Goal: Task Accomplishment & Management: Manage account settings

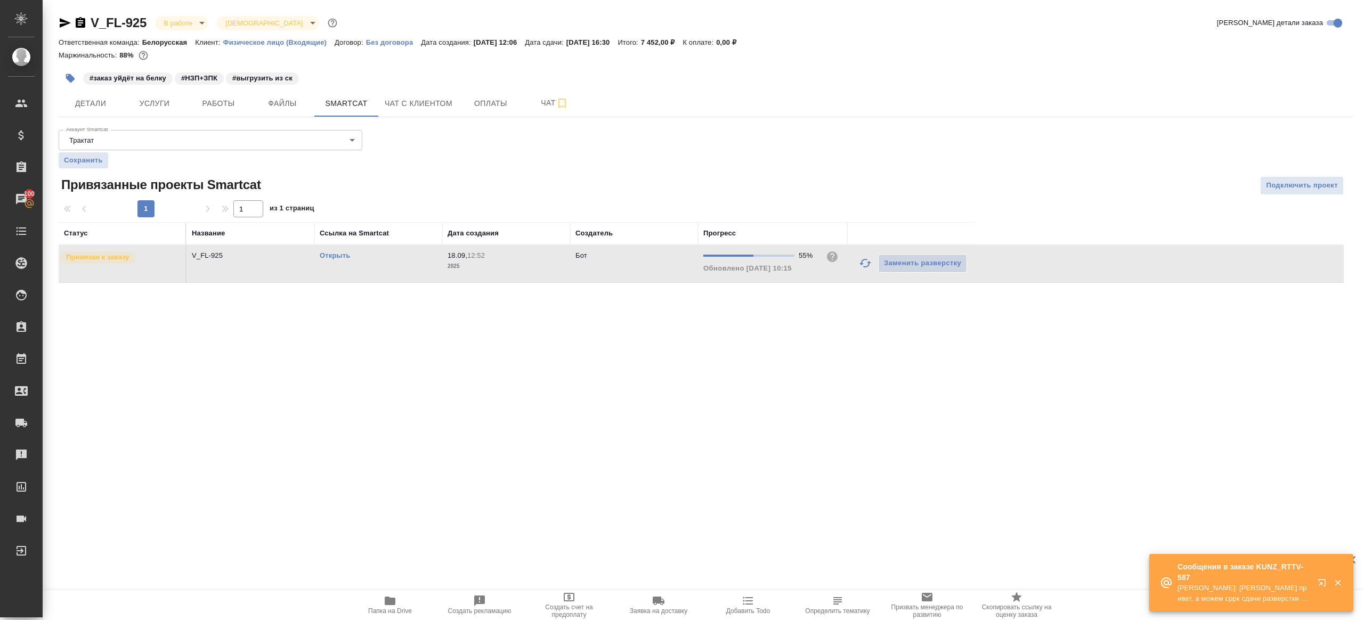
click at [538, 400] on div ".cls-1 fill:#fff; AWATERA Gazizov Rinat Клиенты Спецификации Заказы 100 Чаты To…" at bounding box center [682, 310] width 1364 height 620
click at [866, 266] on icon "button" at bounding box center [865, 263] width 13 height 13
click at [823, 397] on div ".cls-1 fill:#fff; AWATERA Gazizov Rinat Клиенты Спецификации Заказы 100 Чаты To…" at bounding box center [682, 310] width 1364 height 620
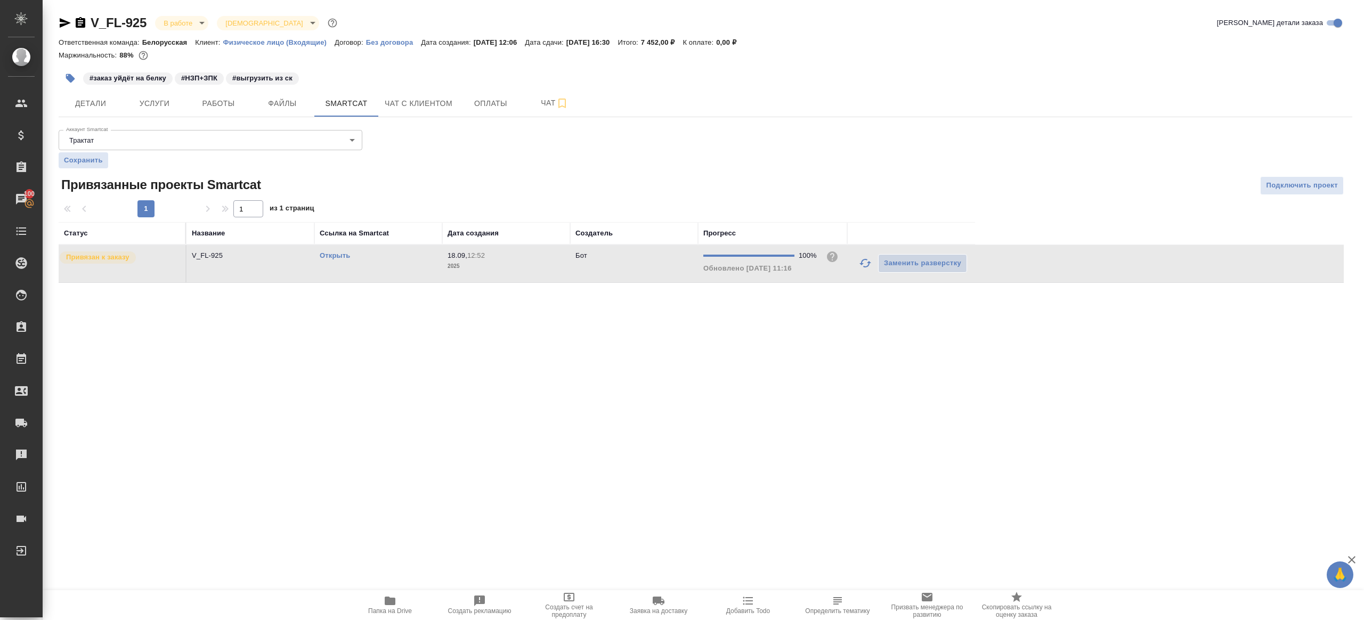
click at [340, 253] on link "Открыть" at bounding box center [335, 255] width 30 height 8
click at [217, 108] on span "Работы" at bounding box center [218, 103] width 51 height 13
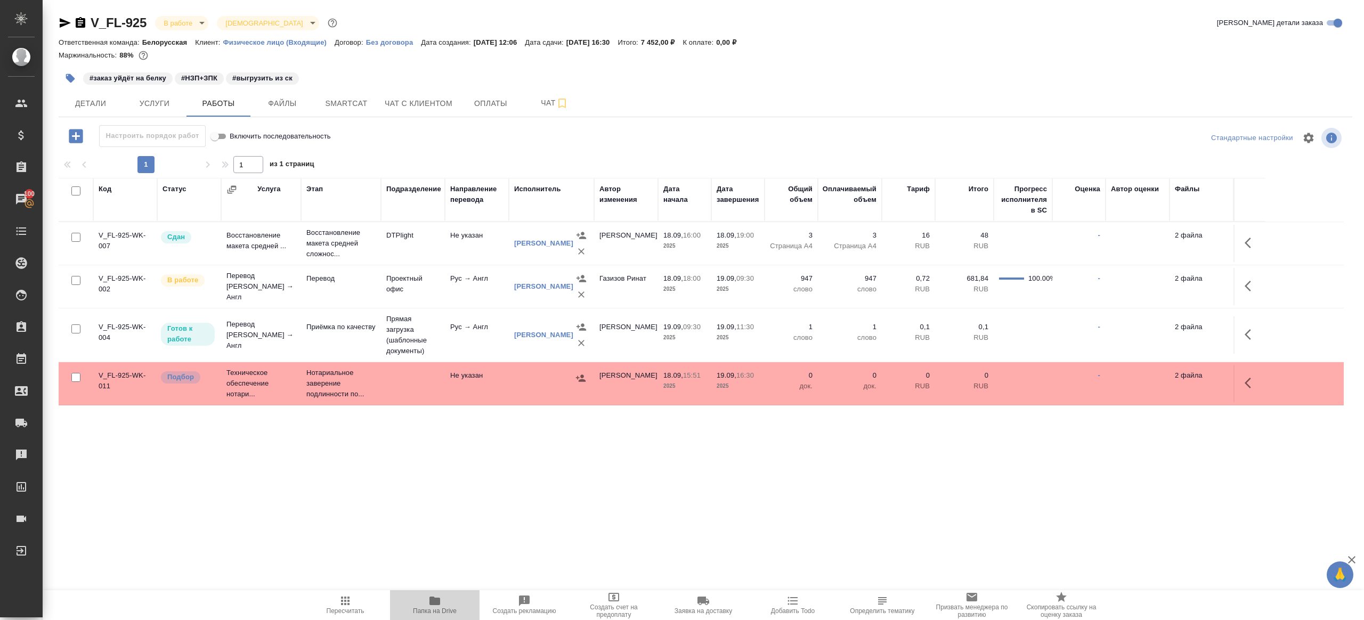
click at [453, 491] on span "Папка на Drive" at bounding box center [434, 605] width 77 height 20
click at [1022, 283] on button "button" at bounding box center [1251, 286] width 26 height 26
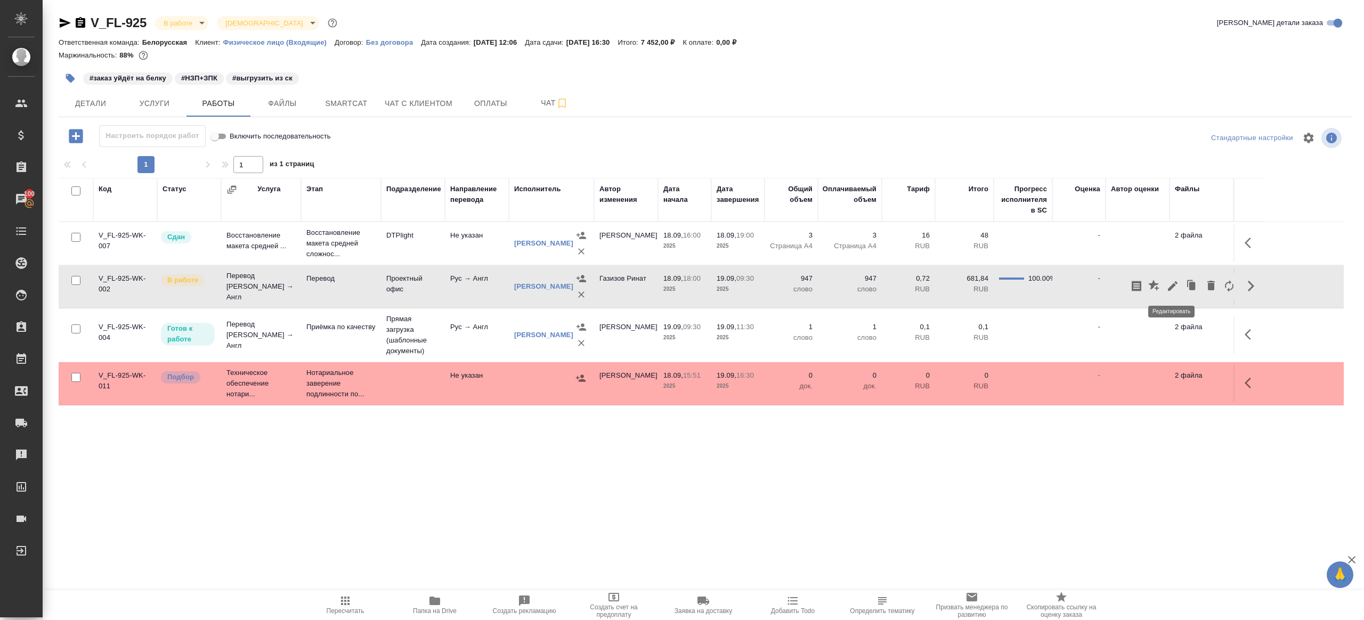
click at [1022, 286] on icon "button" at bounding box center [1172, 286] width 13 height 13
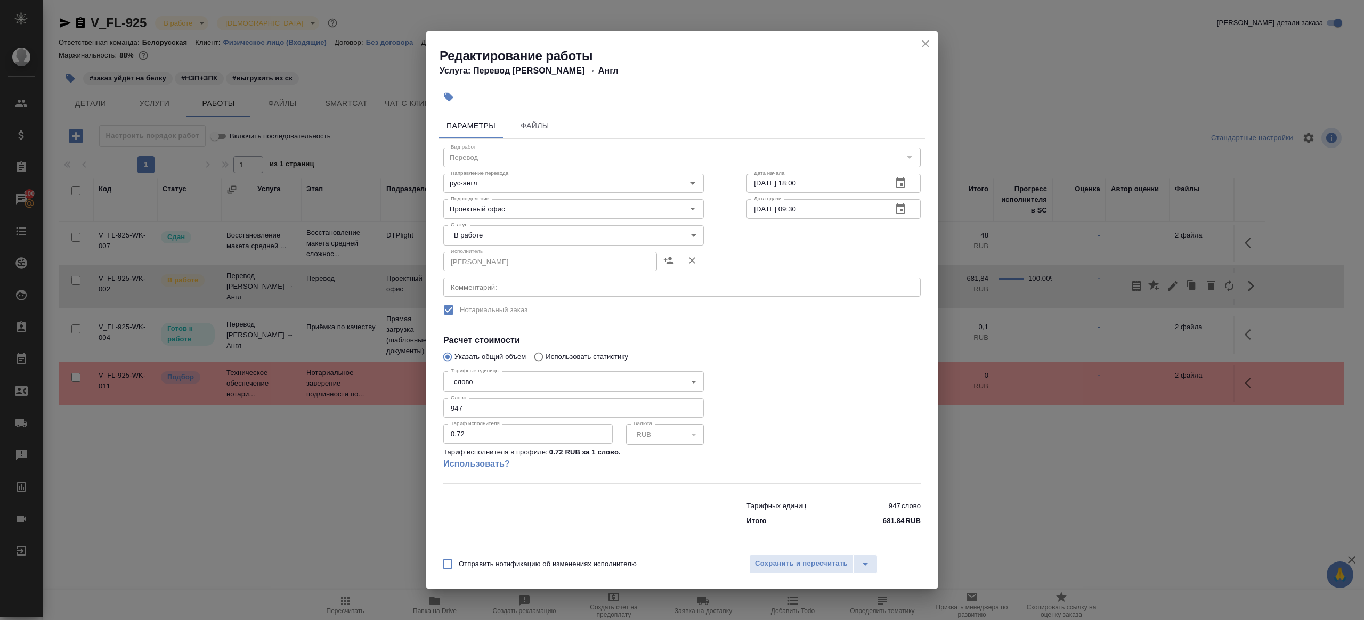
click at [505, 238] on body "🙏 .cls-1 fill:#fff; AWATERA Gazizov Rinat Клиенты Спецификации Заказы 100 Чаты …" at bounding box center [682, 310] width 1364 height 620
click at [497, 271] on li "Сдан" at bounding box center [573, 272] width 261 height 18
type input "closed"
click at [504, 399] on input "947" at bounding box center [573, 408] width 261 height 19
drag, startPoint x: 508, startPoint y: 403, endPoint x: 524, endPoint y: 405, distance: 15.5
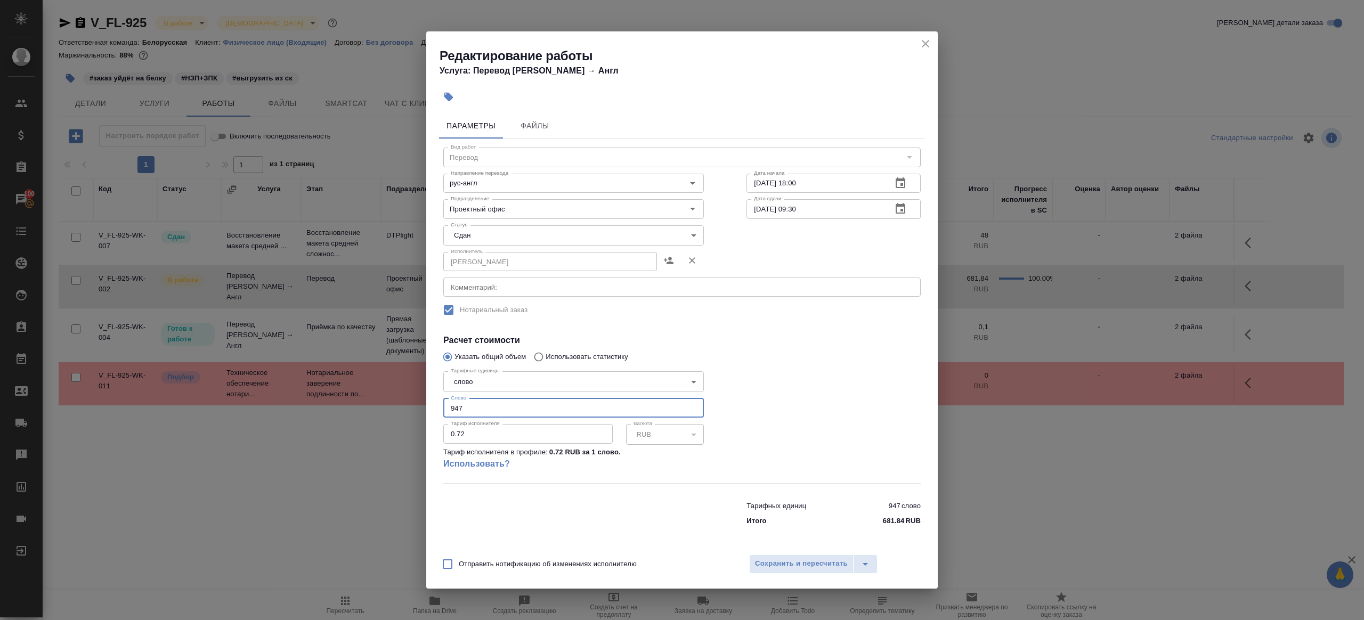
click at [508, 403] on input "947" at bounding box center [573, 408] width 261 height 19
paste input "39.85"
type input "939.85"
click at [855, 401] on div at bounding box center [833, 425] width 217 height 158
click at [818, 491] on div "Отправить нотификацию об изменениях исполнителю Сохранить и пересчитать" at bounding box center [681, 568] width 511 height 41
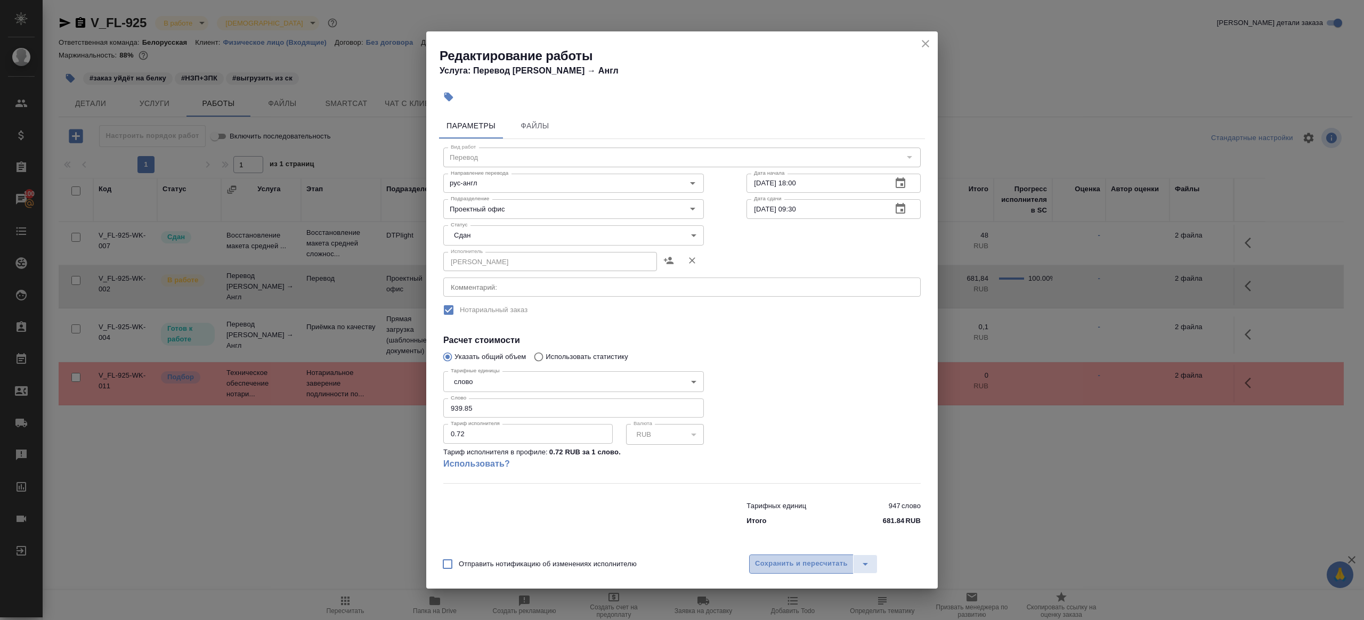
click at [817, 491] on span "Сохранить и пересчитать" at bounding box center [801, 564] width 93 height 12
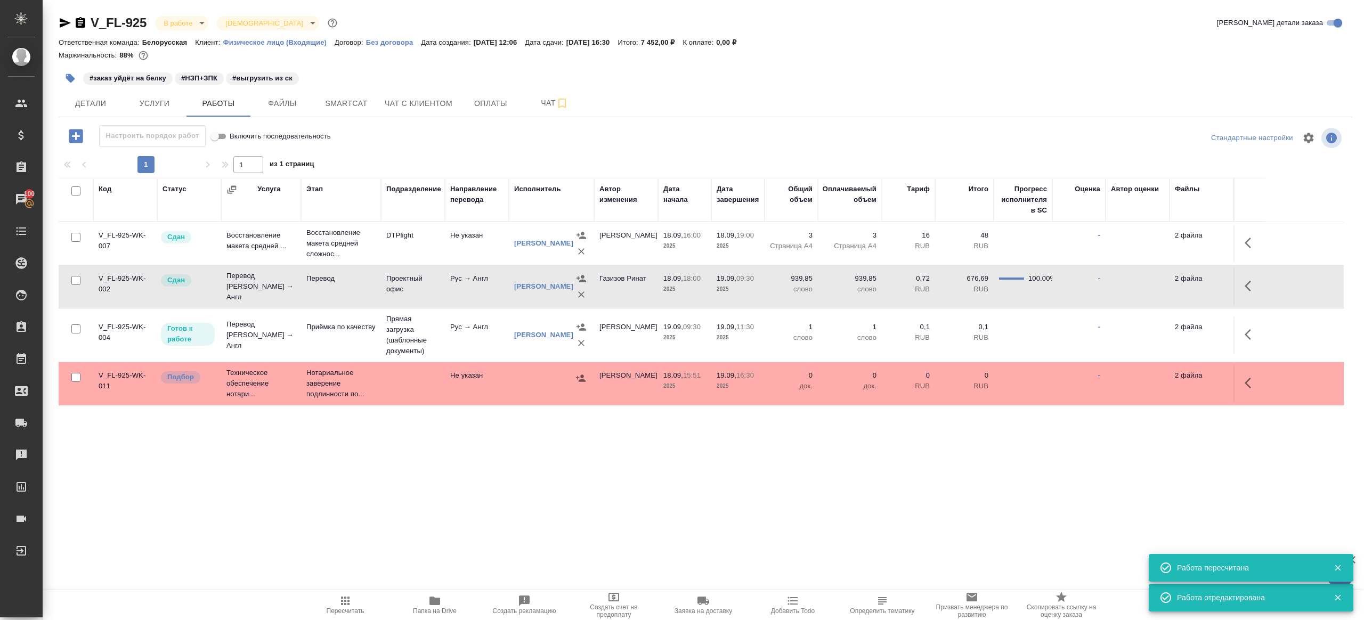
click at [60, 86] on div "#заказ уйдёт на белку #НЗП+ЗПК #выгрузить из ск" at bounding box center [490, 78] width 863 height 23
click at [64, 81] on button "button" at bounding box center [70, 78] width 23 height 23
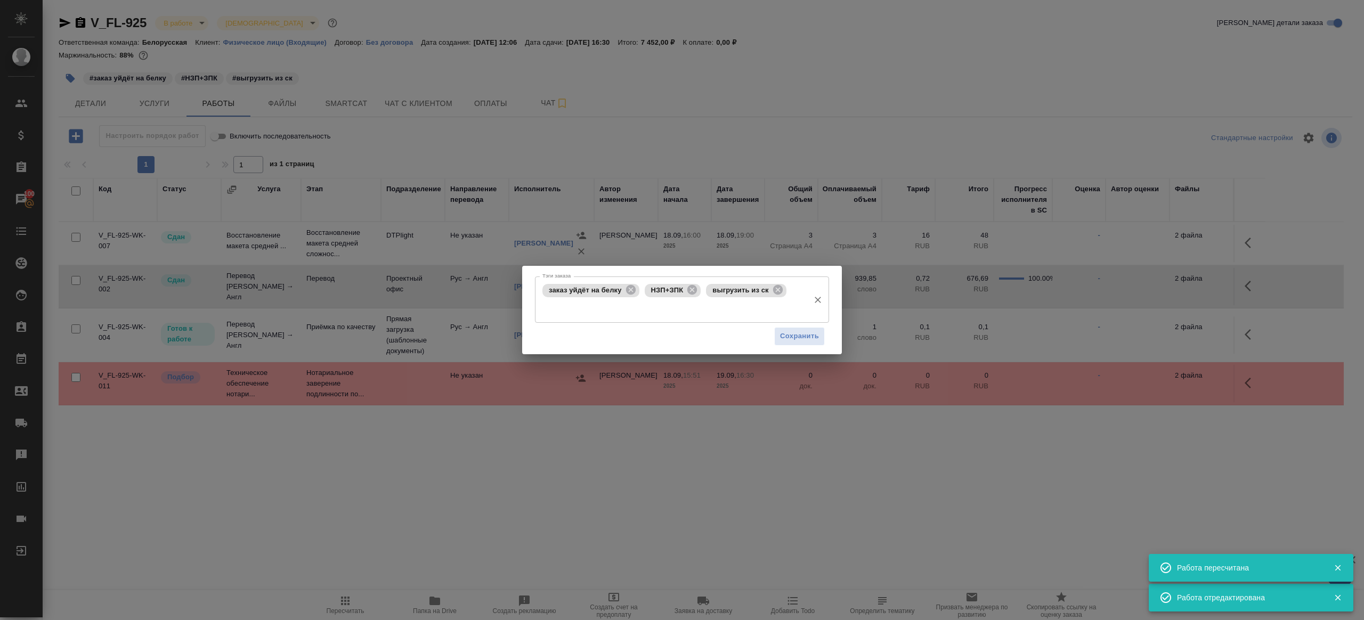
click at [789, 296] on div "заказ уйдёт на белку НЗП+ЗПК выгрузить из ск Тэги заказа" at bounding box center [682, 300] width 294 height 46
click at [783, 294] on icon at bounding box center [778, 290] width 10 height 10
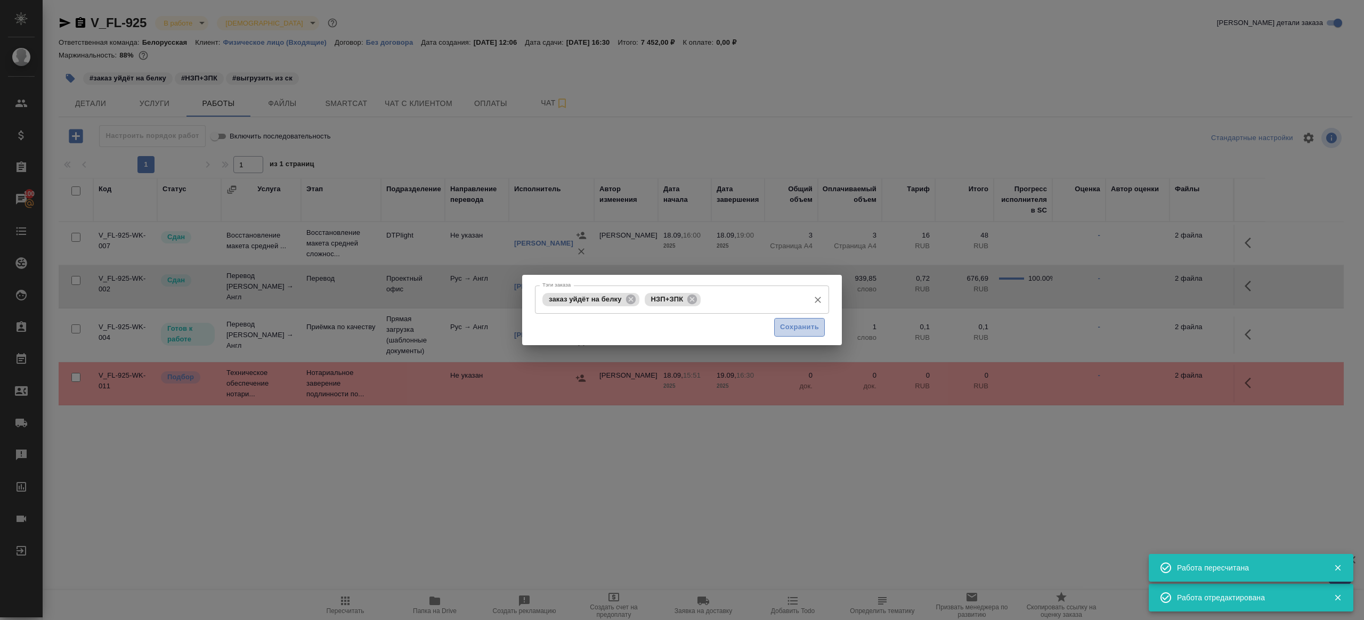
click at [801, 332] on span "Сохранить" at bounding box center [799, 327] width 39 height 12
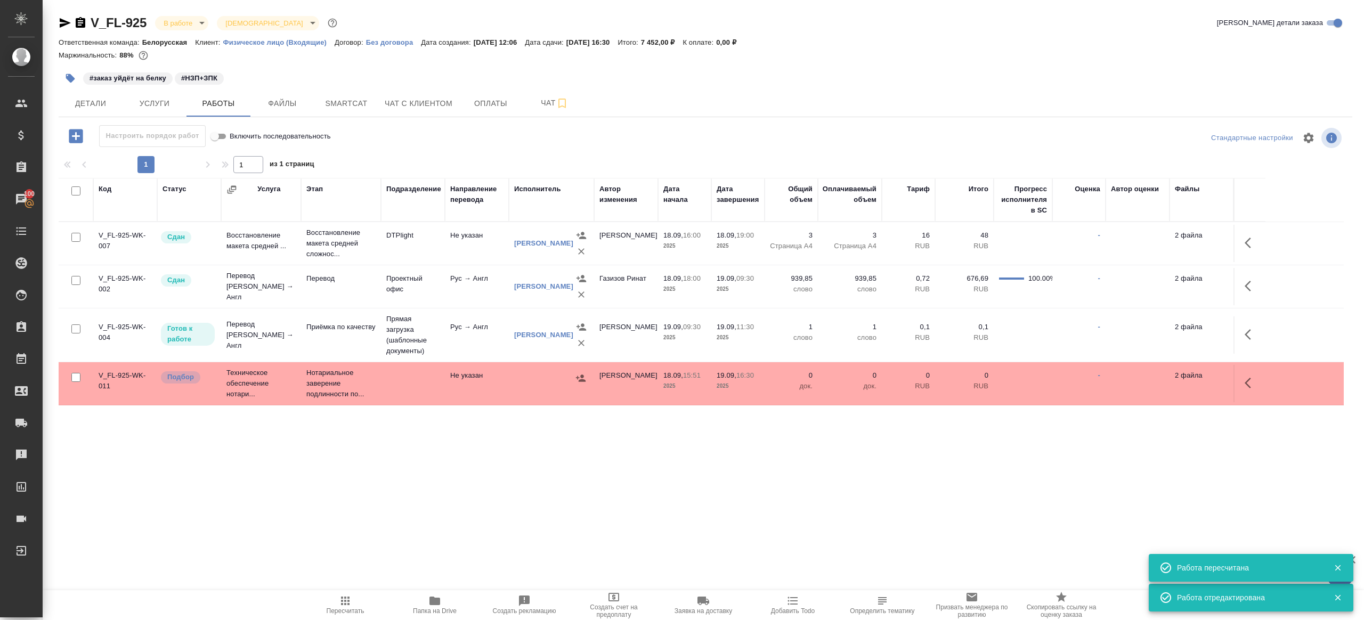
click at [427, 491] on span "Папка на Drive" at bounding box center [435, 610] width 44 height 7
click at [343, 491] on icon "button" at bounding box center [345, 601] width 13 height 13
click at [577, 491] on div ".cls-1 fill:#fff; AWATERA Gazizov Rinat Клиенты Спецификации Заказы 100 Чаты To…" at bounding box center [682, 310] width 1364 height 620
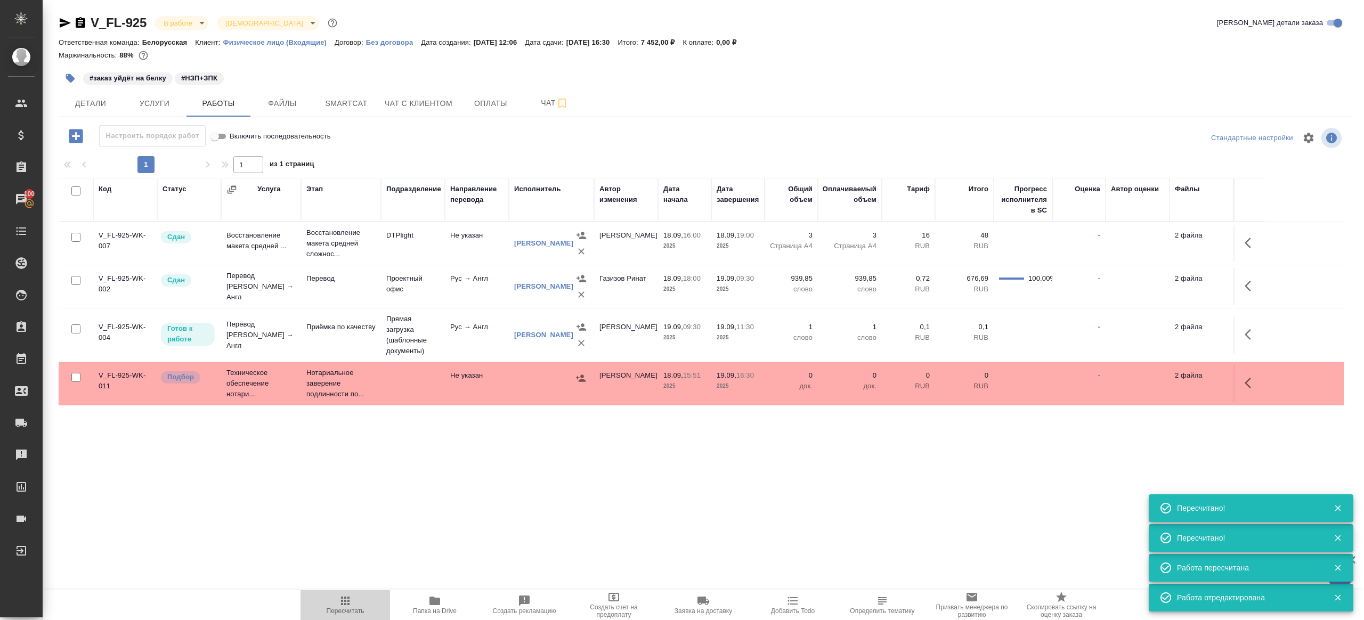
click at [346, 491] on icon "button" at bounding box center [345, 601] width 13 height 13
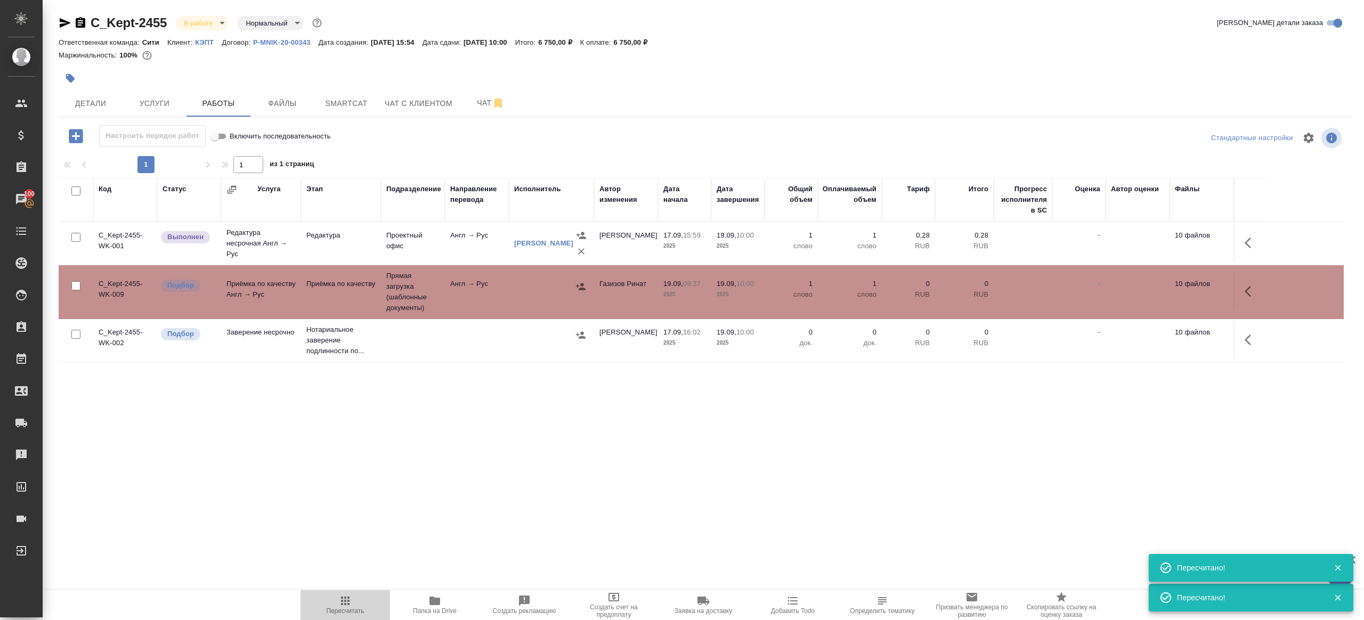
click at [351, 611] on span "Пересчитать" at bounding box center [346, 610] width 38 height 7
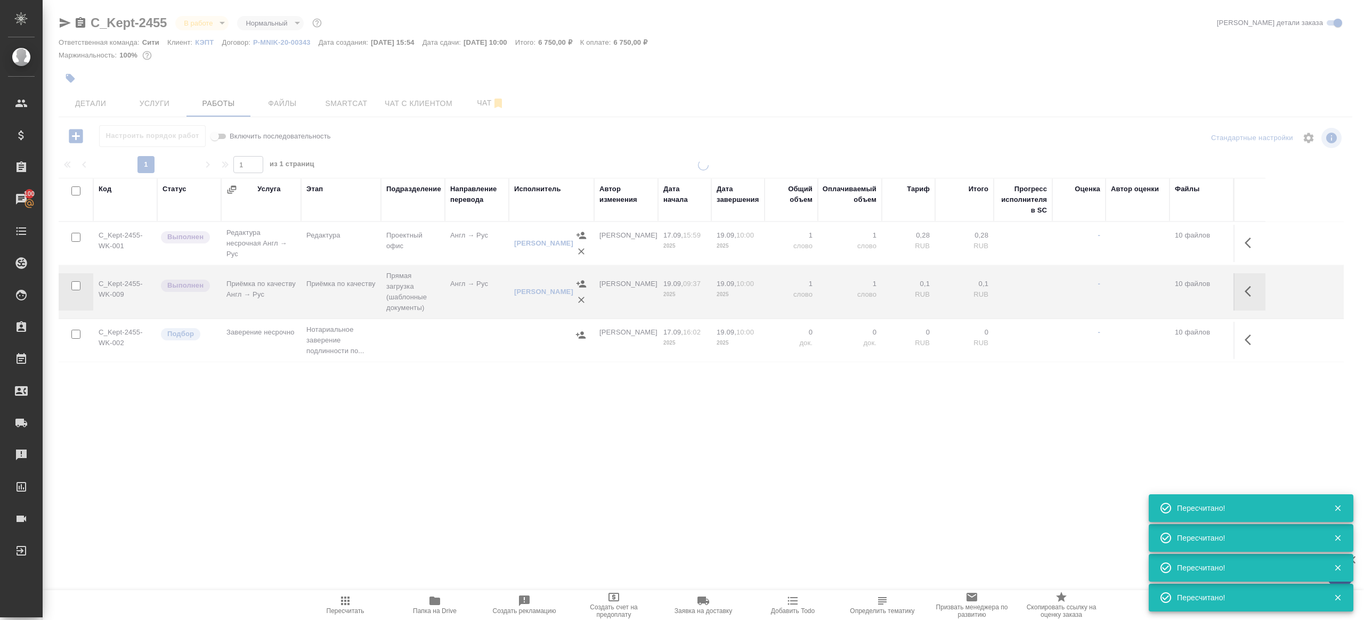
click at [418, 467] on div ".cls-1 fill:#fff; AWATERA Gazizov Rinat Клиенты Спецификации Заказы 100 Чаты To…" at bounding box center [682, 310] width 1364 height 620
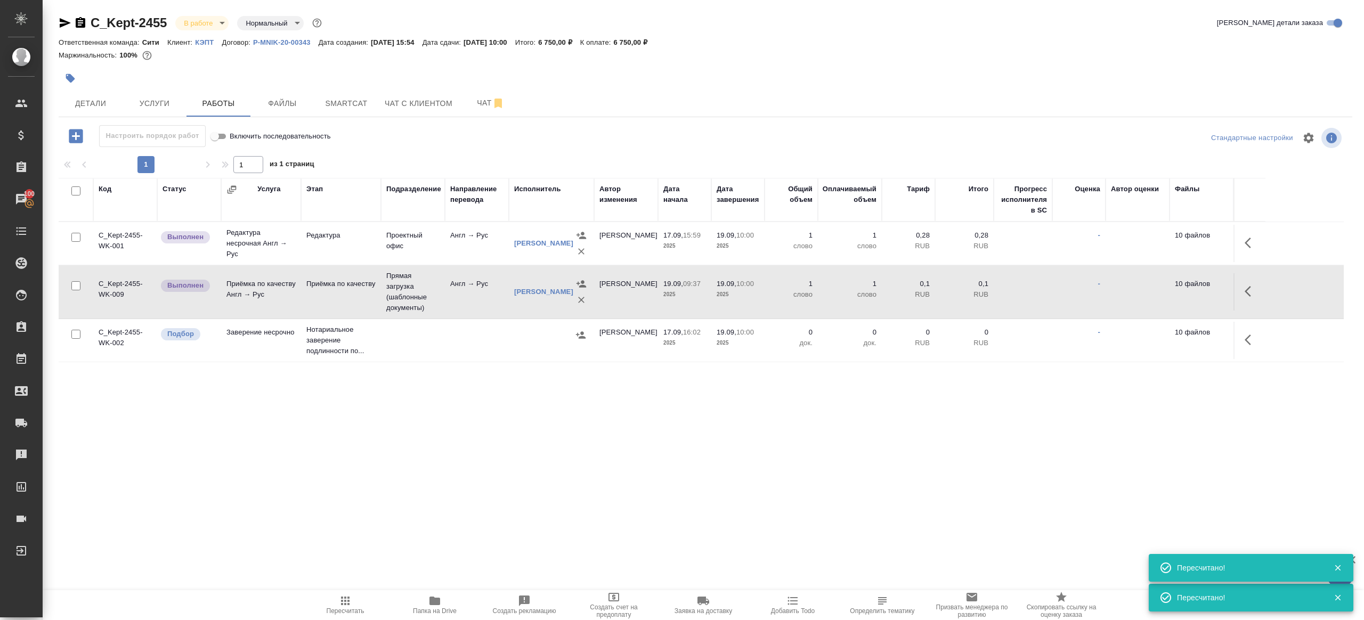
click at [1234, 292] on td at bounding box center [1249, 291] width 32 height 37
click at [1246, 292] on icon "button" at bounding box center [1251, 291] width 13 height 13
click at [1171, 289] on icon "button" at bounding box center [1172, 291] width 13 height 13
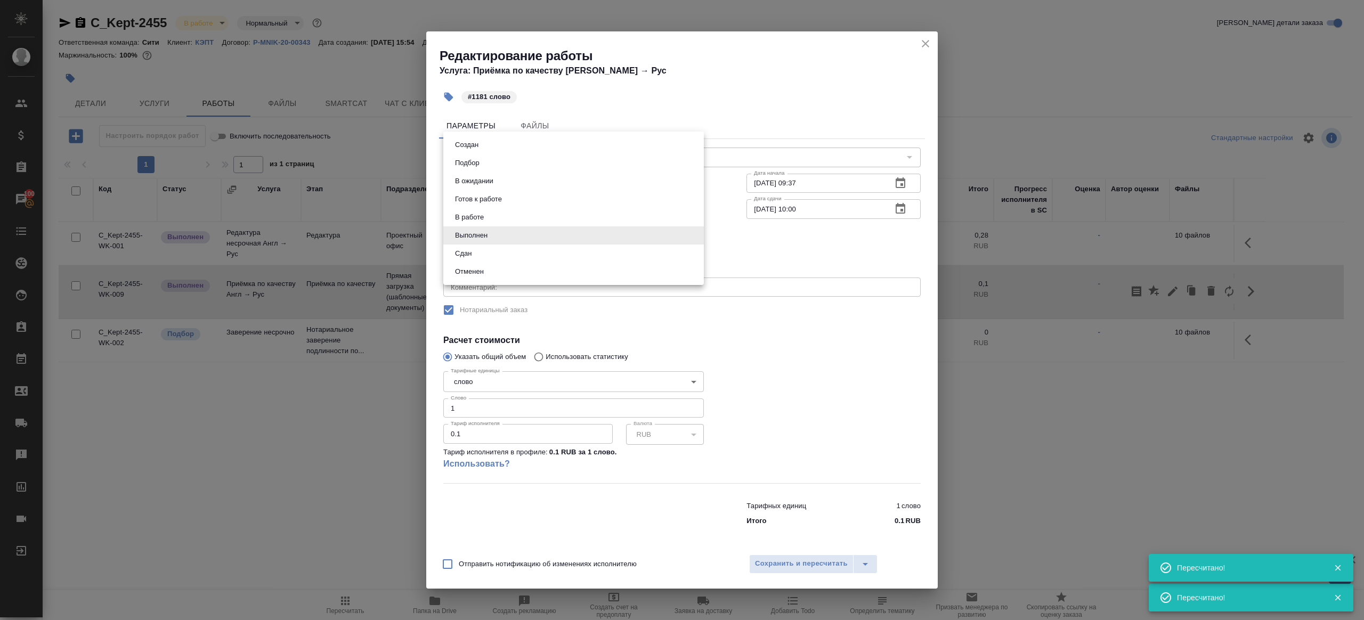
click at [541, 235] on body "🙏 .cls-1 fill:#fff; AWATERA Gazizov Rinat Клиенты Спецификации Заказы 100 Чаты …" at bounding box center [682, 310] width 1364 height 620
click at [488, 251] on li "Сдан" at bounding box center [573, 254] width 261 height 18
type input "closed"
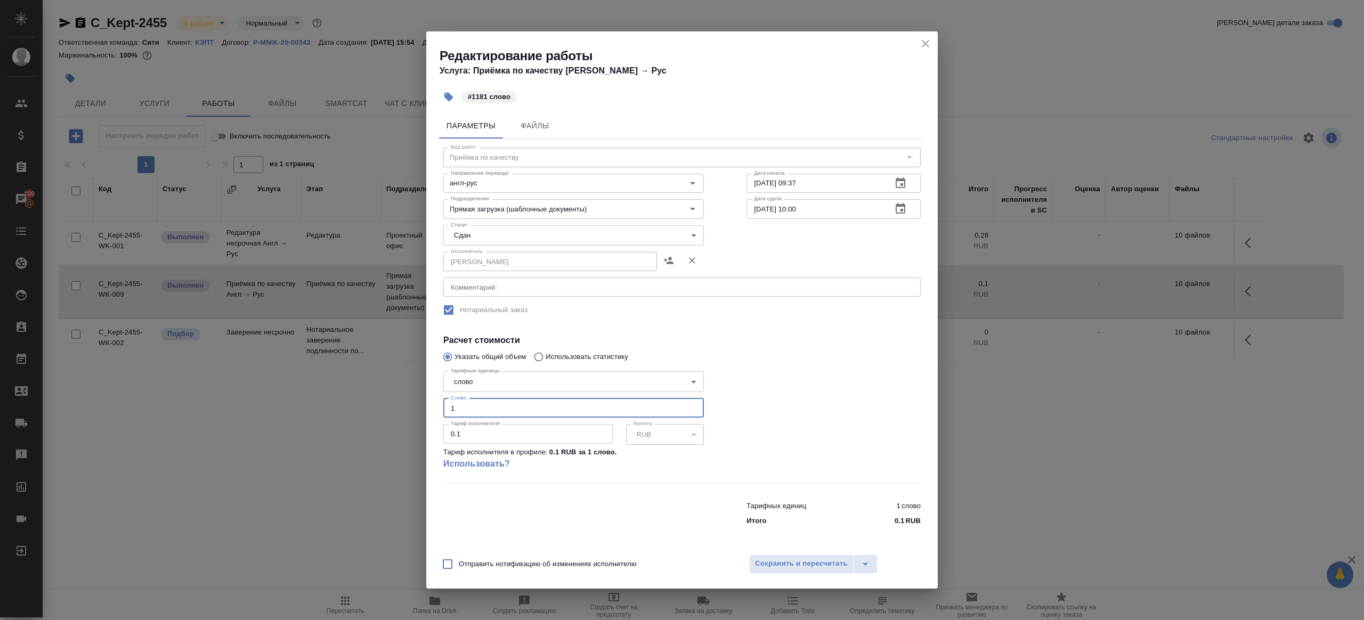
click at [464, 407] on input "1" at bounding box center [573, 408] width 261 height 19
type input "1181"
click at [757, 401] on div at bounding box center [833, 425] width 217 height 158
click at [773, 563] on span "Сохранить и пересчитать" at bounding box center [801, 564] width 93 height 12
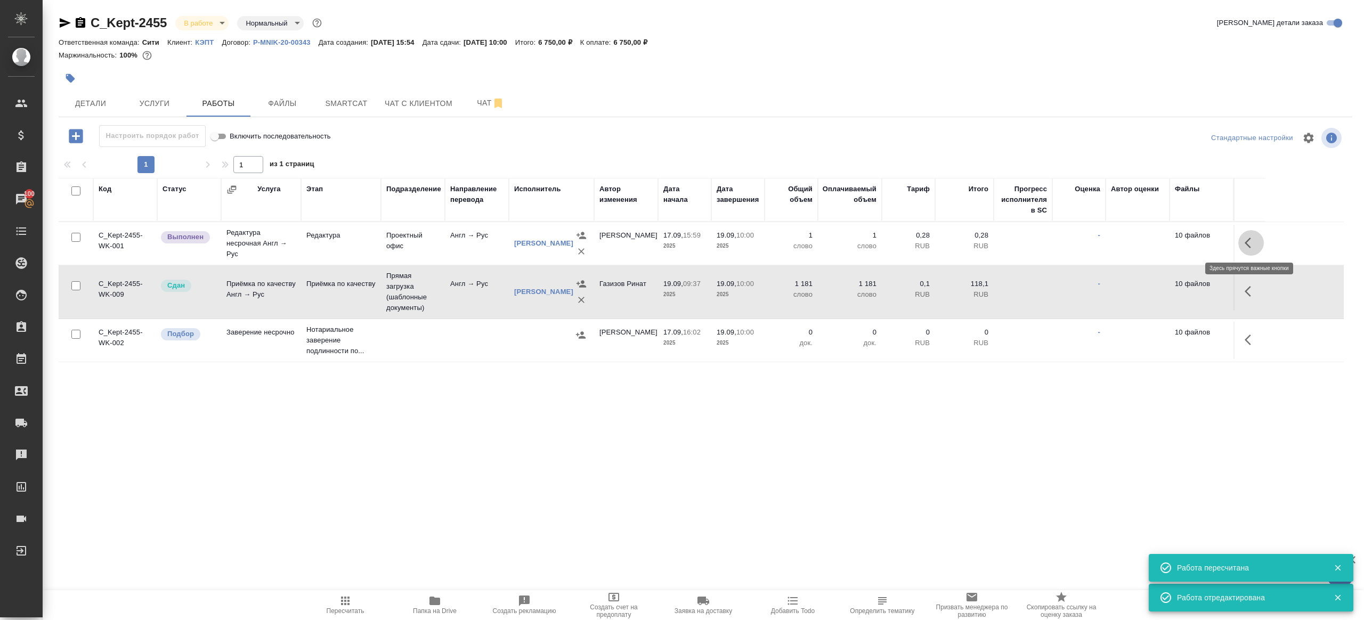
click at [1254, 241] on icon "button" at bounding box center [1251, 243] width 13 height 13
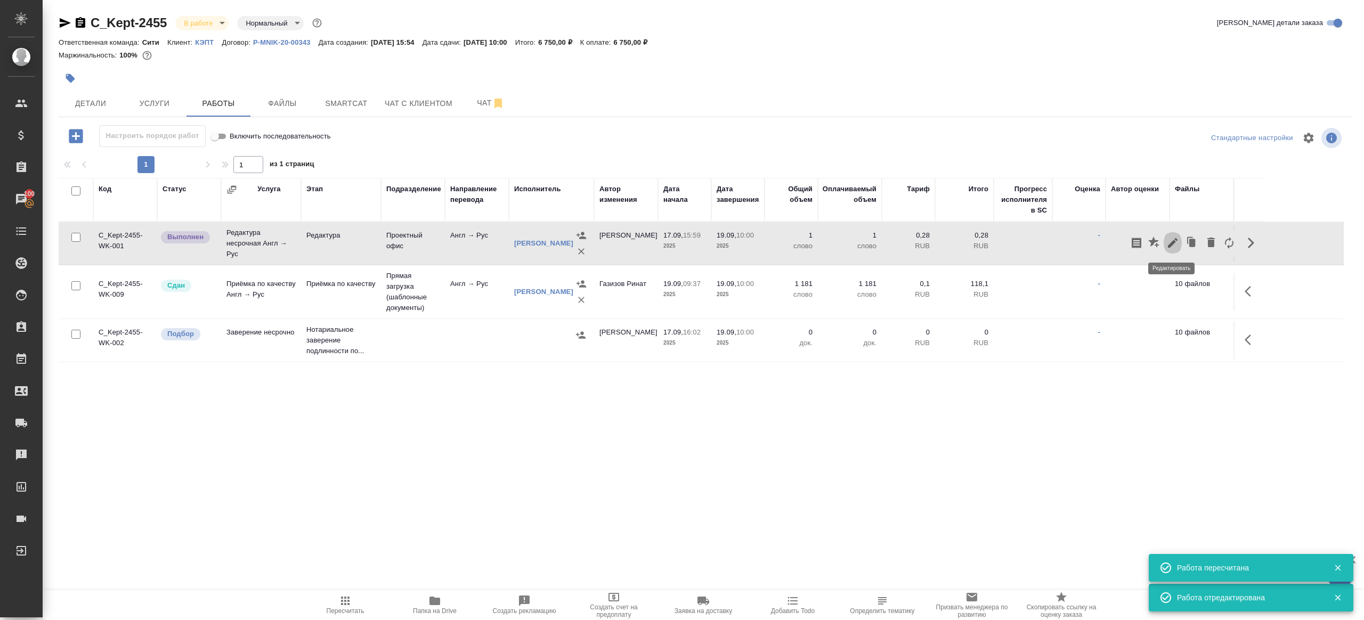
click at [1173, 237] on icon "button" at bounding box center [1172, 243] width 13 height 13
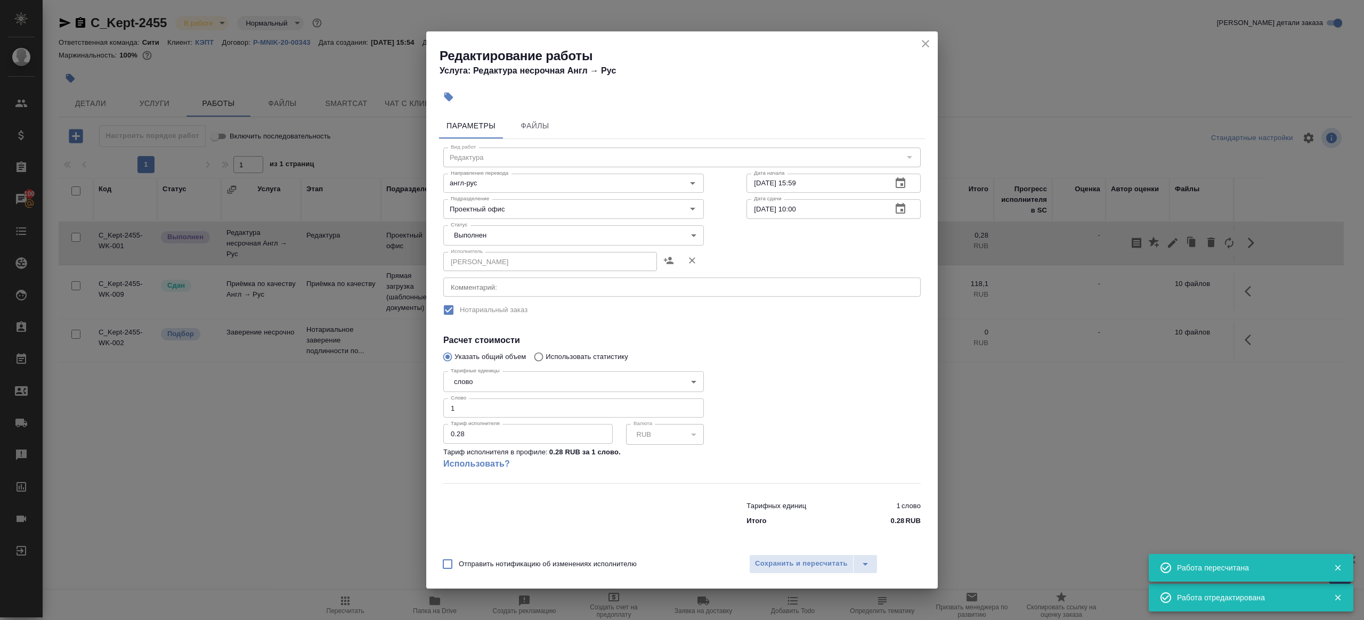
click at [507, 246] on div "Исполнитель Мицкевич Юлия Исполнитель" at bounding box center [573, 260] width 303 height 68
click at [498, 238] on body "🙏 .cls-1 fill:#fff; AWATERA Gazizov Rinat Клиенты Спецификации Заказы 100 Чаты …" at bounding box center [682, 310] width 1364 height 620
click at [498, 260] on li "Сдан" at bounding box center [573, 254] width 261 height 18
type input "closed"
click at [507, 412] on input "1" at bounding box center [573, 408] width 261 height 19
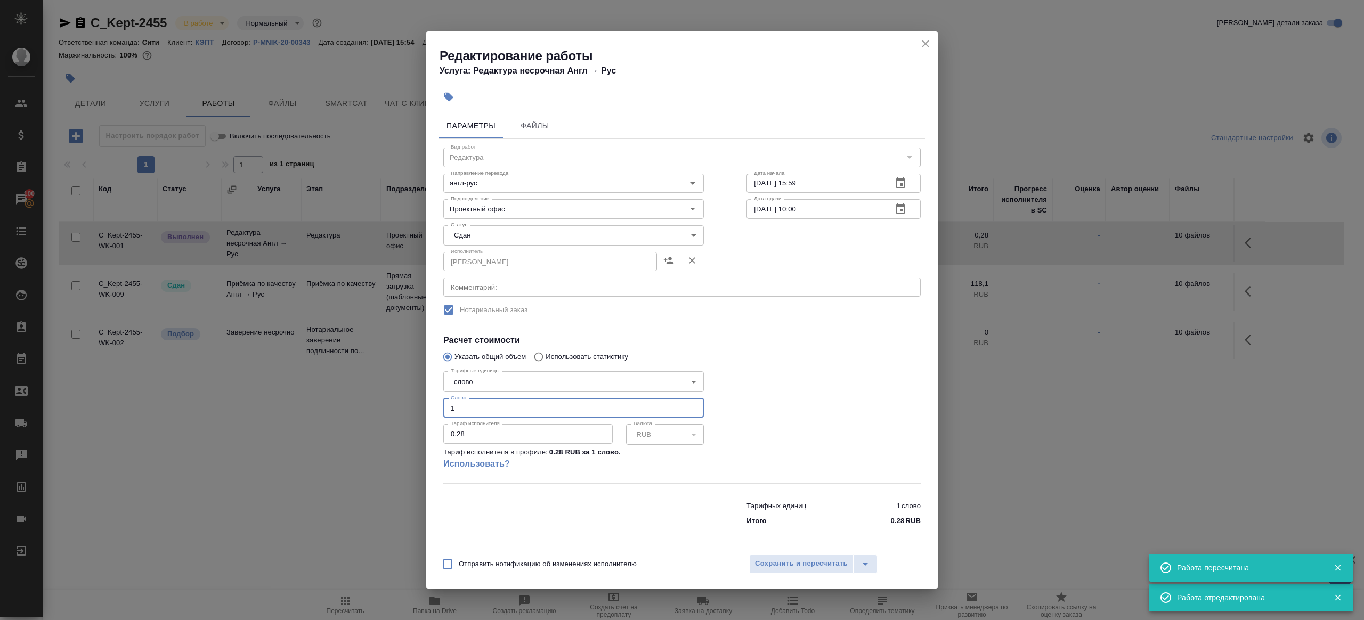
paste input "181"
type input "1181"
click at [880, 399] on div at bounding box center [833, 425] width 217 height 158
click at [810, 564] on span "Сохранить и пересчитать" at bounding box center [801, 564] width 93 height 12
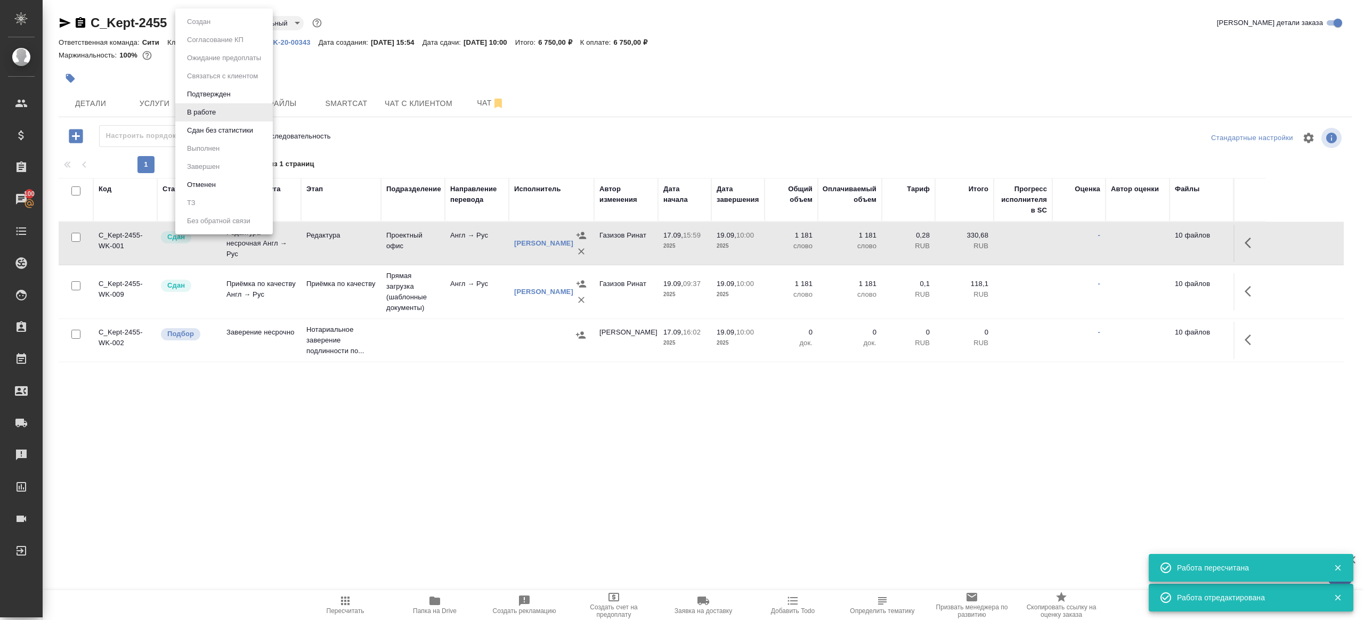
click at [205, 22] on body "🙏 .cls-1 fill:#fff; AWATERA Gazizov Rinat Клиенты Спецификации Заказы 100 Чаты …" at bounding box center [682, 310] width 1364 height 620
click at [216, 121] on li "Сдан без статистики" at bounding box center [223, 130] width 97 height 18
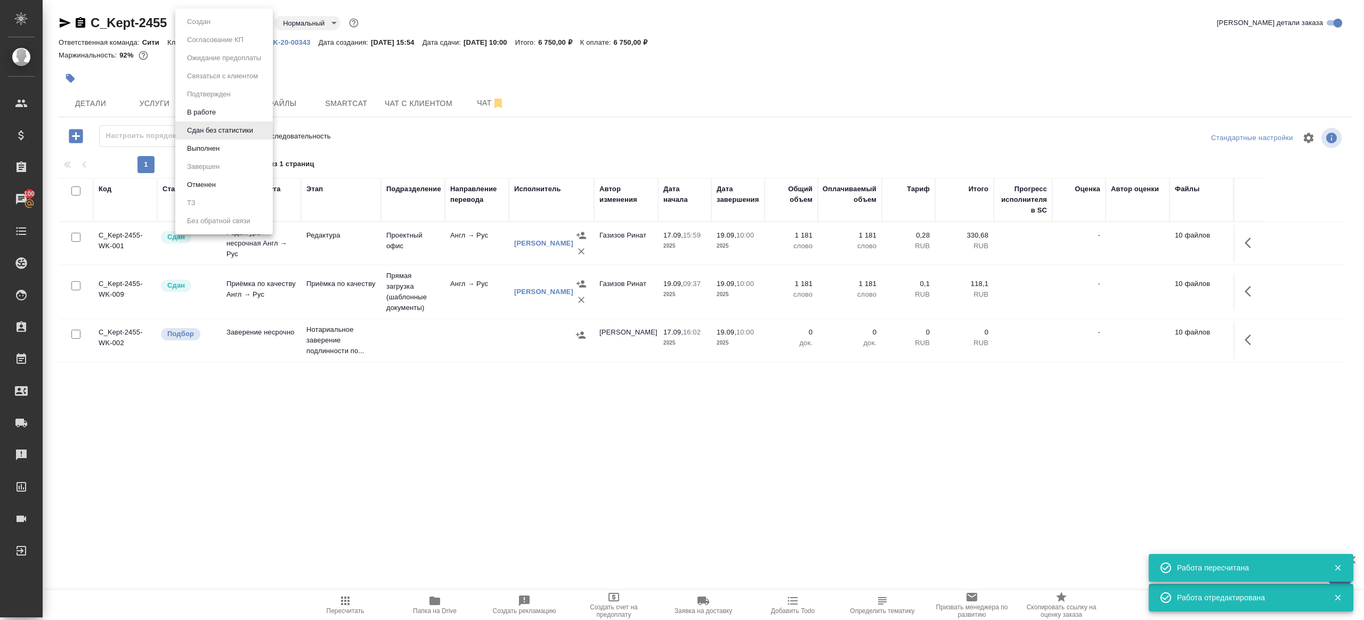
click at [209, 25] on body "🙏 .cls-1 fill:#fff; AWATERA Gazizov Rinat Клиенты Спецификации Заказы 100 Чаты …" at bounding box center [682, 310] width 1364 height 620
click at [209, 144] on button "Выполнен" at bounding box center [203, 149] width 39 height 12
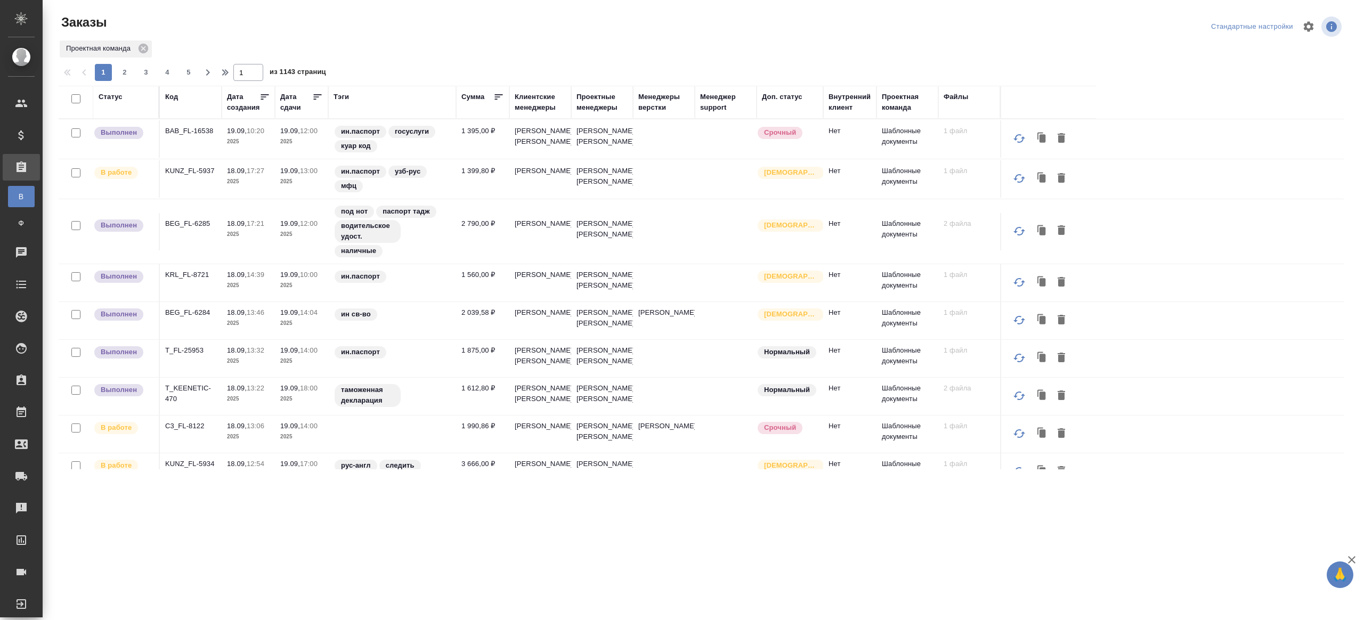
click at [338, 94] on div "Тэги" at bounding box center [341, 97] width 15 height 11
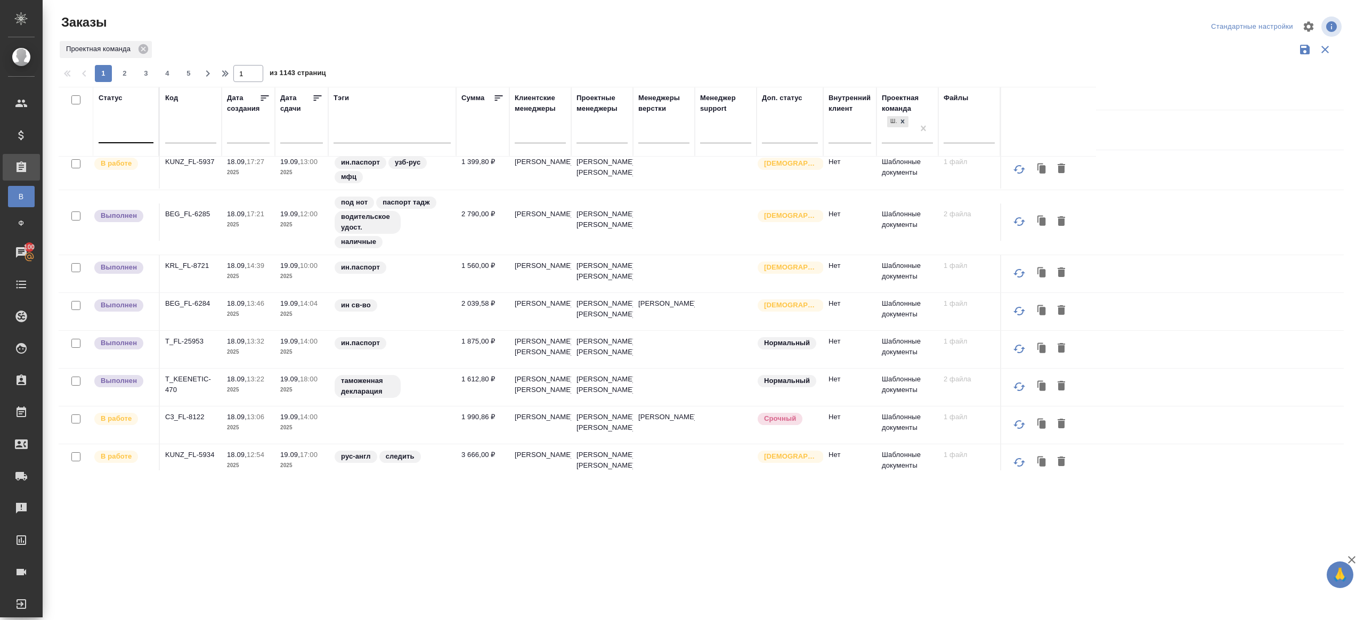
click at [124, 129] on div at bounding box center [126, 132] width 55 height 15
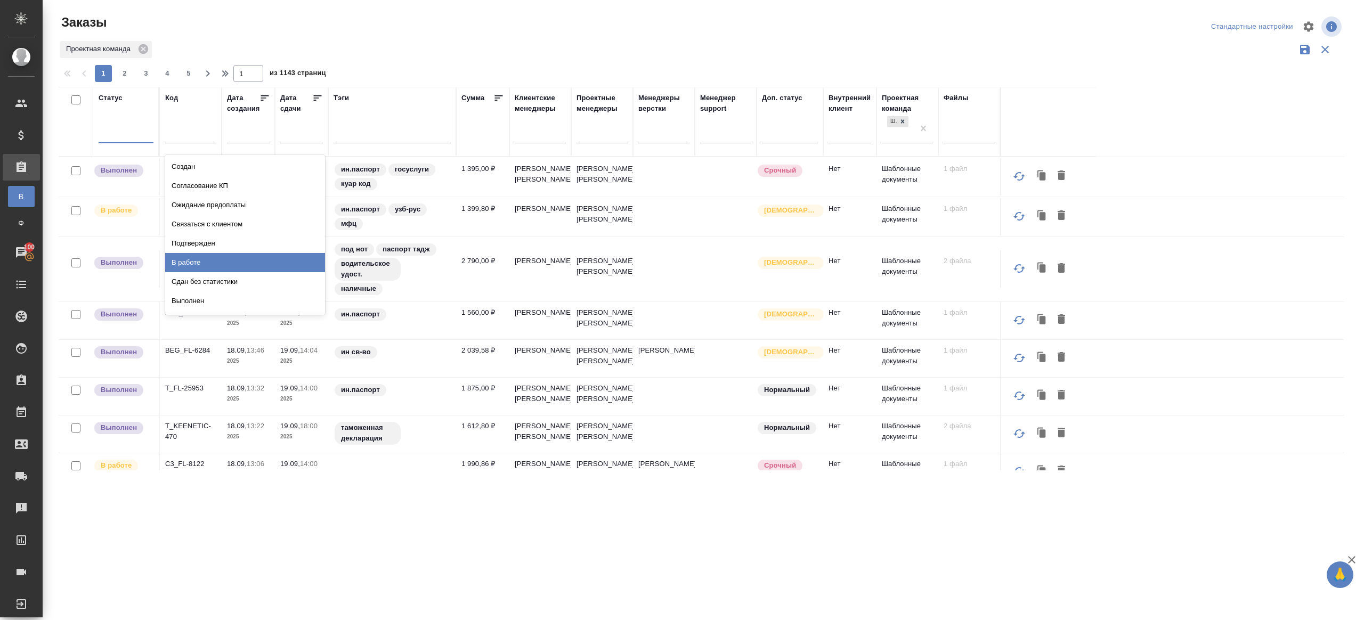
click at [224, 262] on div "В работе" at bounding box center [245, 262] width 160 height 19
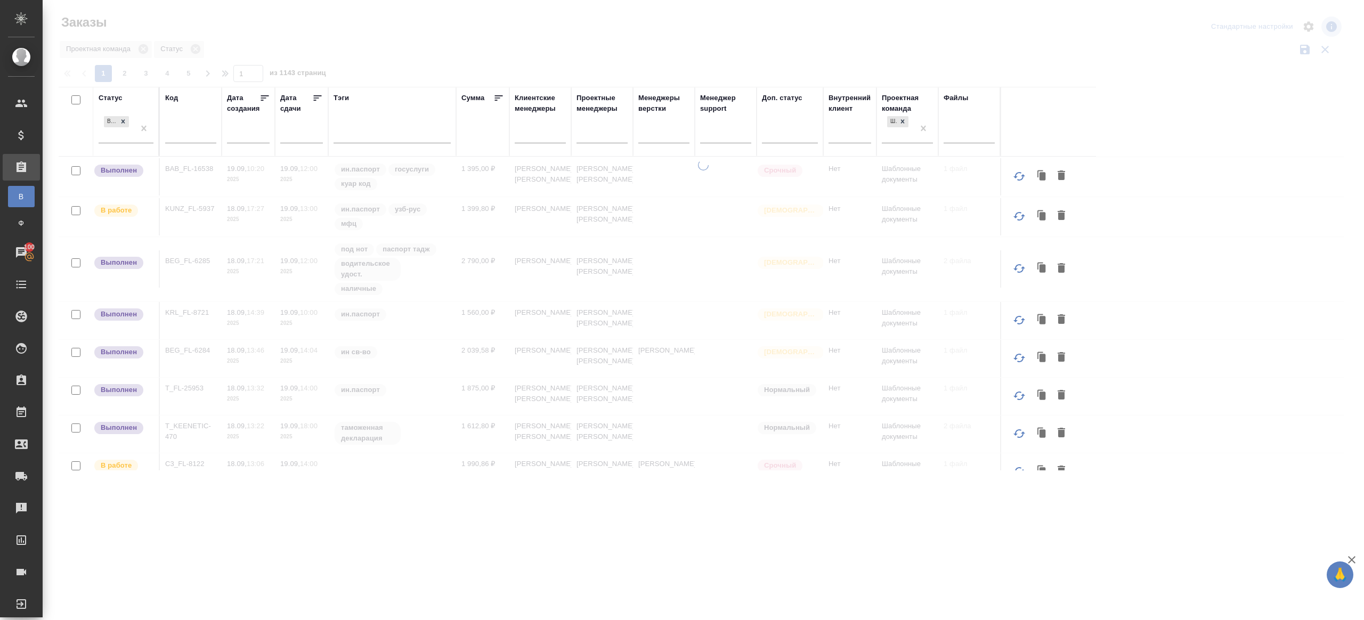
click at [320, 96] on icon at bounding box center [318, 97] width 8 height 5
click at [586, 126] on div at bounding box center [601, 132] width 51 height 15
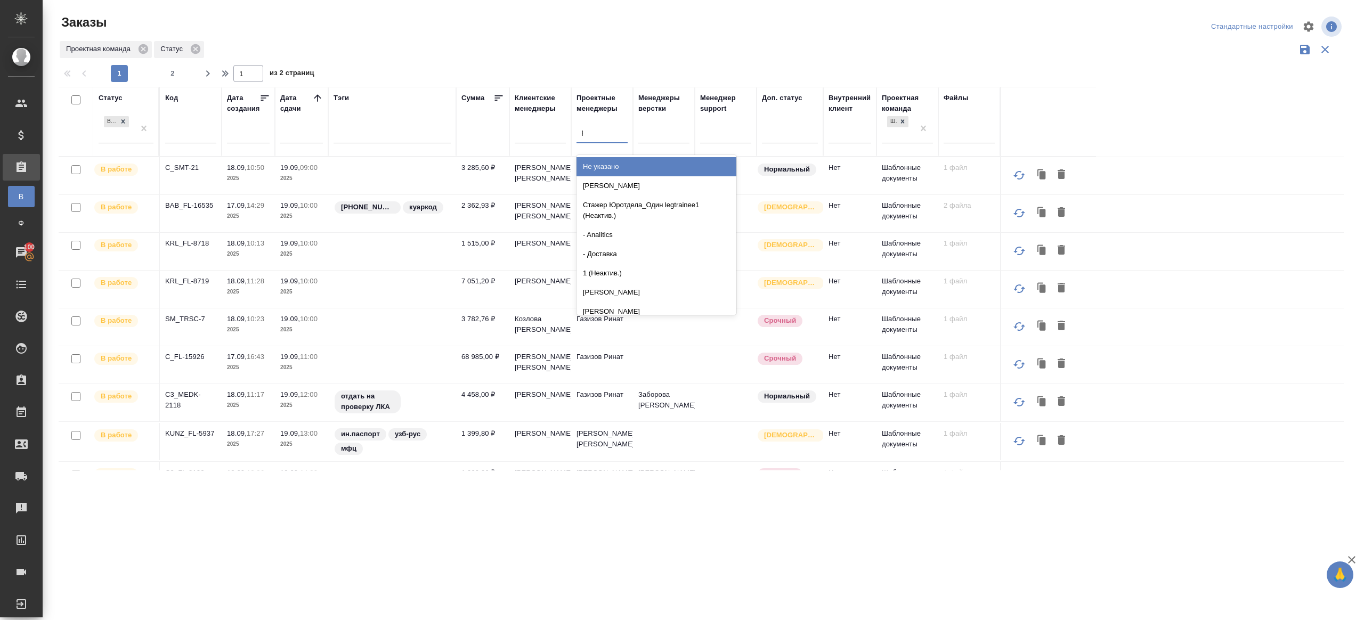
type input "ринат"
click at [618, 170] on div "Газизов Ринат" at bounding box center [656, 166] width 160 height 19
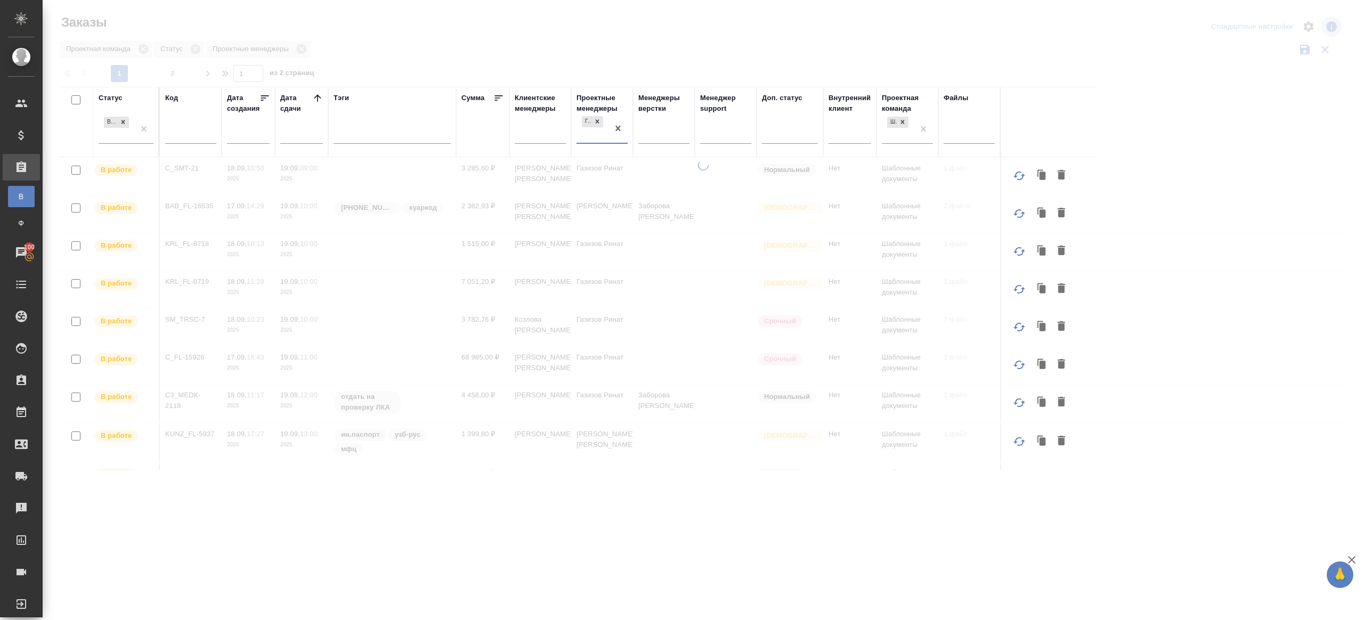
click at [668, 63] on div at bounding box center [703, 238] width 1321 height 476
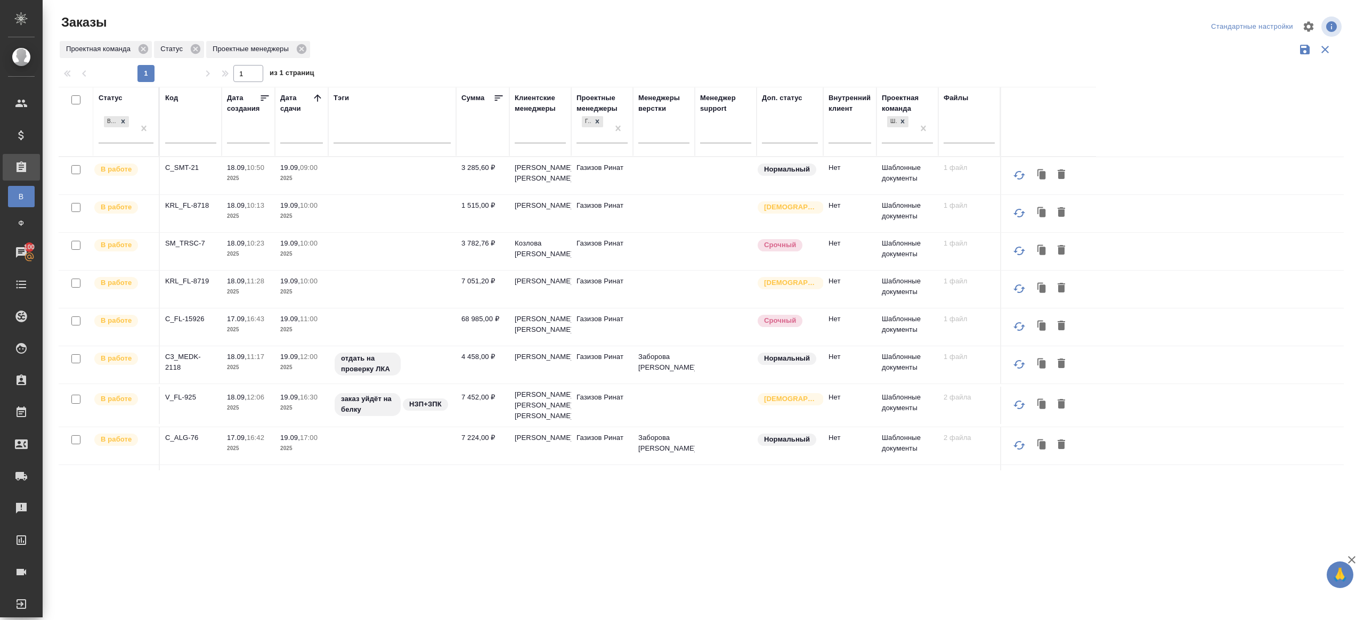
drag, startPoint x: 190, startPoint y: 167, endPoint x: 190, endPoint y: 178, distance: 11.7
click at [190, 167] on p "C_SMT-21" at bounding box center [190, 167] width 51 height 11
click at [190, 208] on p "KRL_FL-8718" at bounding box center [190, 205] width 51 height 11
click at [190, 241] on p "SM_TRSC-7" at bounding box center [190, 243] width 51 height 11
click at [190, 277] on p "KRL_FL-8719" at bounding box center [190, 281] width 51 height 11
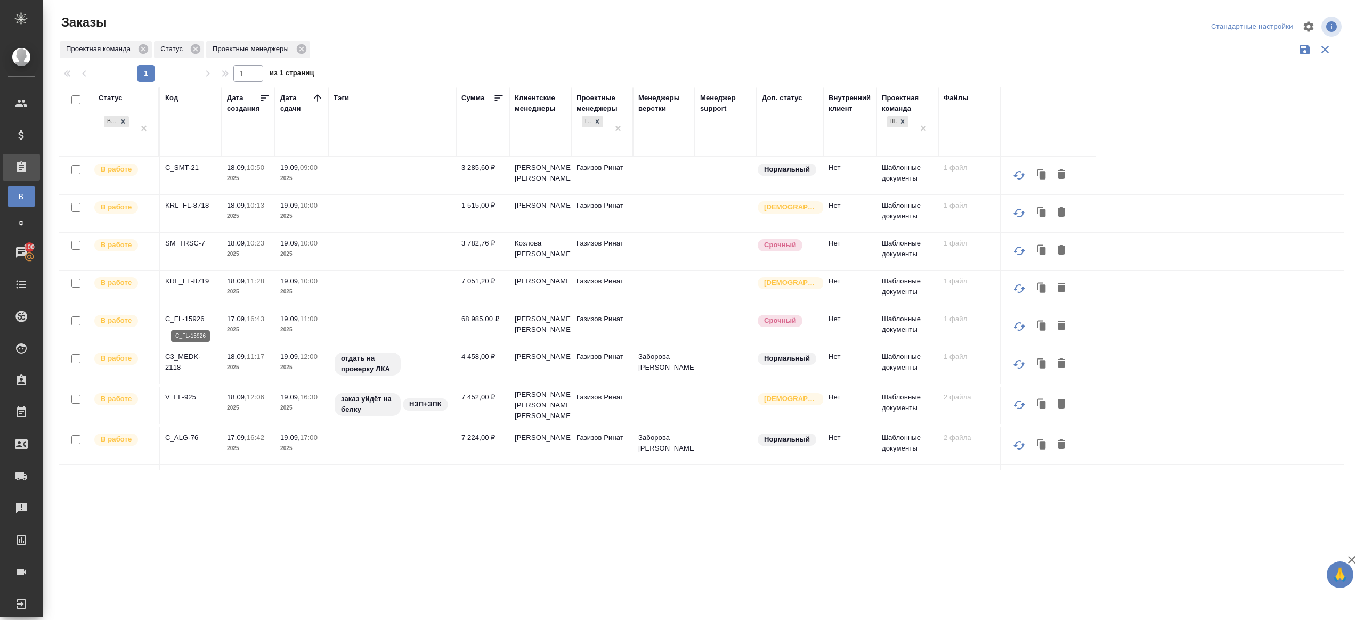
click at [190, 320] on p "C_FL-15926" at bounding box center [190, 319] width 51 height 11
click at [192, 354] on p "C3_MEDK-2118" at bounding box center [190, 362] width 51 height 21
click at [185, 399] on p "V_FL-925" at bounding box center [190, 397] width 51 height 11
click at [185, 443] on p "C_ALG-76" at bounding box center [190, 438] width 51 height 11
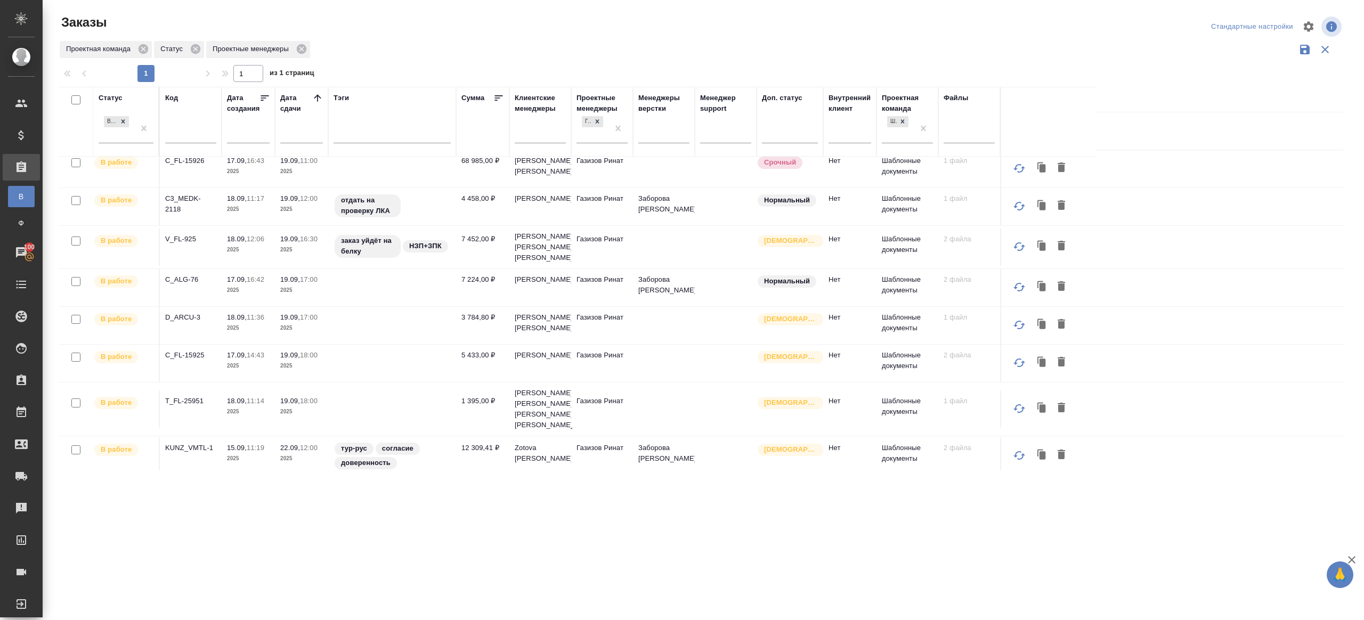
scroll to position [186, 0]
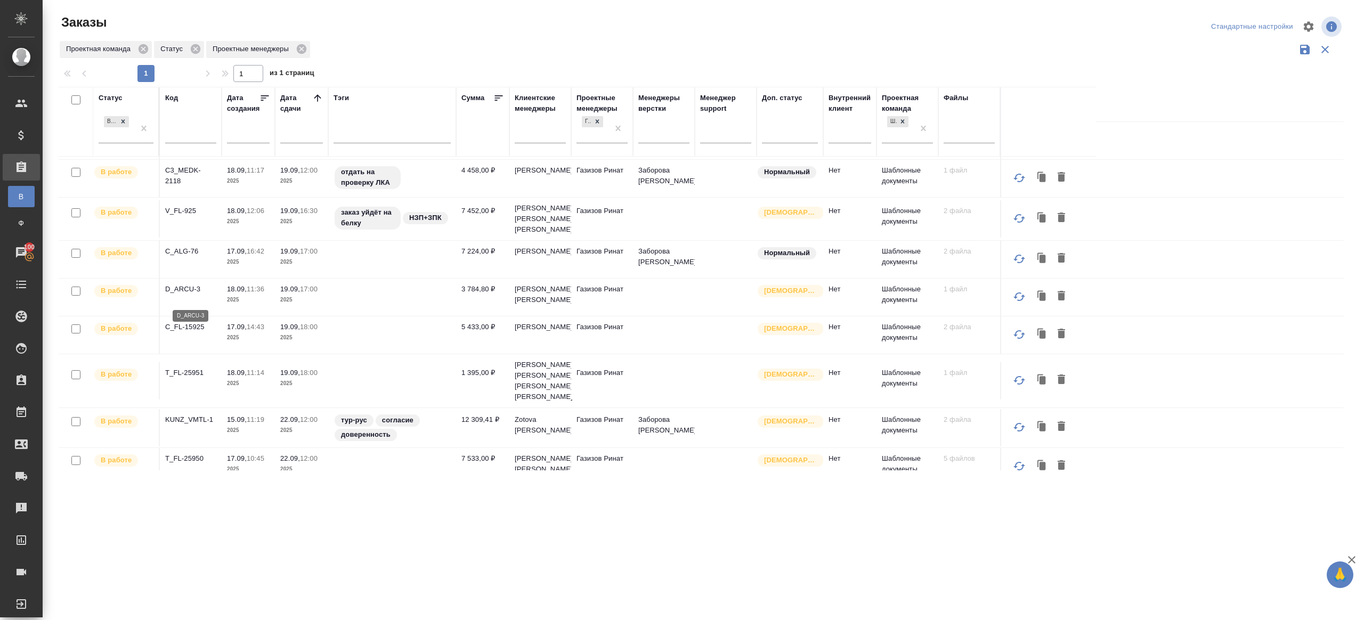
click at [188, 295] on p "D_ARCU-3" at bounding box center [190, 289] width 51 height 11
click at [188, 329] on p "C_FL-15925" at bounding box center [190, 327] width 51 height 11
click at [187, 371] on p "T_FL-25951" at bounding box center [190, 373] width 51 height 11
click at [196, 421] on p "KUNZ_VMTL-1" at bounding box center [190, 420] width 51 height 11
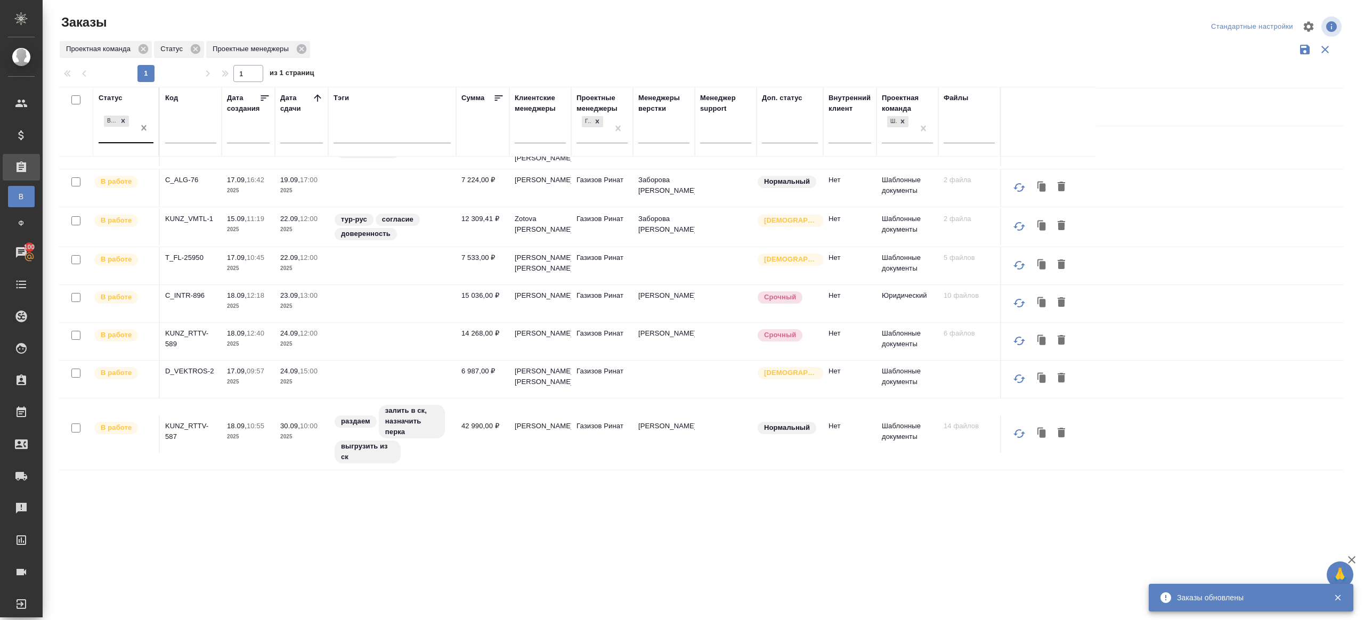
scroll to position [77, 0]
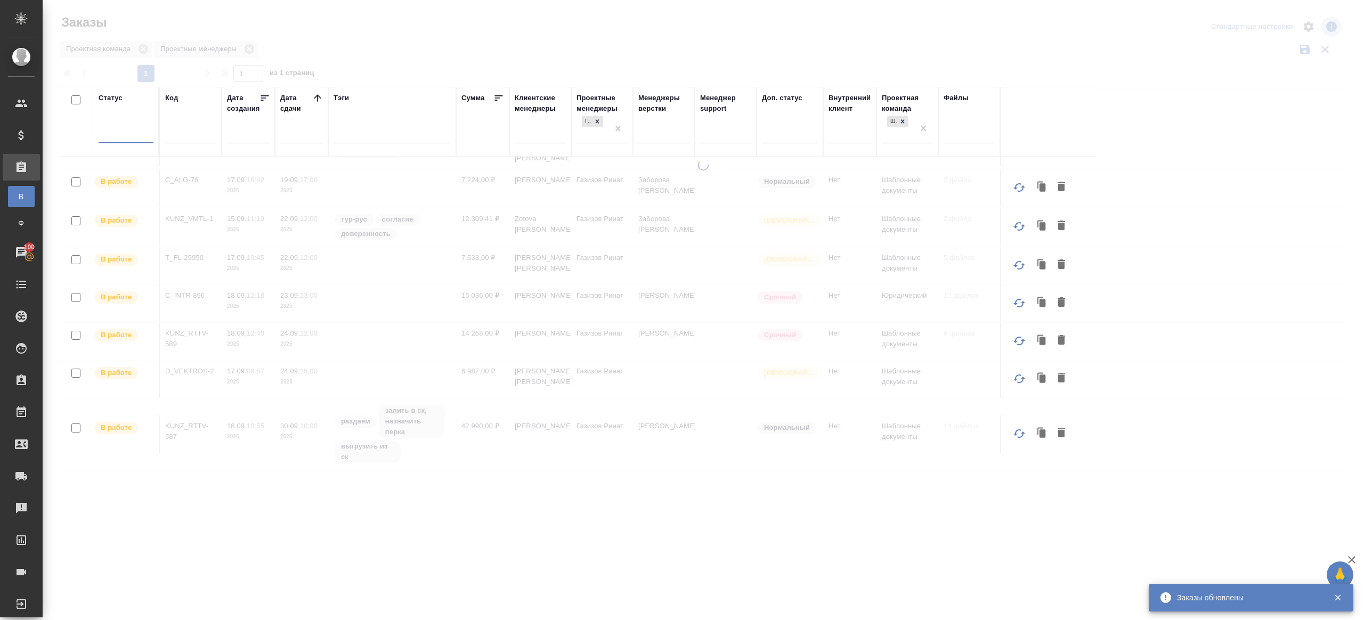
click at [411, 60] on div at bounding box center [706, 62] width 1294 height 5
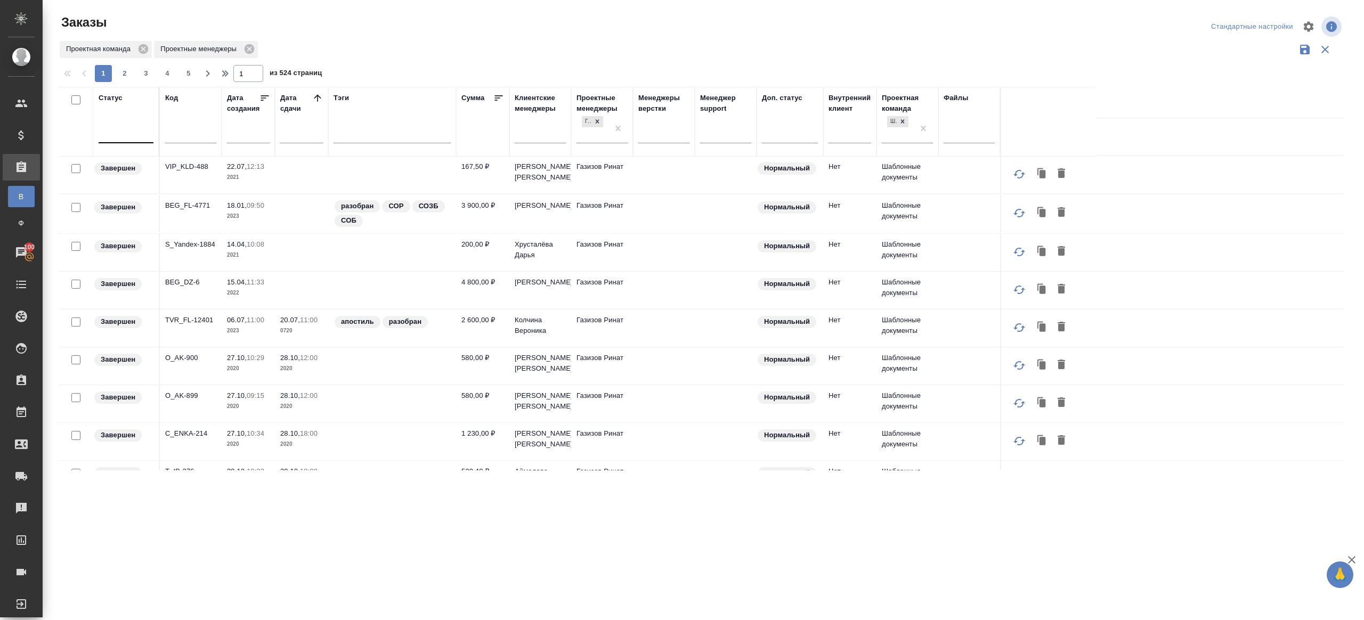
click at [115, 140] on div at bounding box center [126, 133] width 55 height 20
click at [214, 281] on div "Сдан без статистики" at bounding box center [245, 281] width 160 height 19
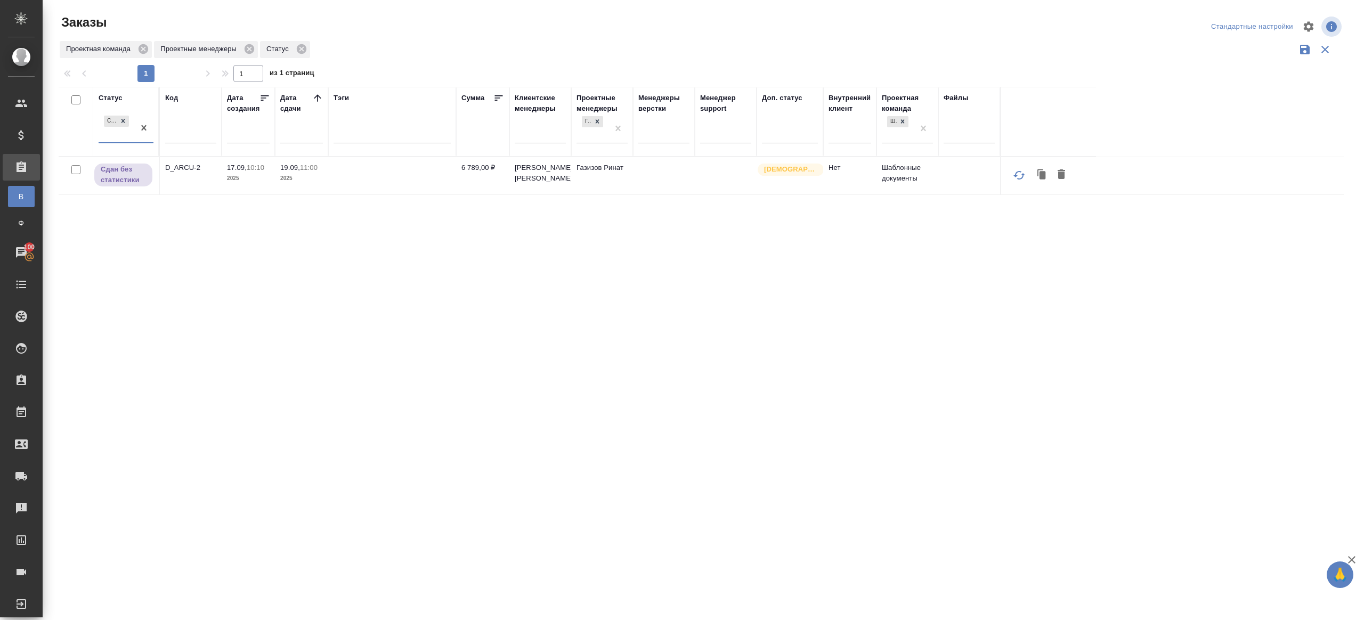
scroll to position [0, 0]
click at [182, 166] on p "D_ARCU-2" at bounding box center [190, 167] width 51 height 11
click at [307, 102] on div "Дата сдачи" at bounding box center [296, 103] width 32 height 21
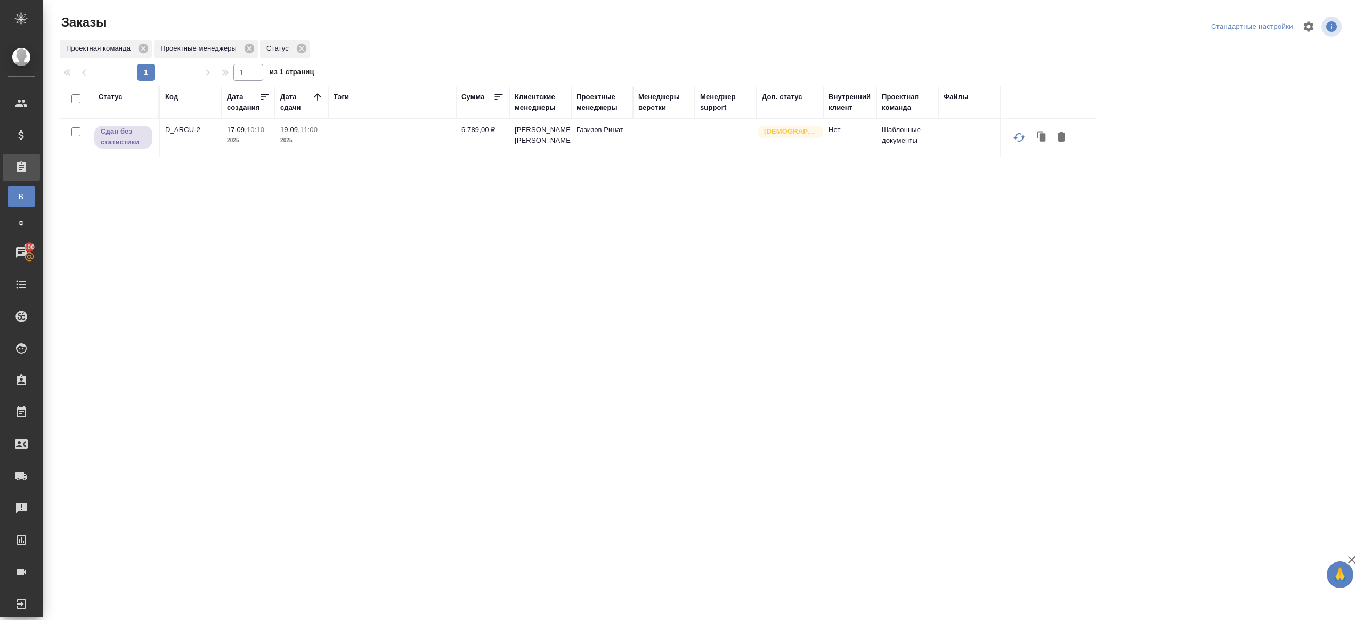
click at [311, 102] on div "Дата сдачи" at bounding box center [296, 102] width 32 height 21
click at [316, 97] on icon at bounding box center [317, 97] width 11 height 11
click at [600, 105] on div "Проектные менеджеры" at bounding box center [601, 102] width 51 height 21
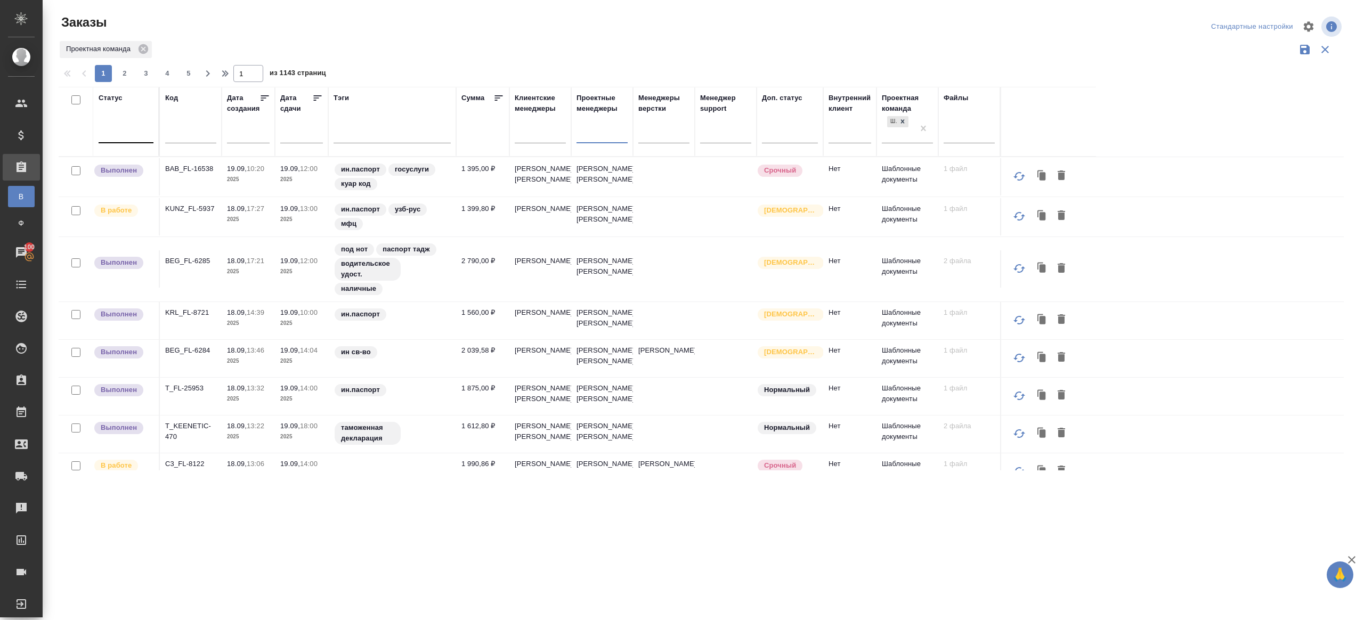
click at [359, 45] on div "Проектная команда" at bounding box center [701, 49] width 1285 height 20
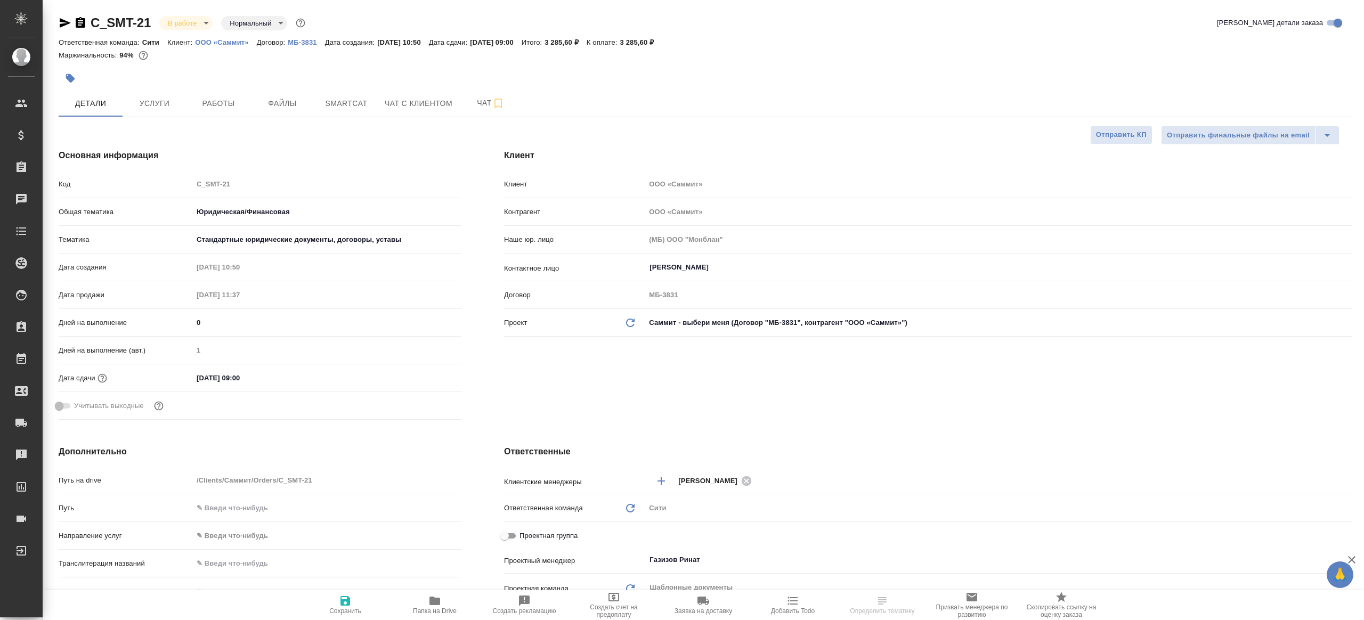
select select "RU"
click at [224, 92] on button "Работы" at bounding box center [218, 103] width 64 height 27
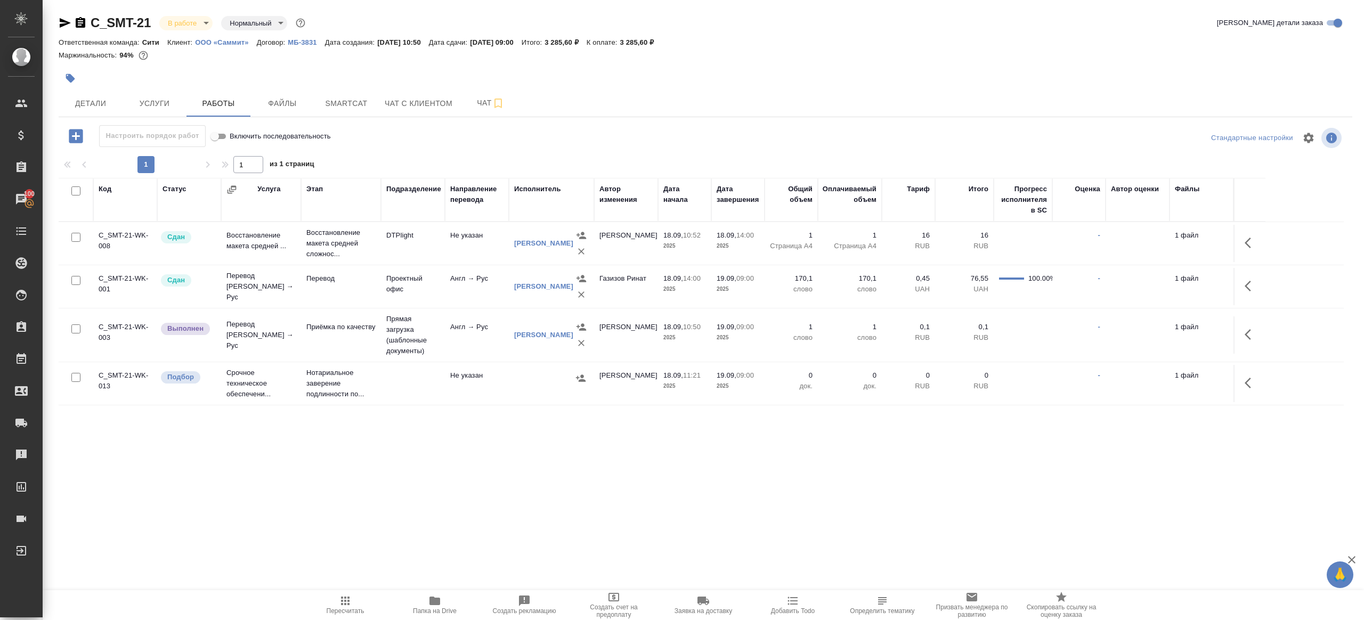
click at [1247, 335] on icon "button" at bounding box center [1248, 334] width 6 height 11
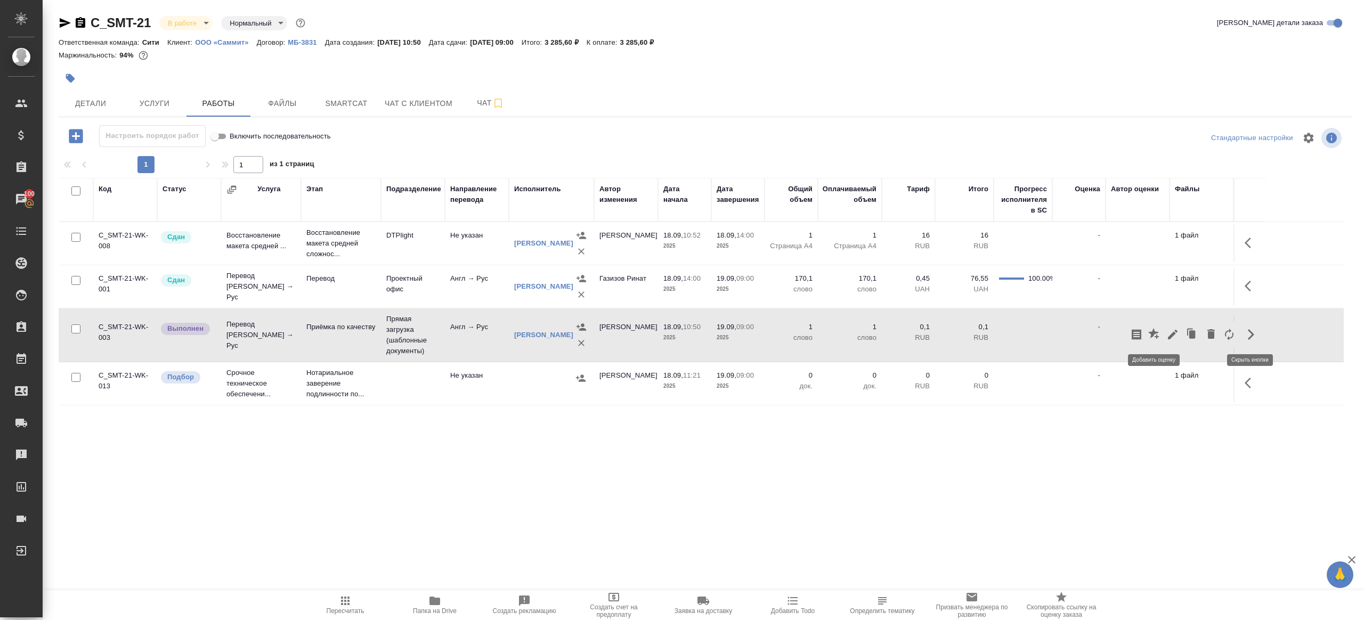
click at [1163, 337] on button "button" at bounding box center [1154, 335] width 18 height 26
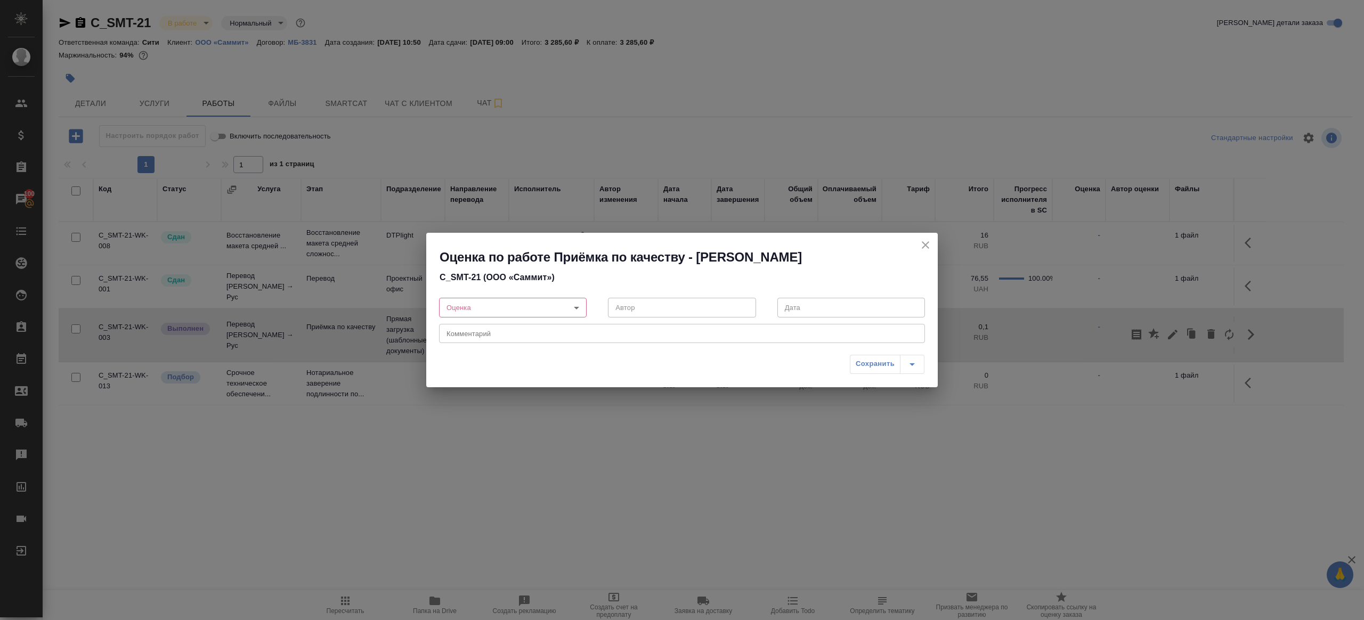
click at [1171, 335] on div "Оценка по работе Приёмка по качеству - Алилекова Валерия C_SMT-21 (ООО «Саммит»…" at bounding box center [682, 310] width 1364 height 620
click at [931, 249] on icon "close" at bounding box center [925, 245] width 13 height 13
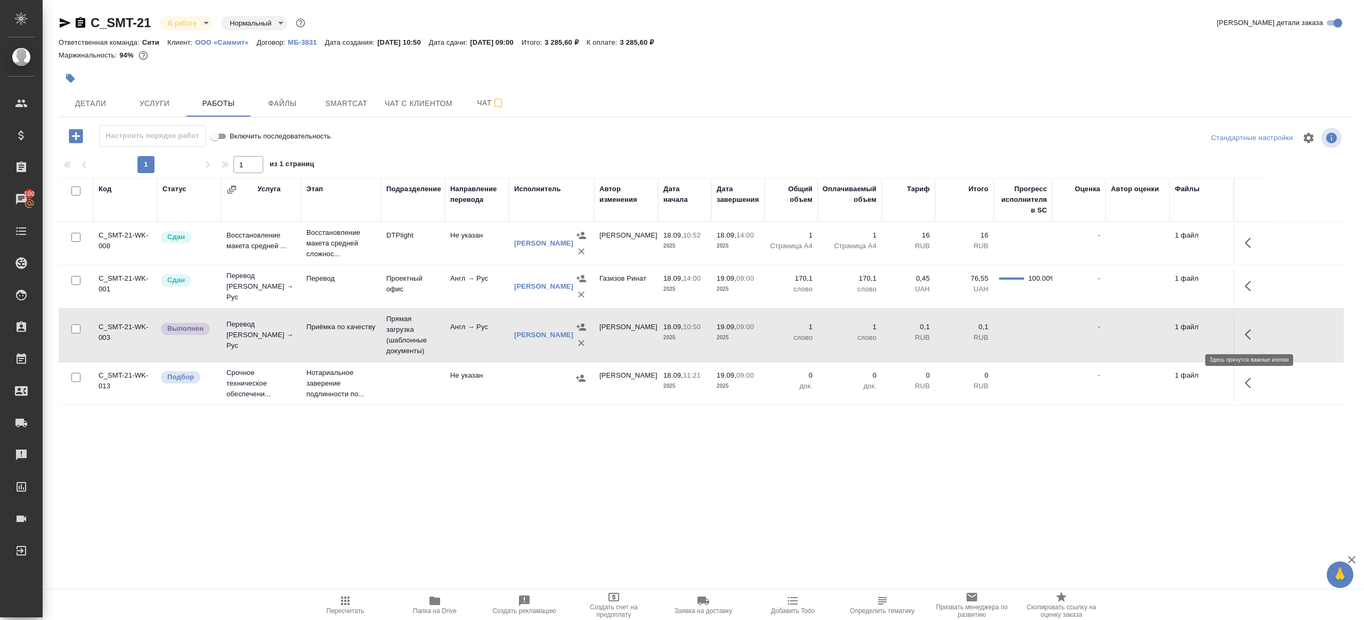
click at [1235, 330] on td at bounding box center [1249, 334] width 32 height 37
click at [1250, 330] on icon "button" at bounding box center [1251, 334] width 13 height 13
click at [1169, 330] on icon "button" at bounding box center [1172, 334] width 13 height 13
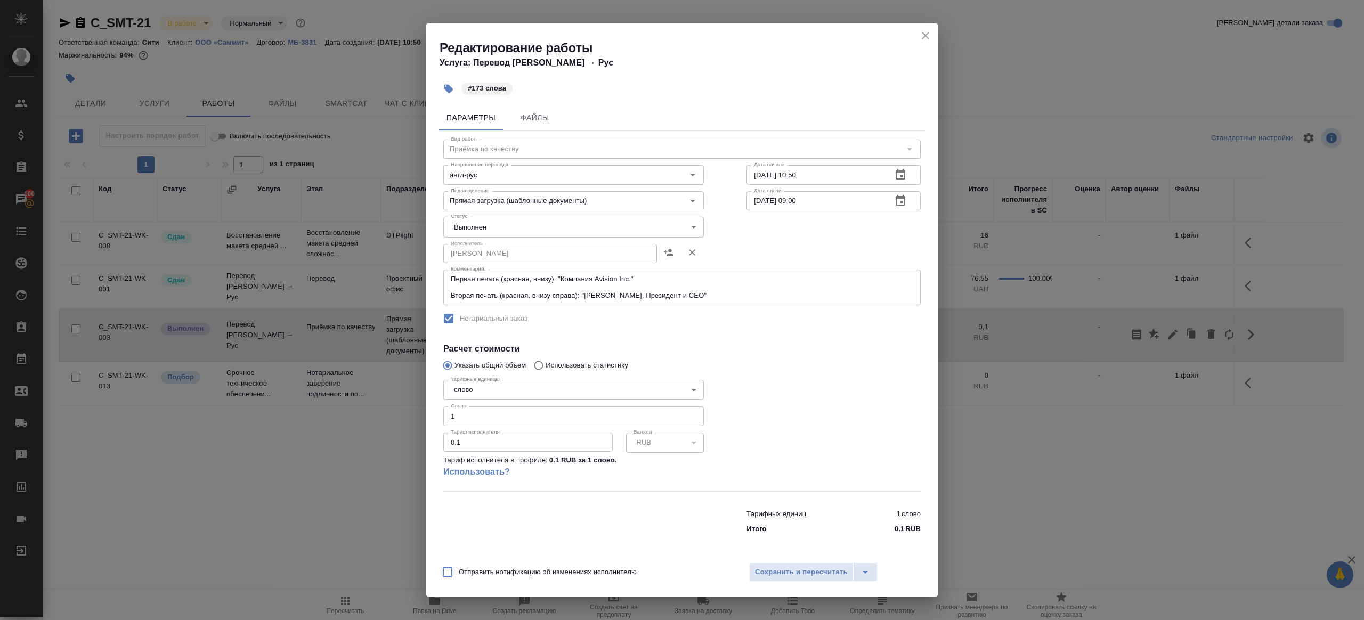
click at [525, 221] on body "🙏 .cls-1 fill:#fff; AWATERA Gazizov Rinat Клиенты Спецификации Заказы 100 Чаты …" at bounding box center [682, 310] width 1364 height 620
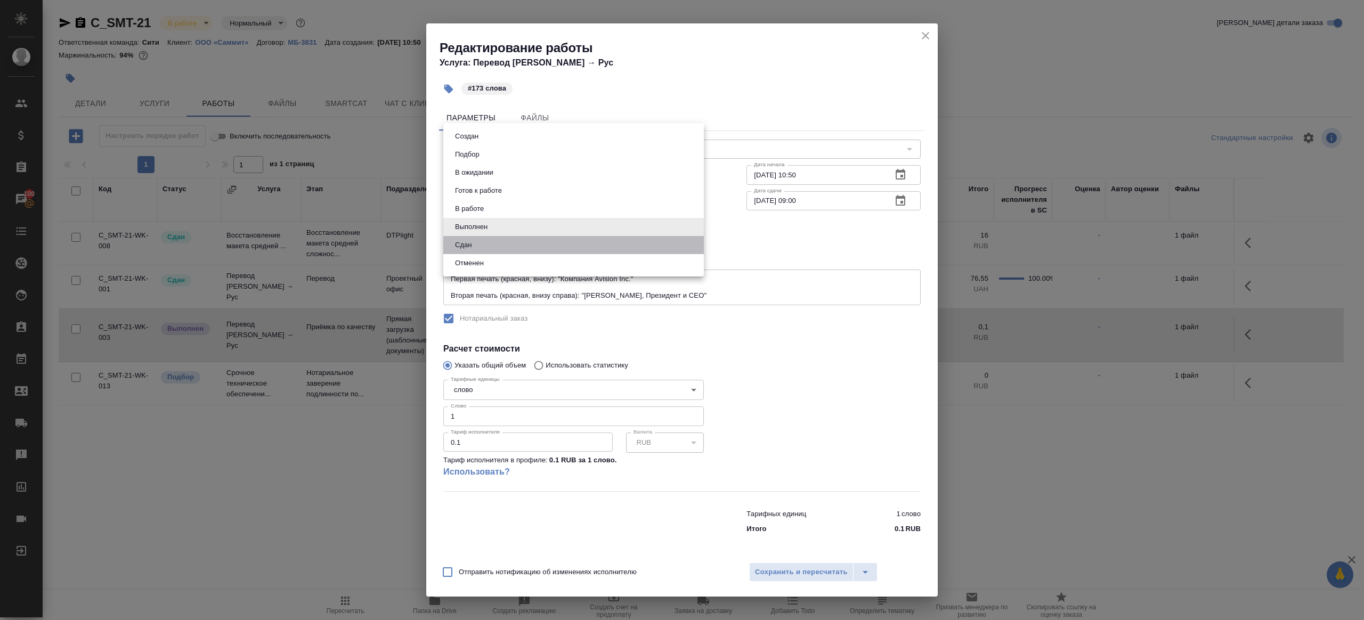
click at [479, 247] on li "Сдан" at bounding box center [573, 245] width 261 height 18
type input "closed"
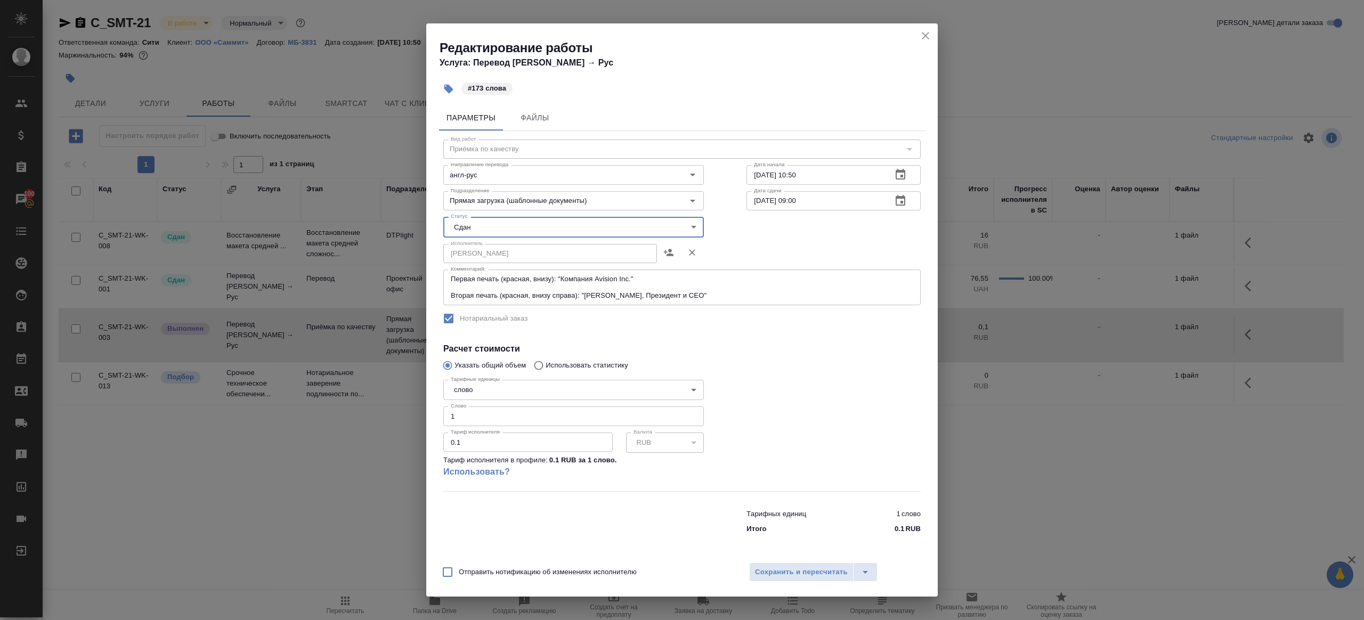
click at [486, 411] on input "1" at bounding box center [573, 416] width 261 height 19
type input "173"
click at [784, 574] on span "Сохранить и пересчитать" at bounding box center [801, 572] width 93 height 12
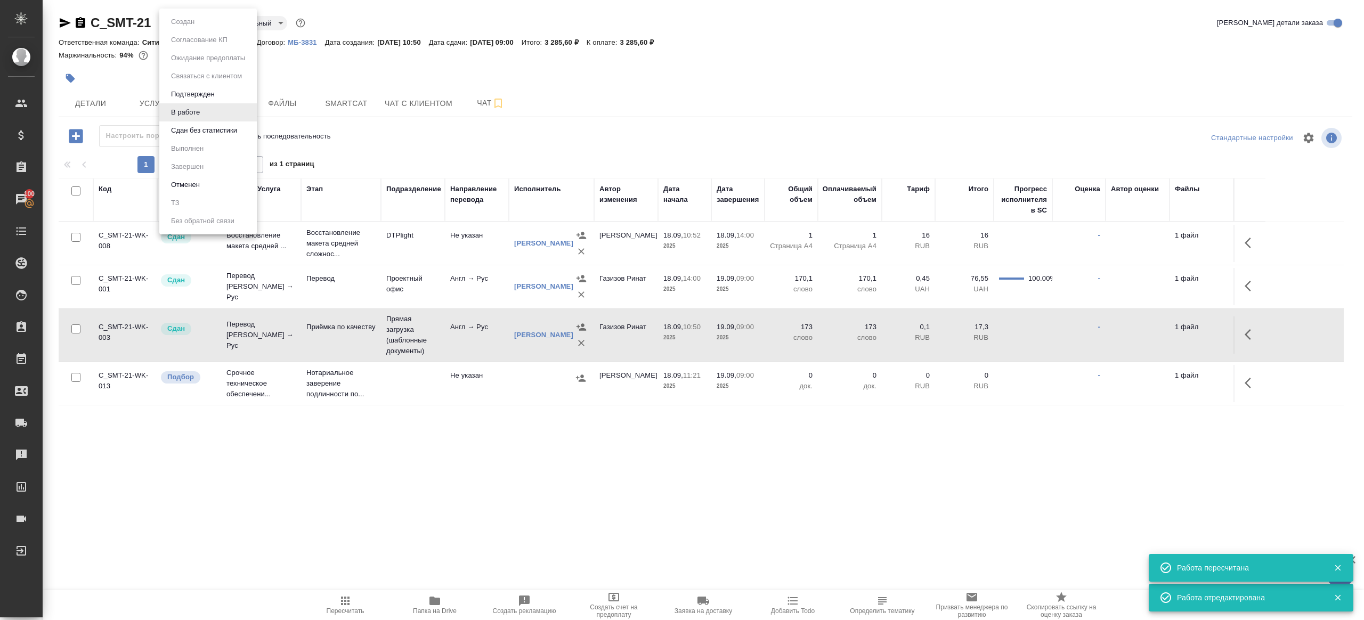
click at [198, 22] on body "🙏 .cls-1 fill:#fff; AWATERA Gazizov Rinat Клиенты Спецификации Заказы 100 Чаты …" at bounding box center [682, 310] width 1364 height 620
click at [206, 137] on li "Сдан без статистики" at bounding box center [207, 130] width 97 height 18
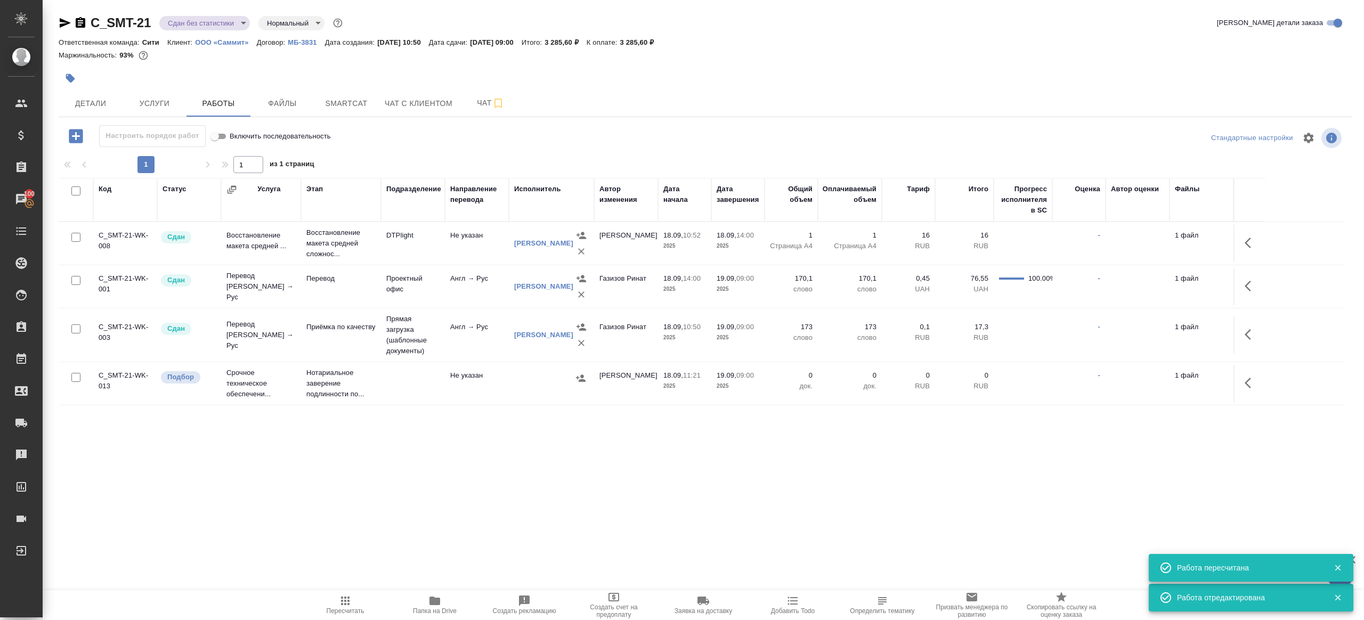
click at [208, 16] on body "🙏 .cls-1 fill:#fff; AWATERA Gazizov Rinat Клиенты Спецификации Заказы 100 Чаты …" at bounding box center [682, 310] width 1364 height 620
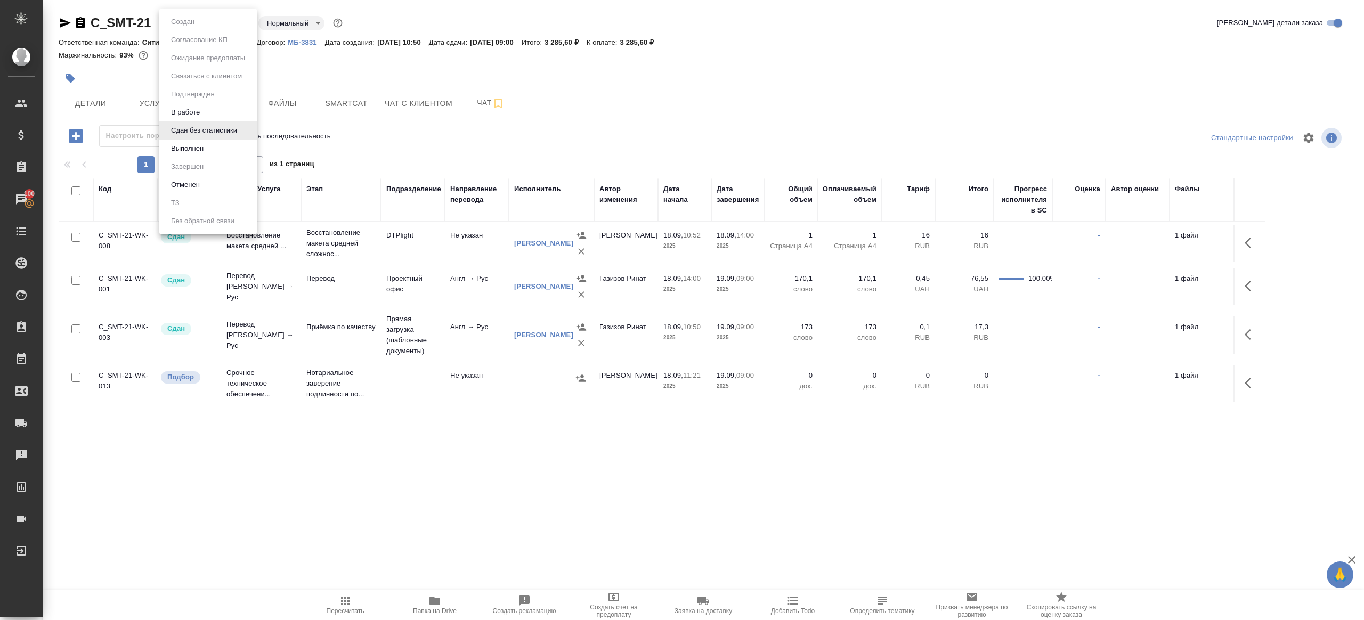
click at [213, 142] on li "Выполнен" at bounding box center [207, 149] width 97 height 18
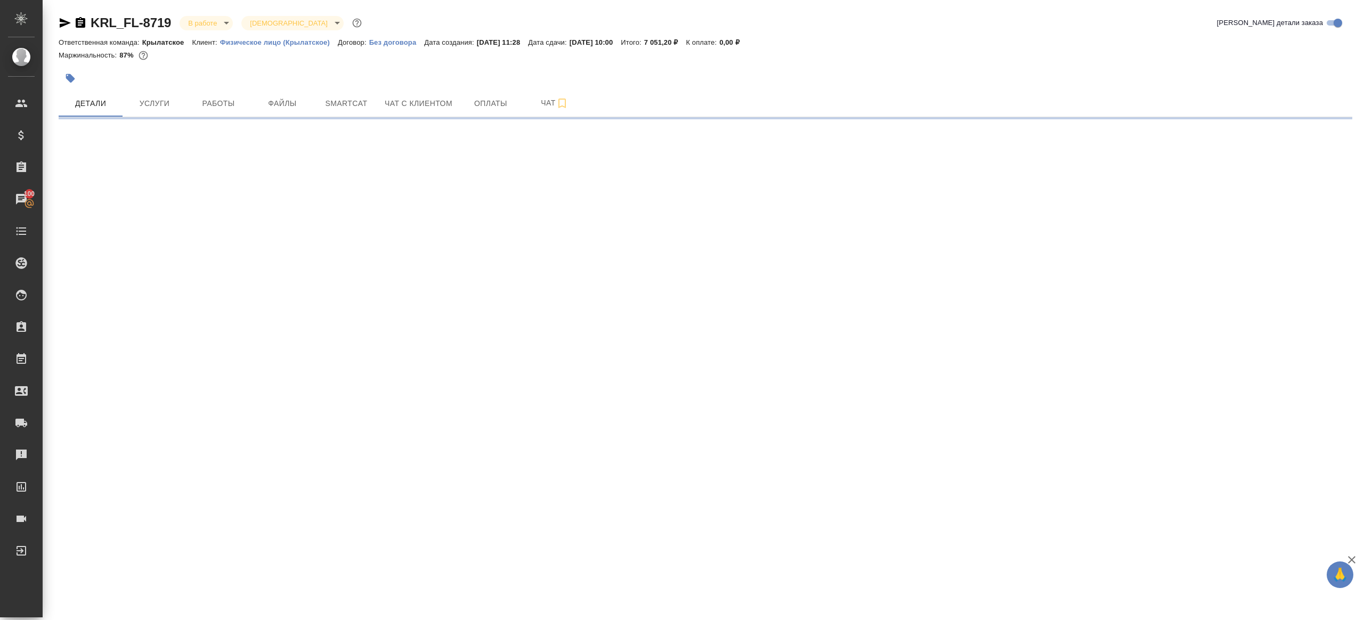
select select "RU"
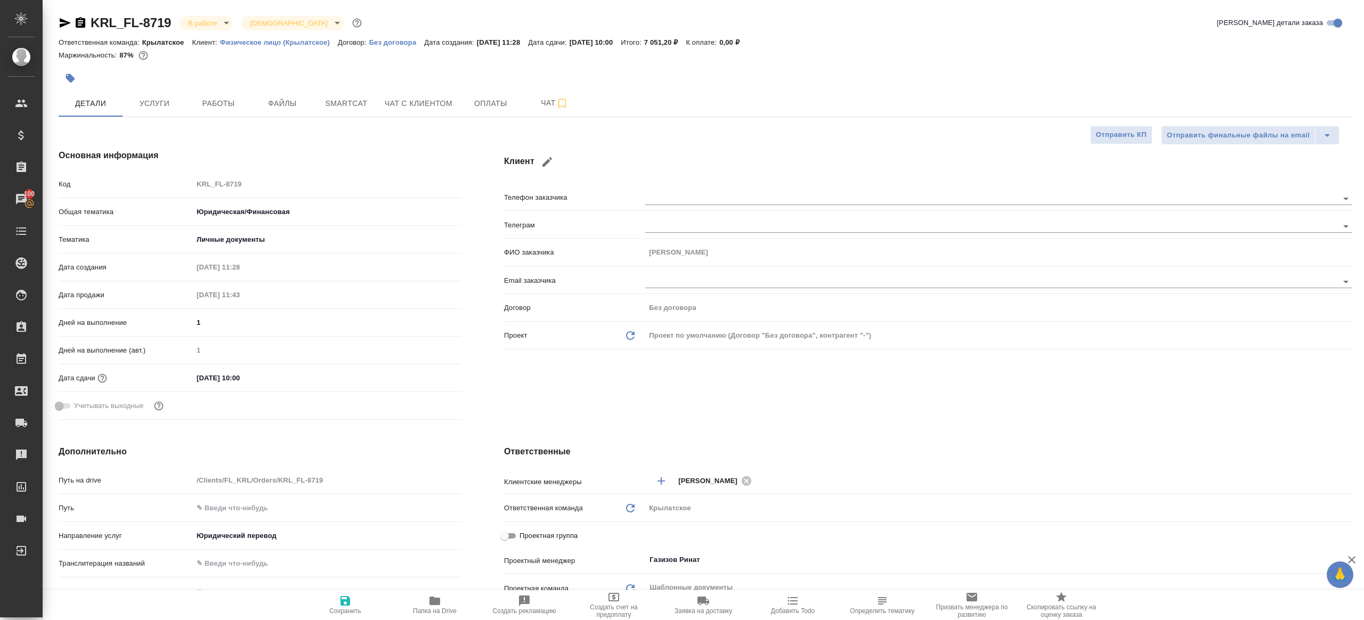
type textarea "x"
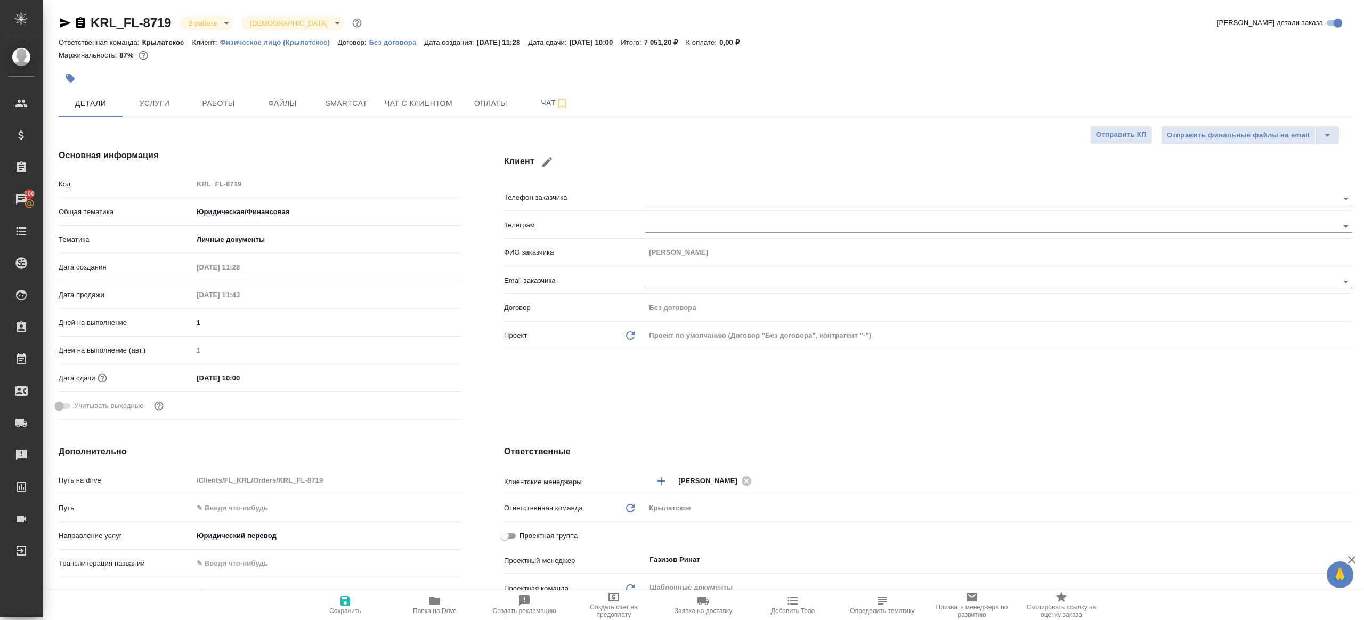
type textarea "x"
click at [206, 88] on div at bounding box center [490, 78] width 863 height 23
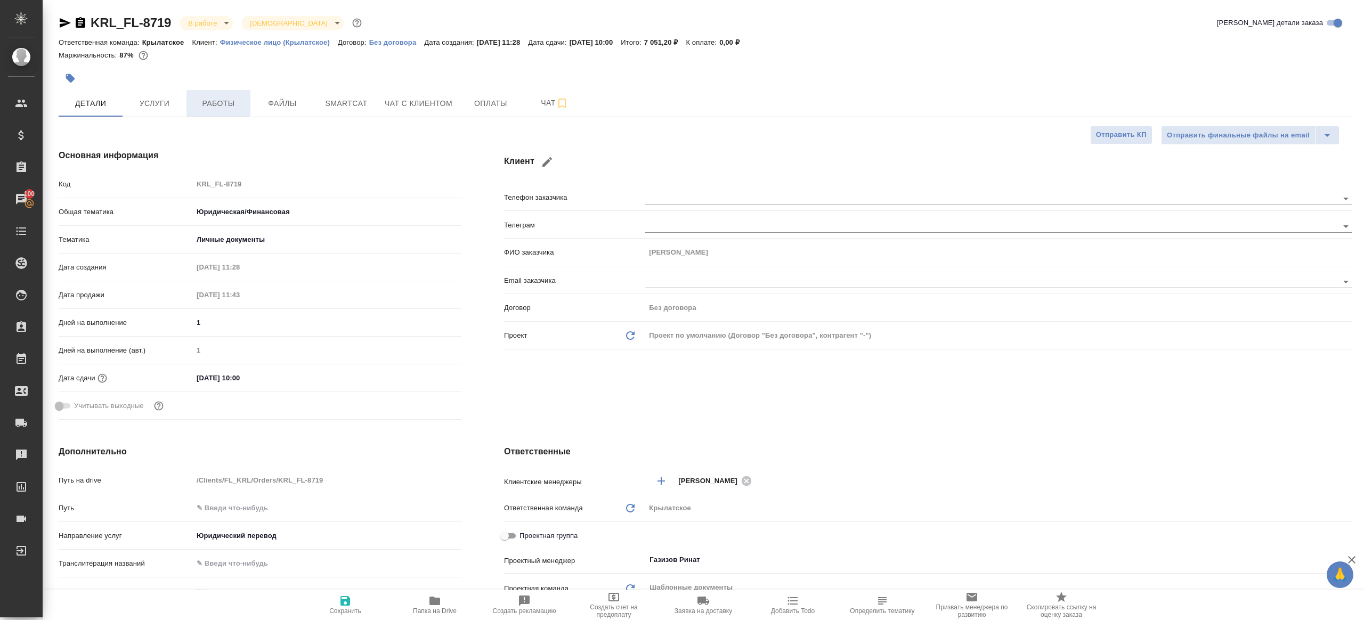
click at [206, 94] on button "Работы" at bounding box center [218, 103] width 64 height 27
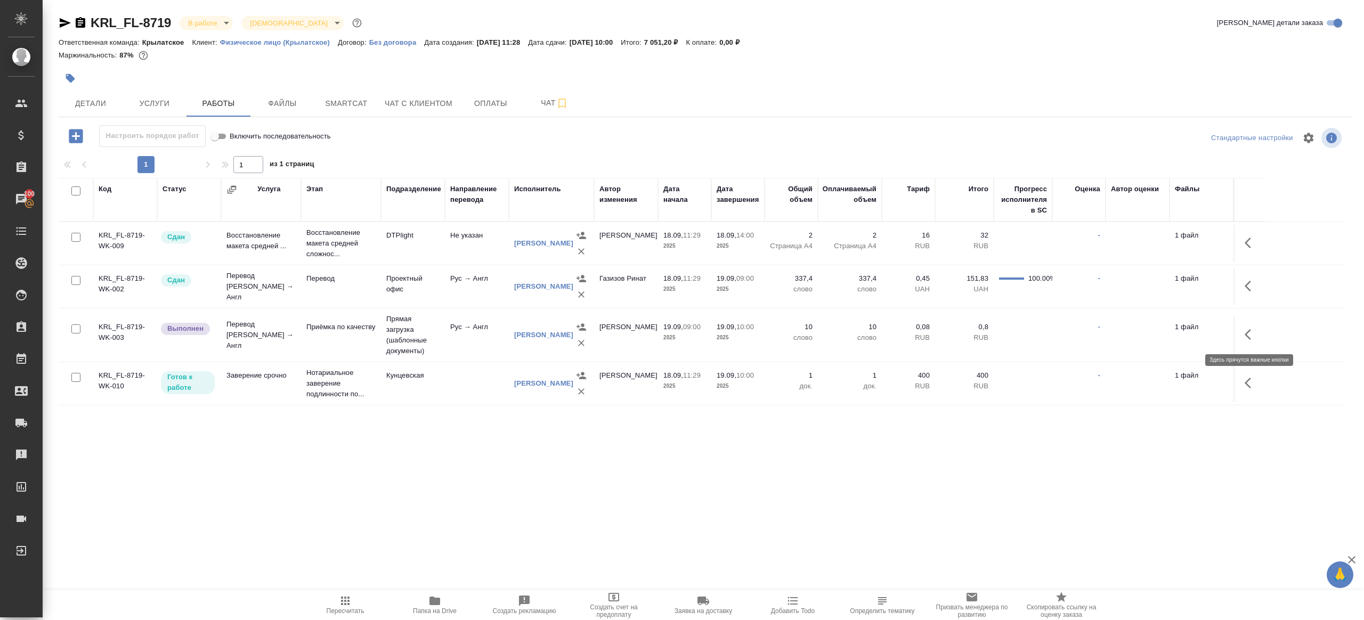
click at [1249, 330] on icon "button" at bounding box center [1248, 334] width 6 height 11
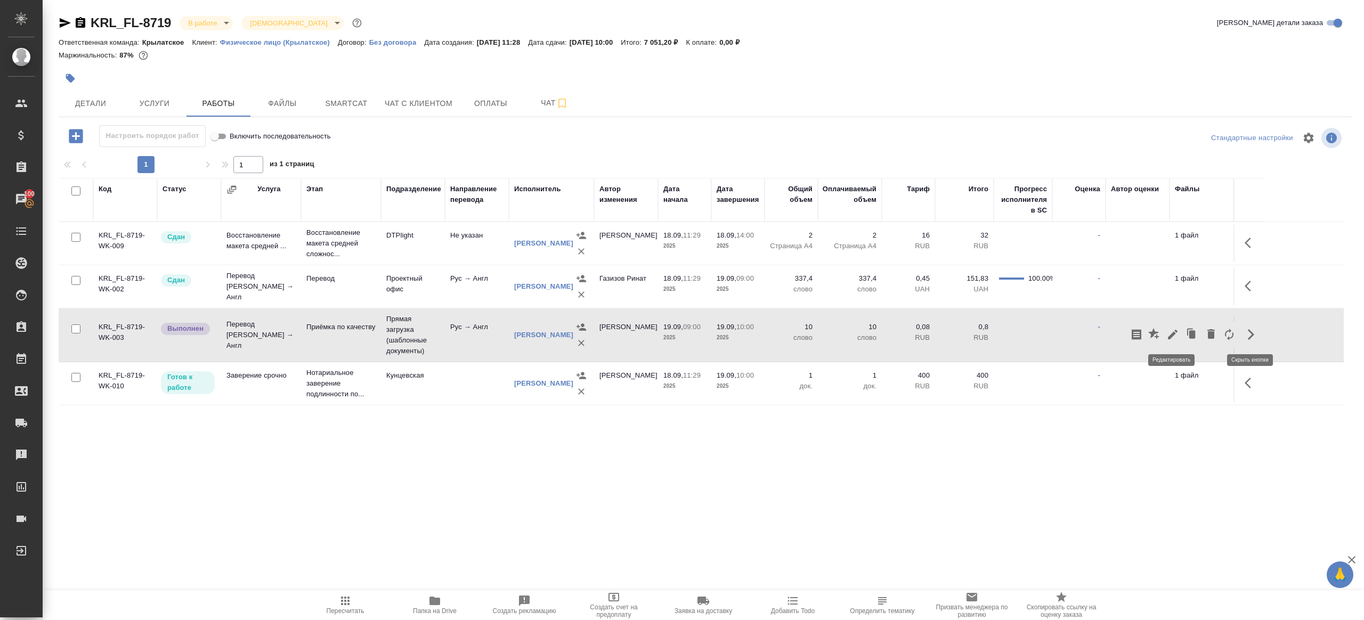
click at [1172, 330] on icon "button" at bounding box center [1172, 334] width 13 height 13
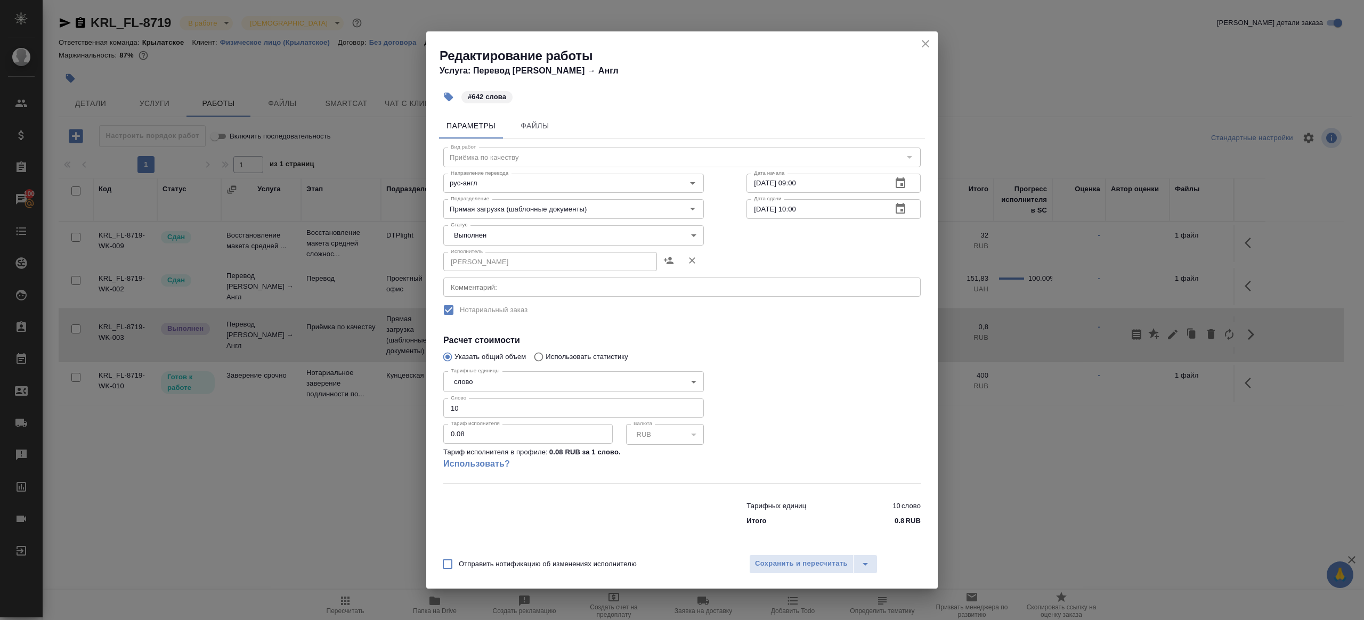
click at [504, 232] on body "🙏 .cls-1 fill:#fff; AWATERA Gazizov Rinat Клиенты Спецификации Заказы 100 Чаты …" at bounding box center [682, 310] width 1364 height 620
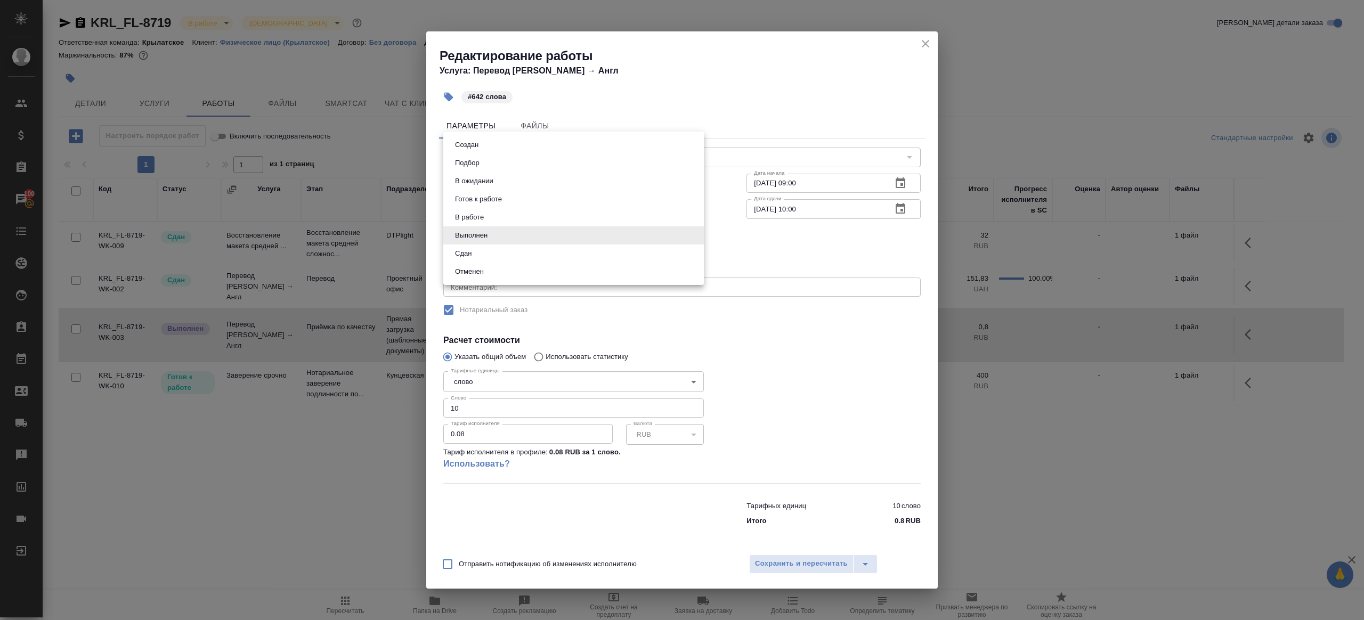
click at [502, 251] on li "Сдан" at bounding box center [573, 254] width 261 height 18
type input "closed"
click at [466, 407] on input "10" at bounding box center [573, 408] width 261 height 19
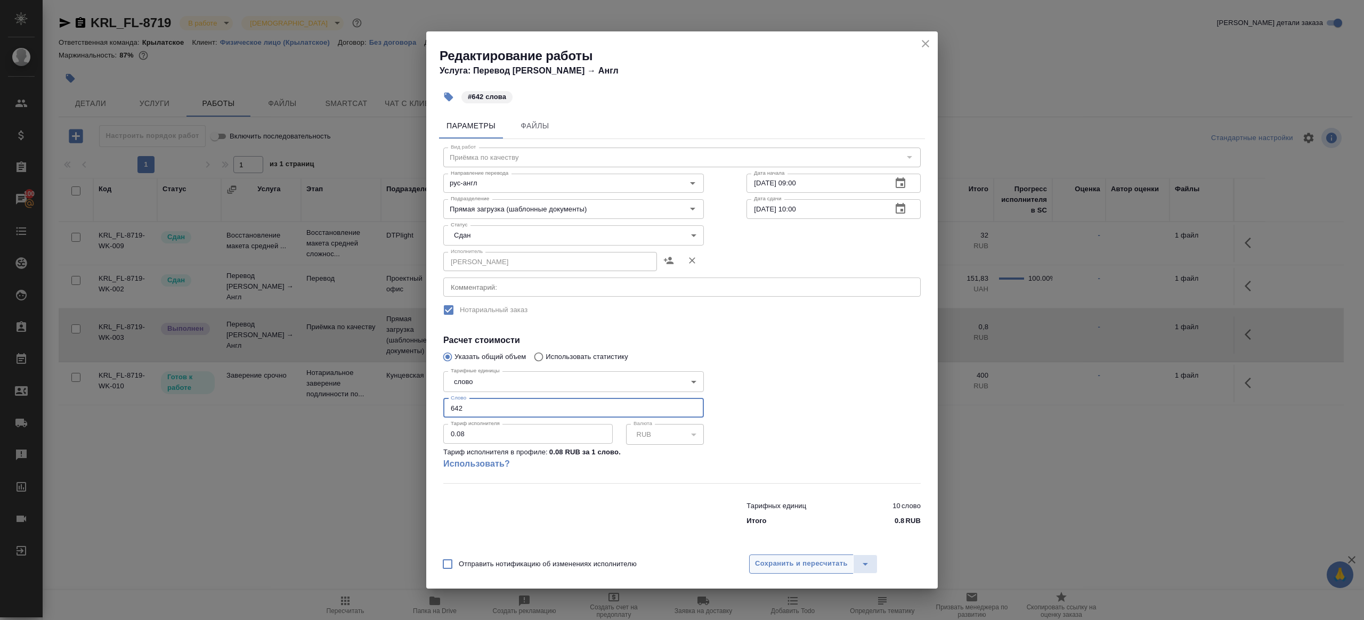
type input "642"
click at [773, 564] on span "Сохранить и пересчитать" at bounding box center [801, 564] width 93 height 12
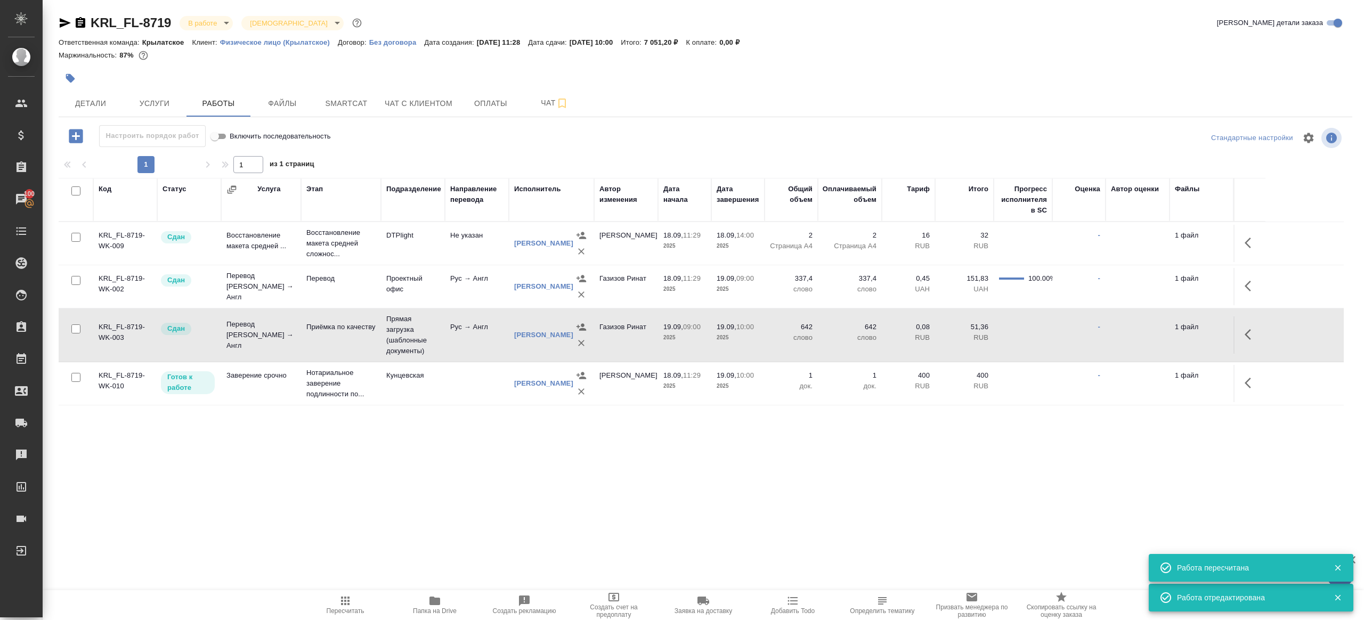
click at [228, 23] on body "🙏 .cls-1 fill:#fff; AWATERA Gazizov Rinat Клиенты Спецификации Заказы 100 Чаты …" at bounding box center [682, 310] width 1364 height 620
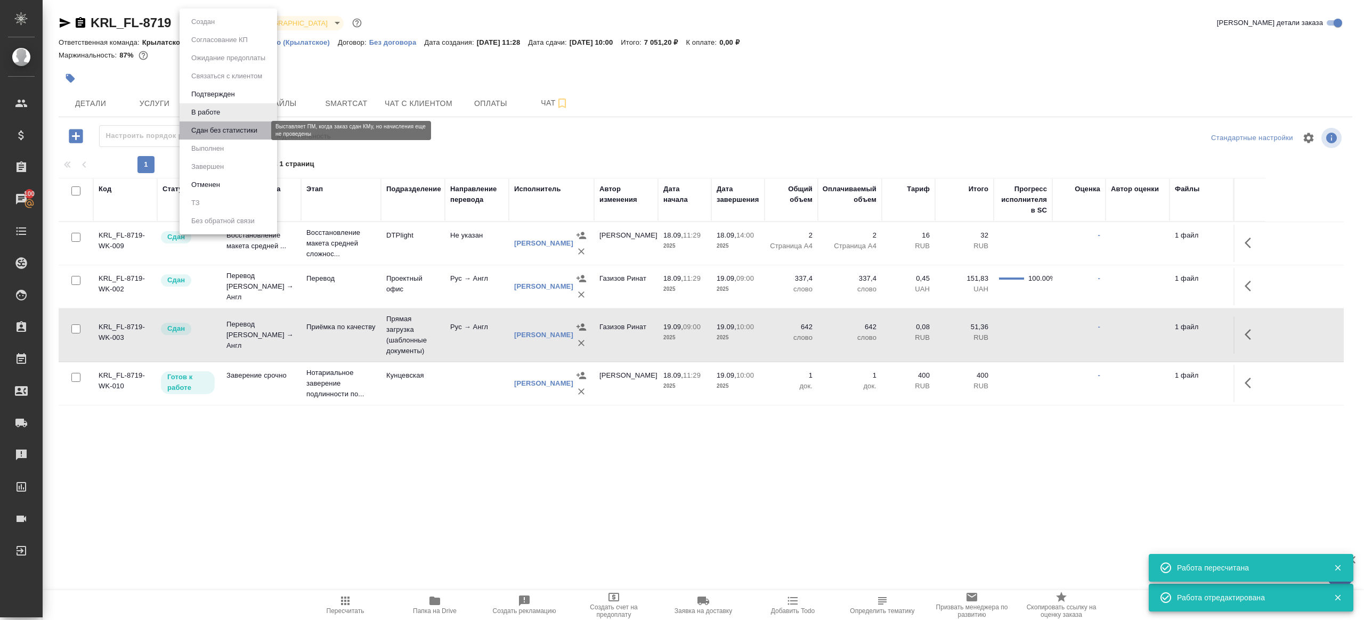
click at [226, 132] on button "Сдан без статистики" at bounding box center [224, 131] width 72 height 12
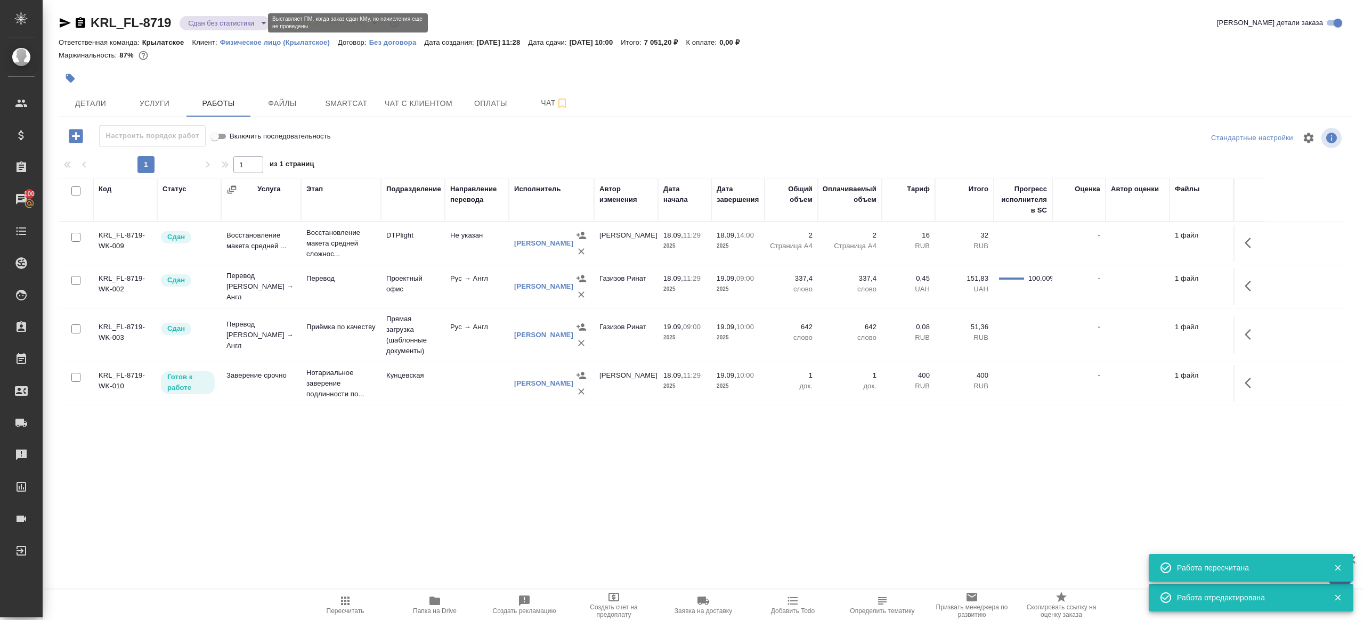
click at [245, 22] on body "🙏 .cls-1 fill:#fff; AWATERA Gazizov Rinat Клиенты Спецификации Заказы 100 Чаты …" at bounding box center [682, 310] width 1364 height 620
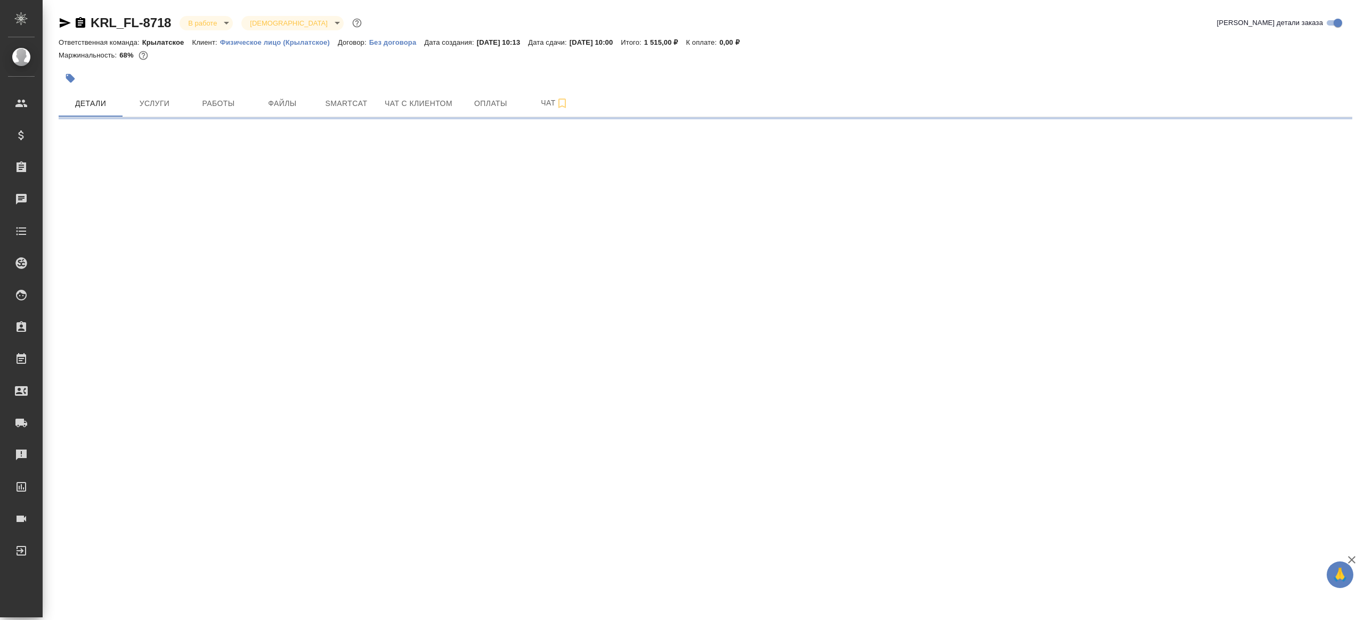
select select "RU"
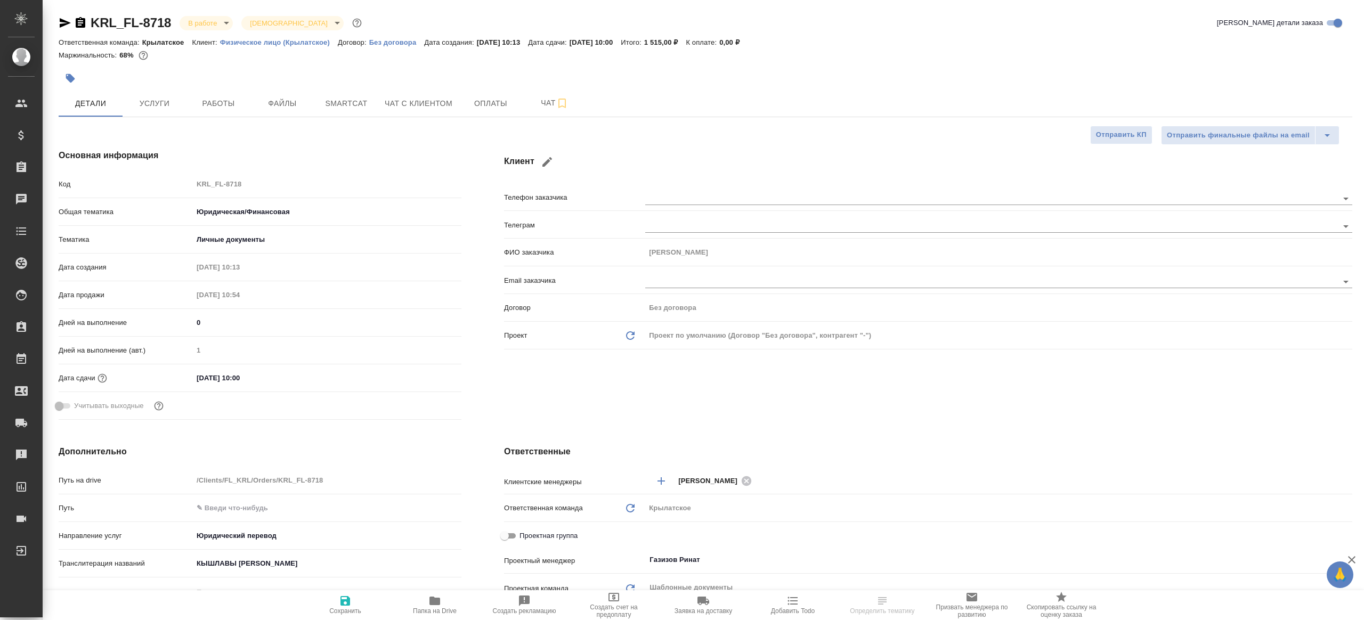
type textarea "x"
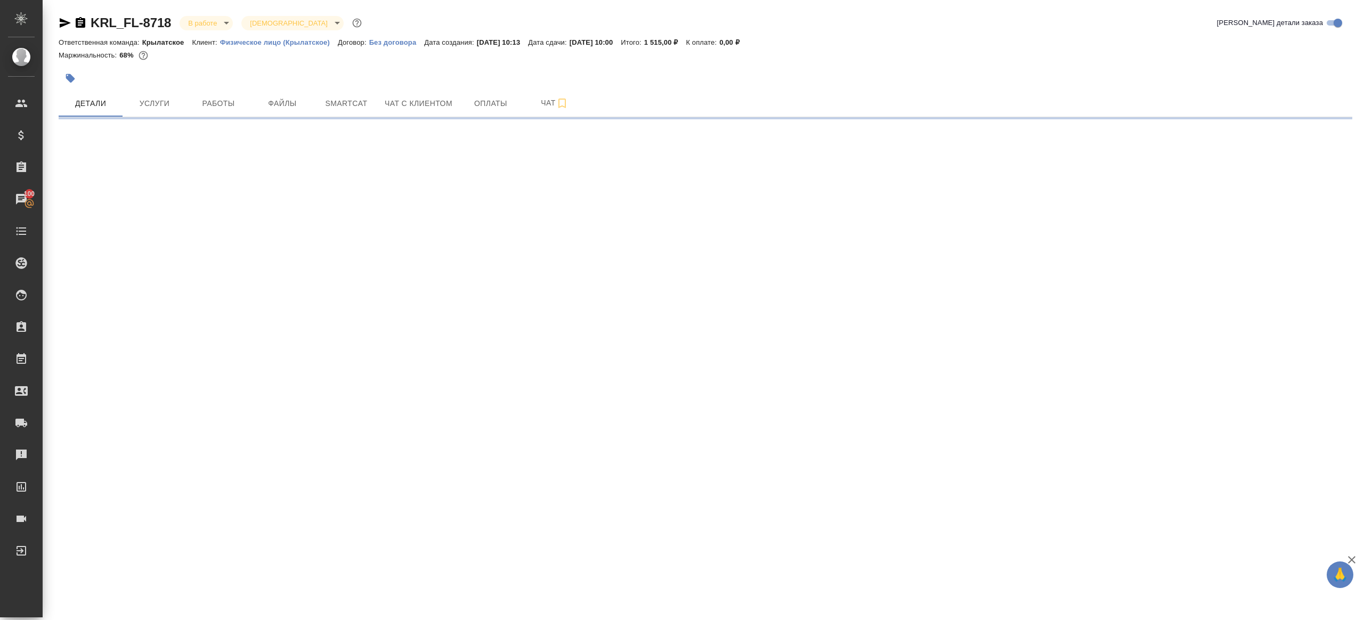
select select "RU"
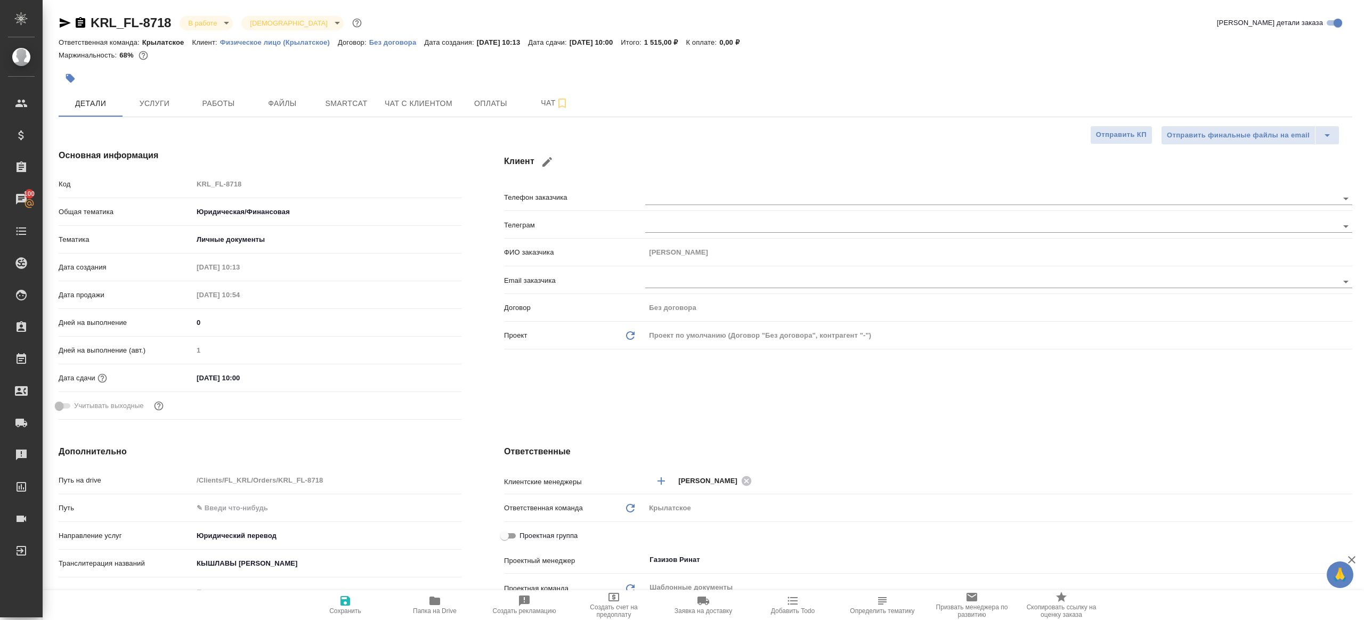
type textarea "x"
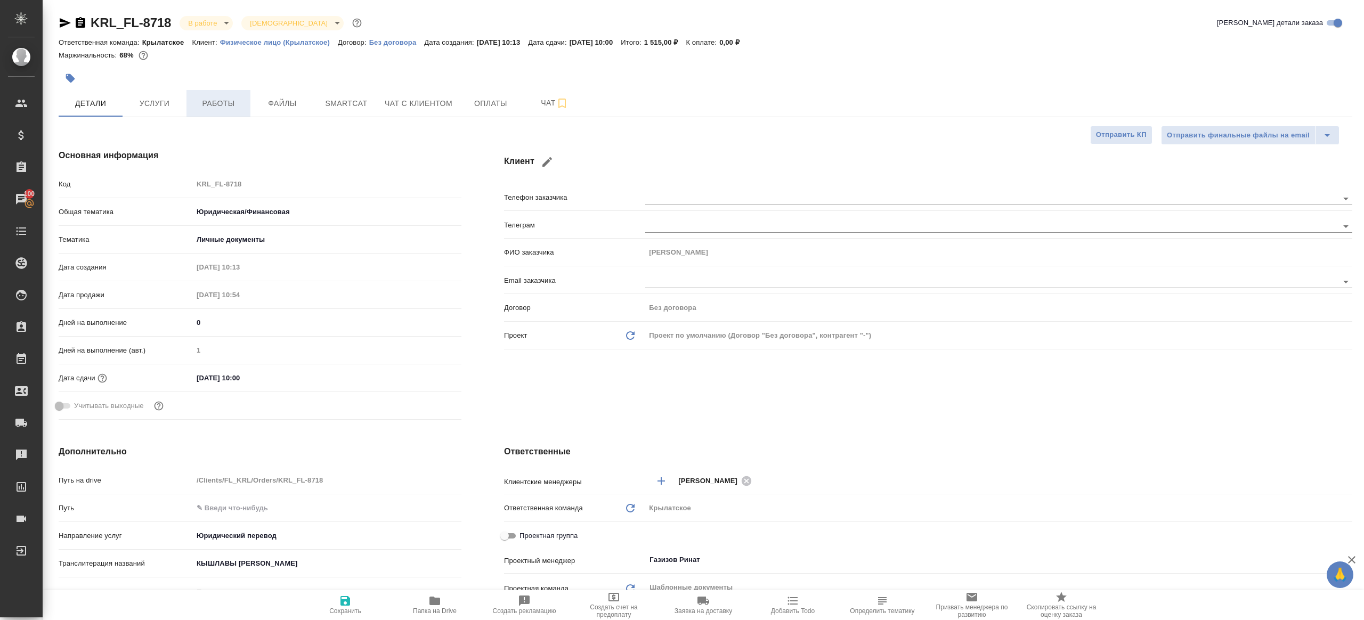
type textarea "x"
click at [200, 102] on span "Работы" at bounding box center [218, 103] width 51 height 13
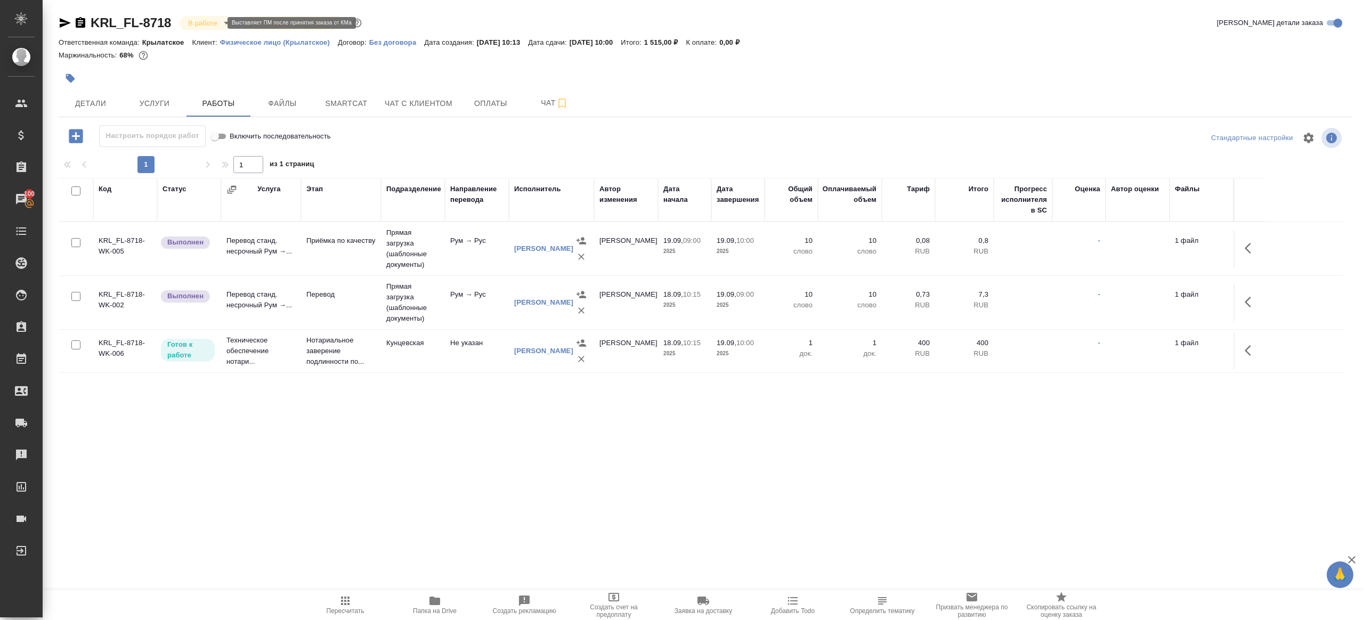
click at [214, 23] on body "🙏 .cls-1 fill:#fff; AWATERA [PERSON_NAME] Клиенты Спецификации Заказы 100 Чаты …" at bounding box center [682, 310] width 1364 height 620
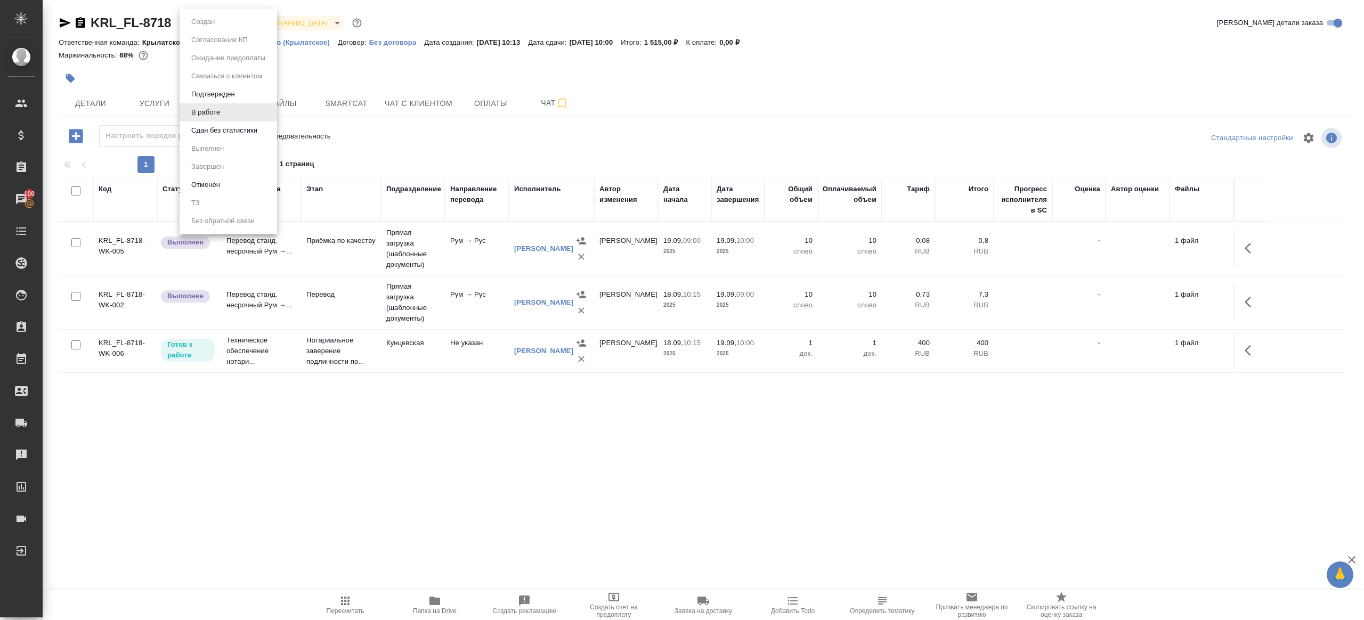
click at [227, 139] on li "Сдан без статистики" at bounding box center [228, 130] width 97 height 18
click at [212, 9] on div "KRL_FL-8718 Сдан без статистики distributed Святая троица holyTrinity Кратко де…" at bounding box center [705, 222] width 1305 height 445
click at [212, 23] on body "🙏 .cls-1 fill:#fff; AWATERA [PERSON_NAME] Клиенты Спецификации Заказы 100 Чаты …" at bounding box center [682, 310] width 1364 height 620
click at [212, 147] on button "Выполнен" at bounding box center [207, 149] width 39 height 12
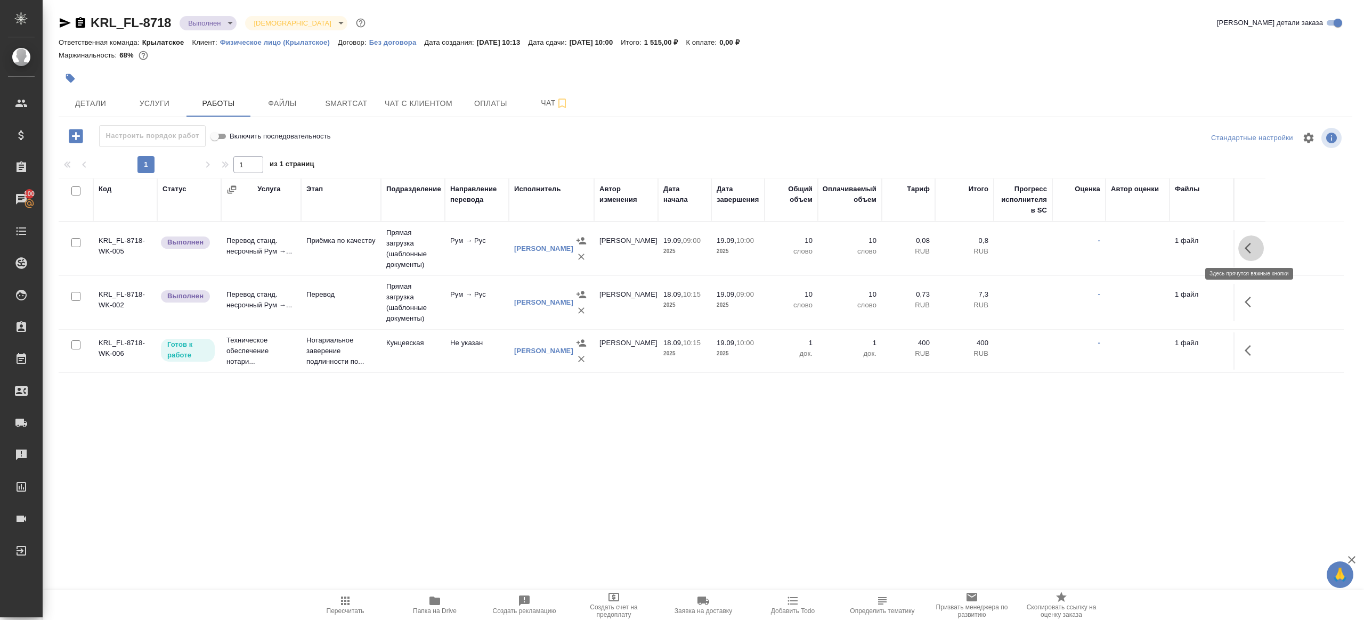
click at [1256, 242] on icon "button" at bounding box center [1251, 248] width 13 height 13
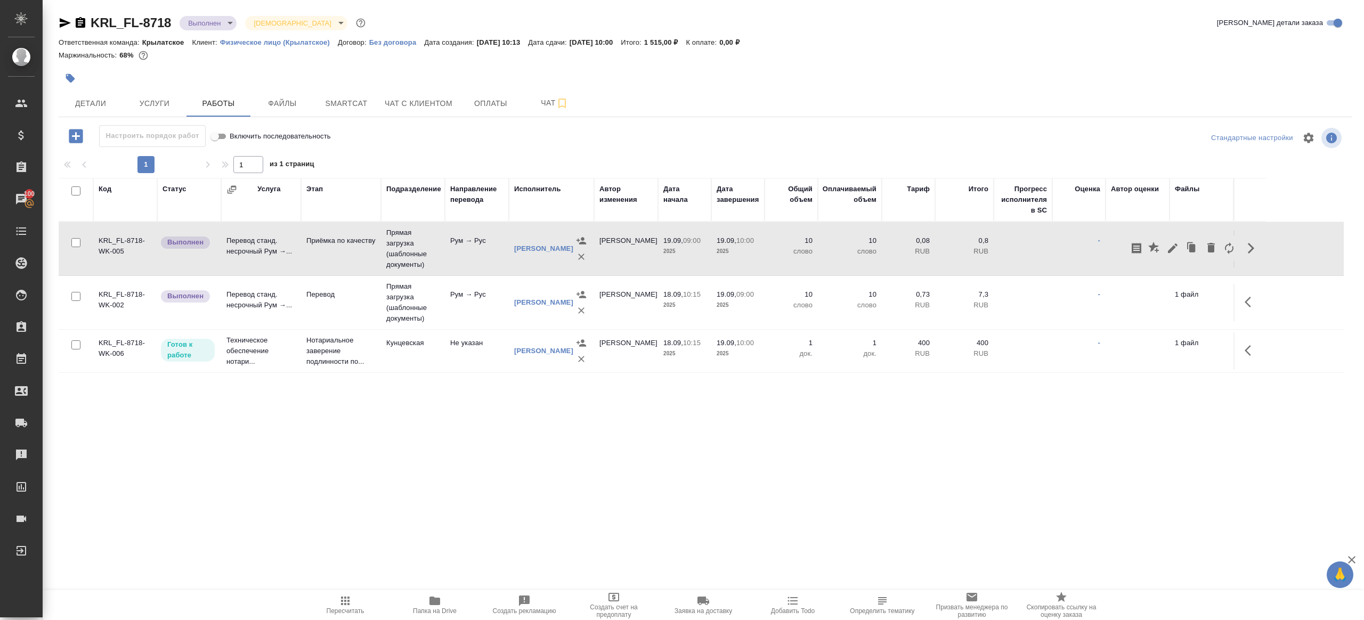
click at [1181, 253] on div at bounding box center [1182, 248] width 111 height 26
click at [1175, 249] on icon "button" at bounding box center [1172, 248] width 13 height 13
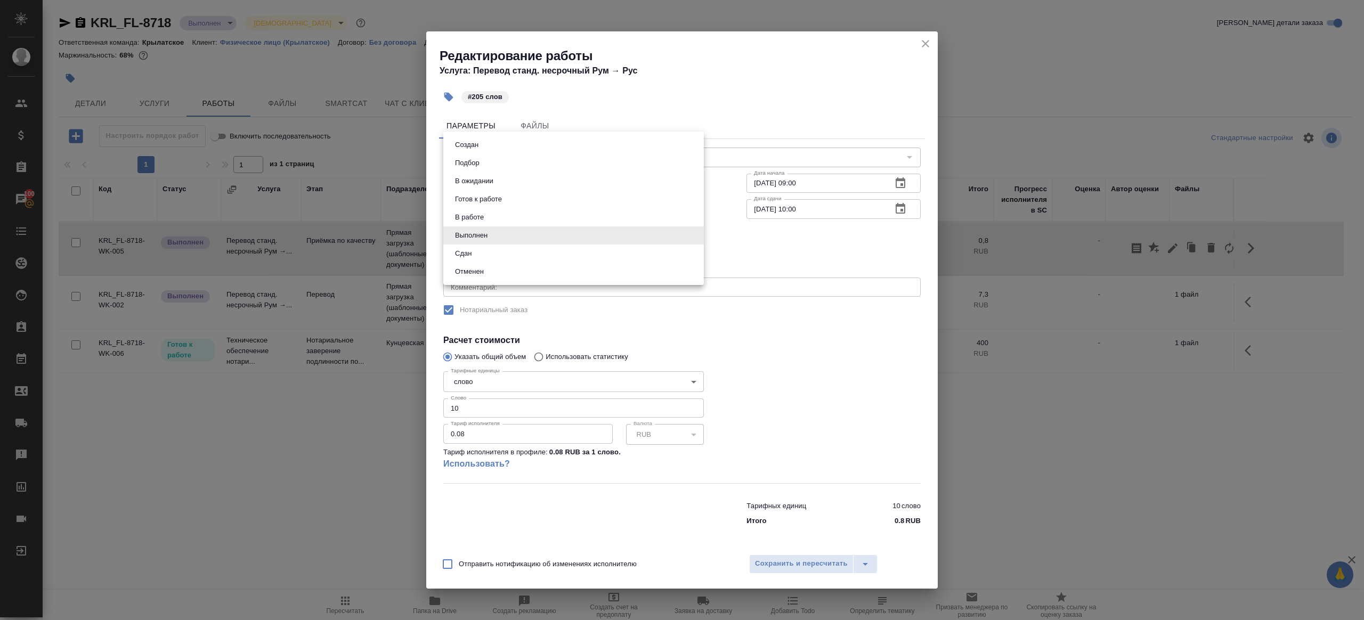
click at [485, 240] on body "🙏 .cls-1 fill:#fff; AWATERA [PERSON_NAME] Клиенты Спецификации Заказы 100 Чаты …" at bounding box center [682, 310] width 1364 height 620
click at [485, 263] on li "Отменен" at bounding box center [573, 272] width 261 height 18
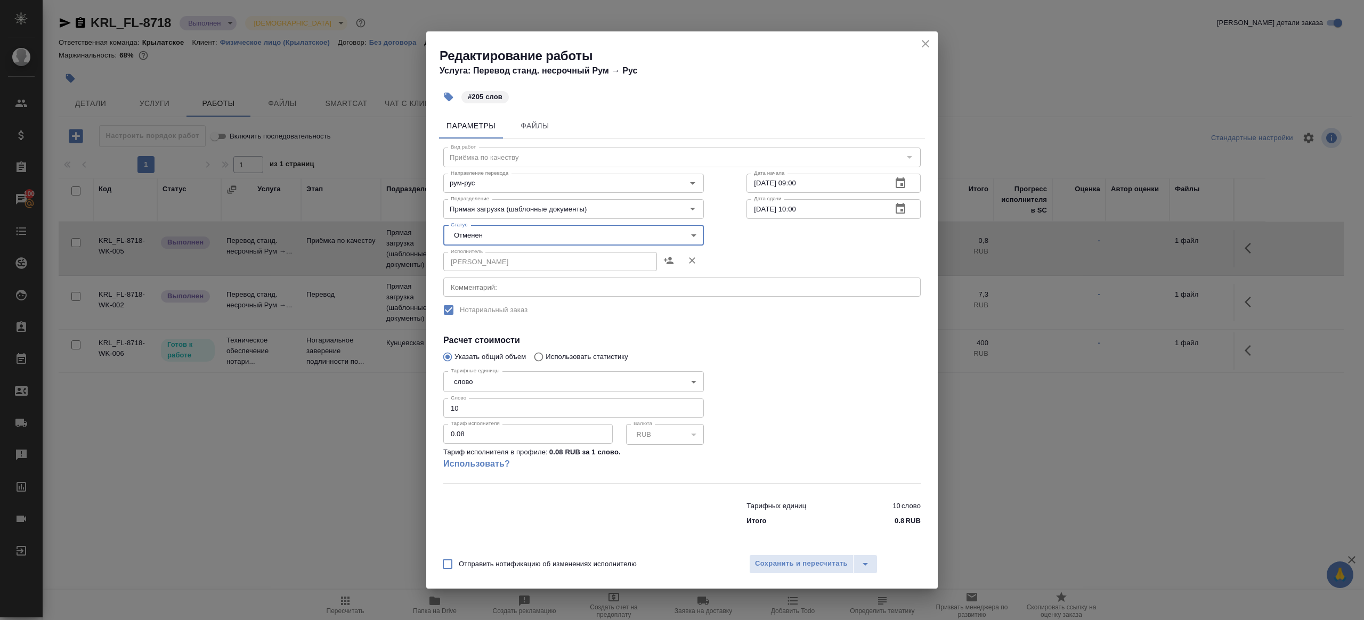
click at [482, 238] on body "🙏 .cls-1 fill:#fff; AWATERA [PERSON_NAME] Клиенты Спецификации Заказы 100 Чаты …" at bounding box center [682, 310] width 1364 height 620
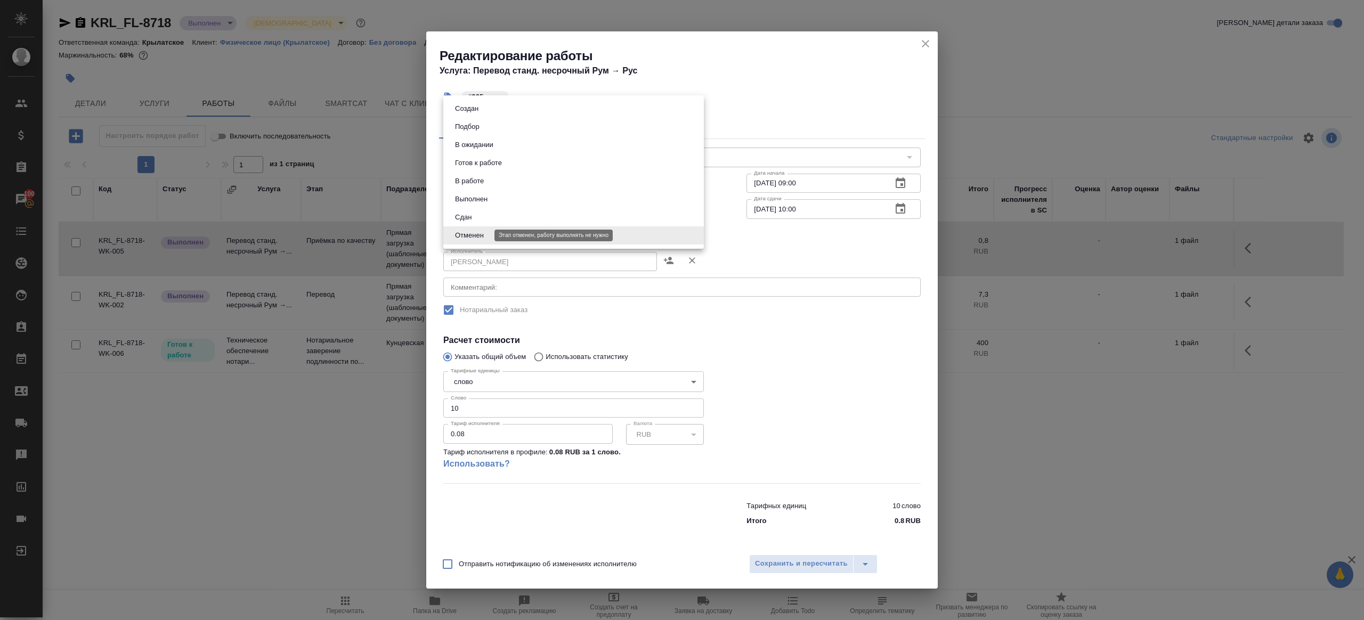
click at [474, 221] on button "Сдан" at bounding box center [463, 218] width 23 height 12
type input "closed"
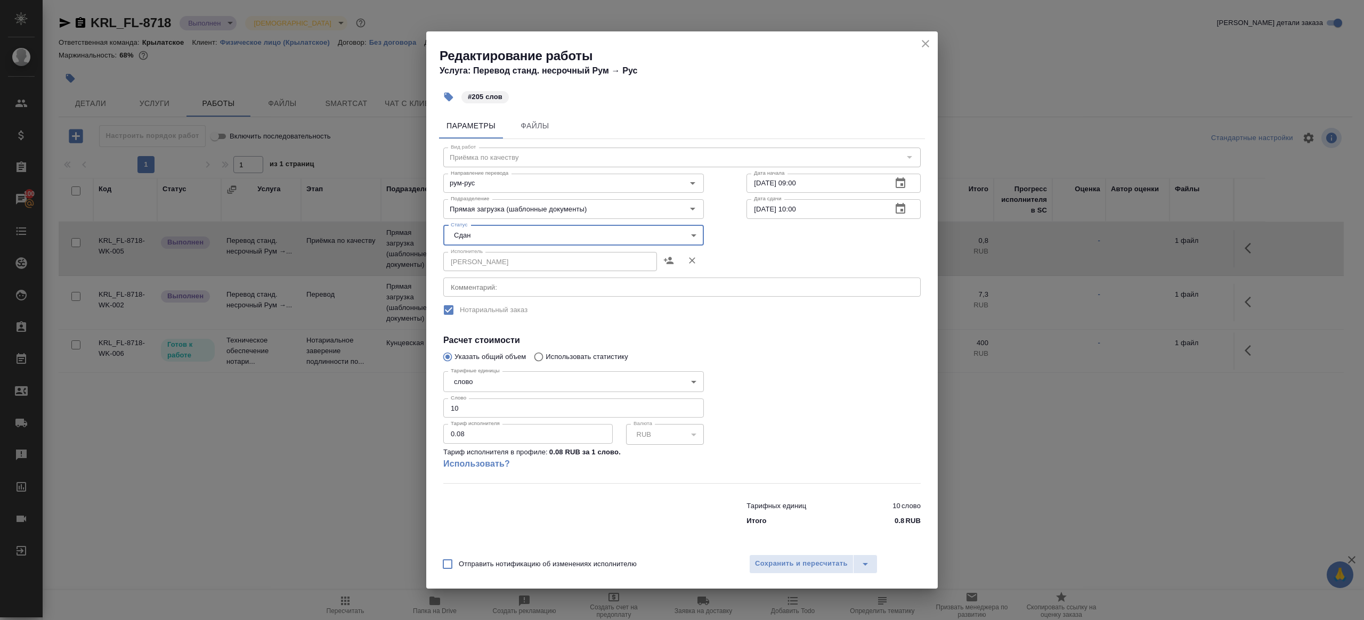
click at [475, 413] on input "10" at bounding box center [573, 408] width 261 height 19
type input "205"
click at [801, 559] on span "Сохранить и пересчитать" at bounding box center [801, 564] width 93 height 12
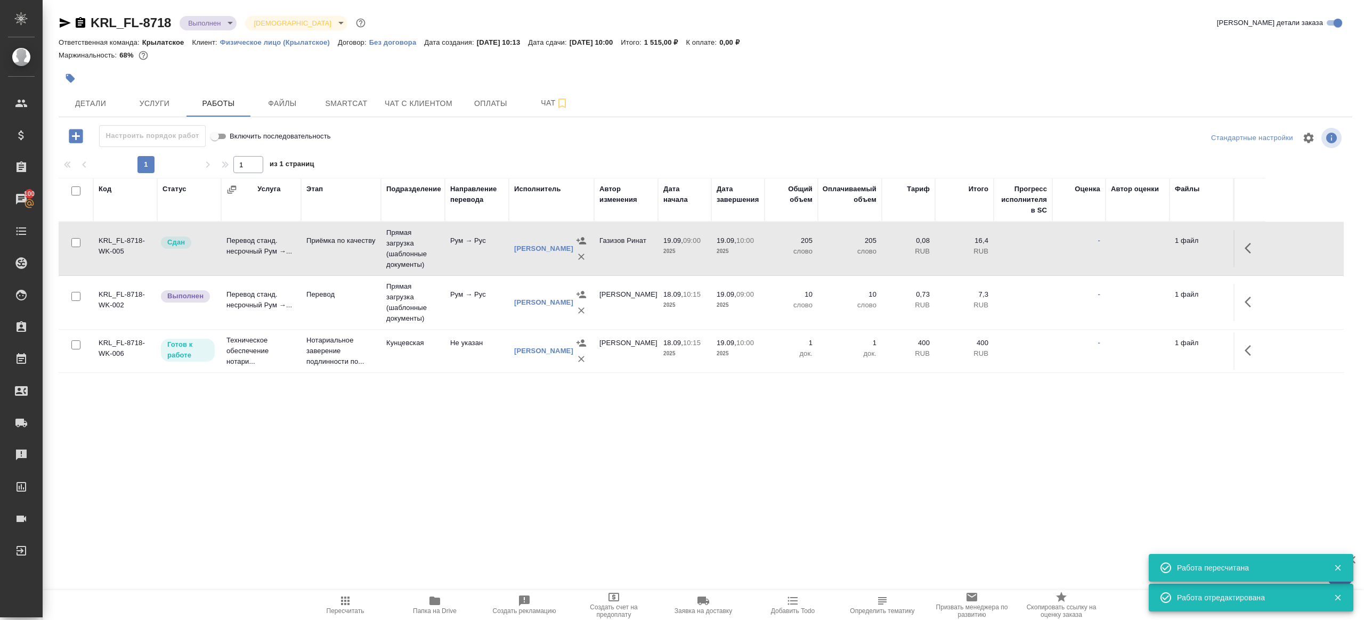
click at [1247, 305] on icon "button" at bounding box center [1251, 302] width 13 height 13
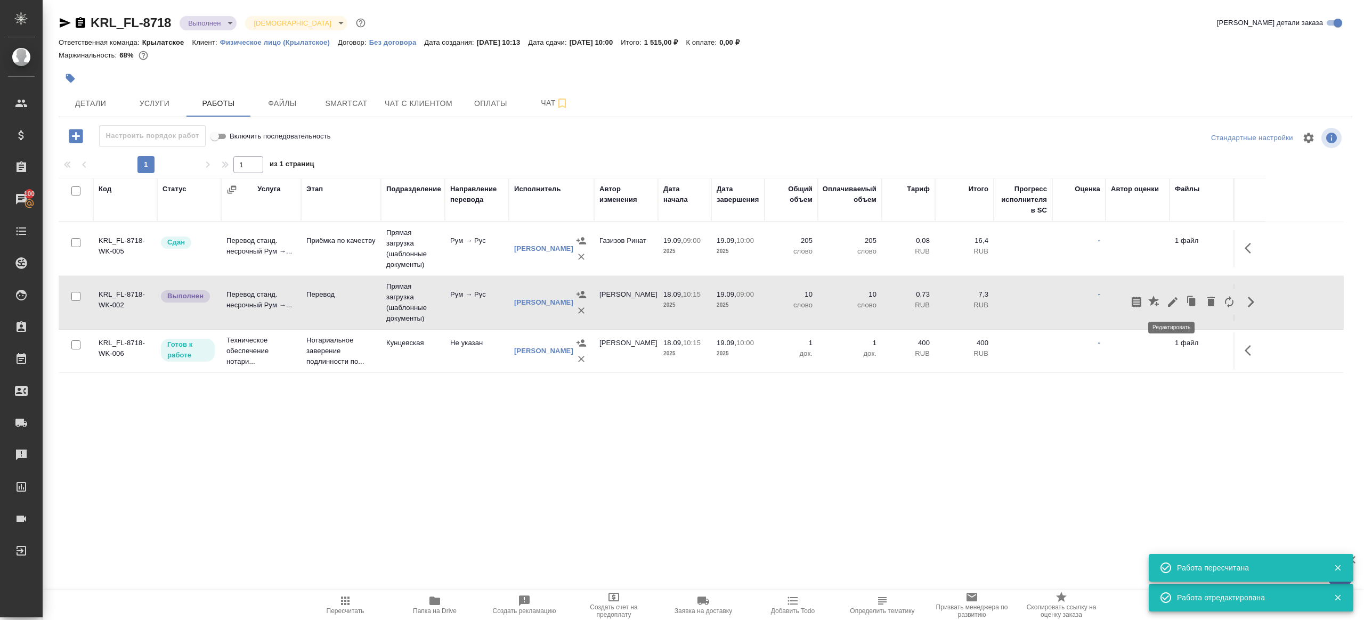
click at [1168, 304] on icon "button" at bounding box center [1173, 302] width 10 height 10
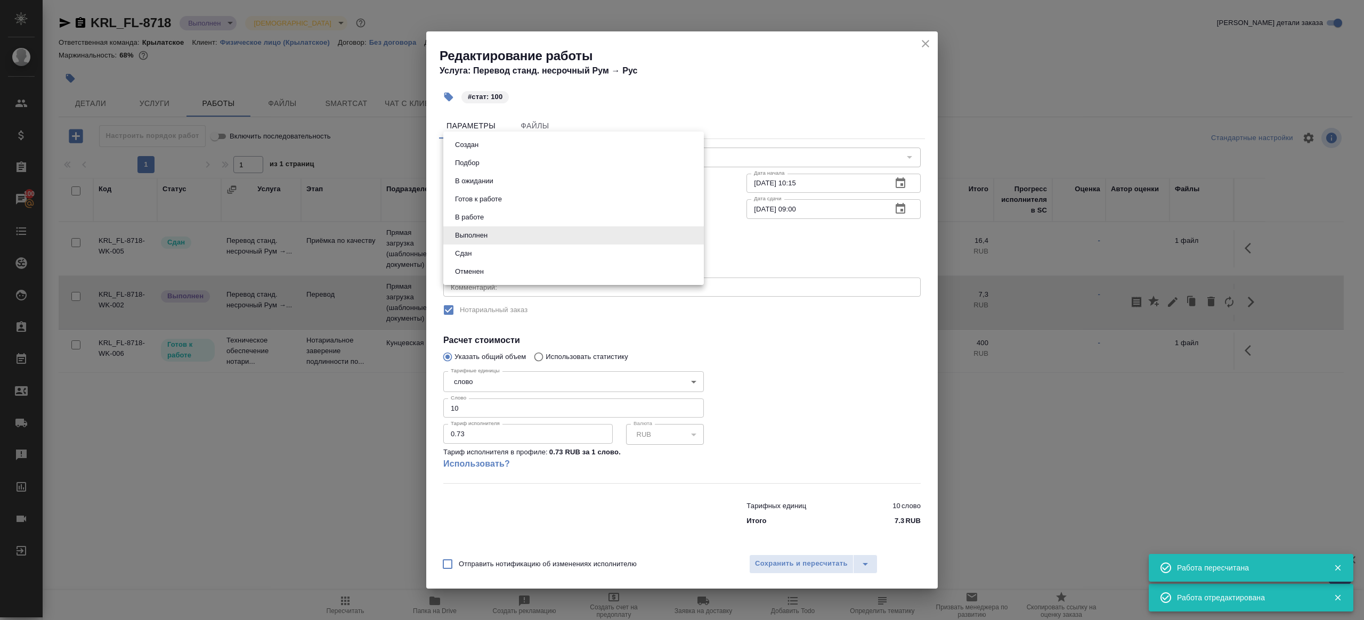
click at [476, 240] on body "🙏 .cls-1 fill:#fff; AWATERA [PERSON_NAME] Клиенты Спецификации Заказы 100 Чаты …" at bounding box center [682, 310] width 1364 height 620
click at [476, 256] on li "Сдан" at bounding box center [573, 254] width 261 height 18
type input "closed"
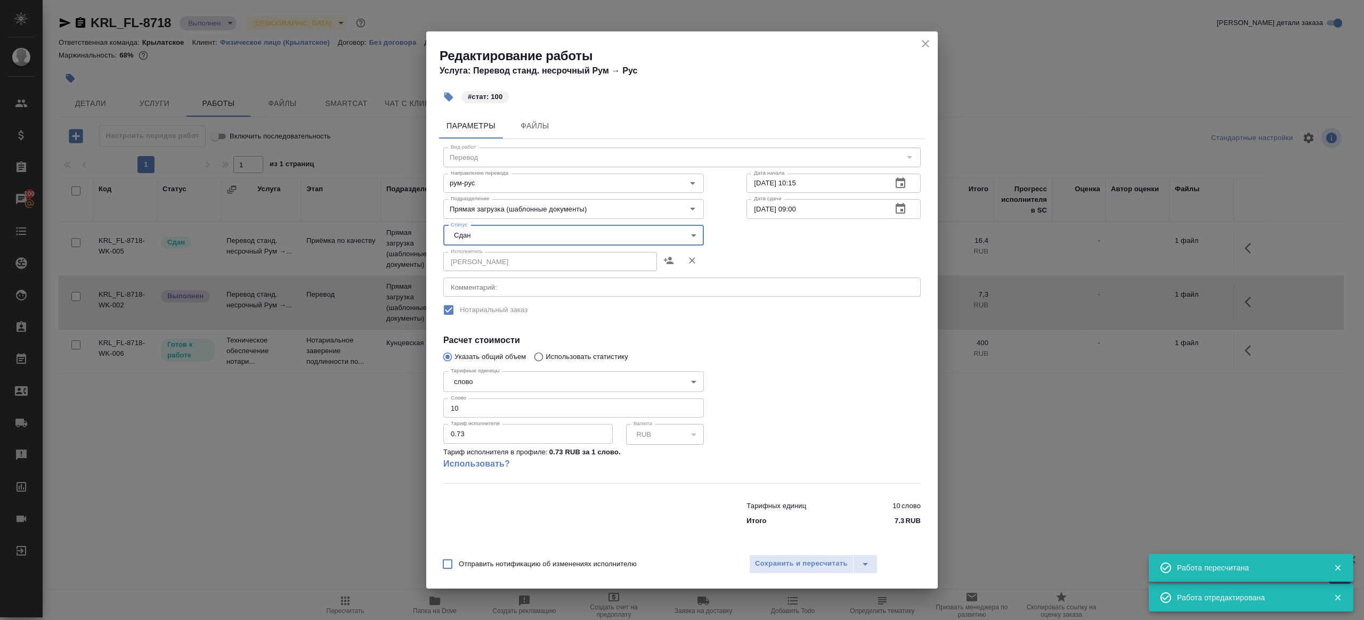
click at [475, 412] on input "10" at bounding box center [573, 408] width 261 height 19
type input "100"
click at [815, 556] on button "Сохранить и пересчитать" at bounding box center [801, 564] width 104 height 19
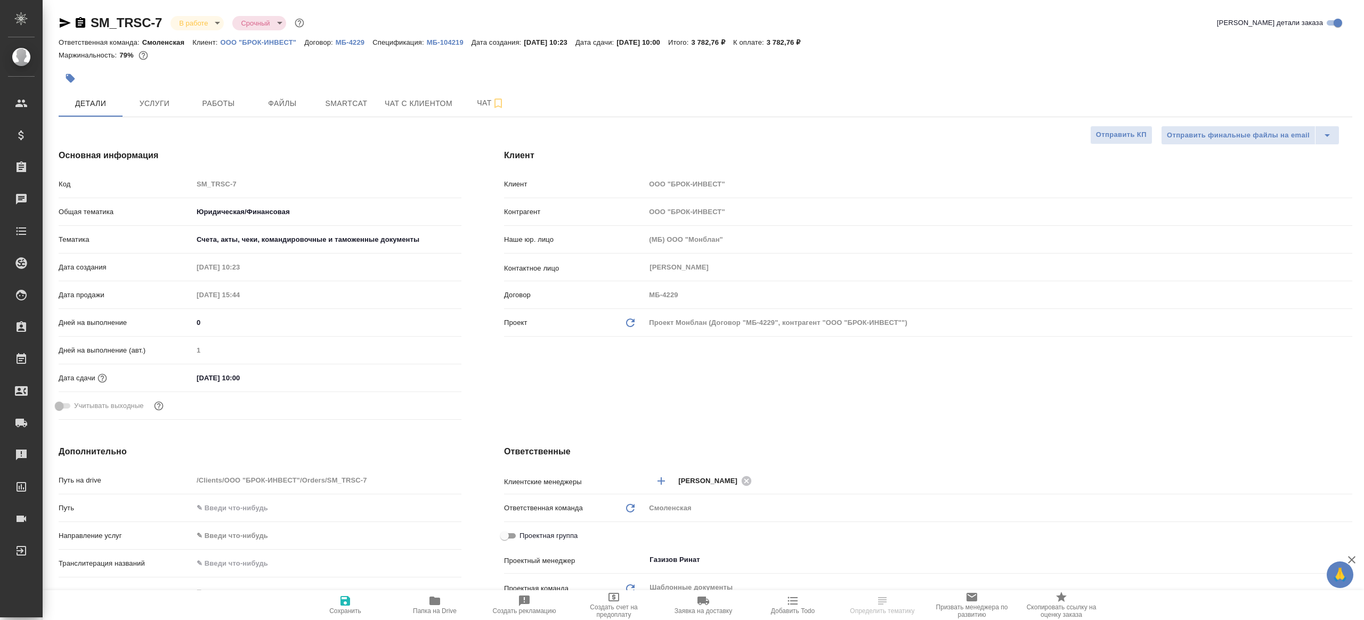
select select "RU"
type textarea "x"
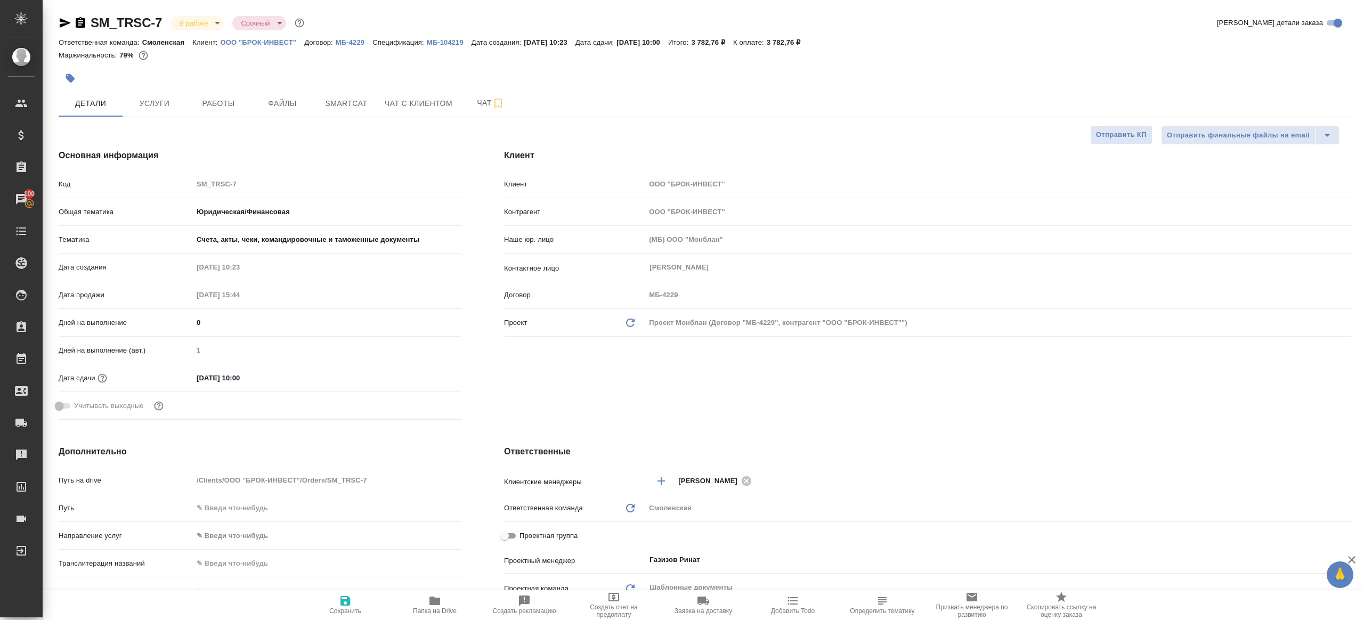
type textarea "x"
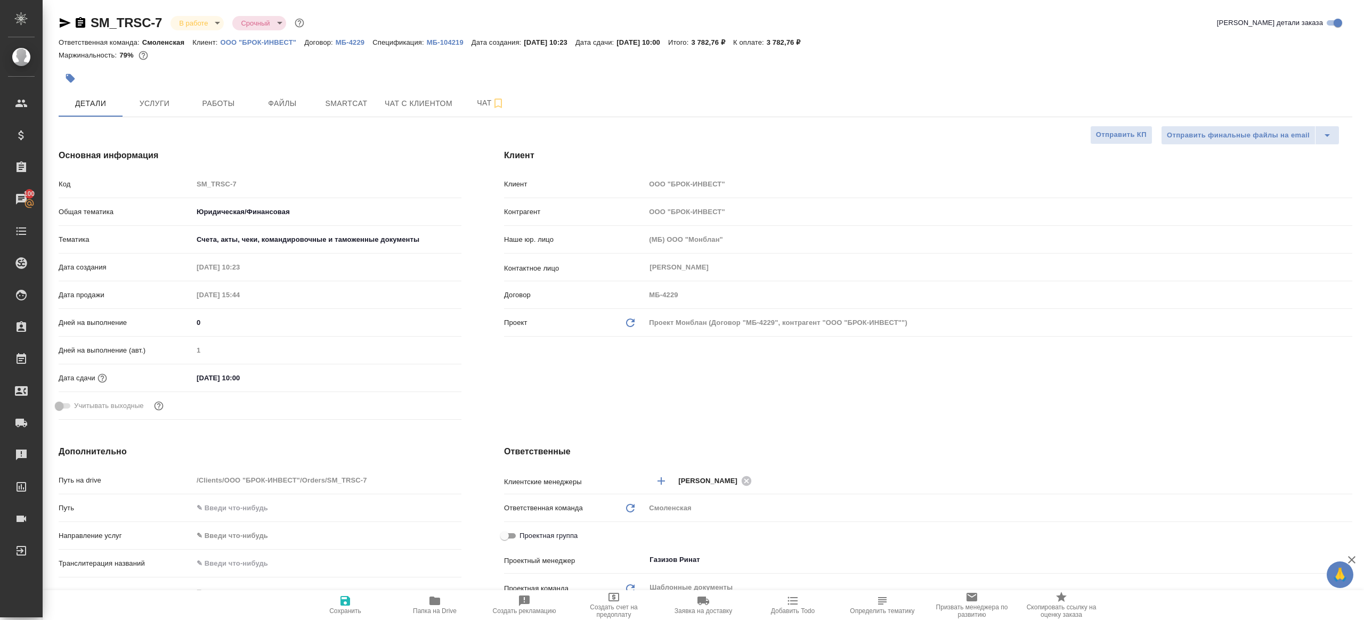
type textarea "x"
click at [209, 100] on span "Работы" at bounding box center [218, 103] width 51 height 13
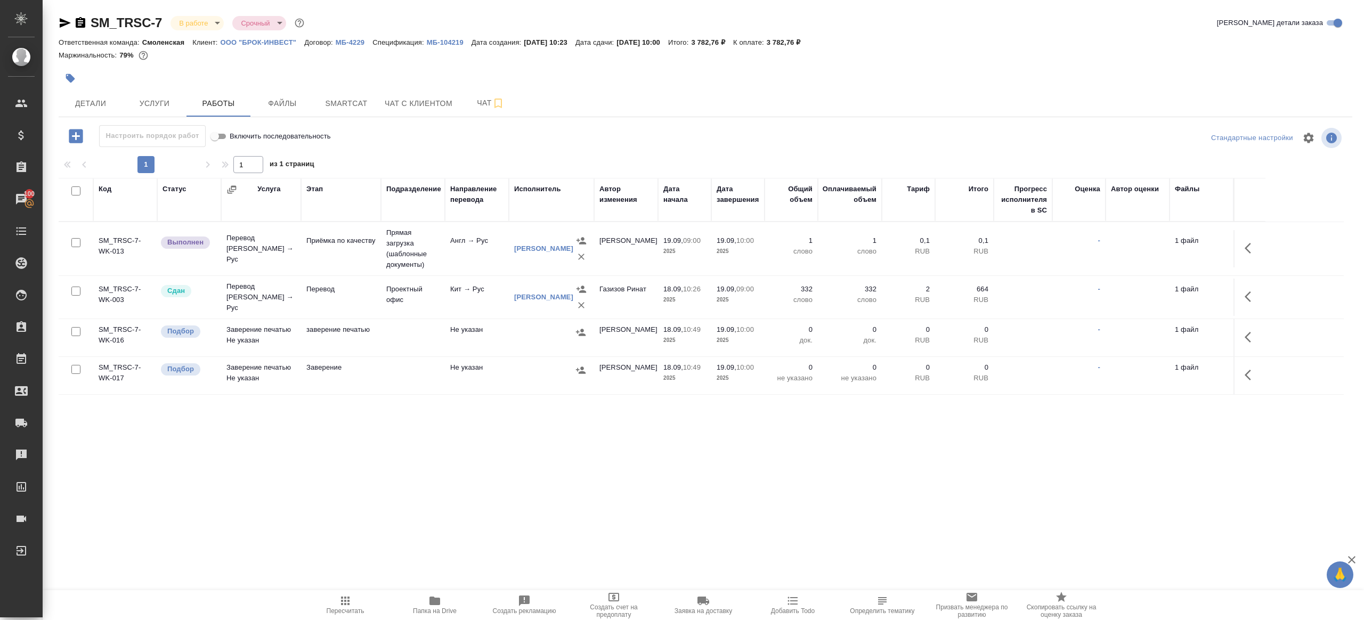
click at [217, 26] on body "🙏 .cls-1 fill:#fff; AWATERA [PERSON_NAME] Клиенты Спецификации Заказы 100 Чаты …" at bounding box center [682, 310] width 1364 height 620
click at [229, 139] on li "Сдан без статистики" at bounding box center [218, 130] width 97 height 18
click at [222, 20] on body "🙏 .cls-1 fill:#fff; AWATERA [PERSON_NAME] Клиенты Спецификации Заказы 100 Чаты …" at bounding box center [682, 310] width 1364 height 620
click at [217, 142] on li "Выполнен" at bounding box center [218, 149] width 97 height 18
click at [1254, 238] on button "button" at bounding box center [1251, 248] width 26 height 26
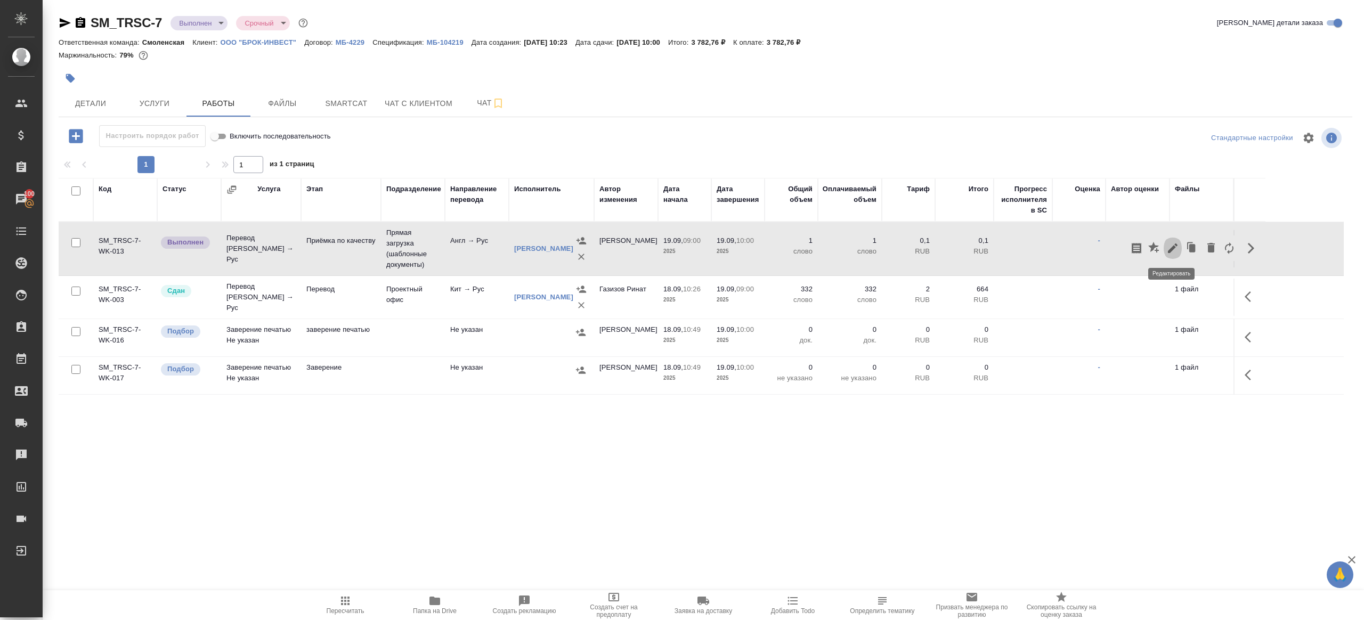
click at [1168, 249] on icon "button" at bounding box center [1172, 248] width 13 height 13
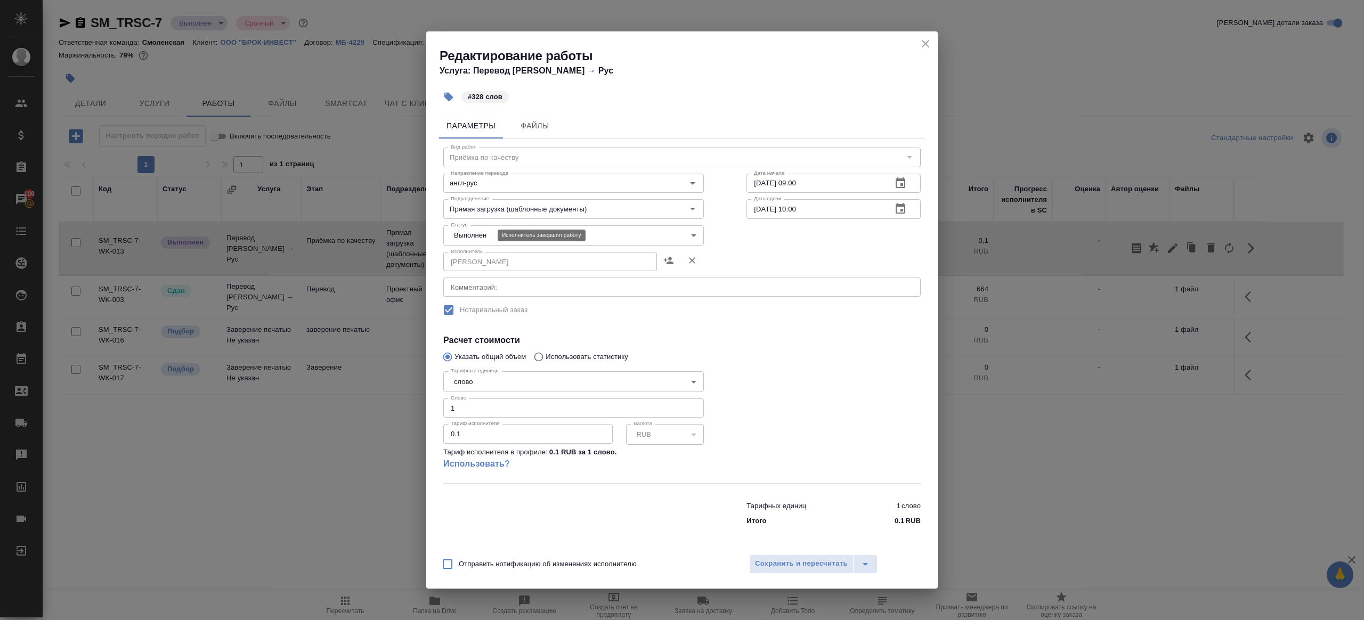
click at [454, 233] on body "🙏 .cls-1 fill:#fff; AWATERA [PERSON_NAME] Клиенты Спецификации Заказы 100 Чаты …" at bounding box center [682, 310] width 1364 height 620
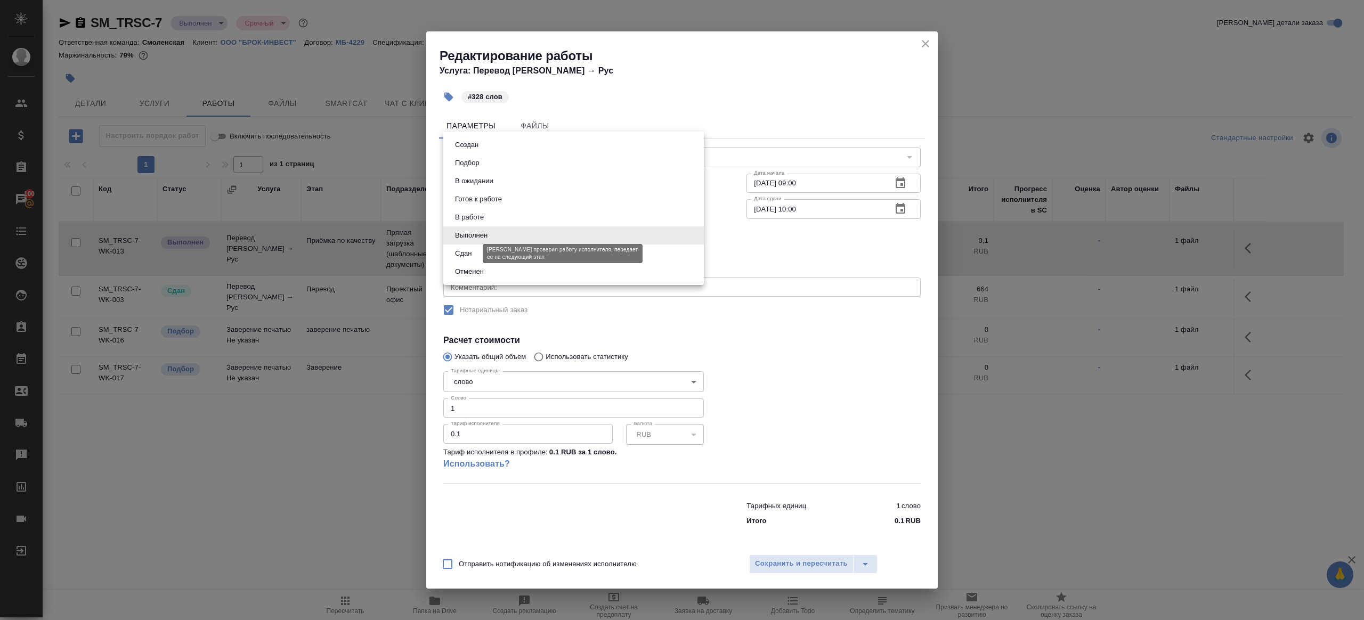
click at [459, 254] on button "Сдан" at bounding box center [463, 254] width 23 height 12
type input "closed"
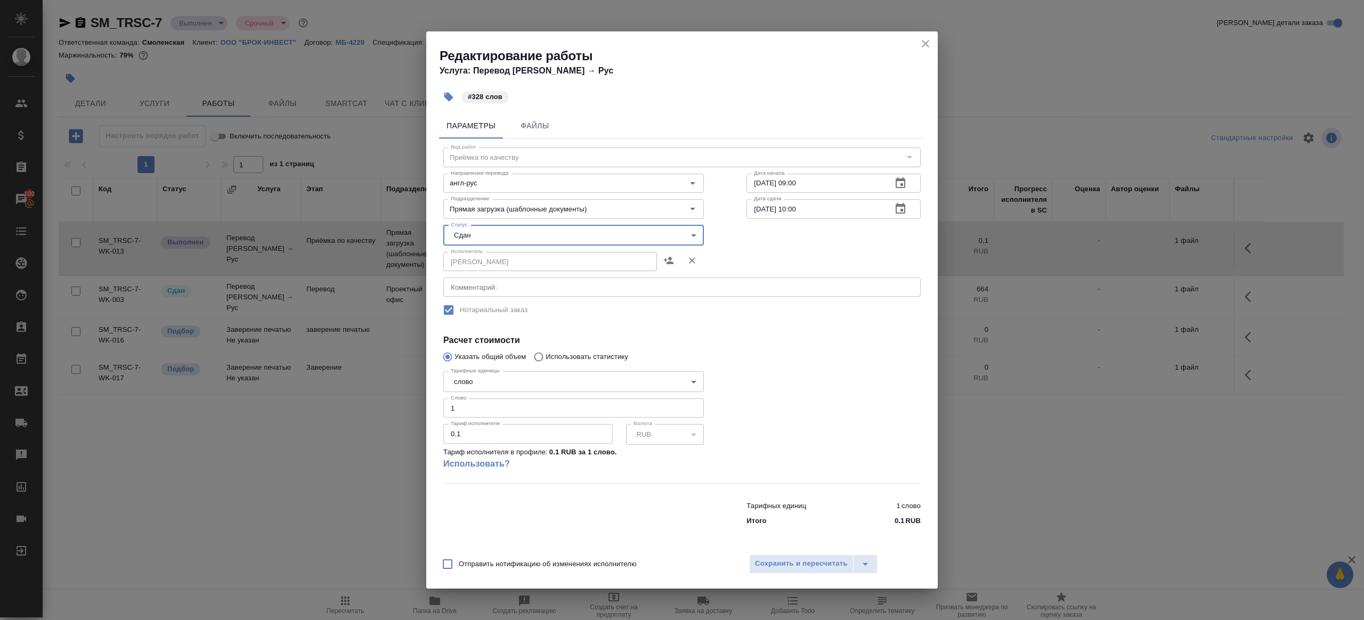
click at [476, 407] on input "1" at bounding box center [573, 408] width 261 height 19
type input "328"
click at [779, 562] on span "Сохранить и пересчитать" at bounding box center [801, 564] width 93 height 12
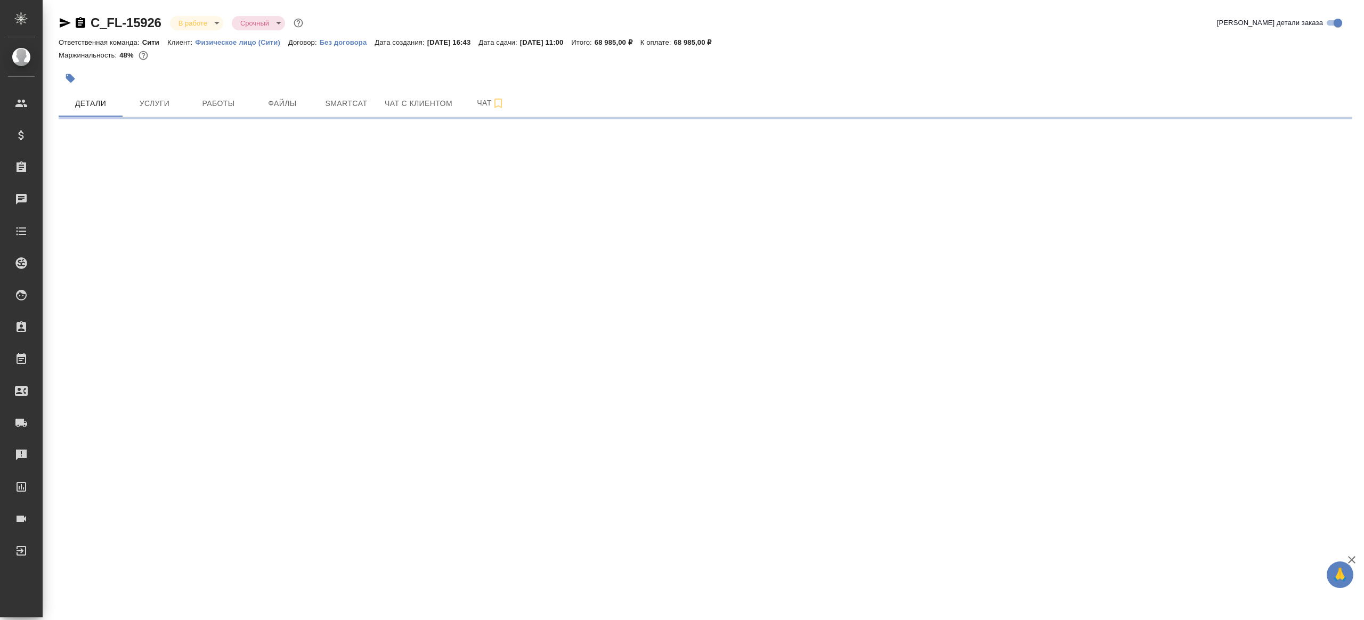
select select "RU"
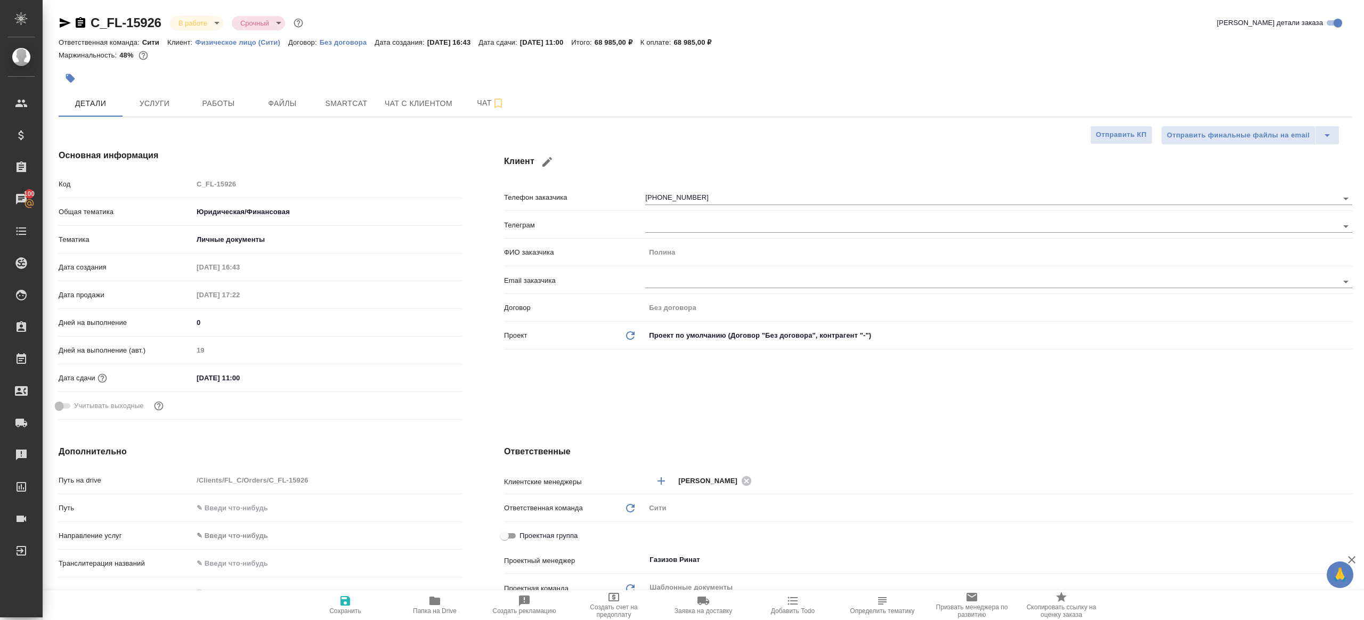
type textarea "x"
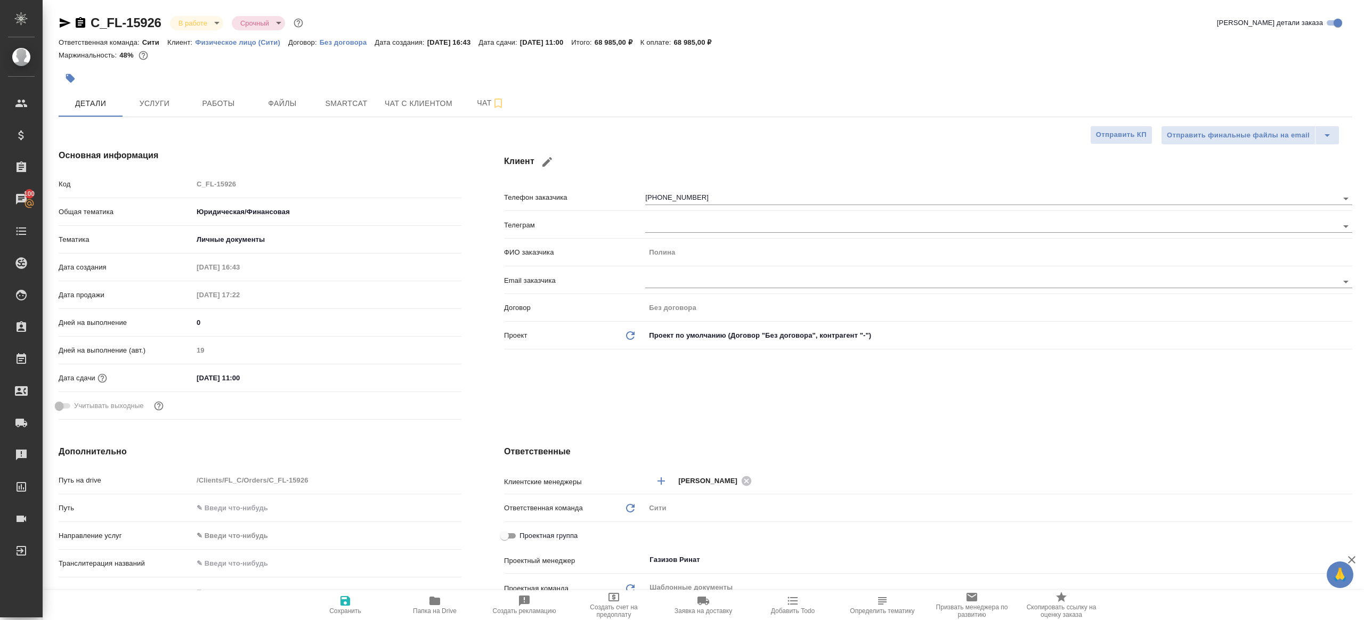
type textarea "x"
click at [237, 92] on button "Работы" at bounding box center [218, 103] width 64 height 27
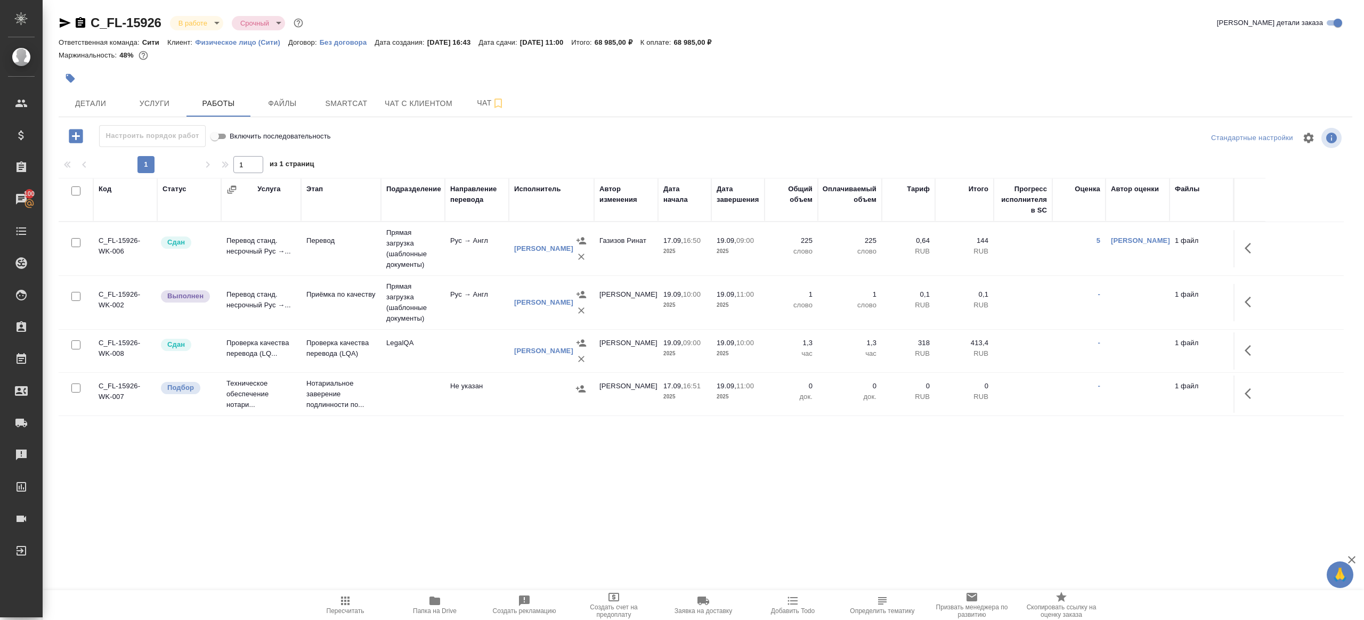
click at [477, 147] on div "Настроить порядок работ Включить последовательность" at bounding box center [274, 136] width 431 height 22
click at [1255, 292] on button "button" at bounding box center [1251, 302] width 26 height 26
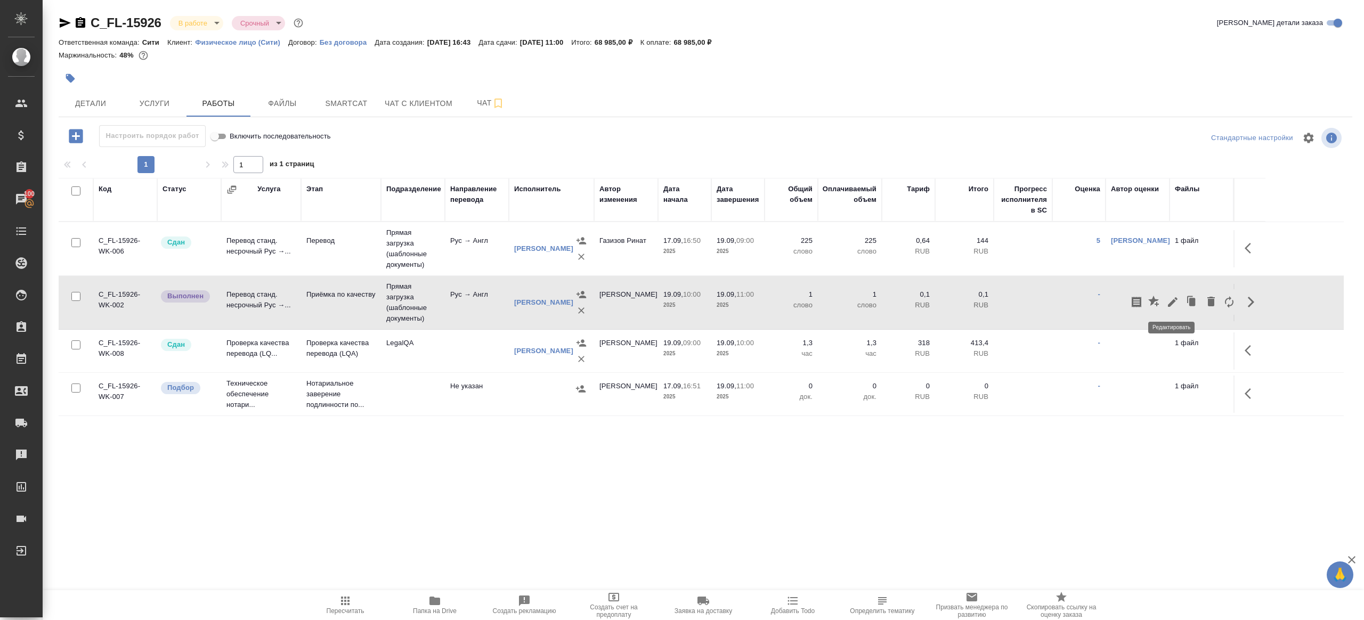
click at [1166, 306] on icon "button" at bounding box center [1172, 302] width 13 height 13
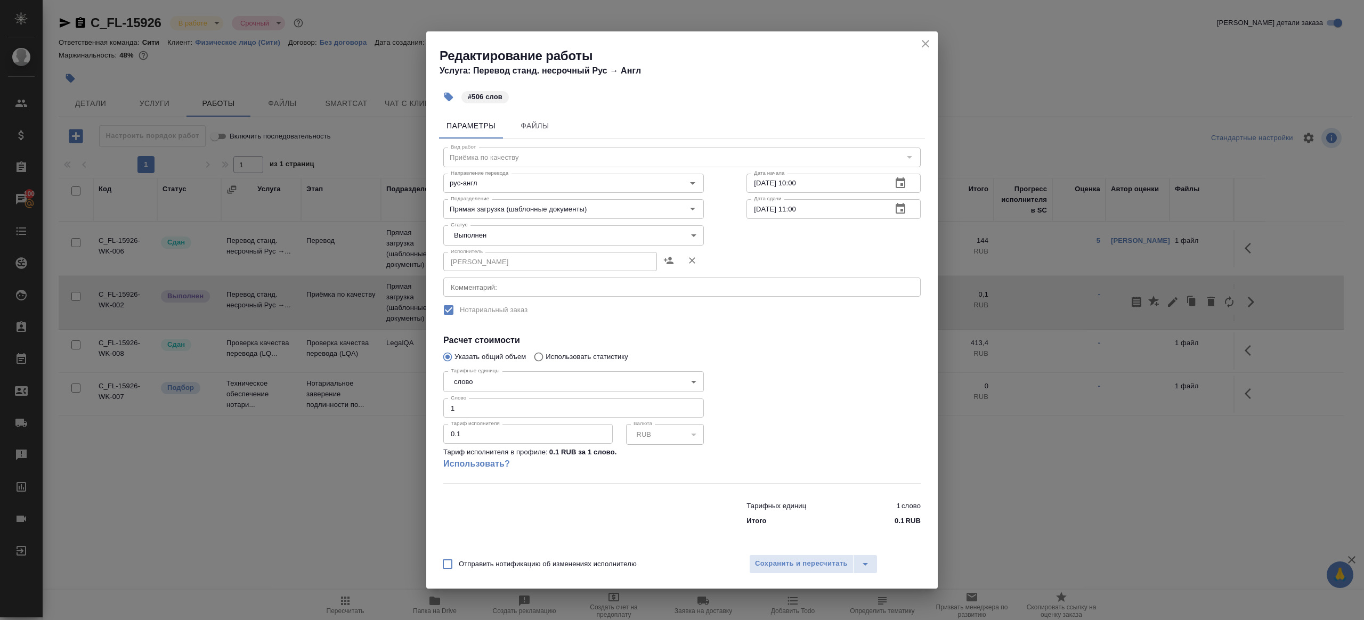
click at [467, 233] on body "🙏 .cls-1 fill:#fff; AWATERA [PERSON_NAME] Клиенты Спецификации Заказы 100 Чаты …" at bounding box center [682, 310] width 1364 height 620
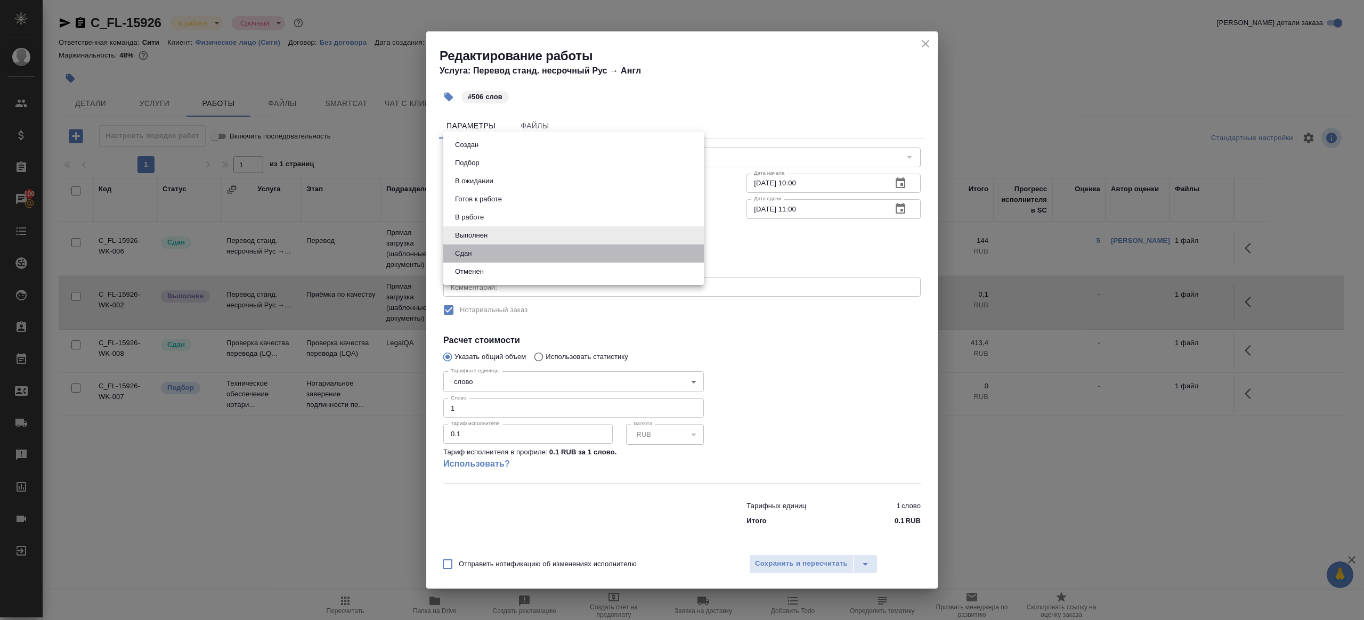
click at [467, 259] on button "Сдан" at bounding box center [463, 254] width 23 height 12
type input "closed"
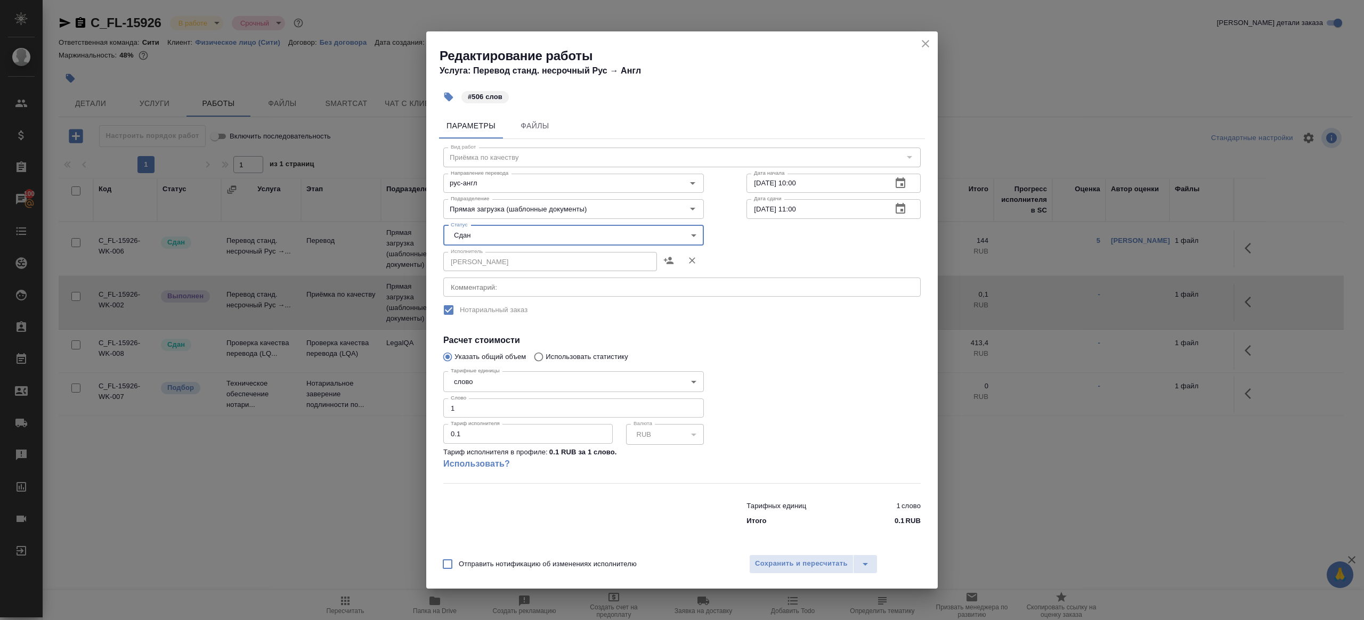
click at [468, 404] on input "1" at bounding box center [573, 408] width 261 height 19
type input "506"
click at [792, 566] on span "Сохранить и пересчитать" at bounding box center [801, 564] width 93 height 12
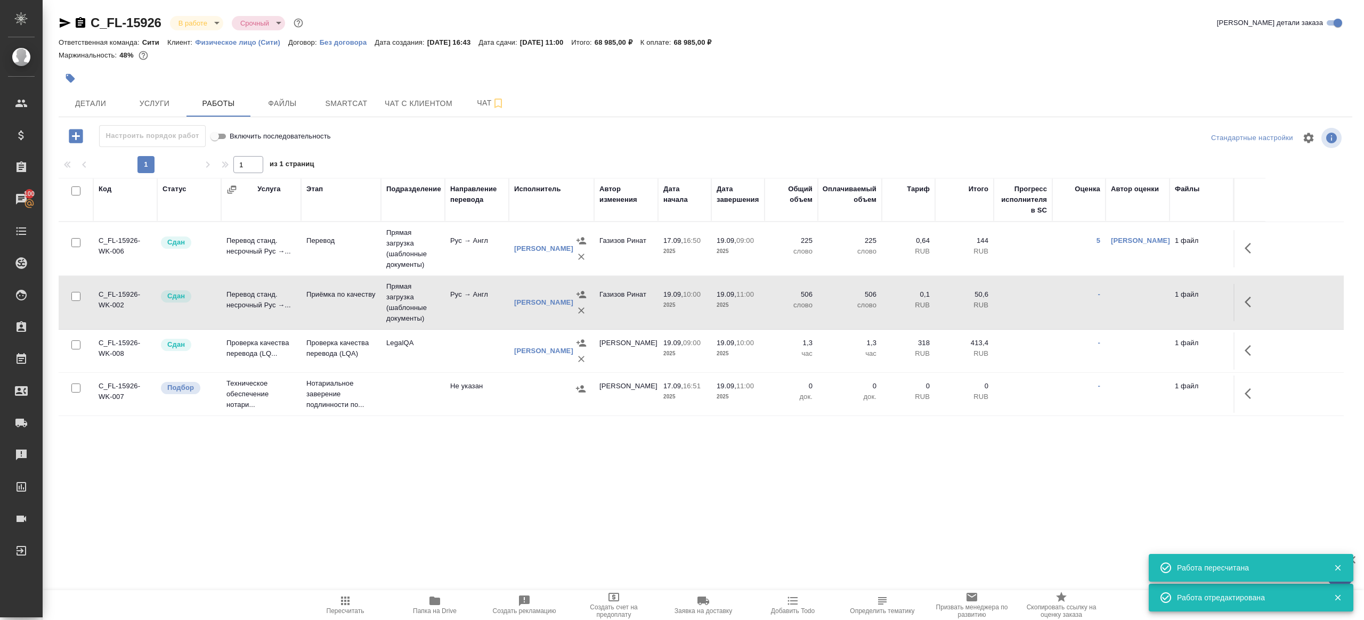
click at [204, 22] on body "🙏 .cls-1 fill:#fff; AWATERA [PERSON_NAME] Клиенты Спецификации Заказы 100 Чаты …" at bounding box center [682, 310] width 1364 height 620
click at [237, 120] on li "В работе" at bounding box center [218, 112] width 97 height 18
click at [207, 22] on body "🙏 .cls-1 fill:#fff; AWATERA [PERSON_NAME] Клиенты Спецификации Заказы 100 Чаты …" at bounding box center [682, 310] width 1364 height 620
click at [251, 135] on button "Сдан без статистики" at bounding box center [214, 131] width 72 height 12
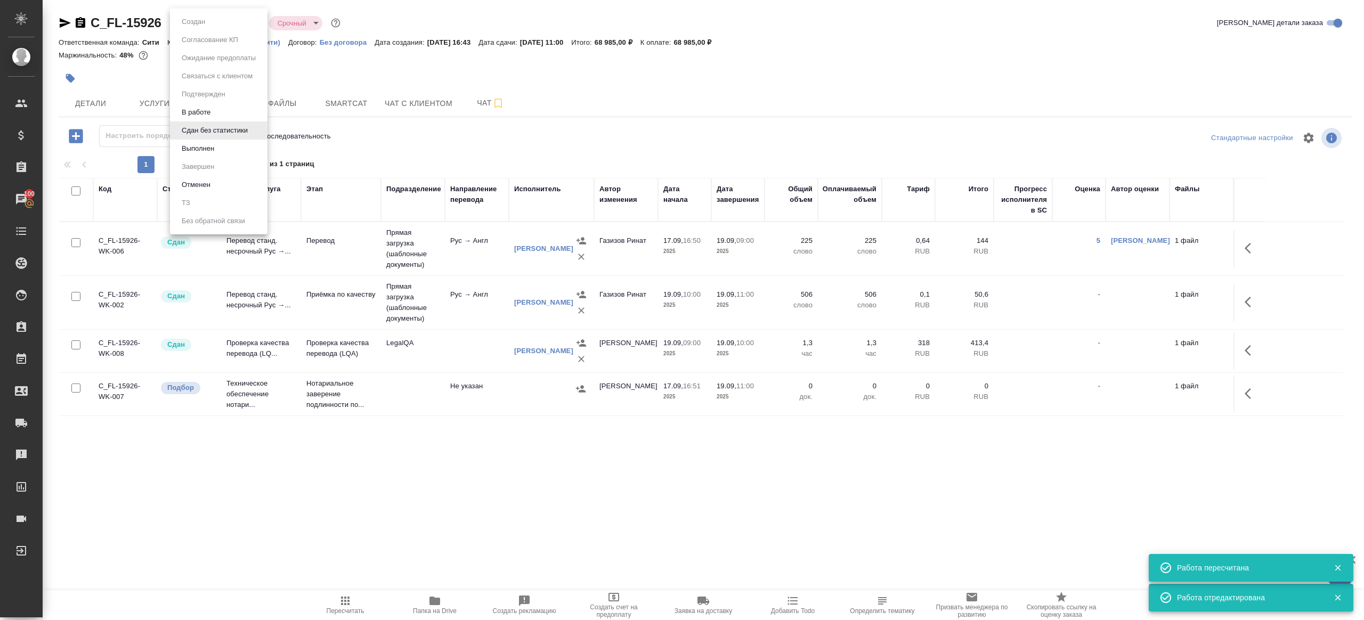
click at [195, 18] on body "🙏 .cls-1 fill:#fff; AWATERA [PERSON_NAME] Клиенты Спецификации Заказы 100 Чаты …" at bounding box center [682, 310] width 1364 height 620
click at [204, 151] on button "Выполнен" at bounding box center [197, 149] width 39 height 12
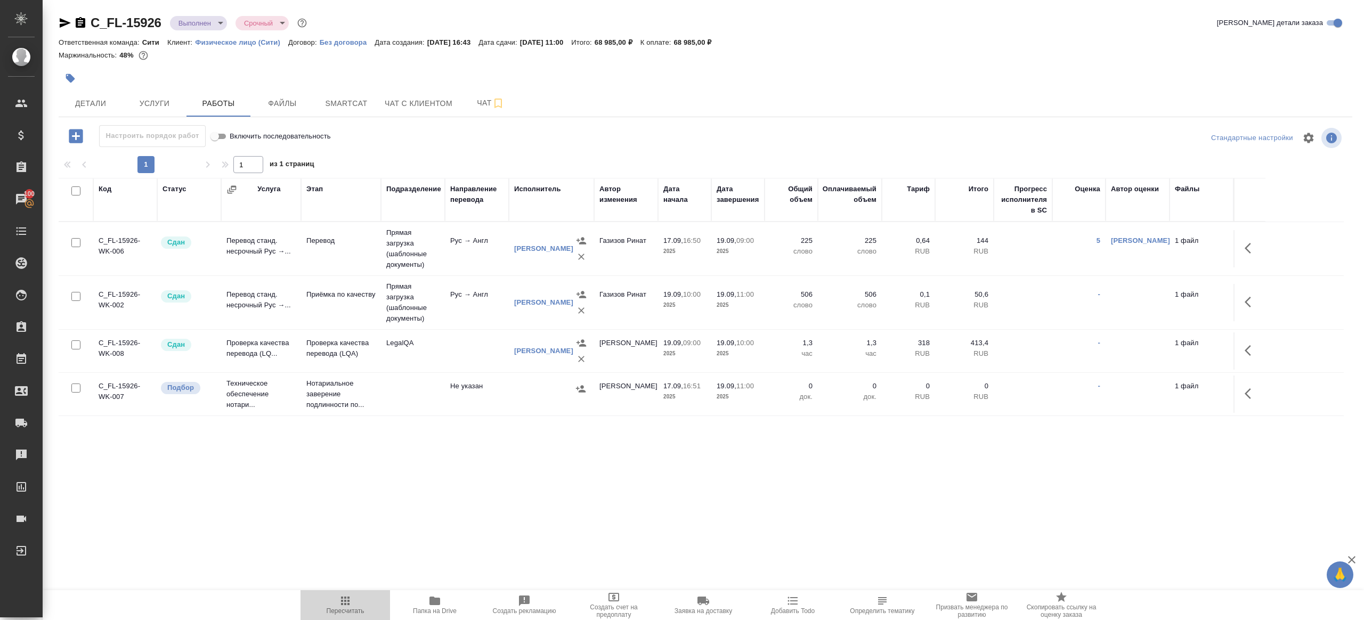
click at [347, 610] on span "Пересчитать" at bounding box center [346, 610] width 38 height 7
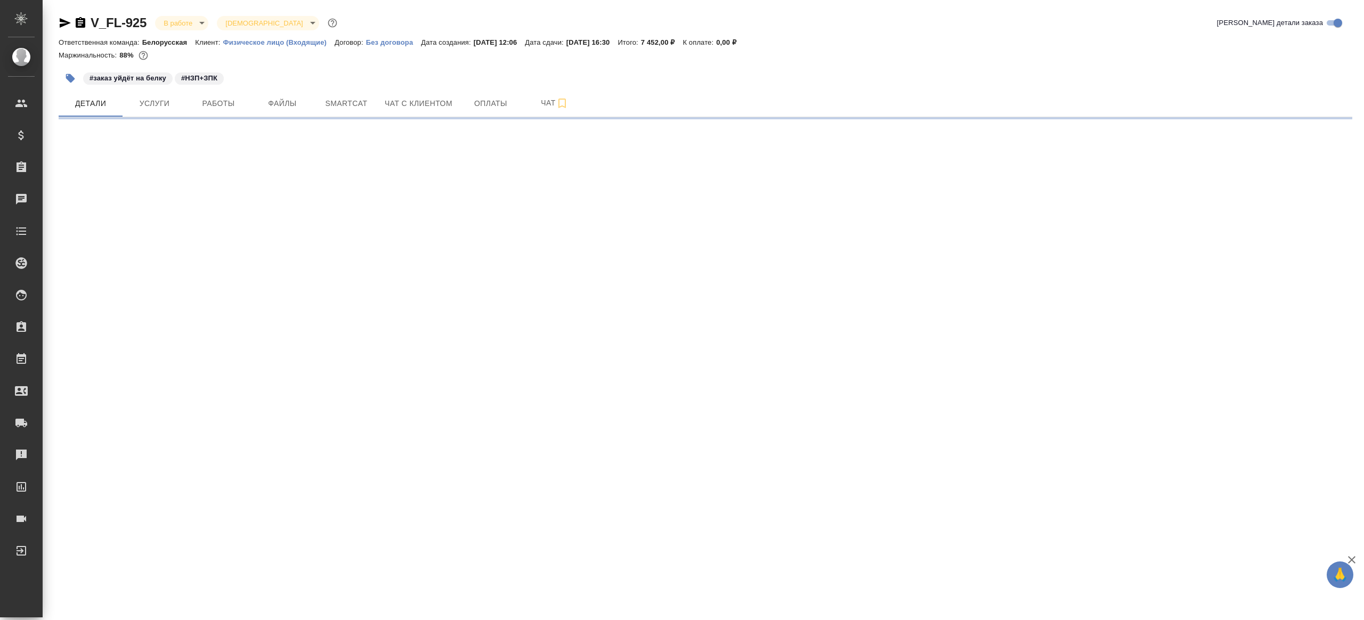
select select "RU"
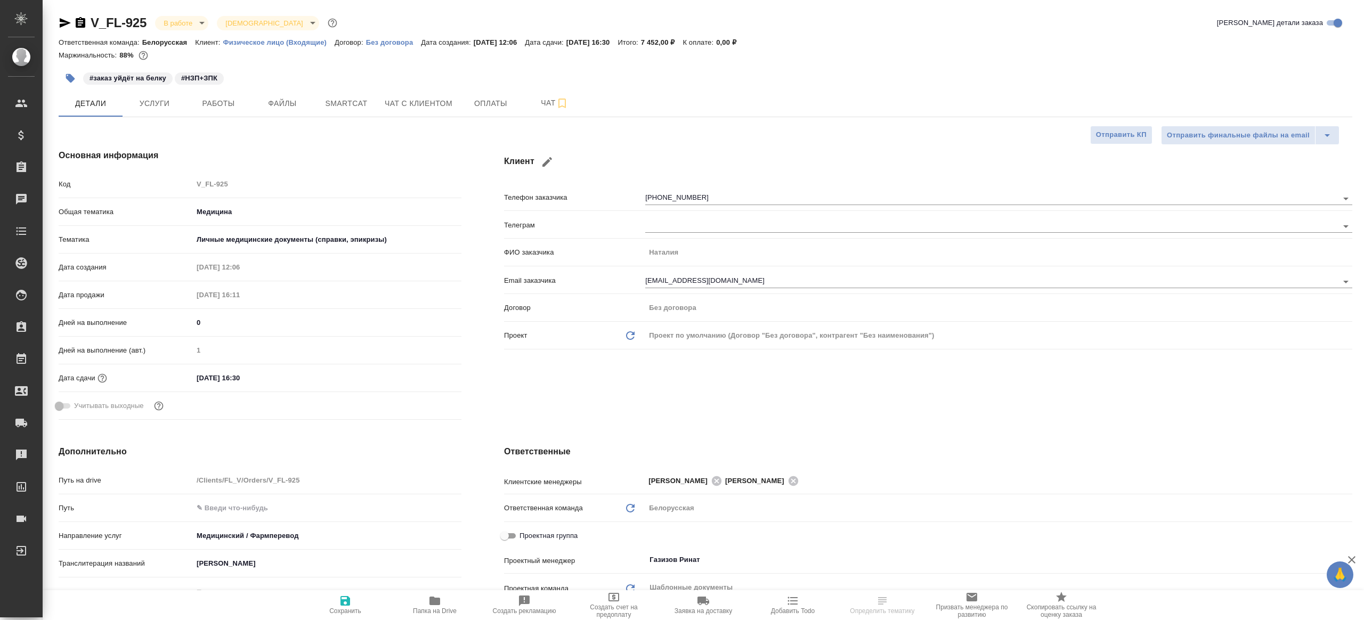
type textarea "x"
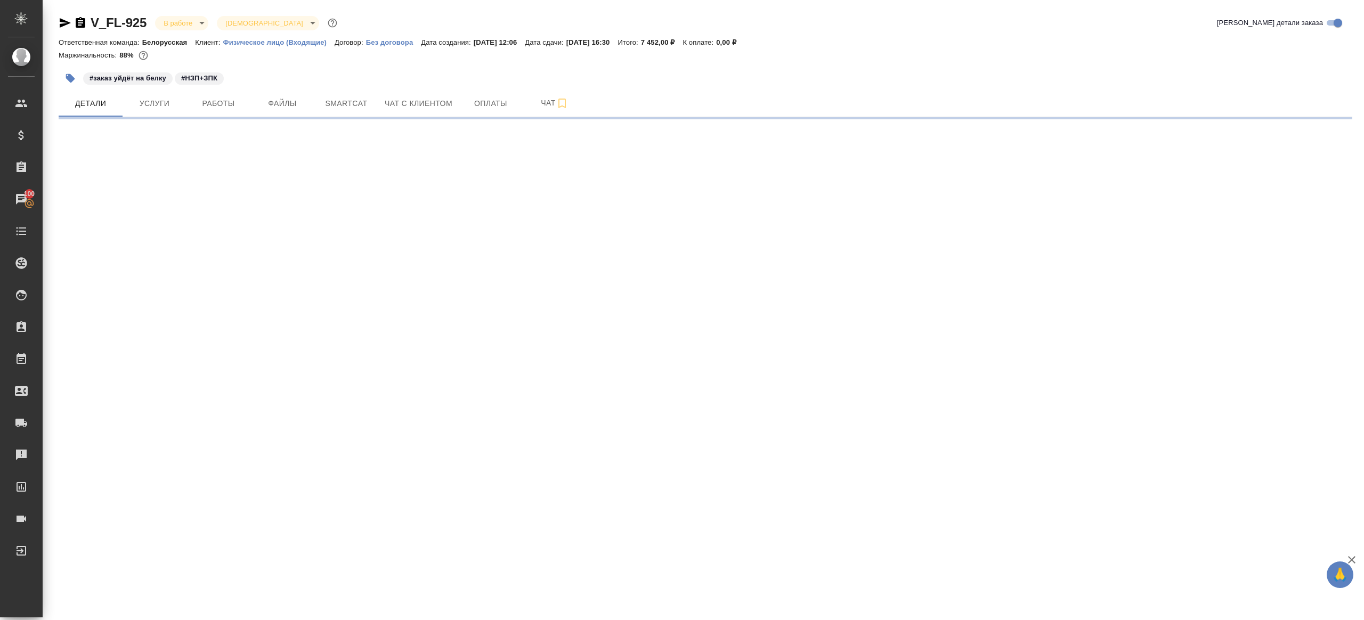
select select "RU"
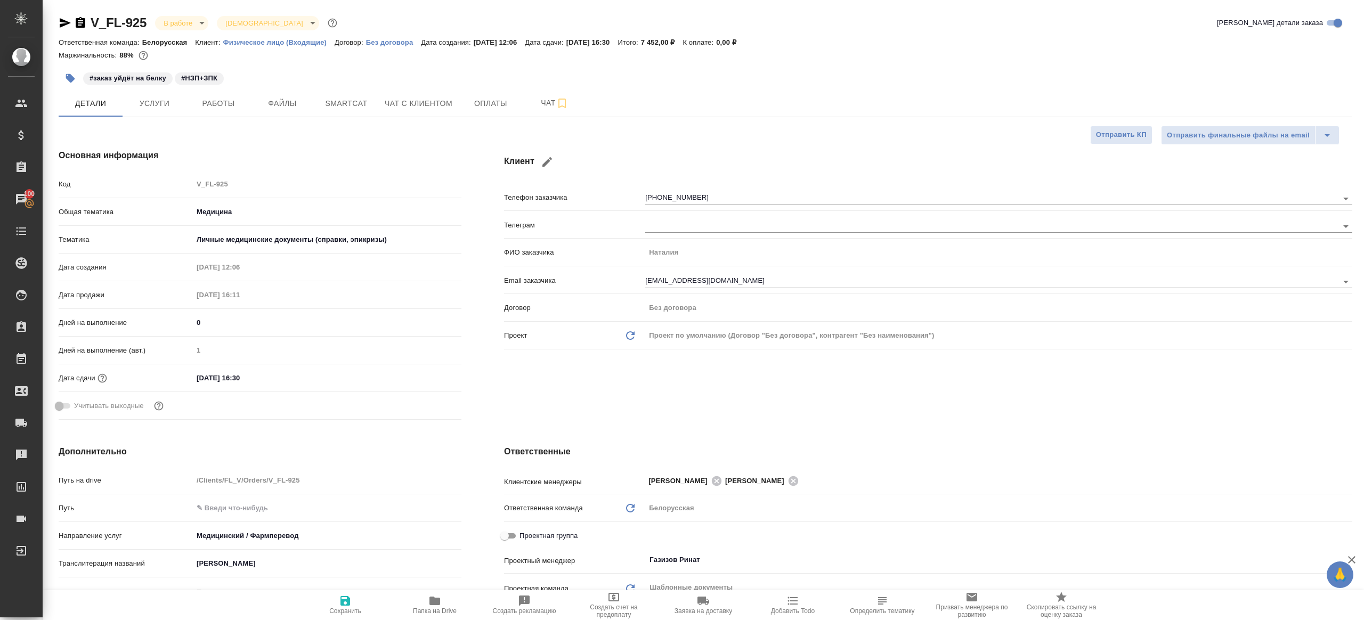
type textarea "x"
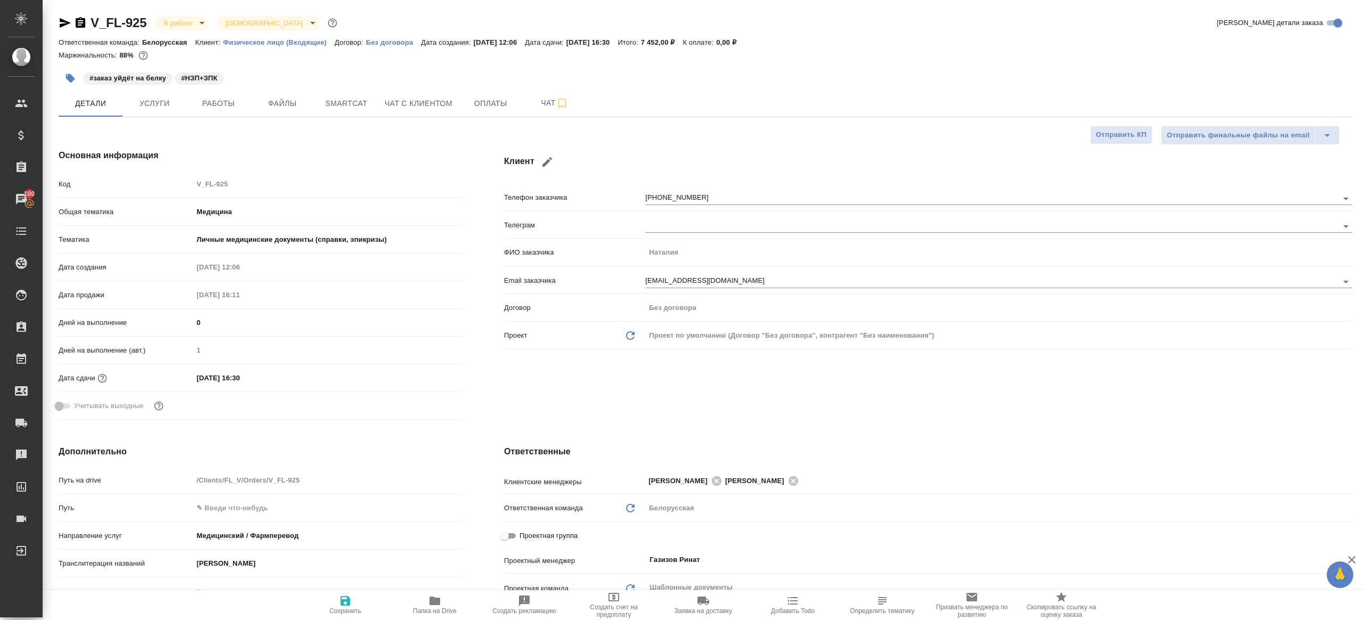
type textarea "x"
click at [227, 111] on button "Работы" at bounding box center [218, 103] width 64 height 27
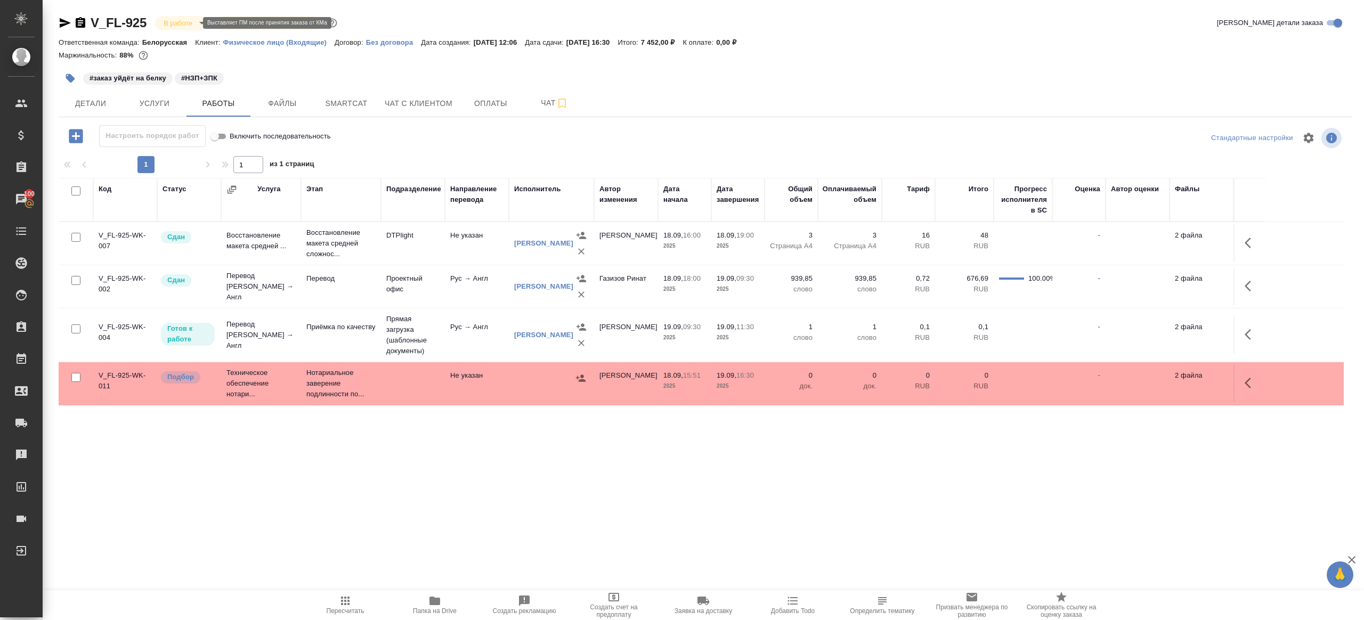
click at [185, 21] on body "🙏 .cls-1 fill:#fff; AWATERA Gazizov Rinat Клиенты Спецификации Заказы 100 Чаты …" at bounding box center [682, 310] width 1364 height 620
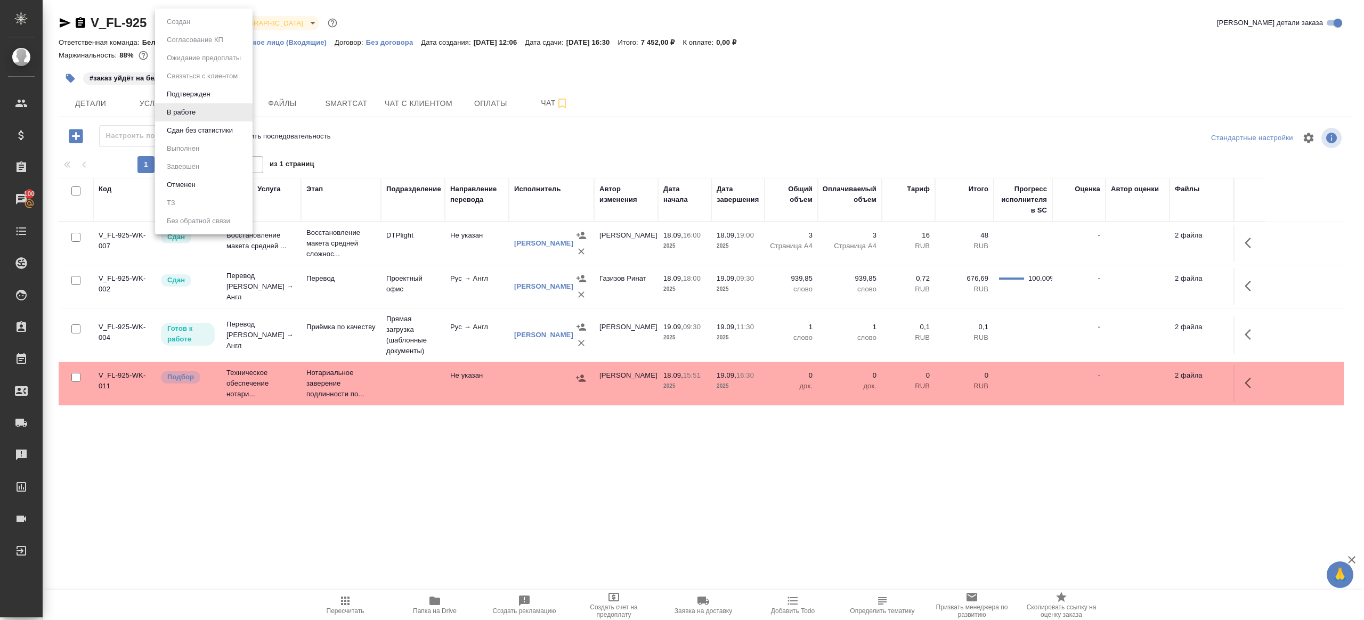
drag, startPoint x: 218, startPoint y: 133, endPoint x: 236, endPoint y: 306, distance: 173.6
click at [236, 306] on div "Создан Согласование КП Ожидание предоплаты Связаться с клиентом Подтвержден В р…" at bounding box center [682, 310] width 1364 height 620
click at [444, 428] on div at bounding box center [682, 310] width 1364 height 620
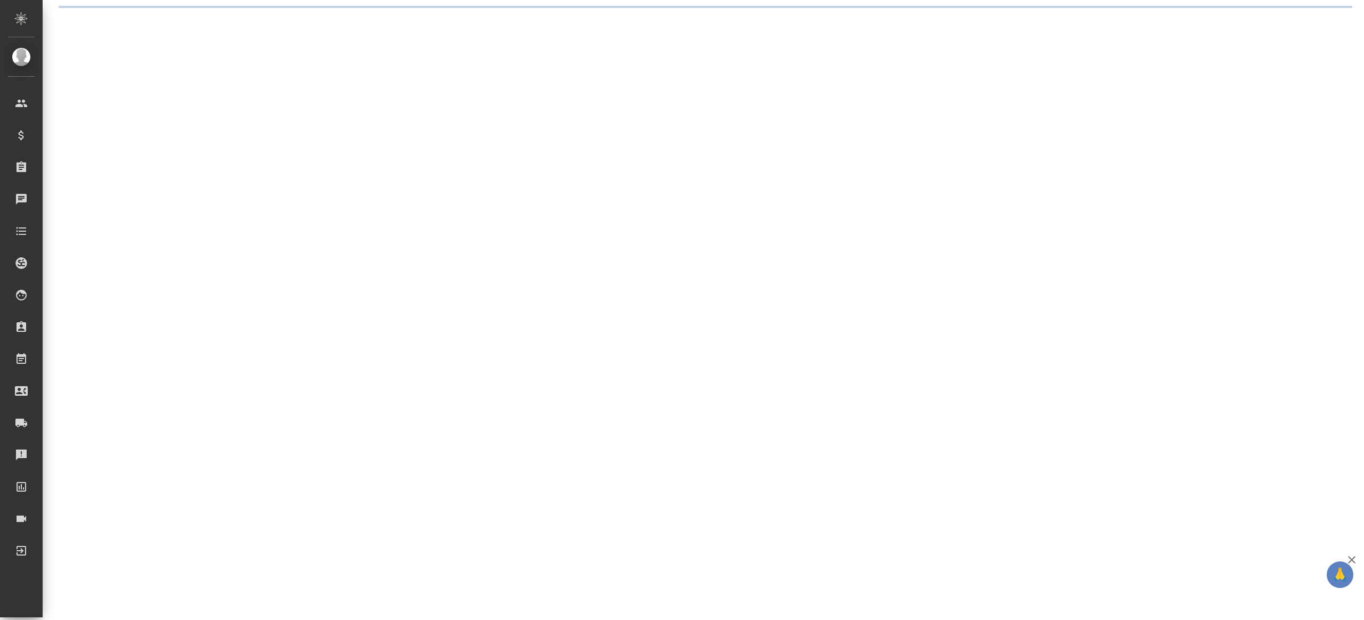
select select "RU"
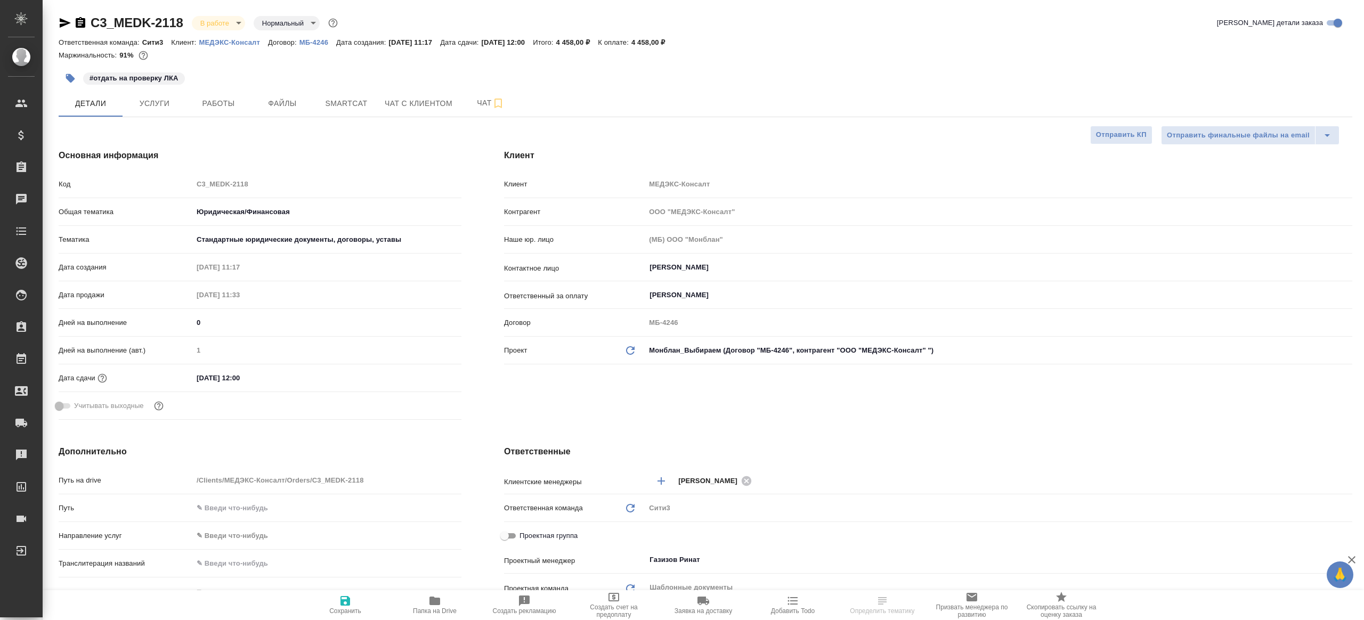
type textarea "x"
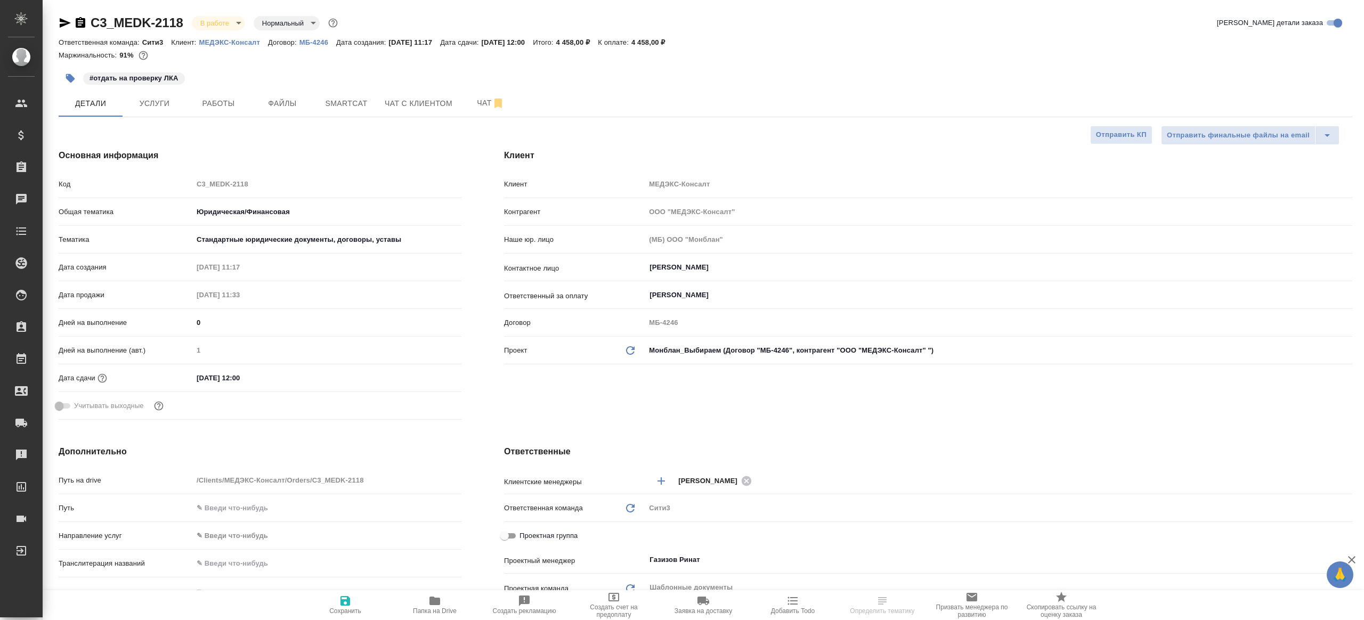
type textarea "x"
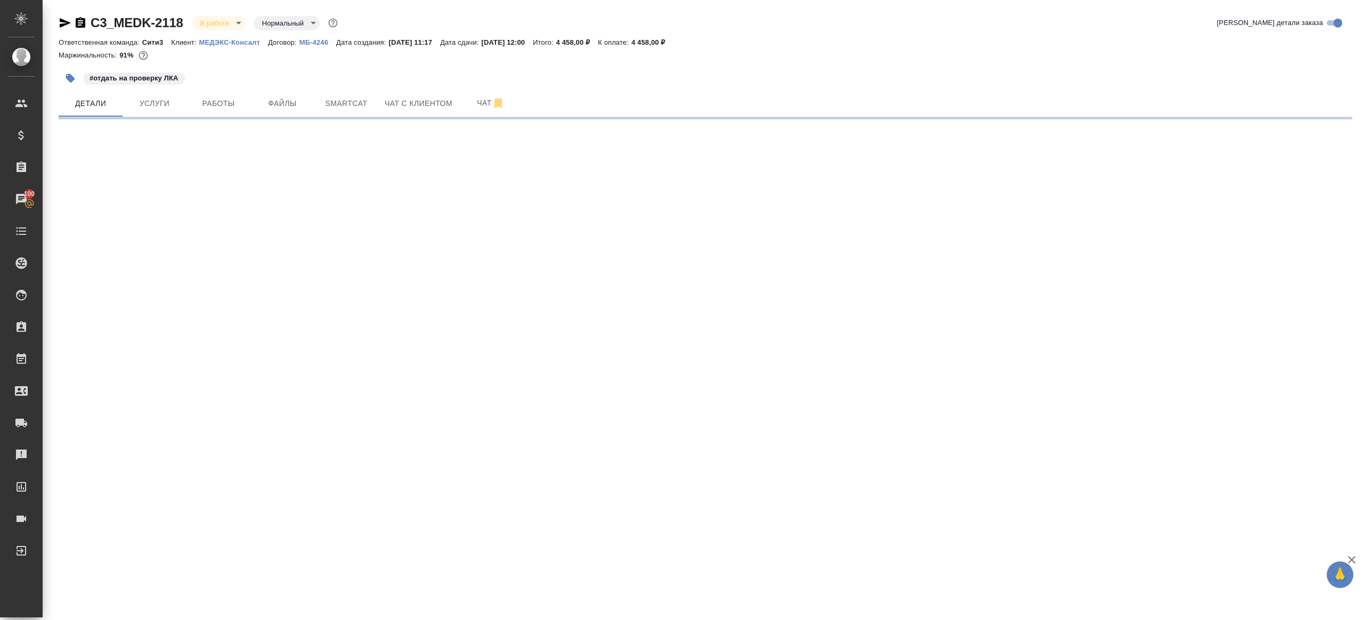
select select "RU"
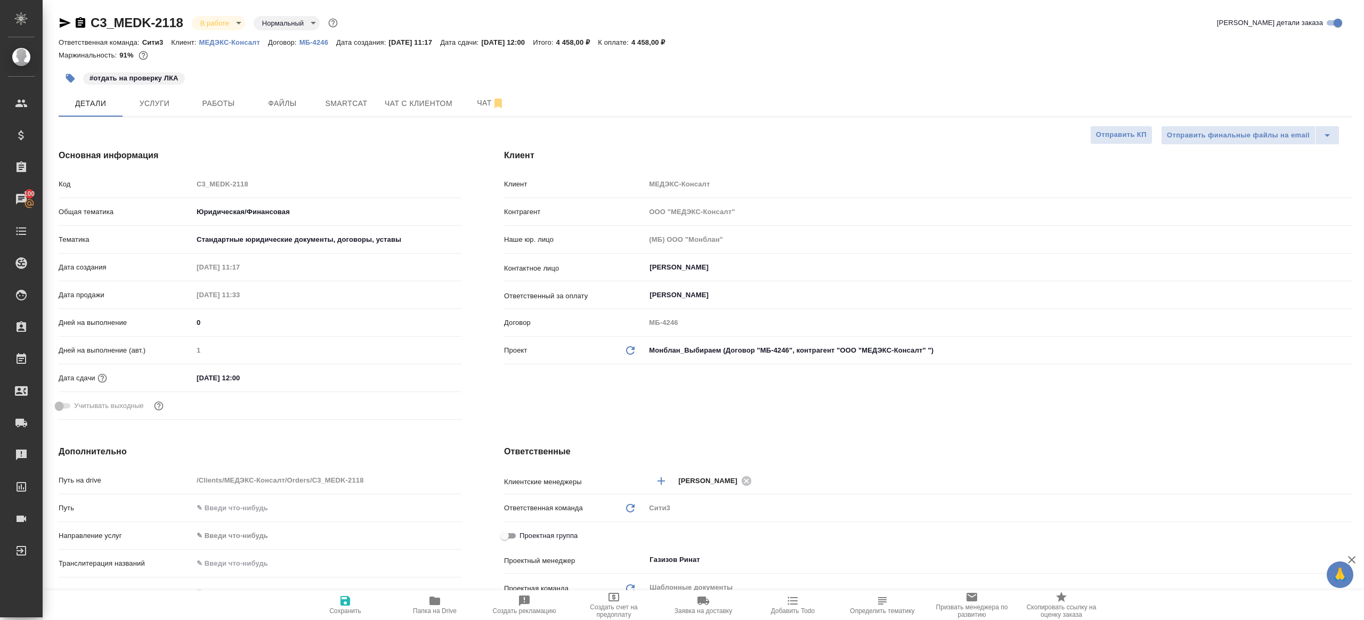
type textarea "x"
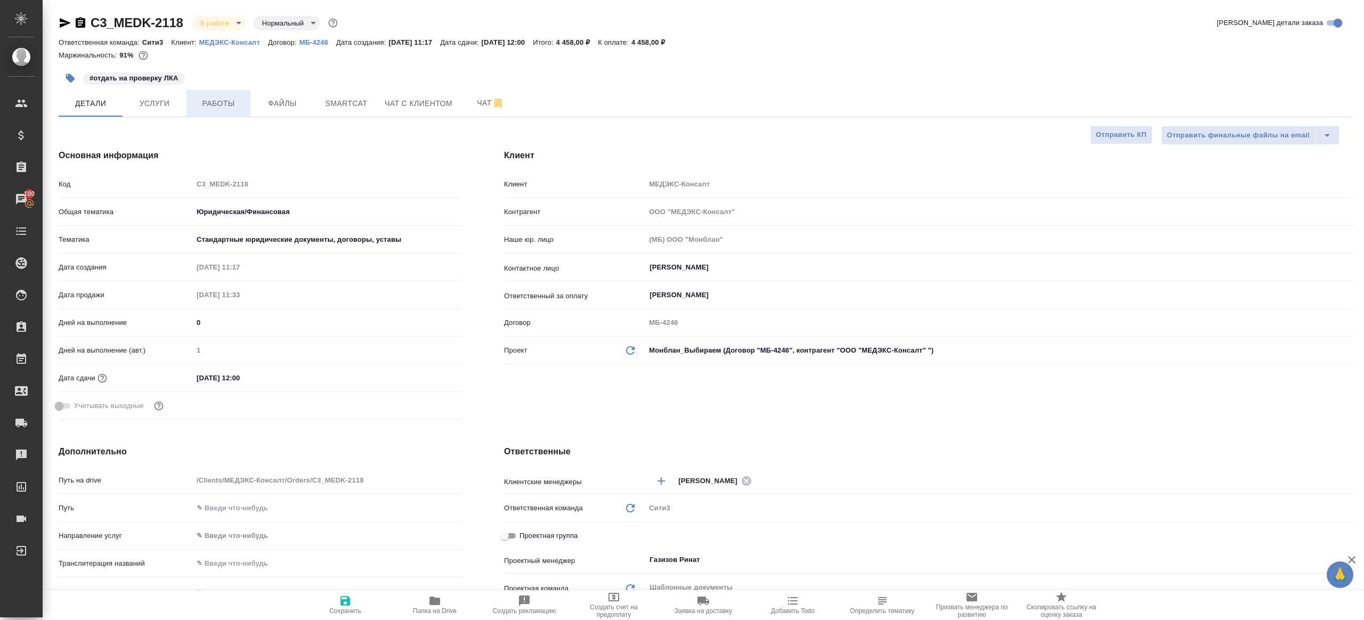
type textarea "x"
click at [204, 128] on div "Основная информация Код C3_MEDK-2118 Общая тематика Юридическая/Финансовая yr-f…" at bounding box center [259, 287] width 445 height 318
click at [209, 104] on span "Работы" at bounding box center [218, 103] width 51 height 13
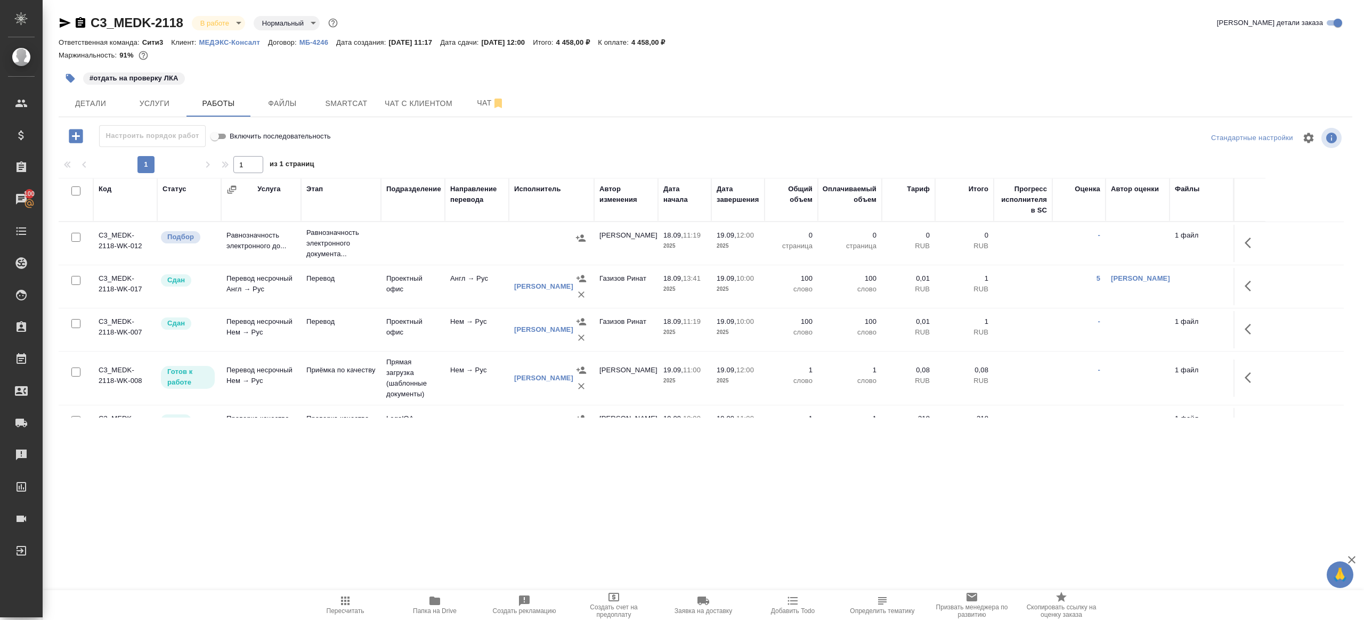
click at [428, 148] on div "Настроить порядок работ Включить последовательность" at bounding box center [274, 138] width 431 height 26
click at [425, 597] on span "Папка на Drive" at bounding box center [434, 605] width 77 height 20
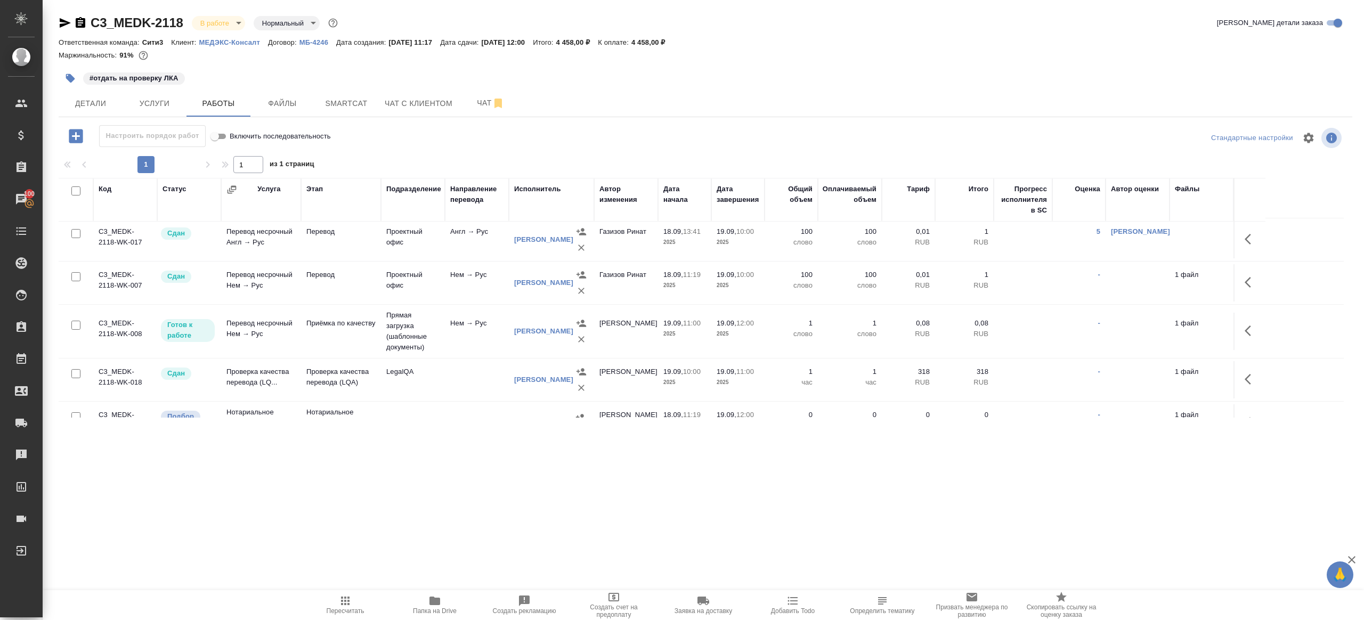
scroll to position [49, 0]
click at [440, 370] on td "LegalQA" at bounding box center [413, 377] width 64 height 37
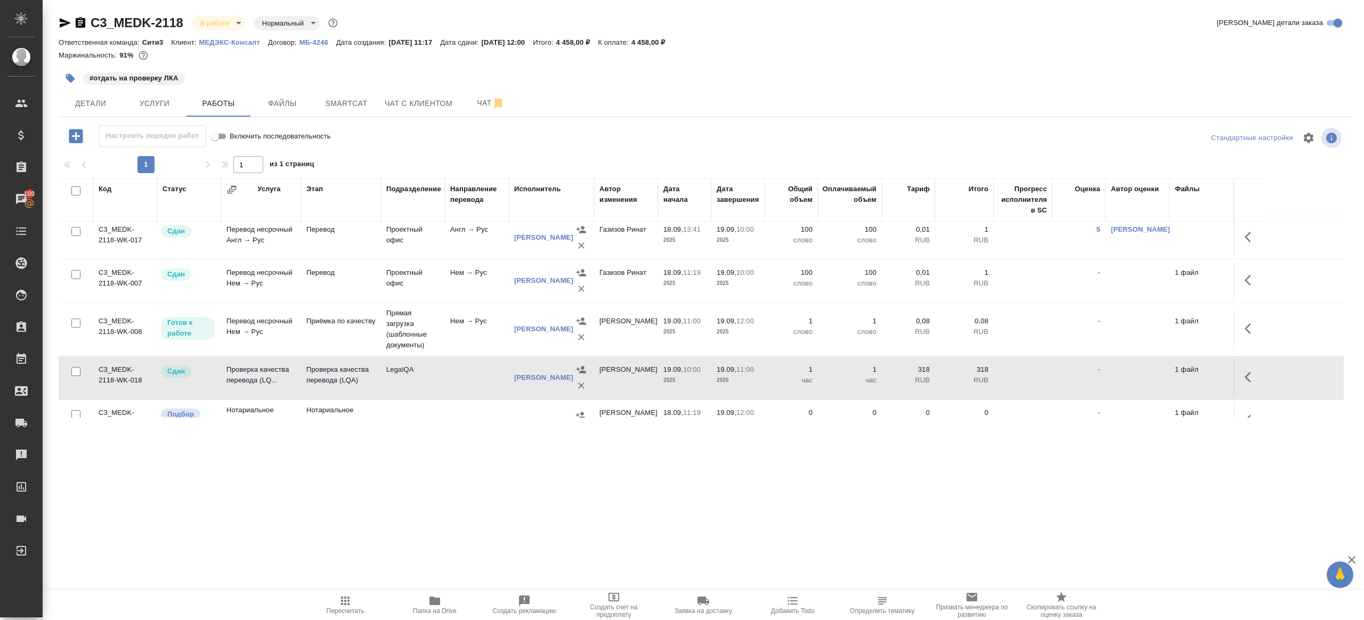
click at [75, 83] on icon "button" at bounding box center [70, 78] width 11 height 11
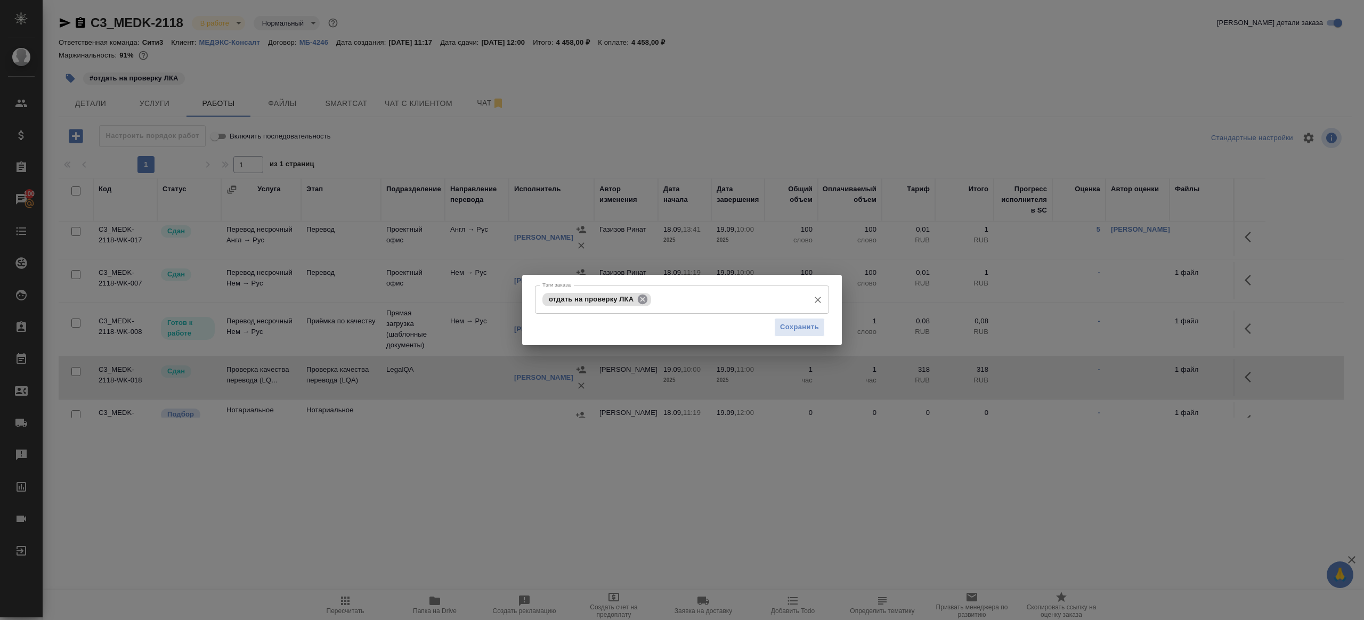
click at [641, 294] on icon at bounding box center [643, 300] width 12 height 12
click at [786, 323] on span "Сохранить" at bounding box center [799, 327] width 39 height 12
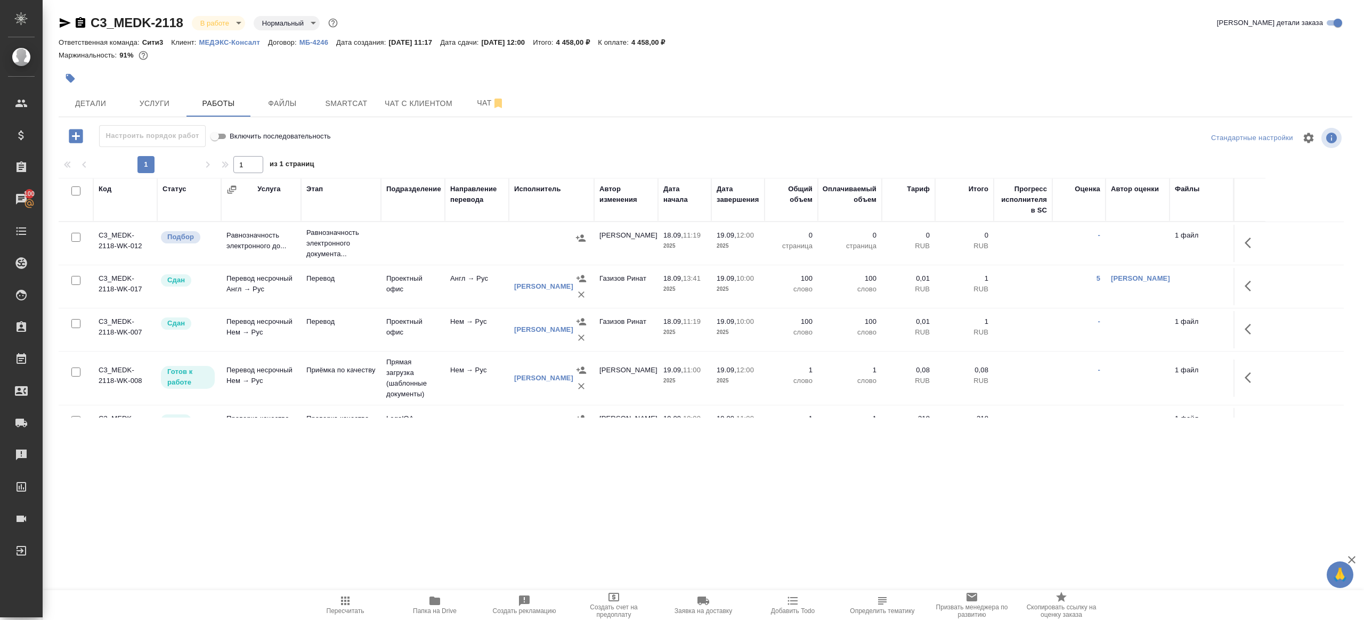
click at [333, 614] on span "Пересчитать" at bounding box center [346, 610] width 38 height 7
drag, startPoint x: 333, startPoint y: 614, endPoint x: 373, endPoint y: 330, distance: 286.8
click at [333, 593] on button "Пересчитать" at bounding box center [345, 605] width 90 height 30
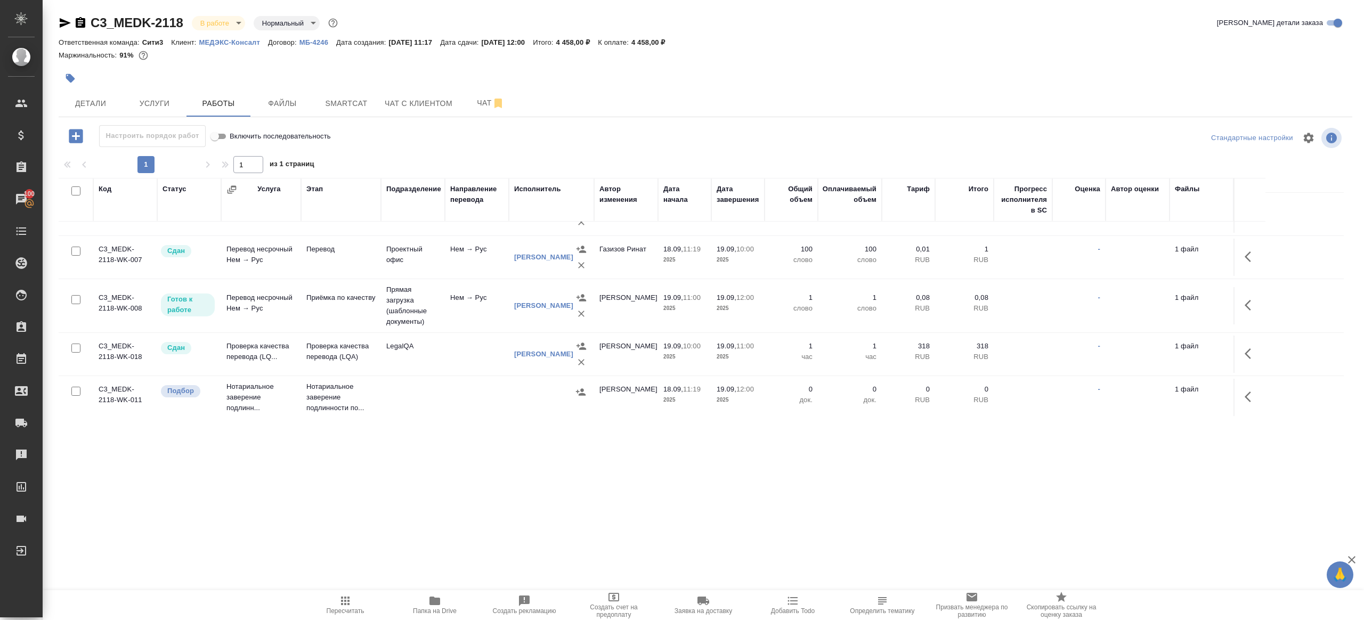
scroll to position [0, 0]
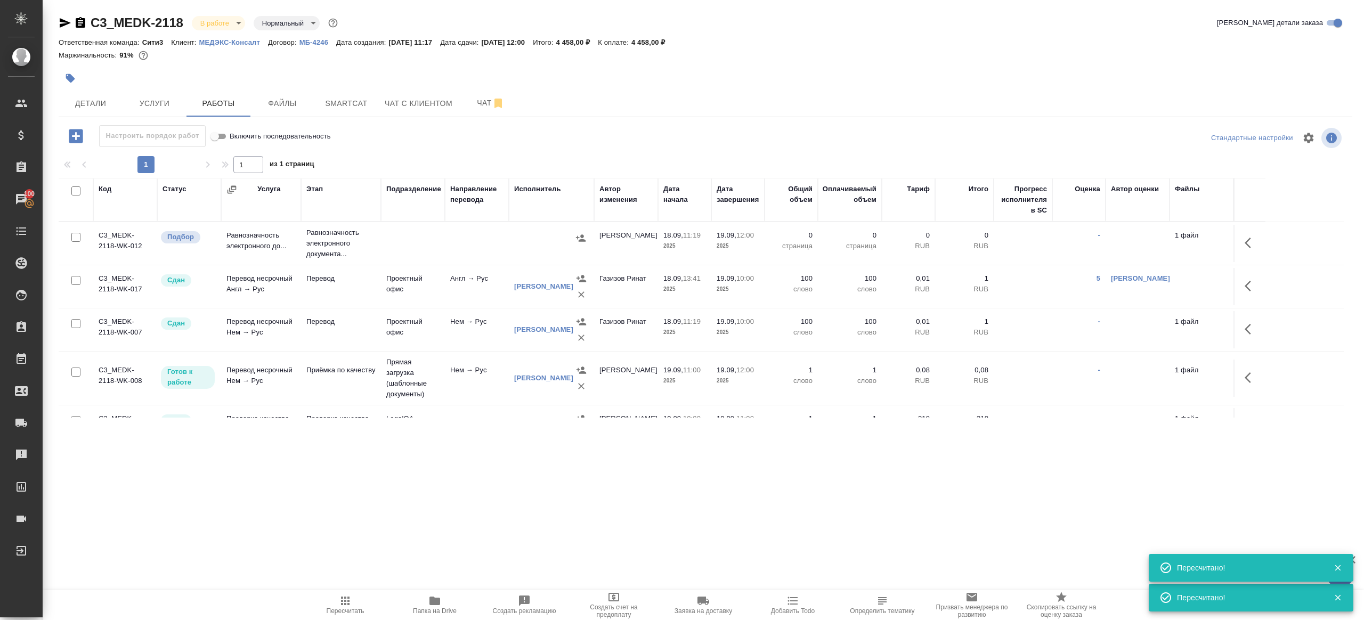
click at [340, 605] on icon "button" at bounding box center [345, 601] width 13 height 13
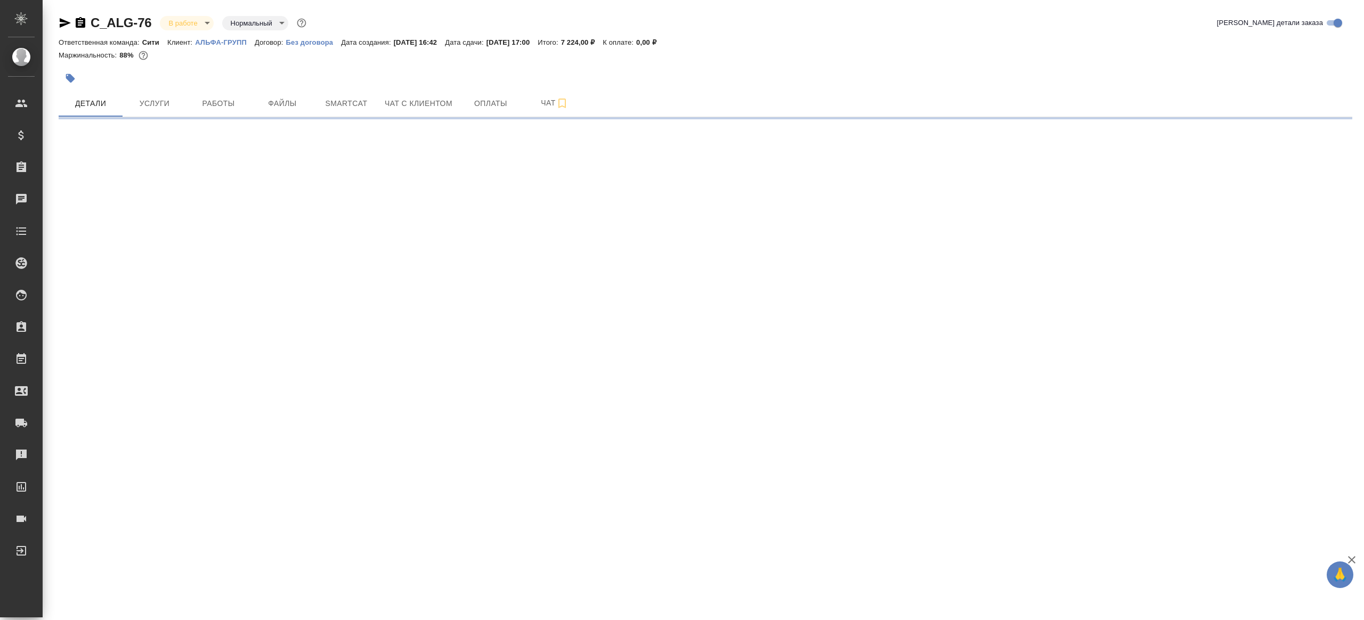
select select "RU"
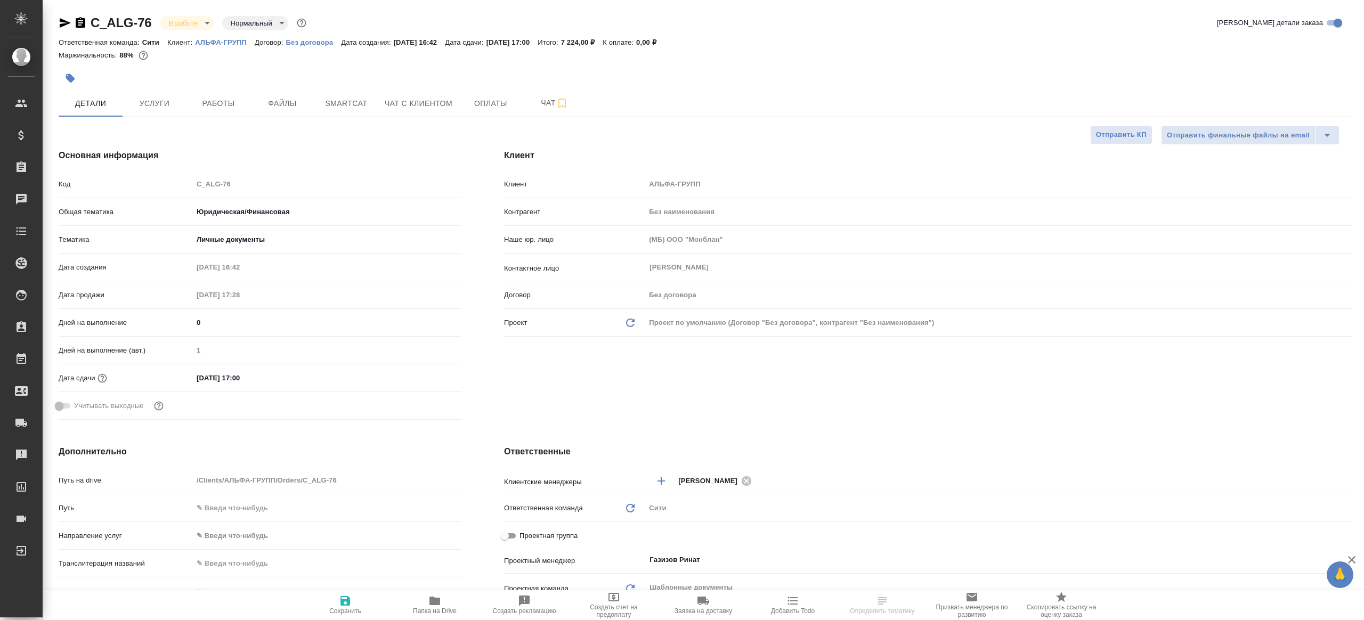
type textarea "x"
select select "RU"
type textarea "x"
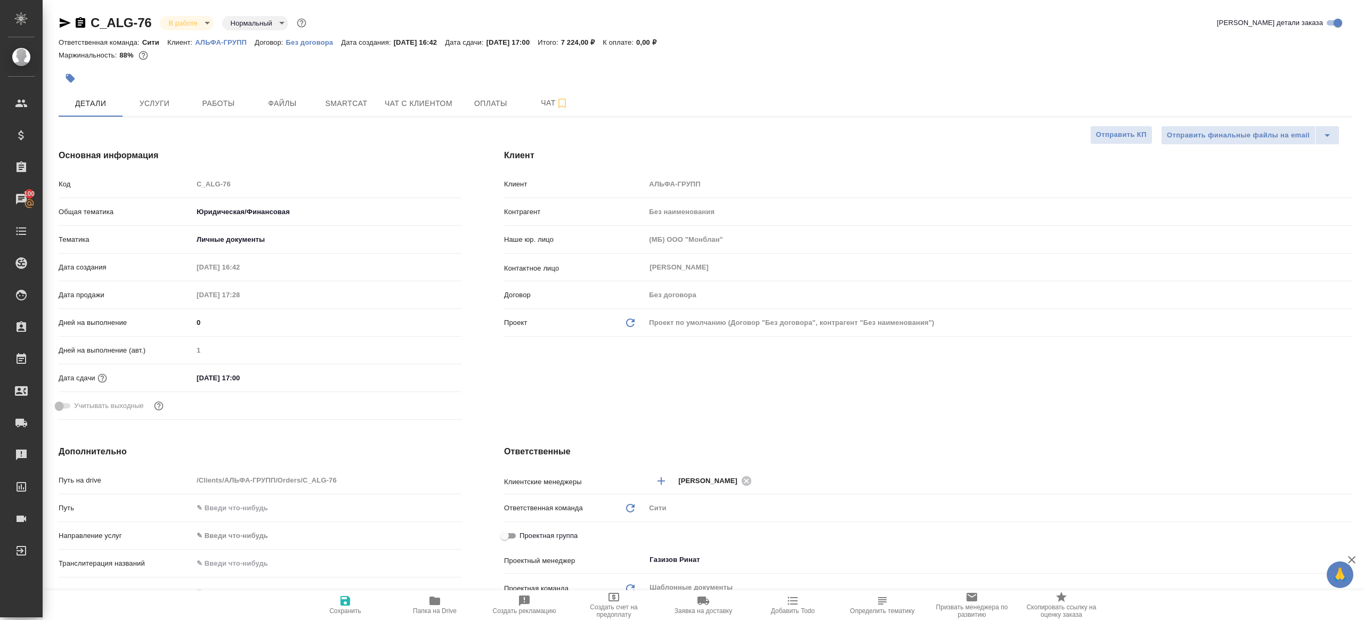
type textarea "x"
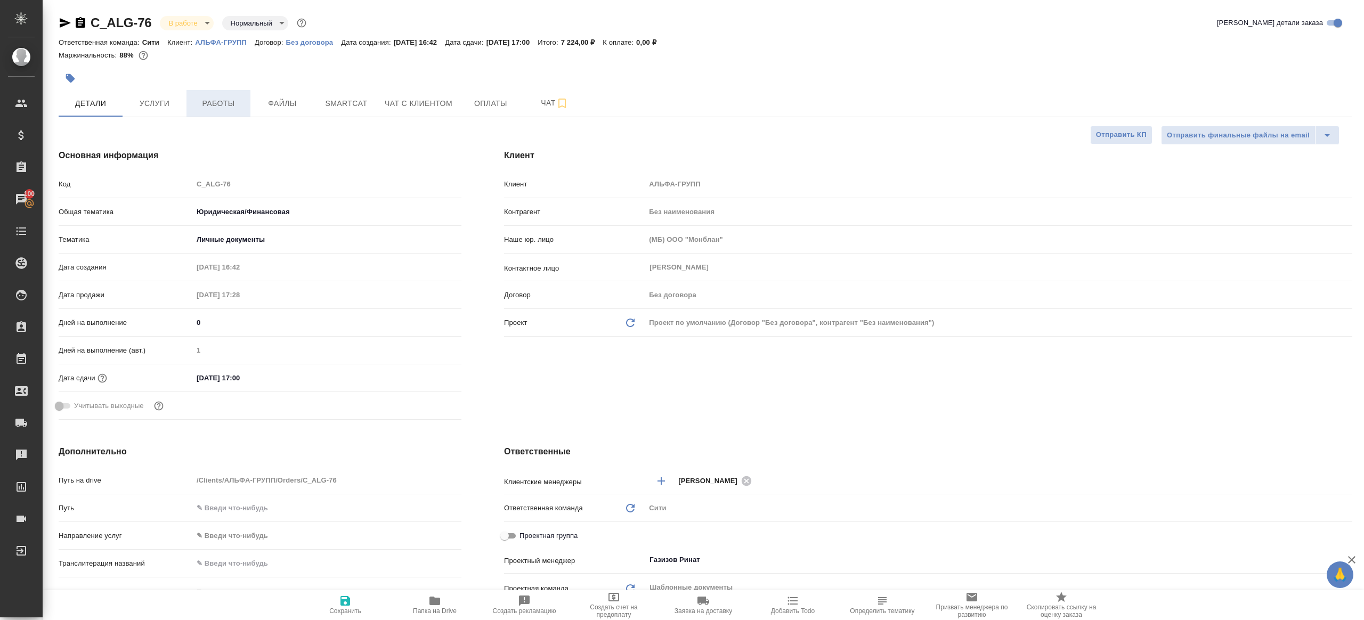
type textarea "x"
click at [204, 112] on button "Работы" at bounding box center [218, 103] width 64 height 27
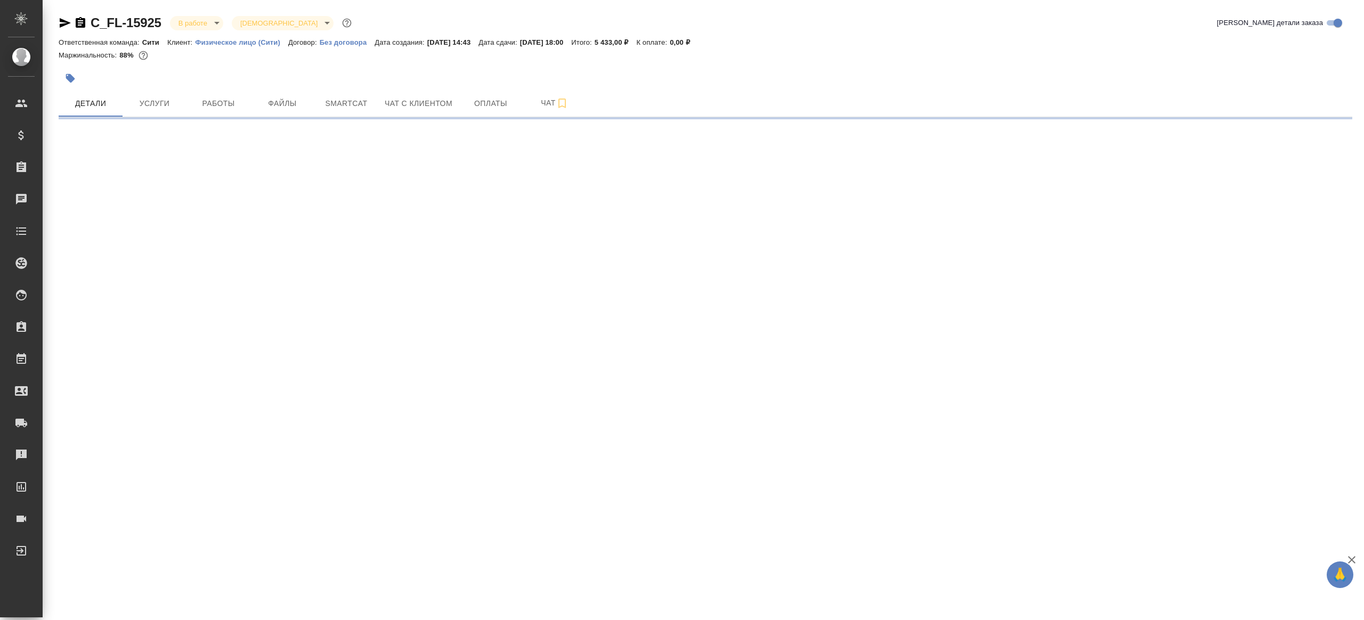
select select "RU"
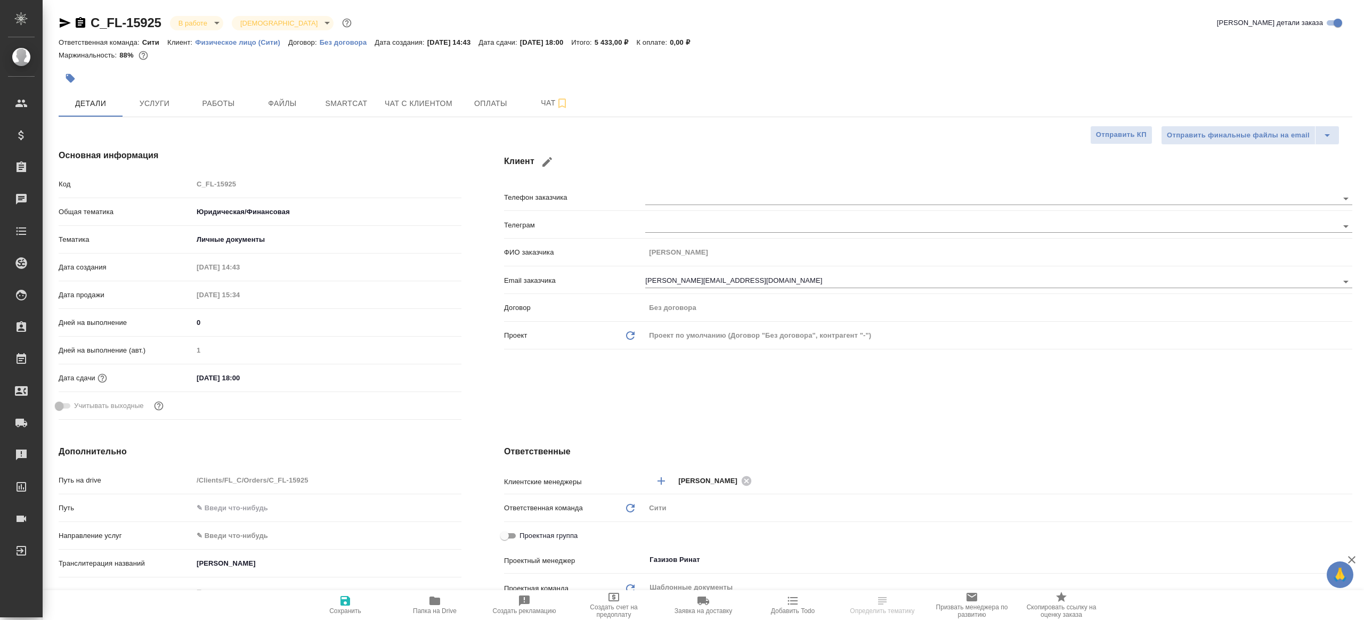
type textarea "x"
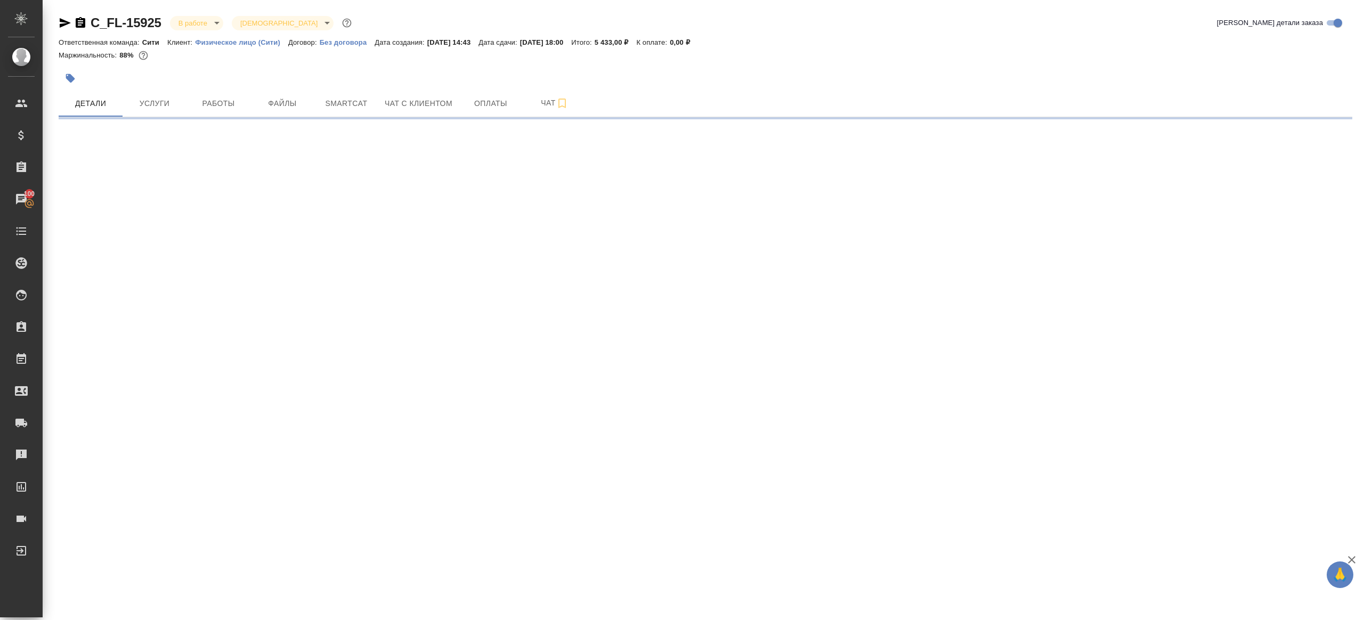
select select "RU"
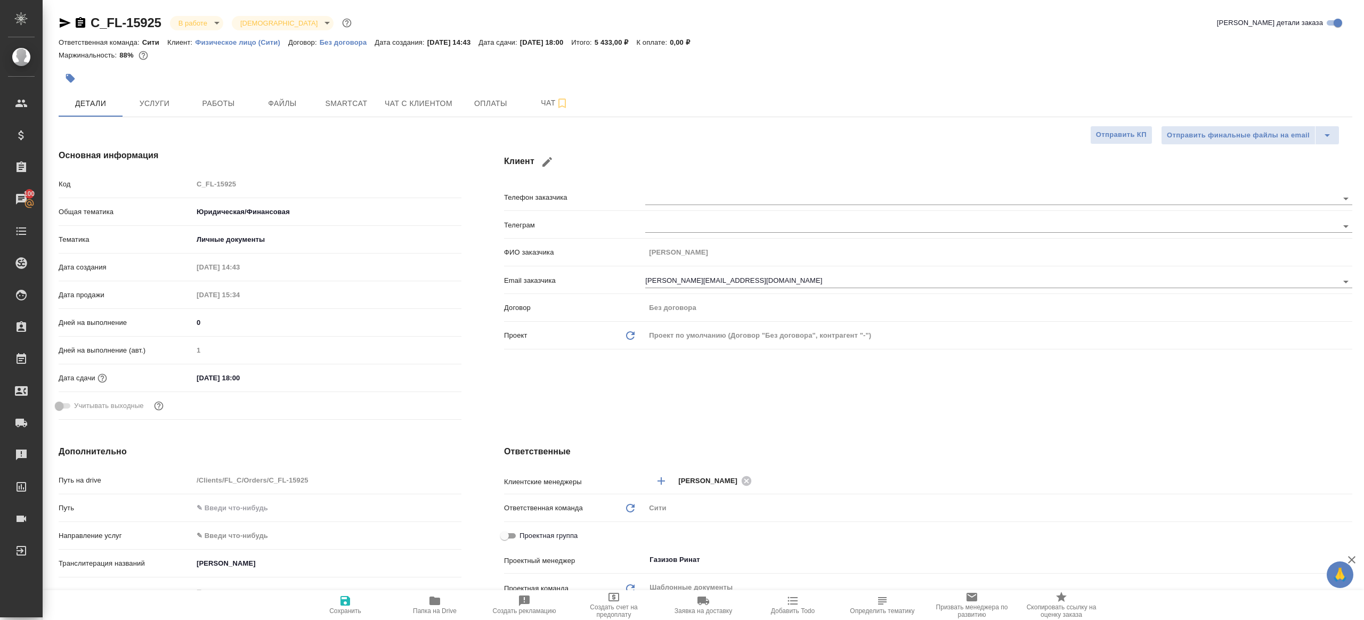
type textarea "x"
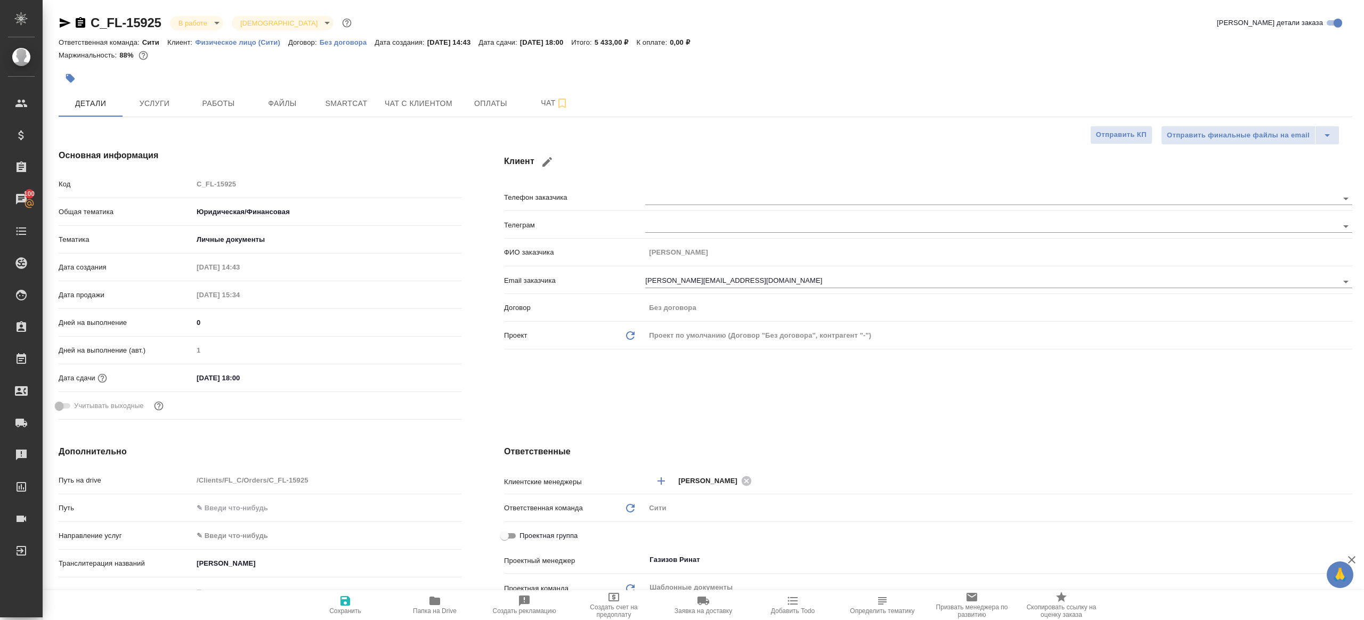
type textarea "x"
click at [216, 108] on span "Работы" at bounding box center [218, 103] width 51 height 13
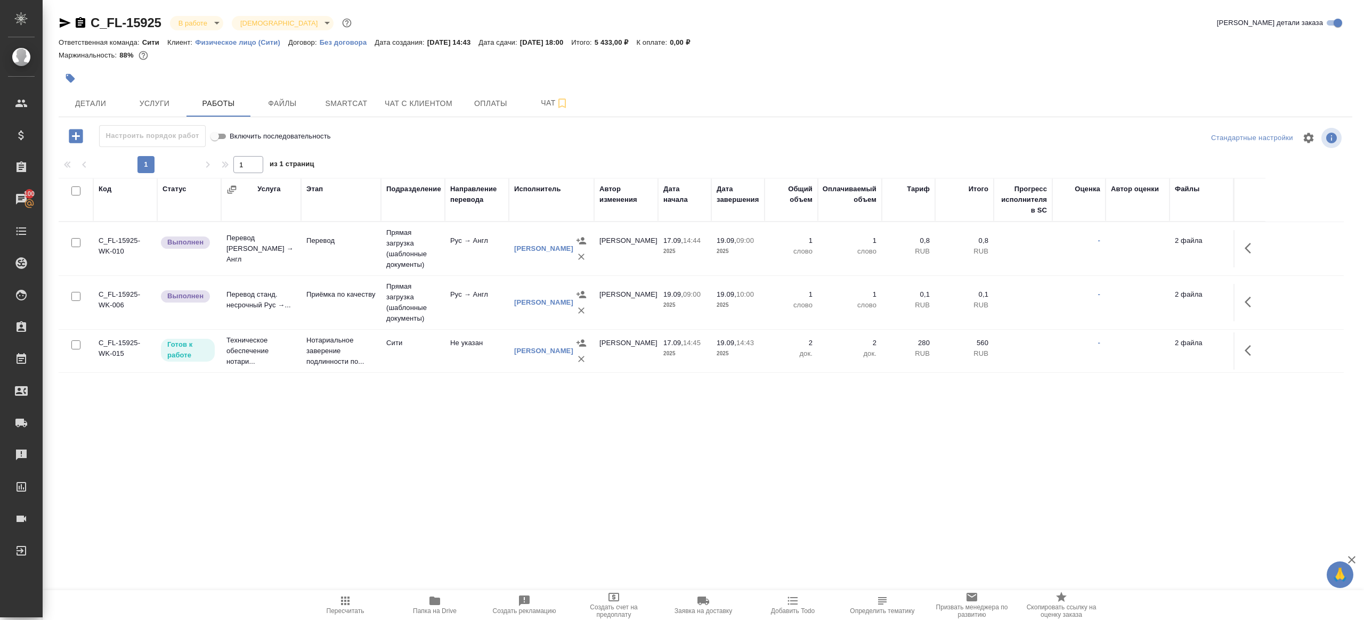
click at [470, 137] on div "Настроить порядок работ Включить последовательность" at bounding box center [274, 136] width 431 height 22
click at [1256, 242] on icon "button" at bounding box center [1251, 248] width 13 height 13
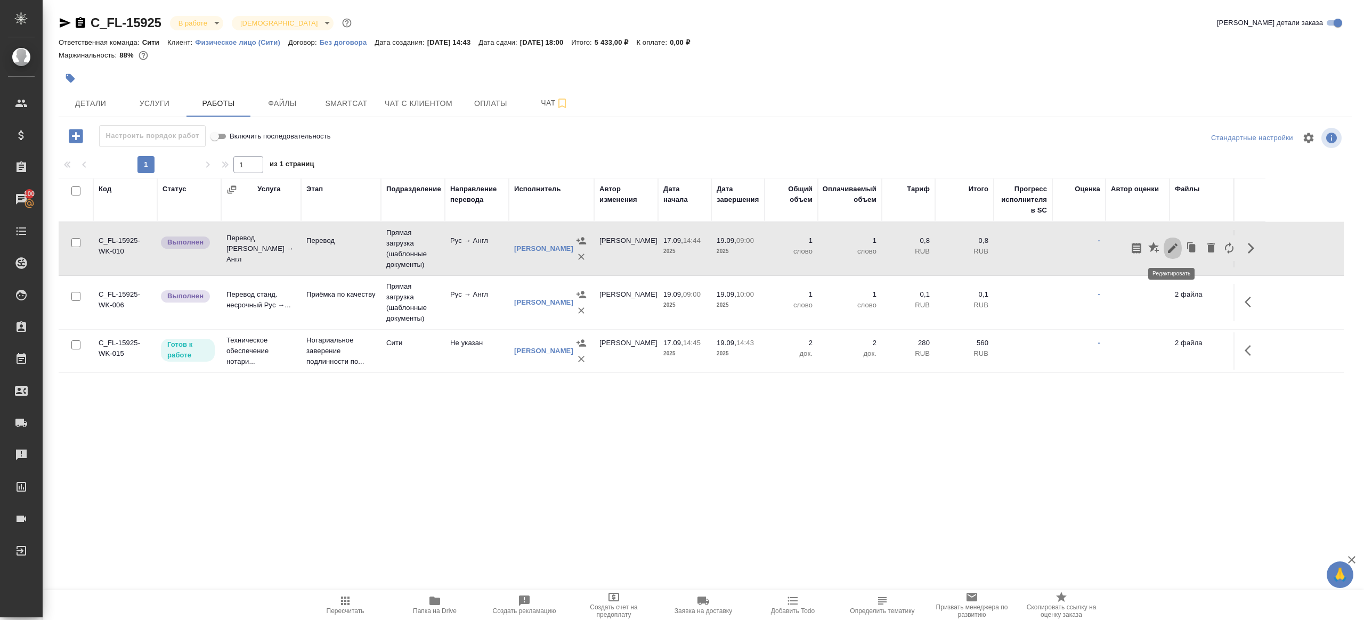
click at [1172, 244] on icon "button" at bounding box center [1172, 248] width 13 height 13
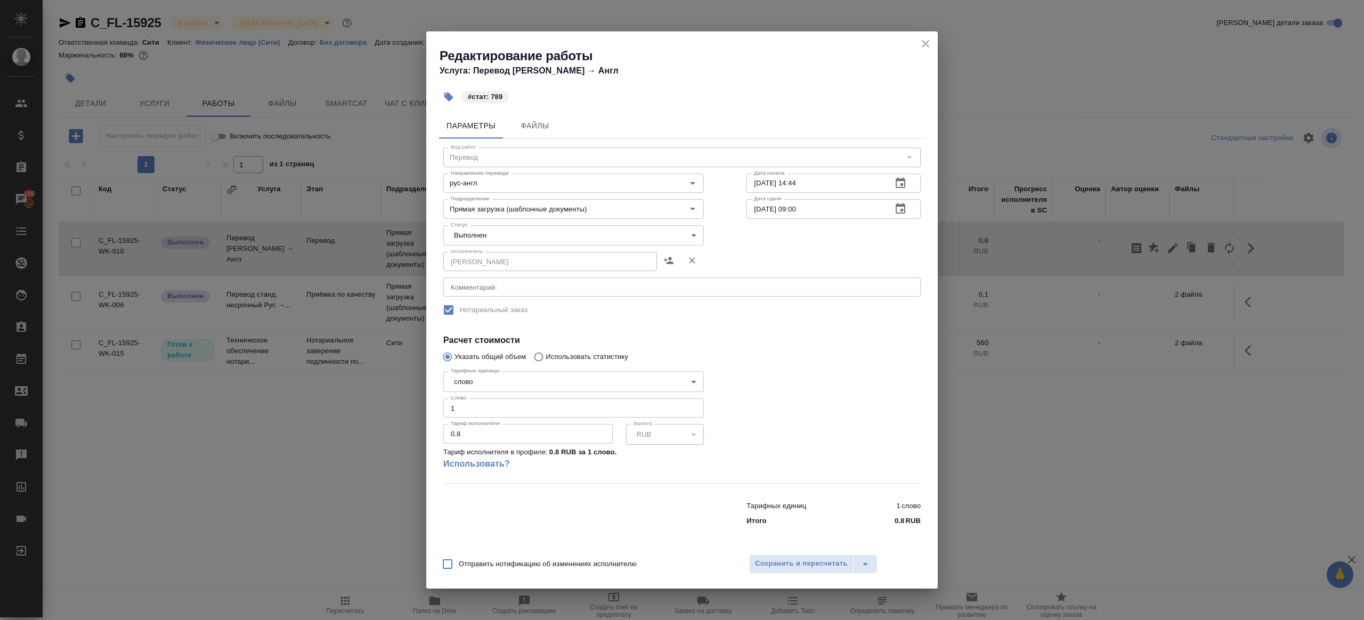
click at [510, 233] on body "🙏 .cls-1 fill:#fff; AWATERA [PERSON_NAME] Клиенты Спецификации Заказы 100 Чаты …" at bounding box center [682, 310] width 1364 height 620
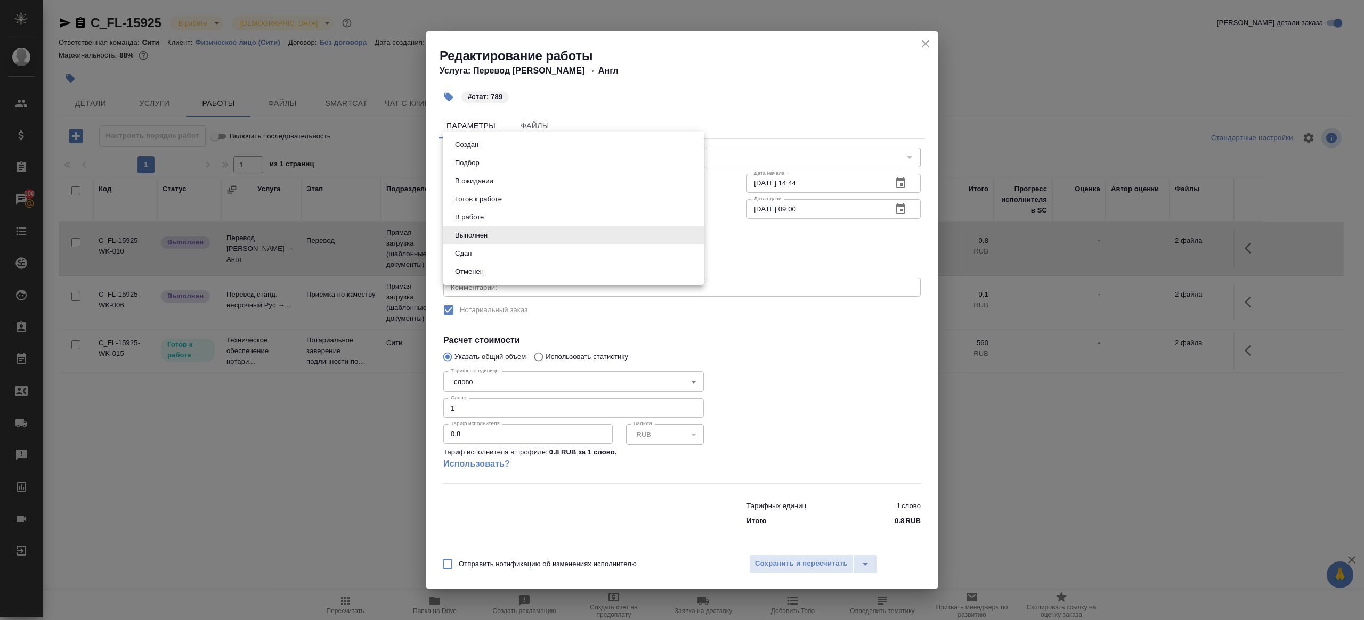
click at [499, 256] on li "Сдан" at bounding box center [573, 254] width 261 height 18
type input "closed"
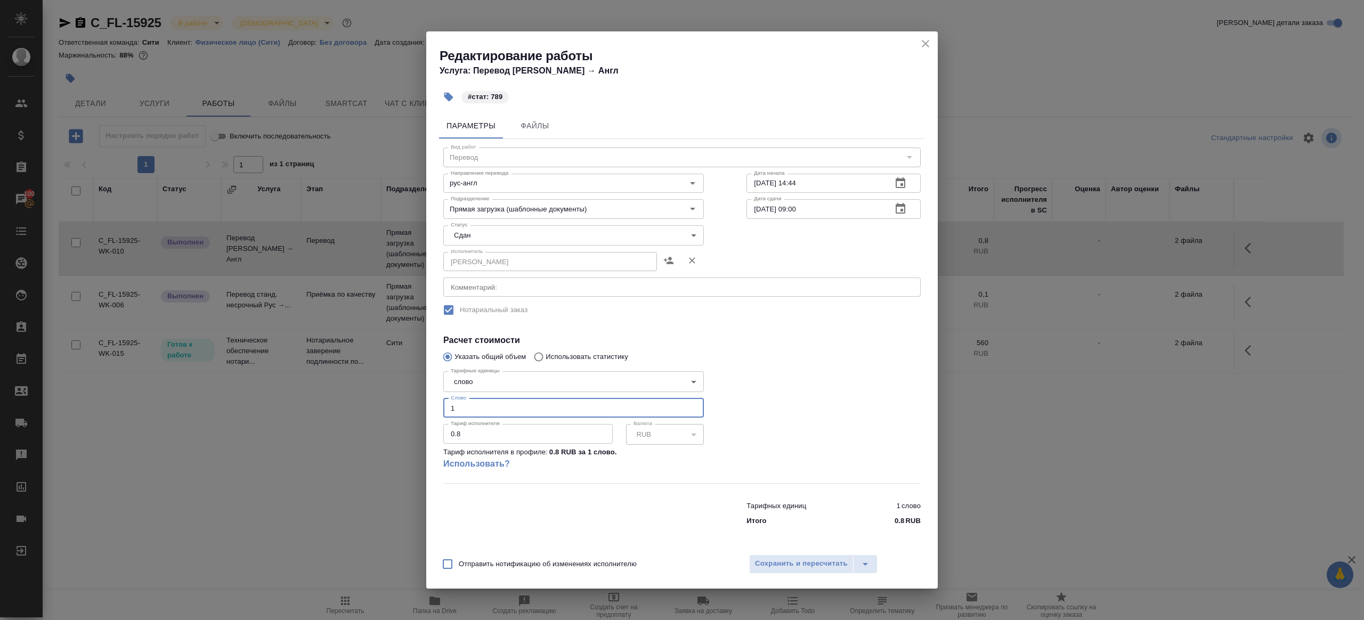
click at [490, 407] on input "1" at bounding box center [573, 408] width 261 height 19
type input "789"
click at [793, 562] on span "Сохранить и пересчитать" at bounding box center [801, 564] width 93 height 12
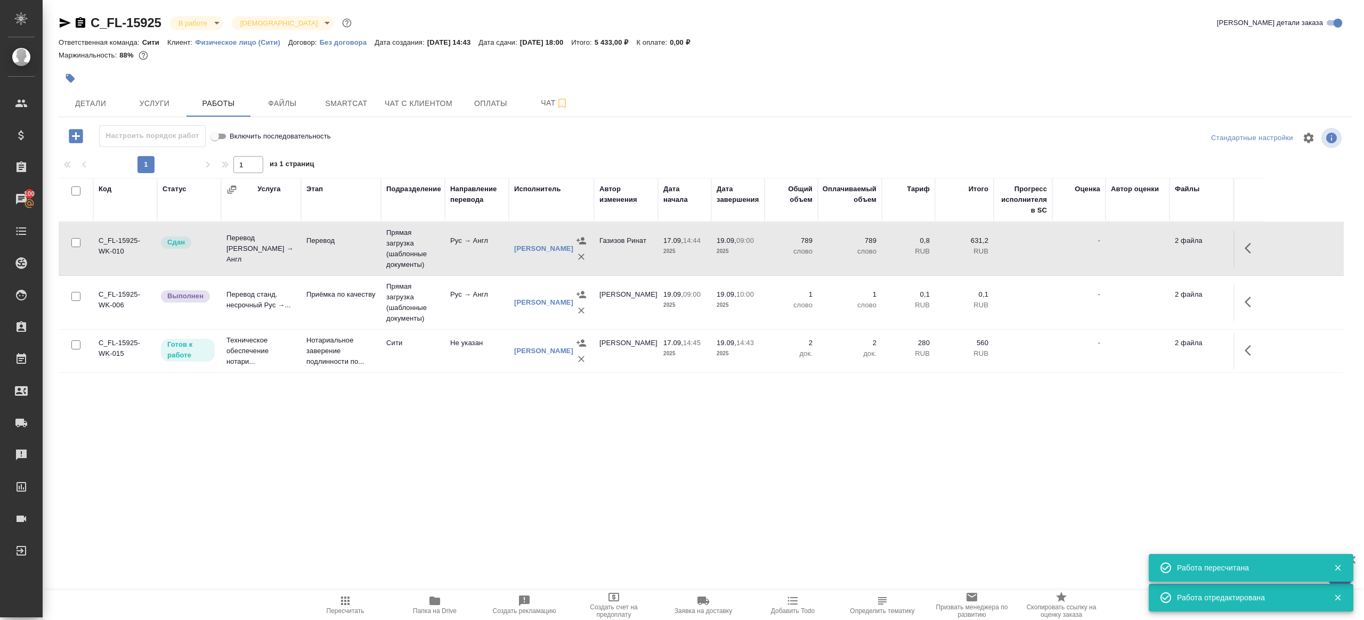
click at [1249, 294] on button "button" at bounding box center [1251, 302] width 26 height 26
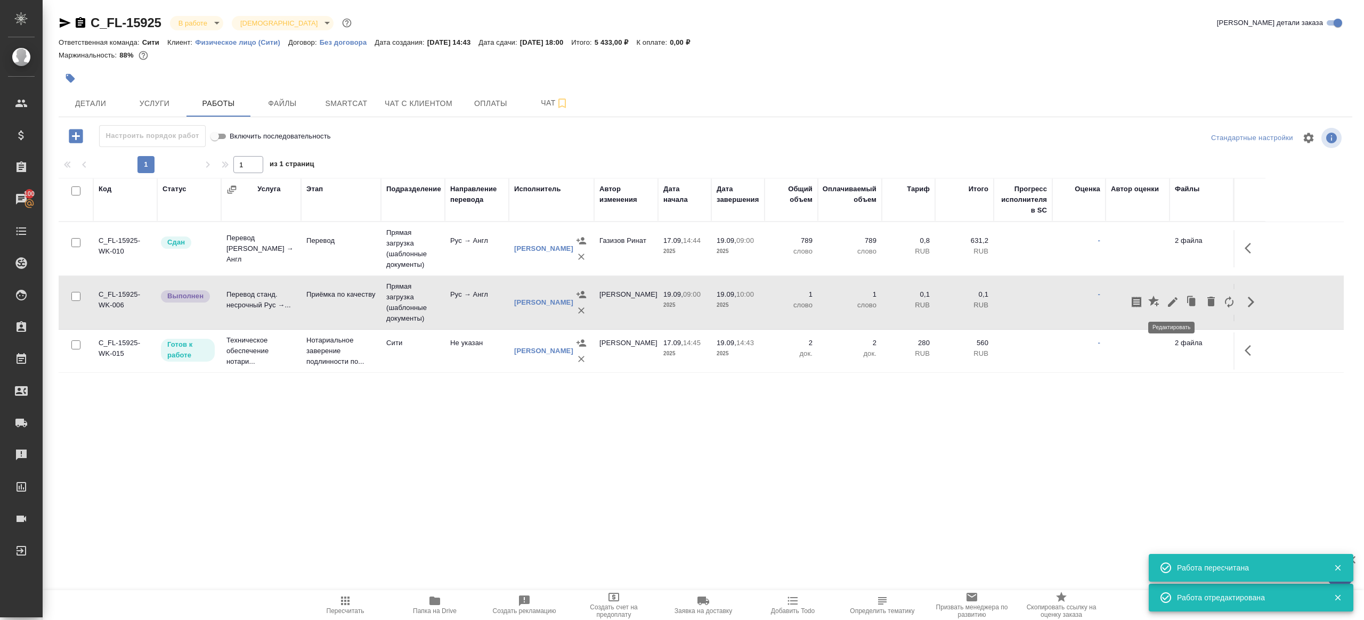
click at [1175, 306] on icon "button" at bounding box center [1172, 302] width 13 height 13
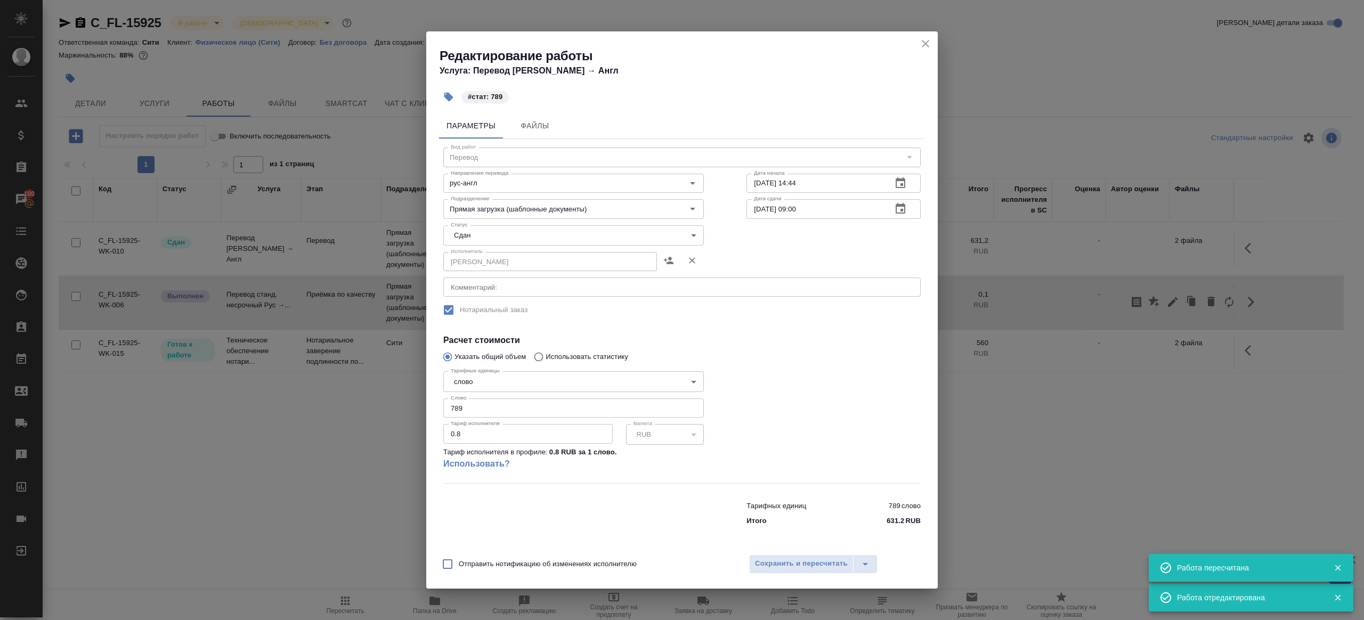
click at [482, 222] on div "Статус Сдан closed Статус" at bounding box center [573, 234] width 303 height 69
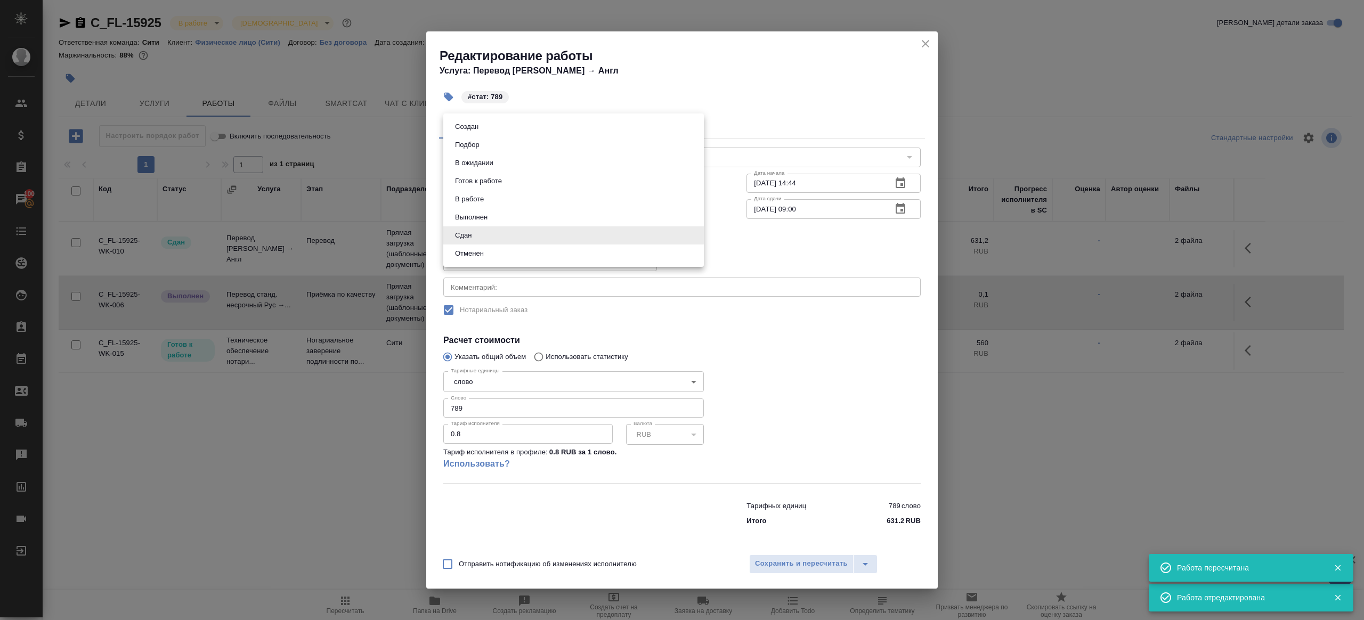
click at [480, 228] on body "🙏 .cls-1 fill:#fff; AWATERA Gazizov Rinat Клиенты Спецификации Заказы 100 Чаты …" at bounding box center [682, 310] width 1364 height 620
click at [486, 422] on div at bounding box center [682, 310] width 1364 height 620
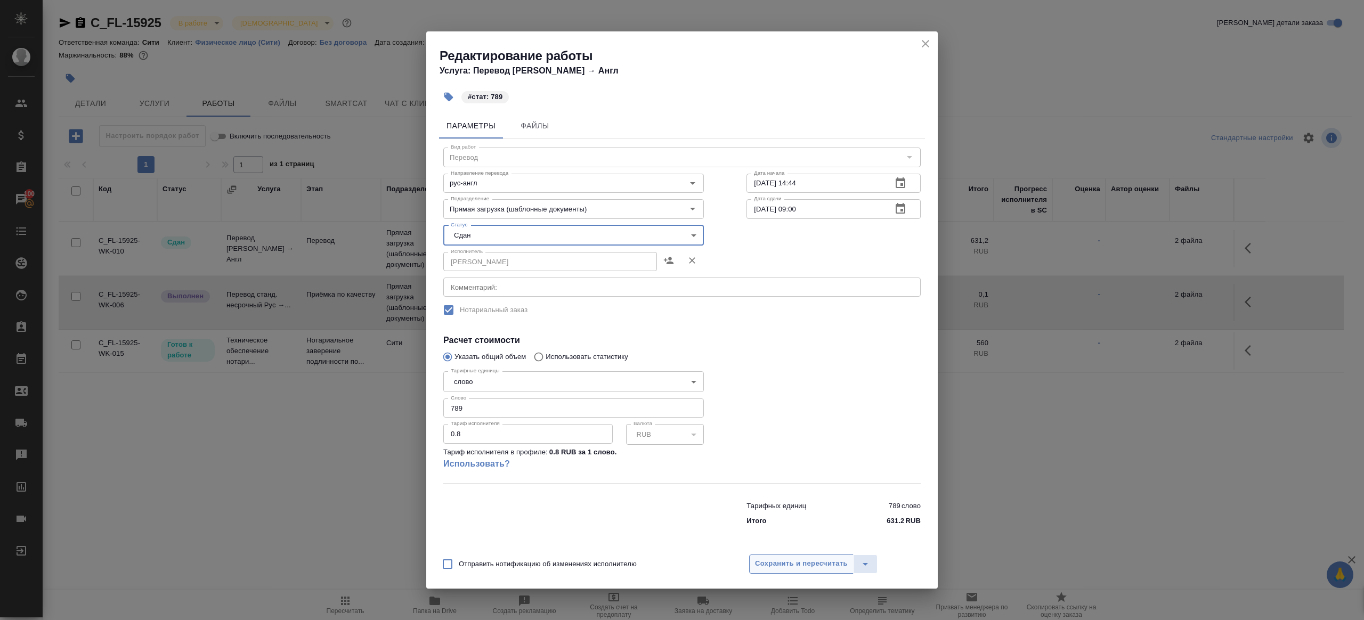
click at [774, 555] on button "Сохранить и пересчитать" at bounding box center [801, 564] width 104 height 19
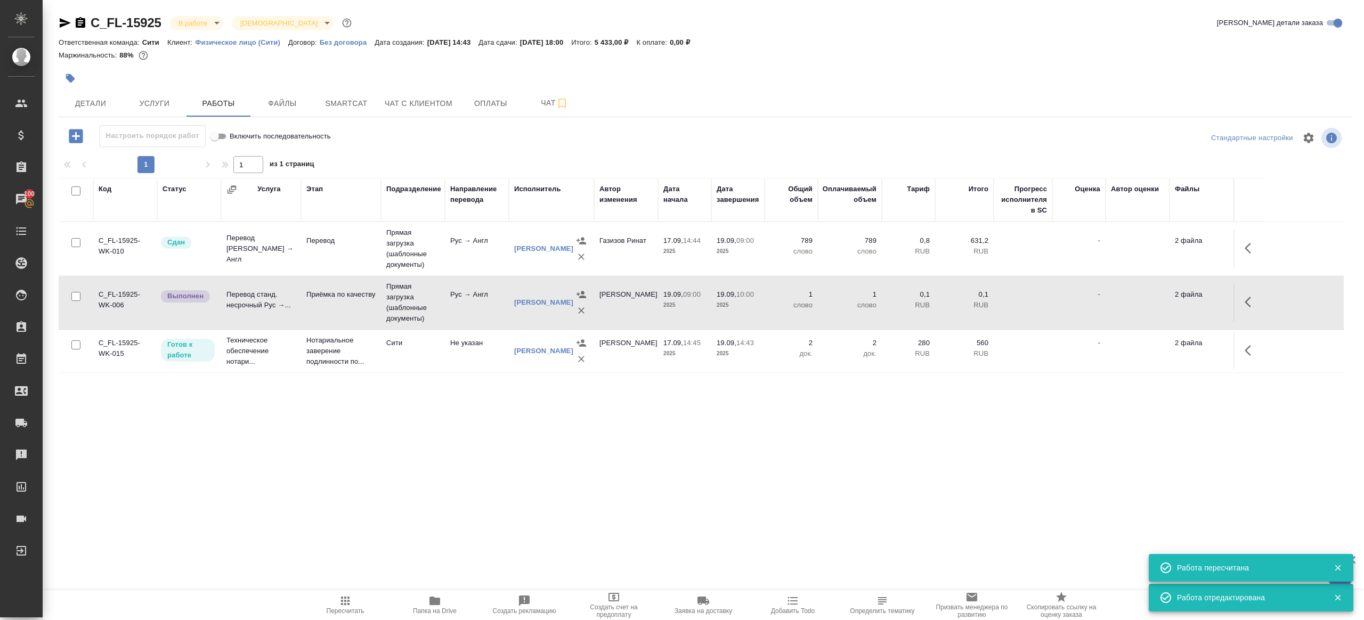
click at [1242, 288] on td at bounding box center [1249, 302] width 32 height 37
click at [1241, 302] on button "button" at bounding box center [1251, 302] width 26 height 26
click at [1173, 306] on icon "button" at bounding box center [1172, 302] width 13 height 13
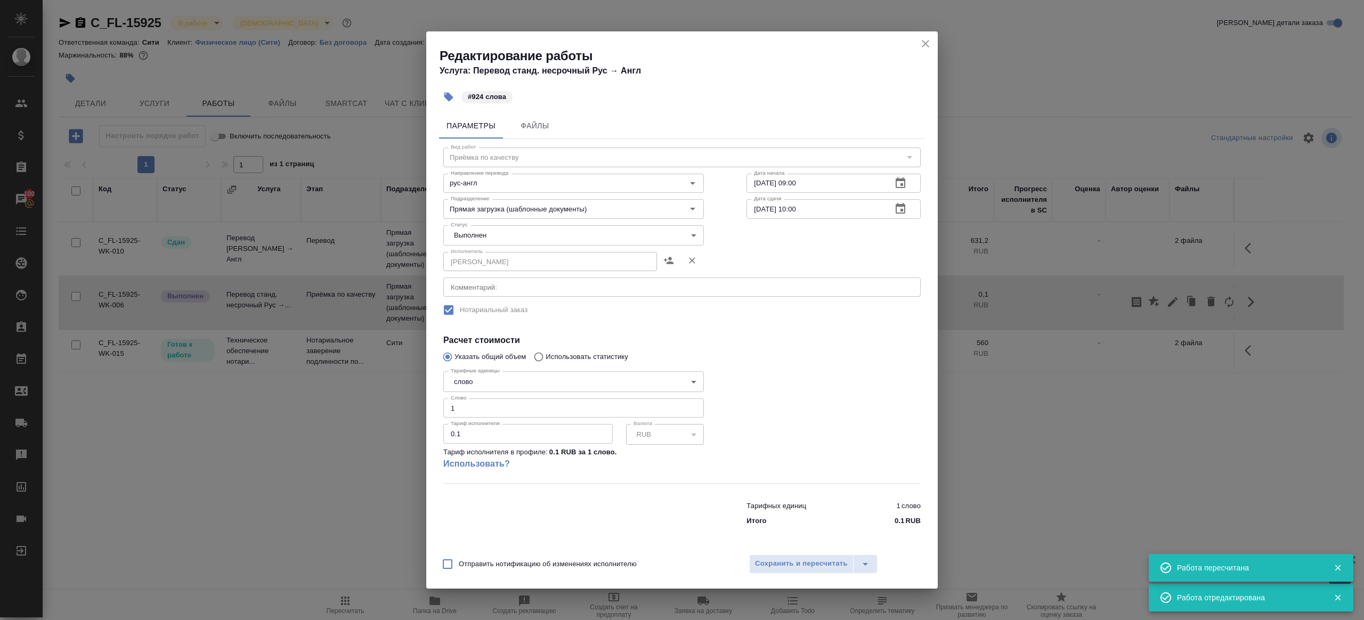
click at [485, 236] on body "🙏 .cls-1 fill:#fff; AWATERA Gazizov Rinat Клиенты Спецификации Заказы 100 Чаты …" at bounding box center [682, 310] width 1364 height 620
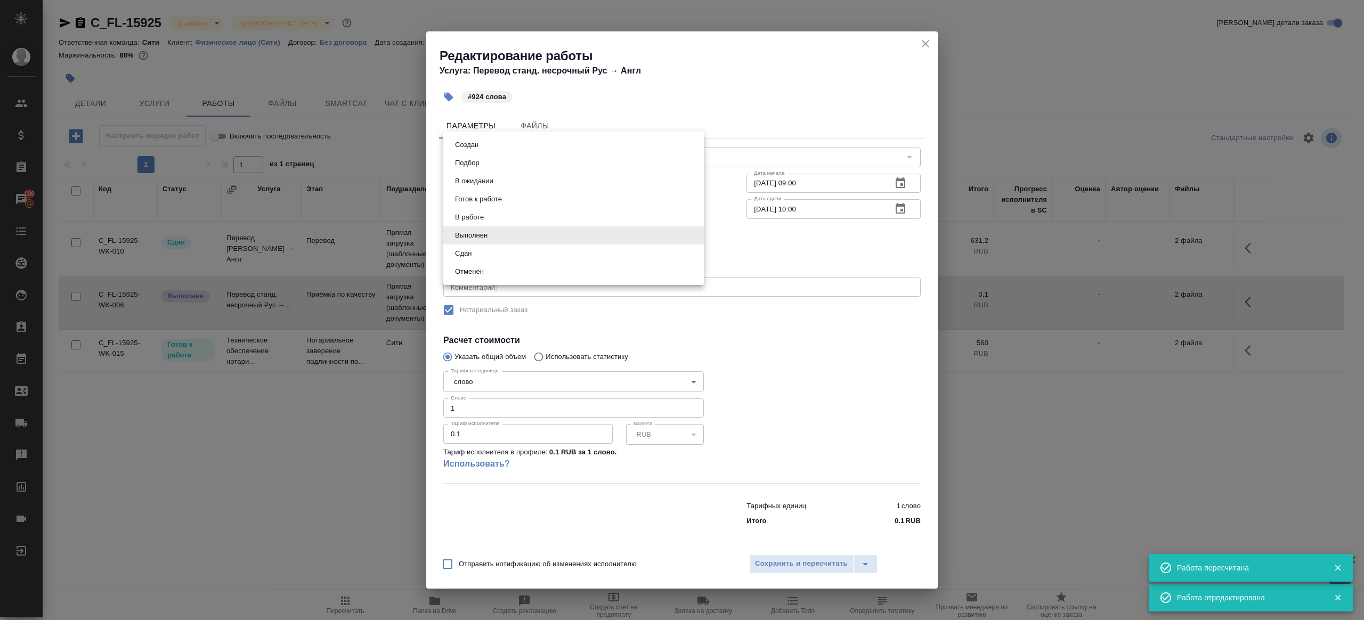
click at [485, 246] on li "Сдан" at bounding box center [573, 254] width 261 height 18
type input "closed"
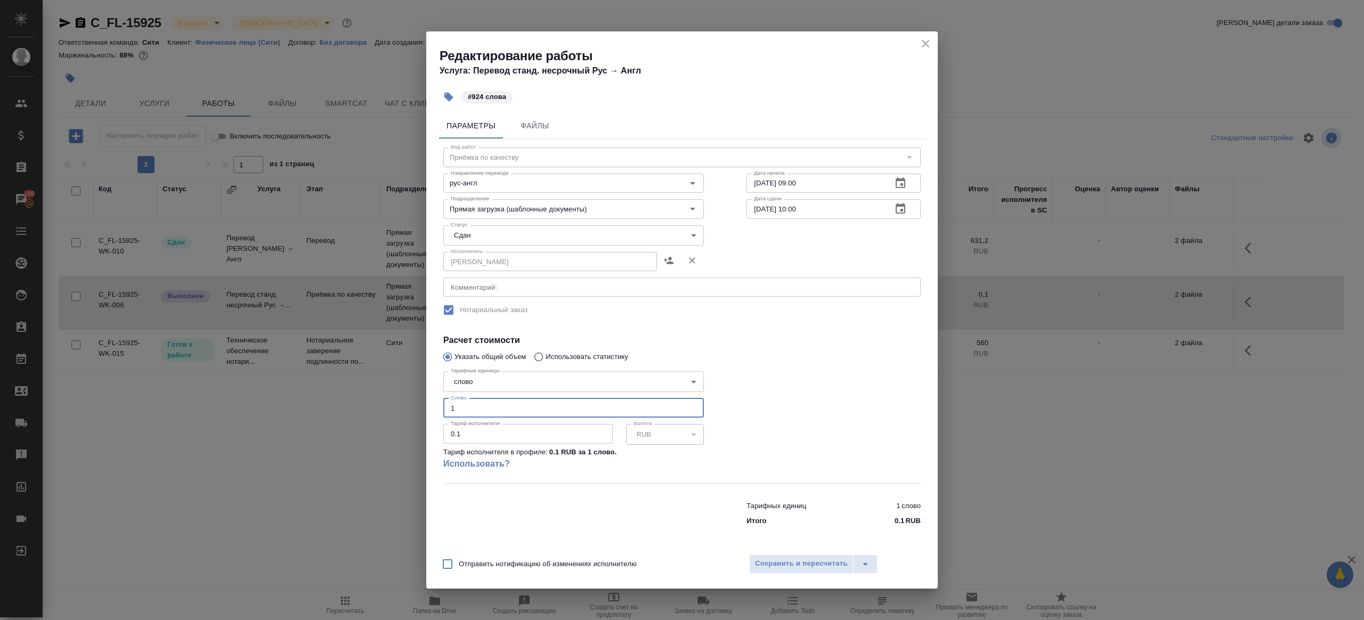
click at [479, 408] on input "1" at bounding box center [573, 408] width 261 height 19
type input "924"
click at [800, 555] on button "Сохранить и пересчитать" at bounding box center [801, 564] width 104 height 19
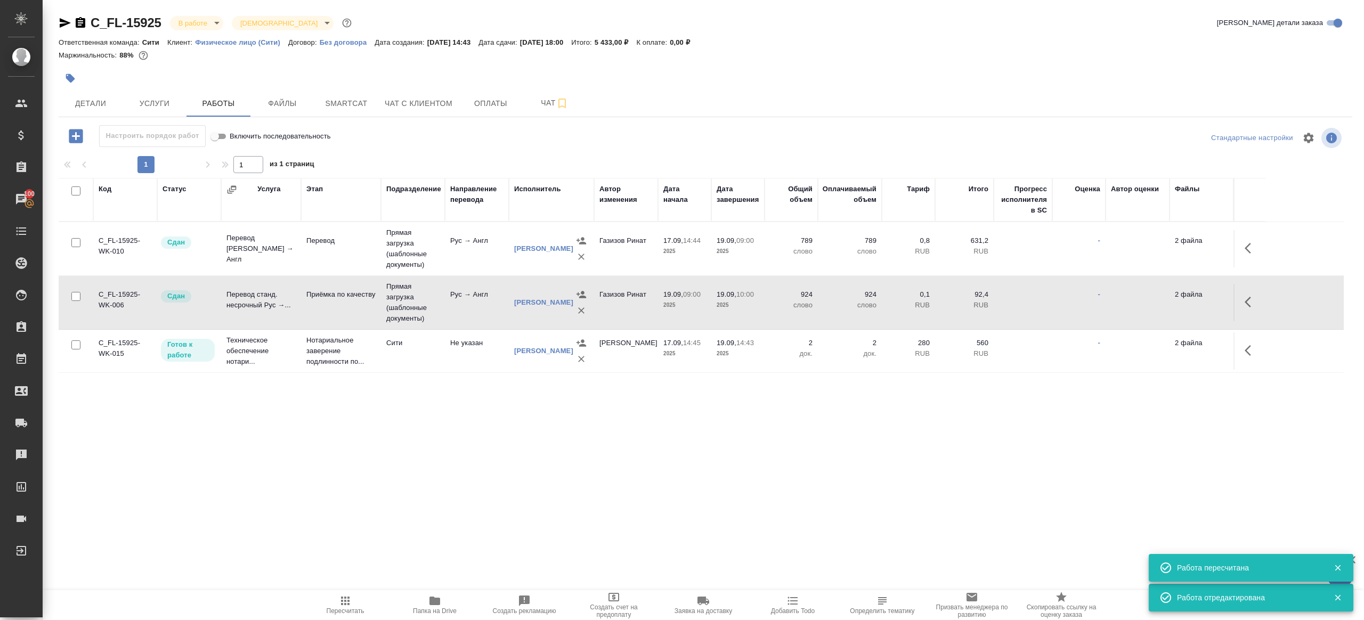
click at [196, 20] on body "🙏 .cls-1 fill:#fff; AWATERA Gazizov Rinat Клиенты Спецификации Заказы 100 Чаты …" at bounding box center [682, 310] width 1364 height 620
click at [218, 149] on ul "Создан Согласование КП Ожидание предоплаты Связаться с клиентом Подтвержден В р…" at bounding box center [218, 122] width 97 height 226
click at [218, 136] on li "Сдан без статистики" at bounding box center [218, 130] width 97 height 18
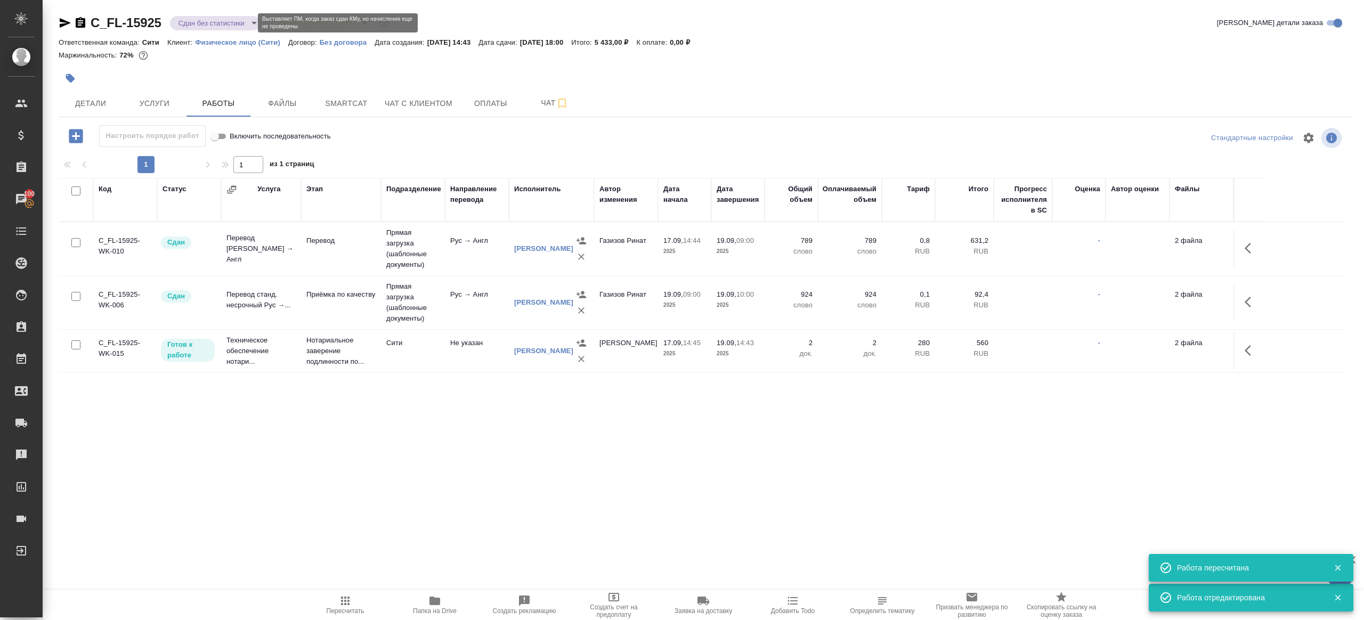
click at [232, 21] on body "🙏 .cls-1 fill:#fff; AWATERA Gazizov Rinat Клиенты Спецификации Заказы 100 Чаты …" at bounding box center [682, 310] width 1364 height 620
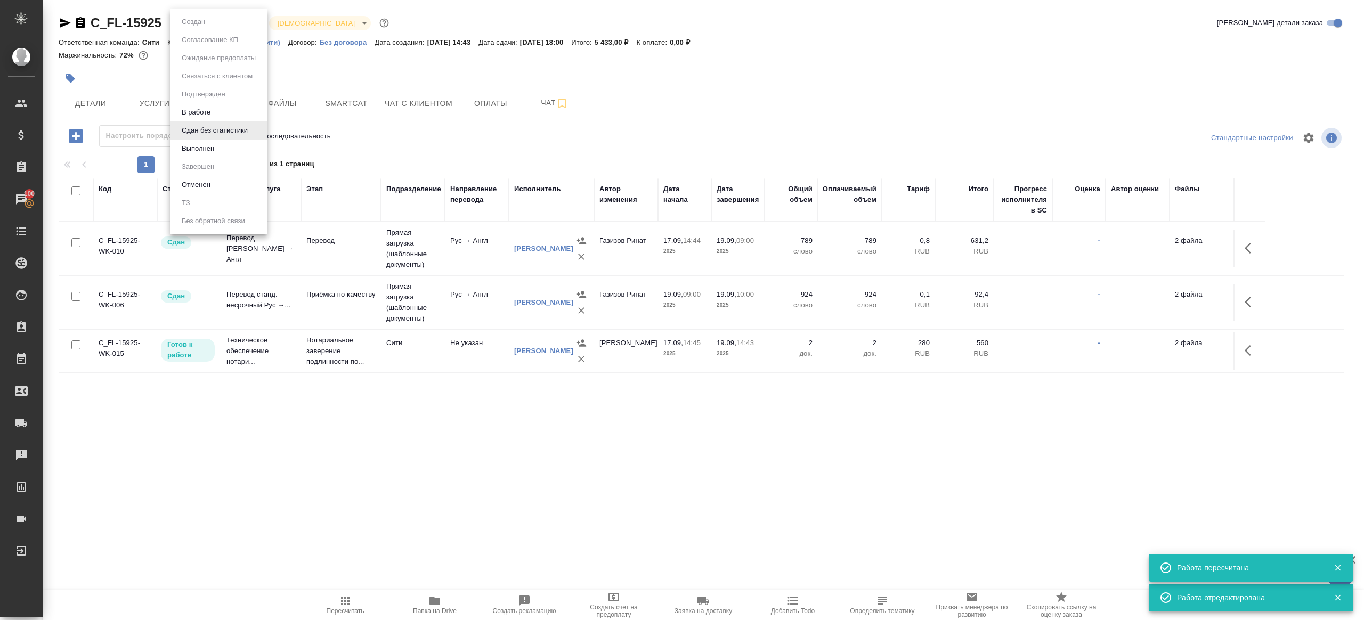
click at [232, 139] on li "Сдан без статистики" at bounding box center [218, 130] width 97 height 18
click at [227, 14] on div "C_FL-15925 Сдан без статистики distributed Святая троица holyTrinity" at bounding box center [225, 22] width 332 height 17
click at [227, 27] on body "🙏 .cls-1 fill:#fff; AWATERA Gazizov Rinat Клиенты Спецификации Заказы 100 Чаты …" at bounding box center [682, 310] width 1364 height 620
click at [227, 147] on li "Выполнен" at bounding box center [218, 149] width 97 height 18
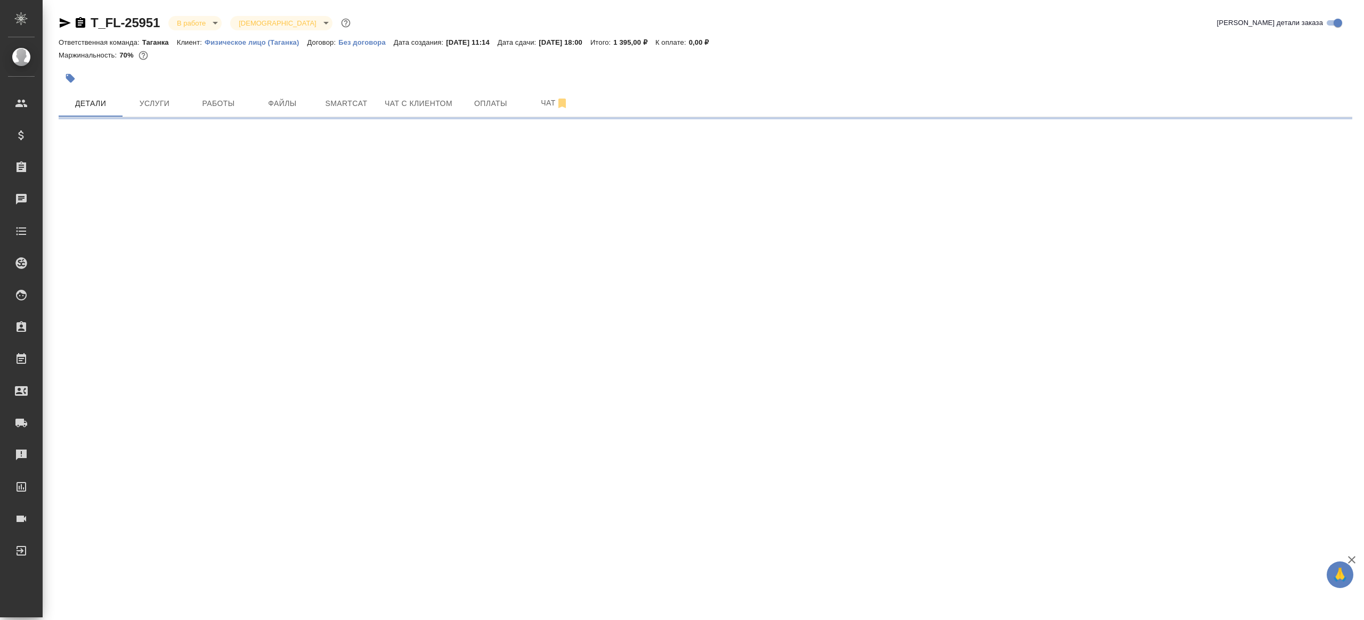
select select "RU"
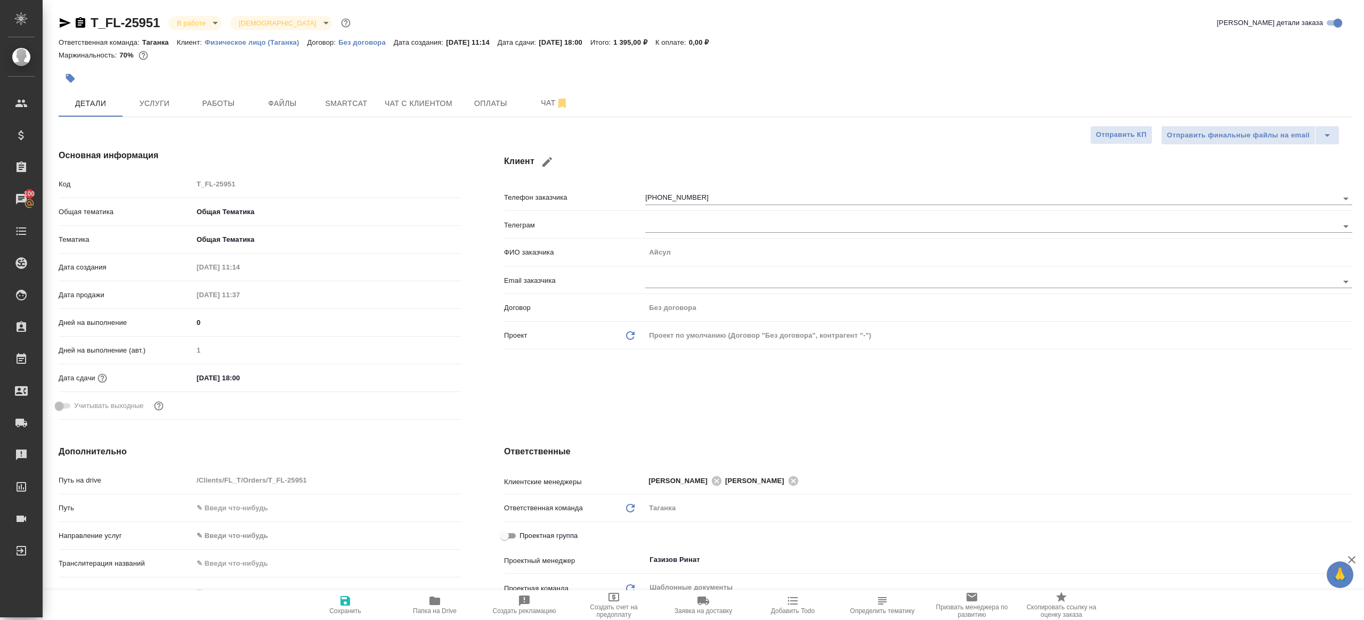
type textarea "x"
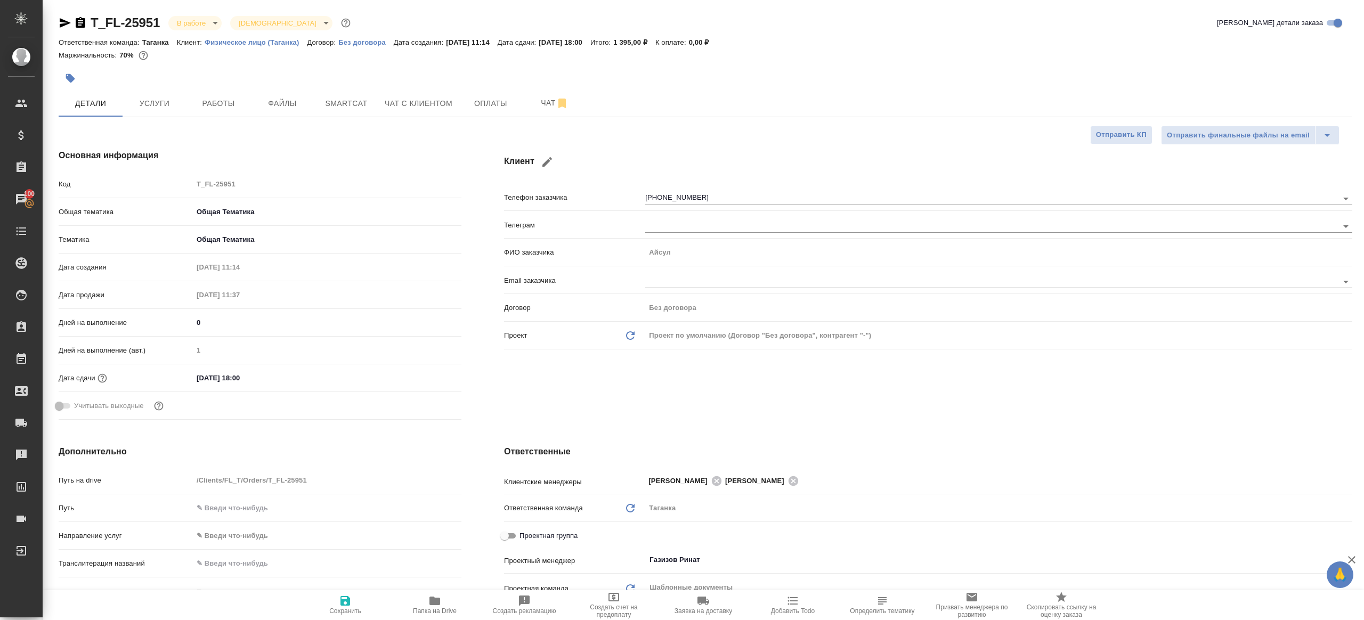
type textarea "x"
click at [216, 109] on span "Работы" at bounding box center [218, 103] width 51 height 13
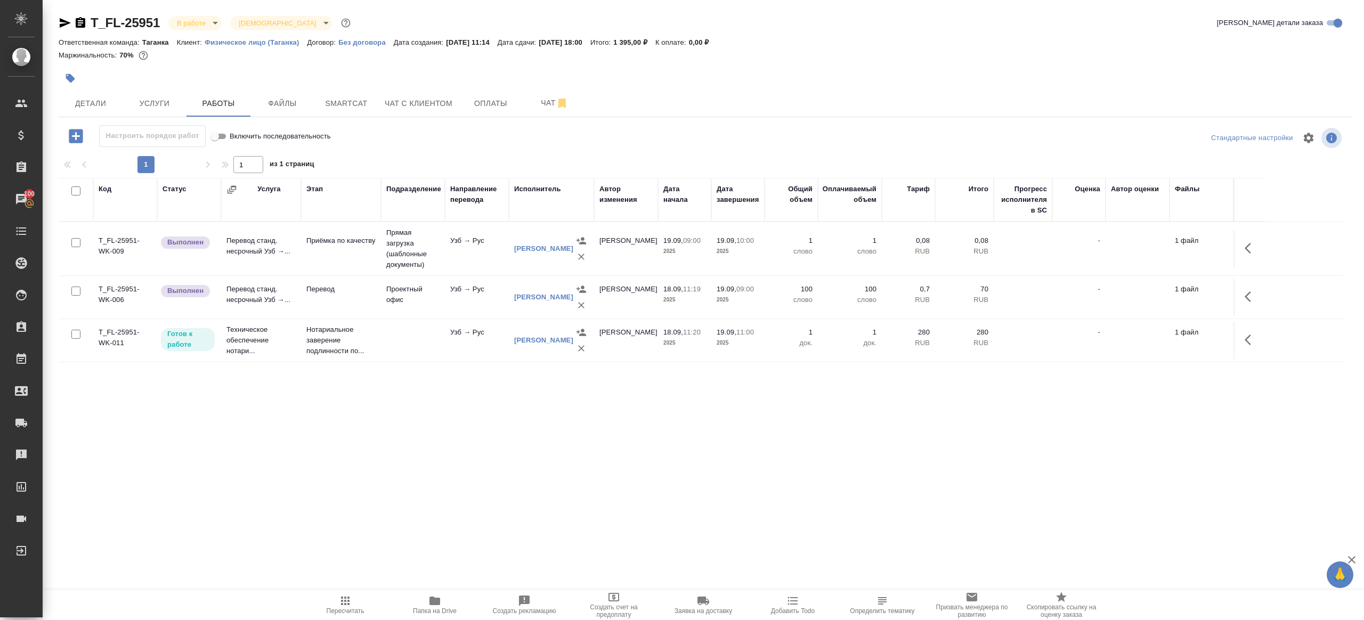
click at [457, 148] on div "Настроить порядок работ Включить последовательность" at bounding box center [274, 138] width 431 height 26
click at [1252, 294] on icon "button" at bounding box center [1251, 296] width 13 height 13
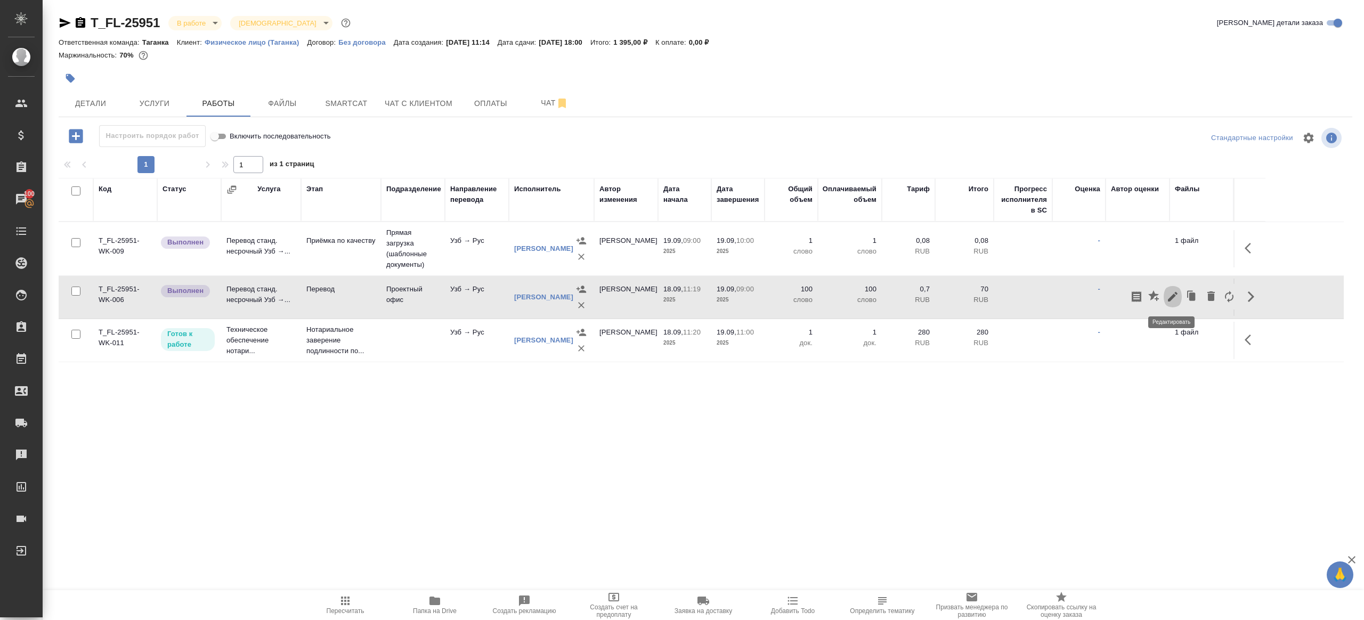
click at [1177, 295] on icon "button" at bounding box center [1172, 296] width 13 height 13
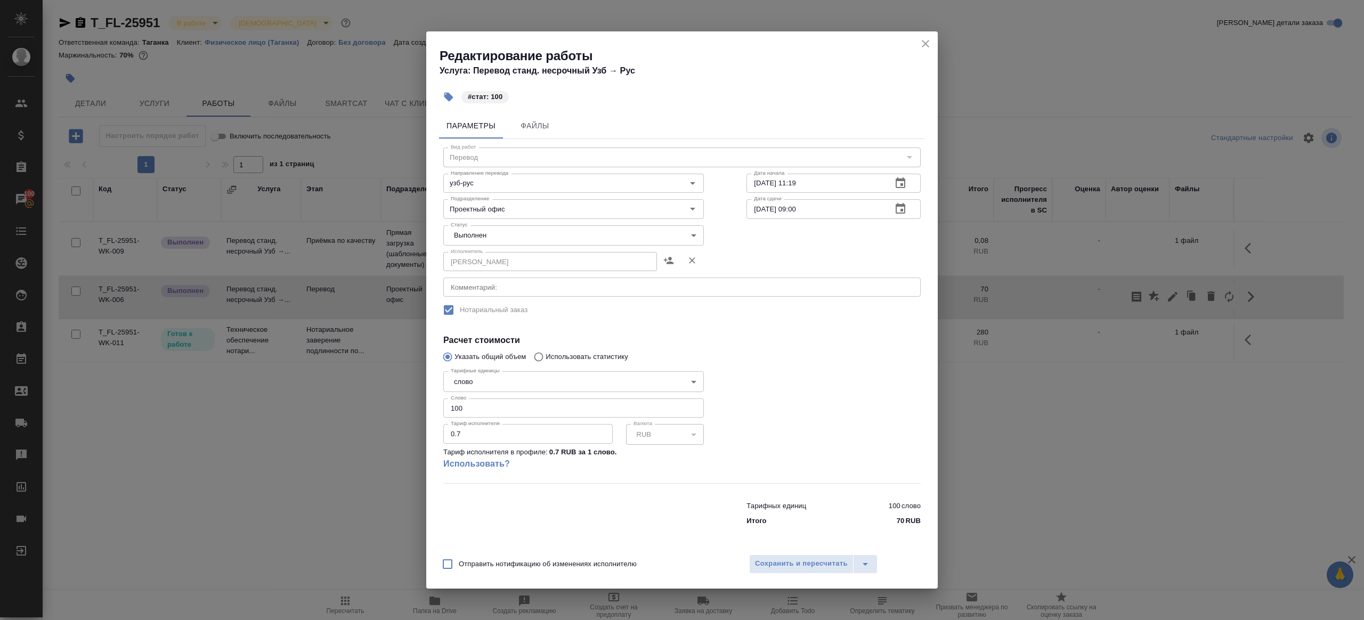
click at [496, 244] on body "🙏 .cls-1 fill:#fff; AWATERA [PERSON_NAME] Клиенты Спецификации Заказы 100 Чаты …" at bounding box center [682, 310] width 1364 height 620
click at [496, 257] on li "Сдан" at bounding box center [573, 254] width 261 height 18
type input "closed"
click at [805, 554] on div "Отправить нотификацию об изменениях исполнителю Сохранить и пересчитать" at bounding box center [681, 568] width 511 height 41
click at [795, 561] on span "Сохранить и пересчитать" at bounding box center [801, 564] width 93 height 12
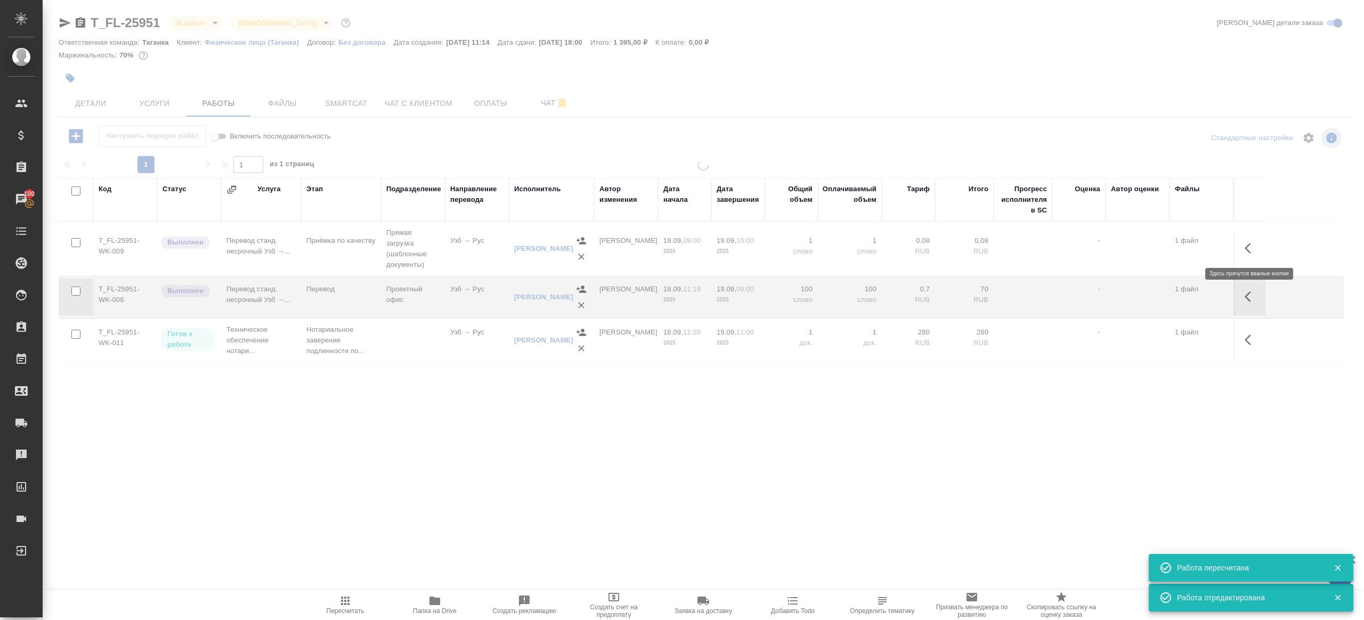
click at [1244, 253] on button "button" at bounding box center [1251, 248] width 26 height 26
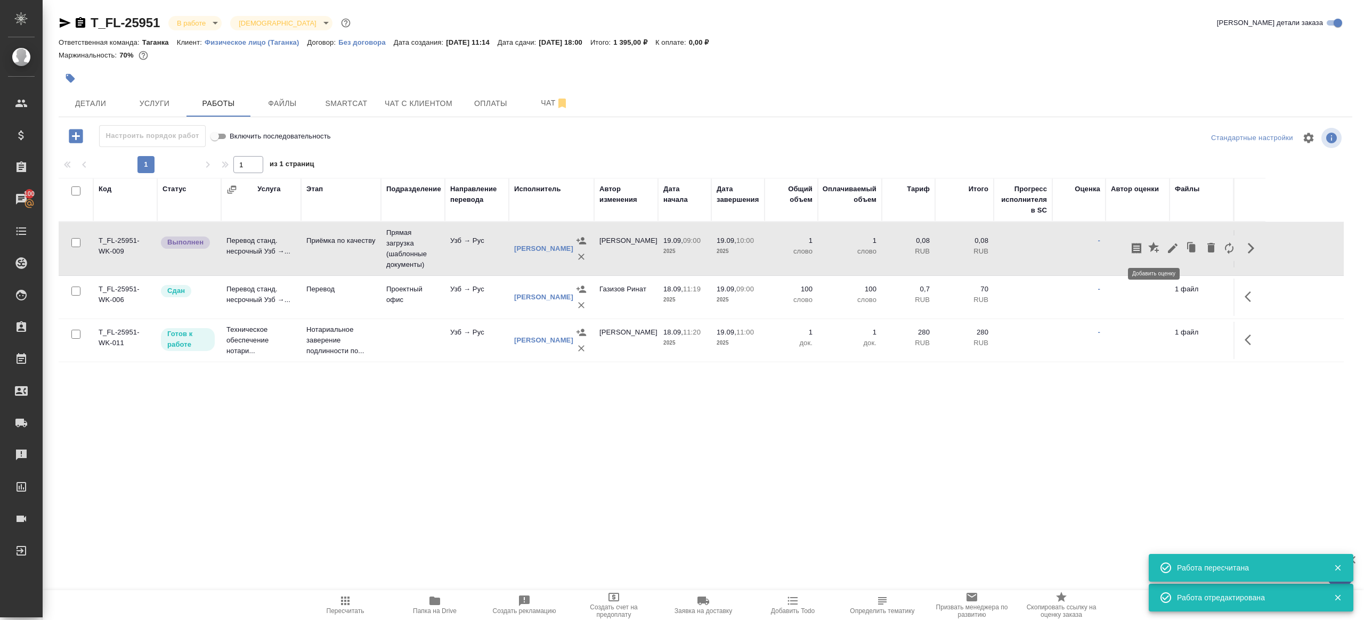
click at [1161, 248] on button "button" at bounding box center [1154, 248] width 18 height 26
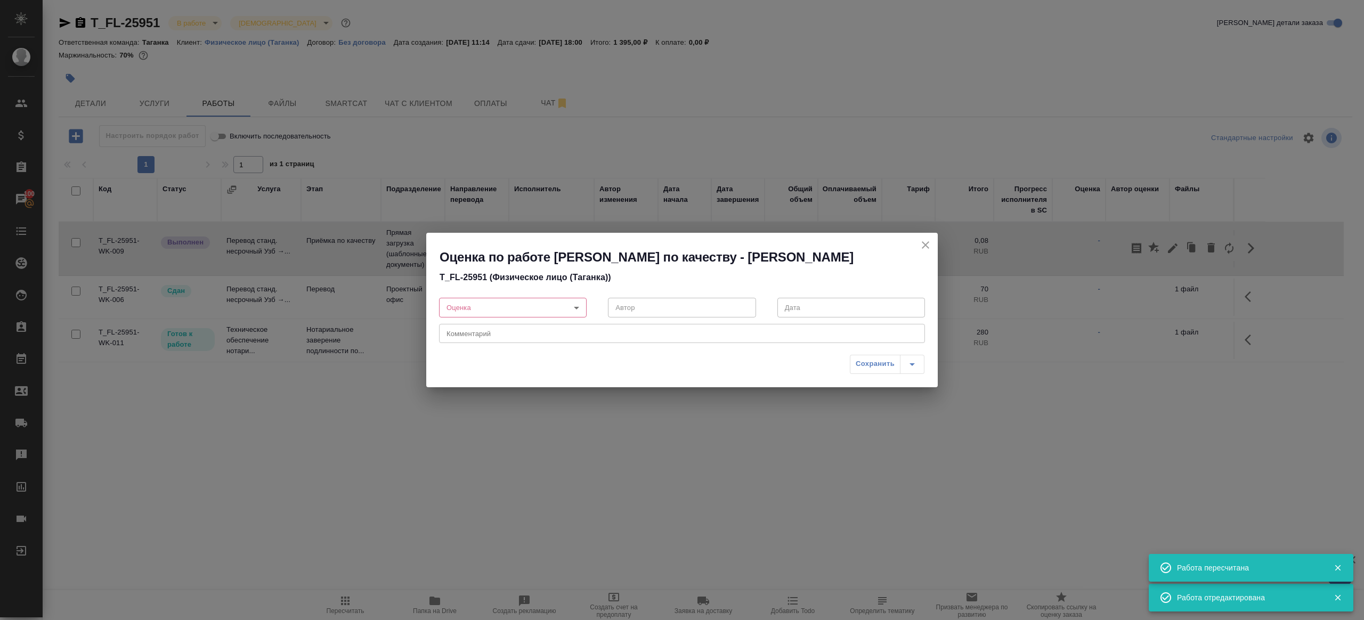
click at [1165, 250] on div "Оценка по работе Приёмка по качеству - [PERSON_NAME]-25951 (Физическое лицо ([P…" at bounding box center [682, 310] width 1364 height 620
click at [930, 247] on icon "close" at bounding box center [925, 245] width 13 height 13
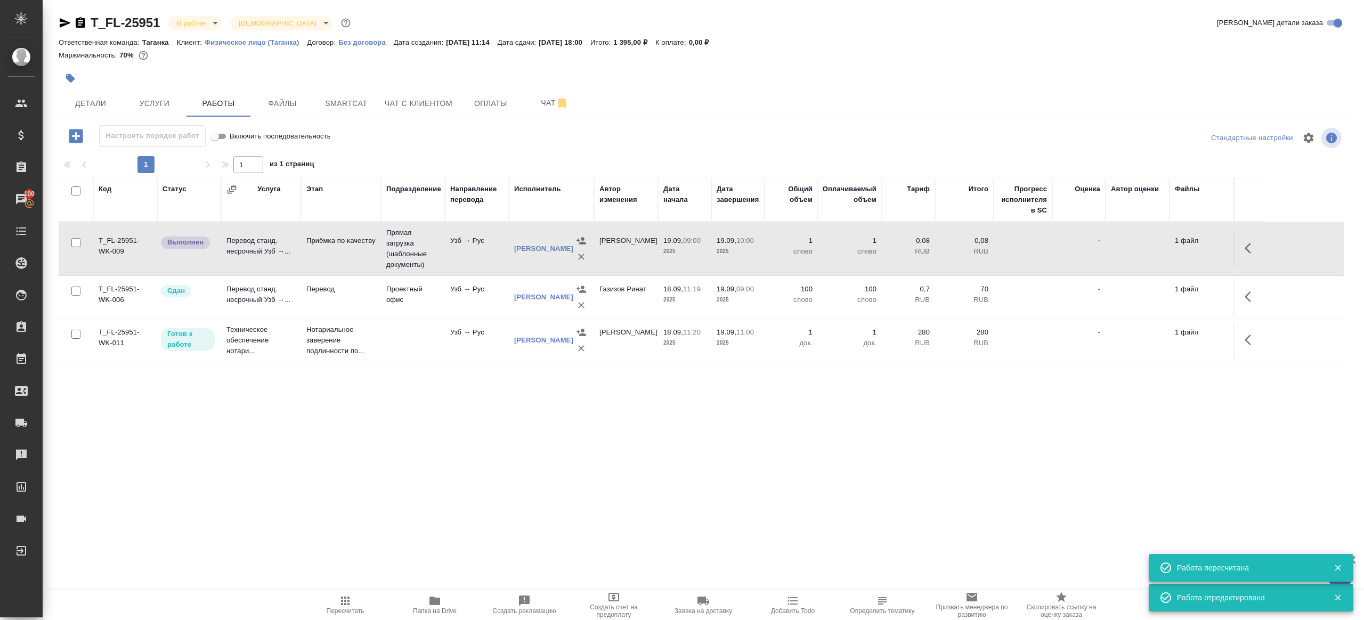
click at [1237, 249] on td at bounding box center [1249, 248] width 32 height 37
click at [1242, 249] on button "button" at bounding box center [1251, 248] width 26 height 26
click at [1168, 249] on icon "button" at bounding box center [1172, 248] width 13 height 13
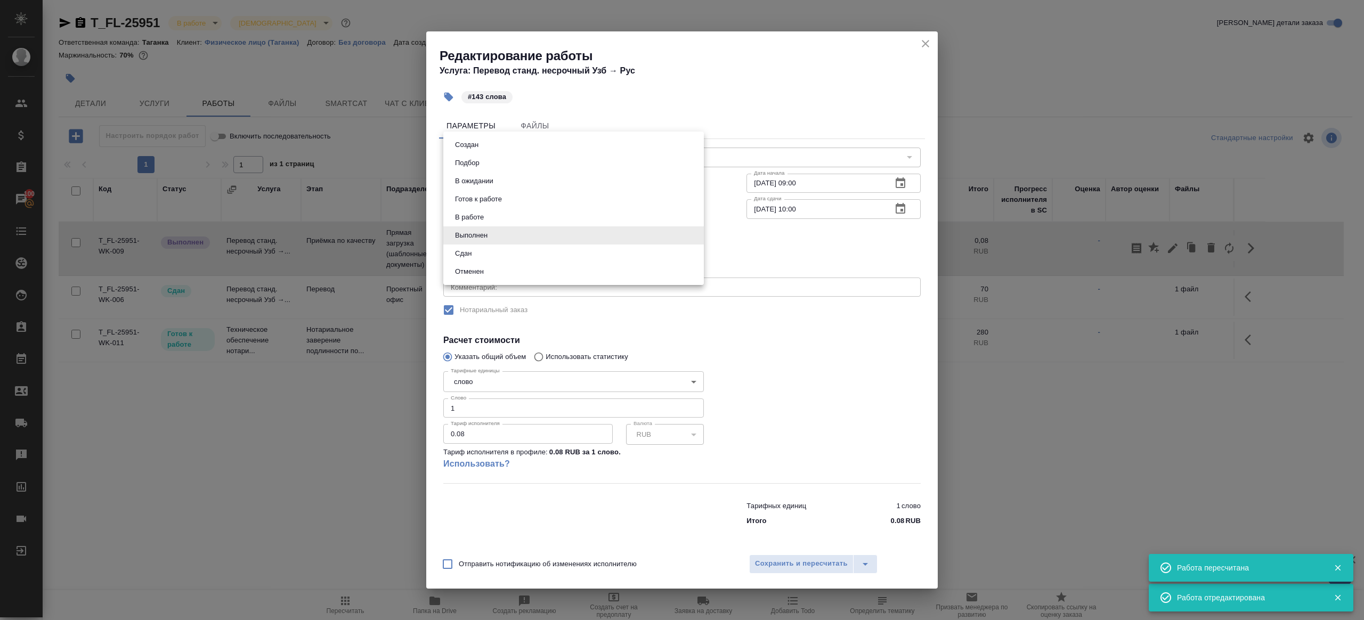
click at [495, 232] on body "🙏 .cls-1 fill:#fff; AWATERA [PERSON_NAME] Клиенты Спецификации Заказы 100 Чаты …" at bounding box center [682, 310] width 1364 height 620
click at [489, 254] on li "Сдан" at bounding box center [573, 254] width 261 height 18
type input "closed"
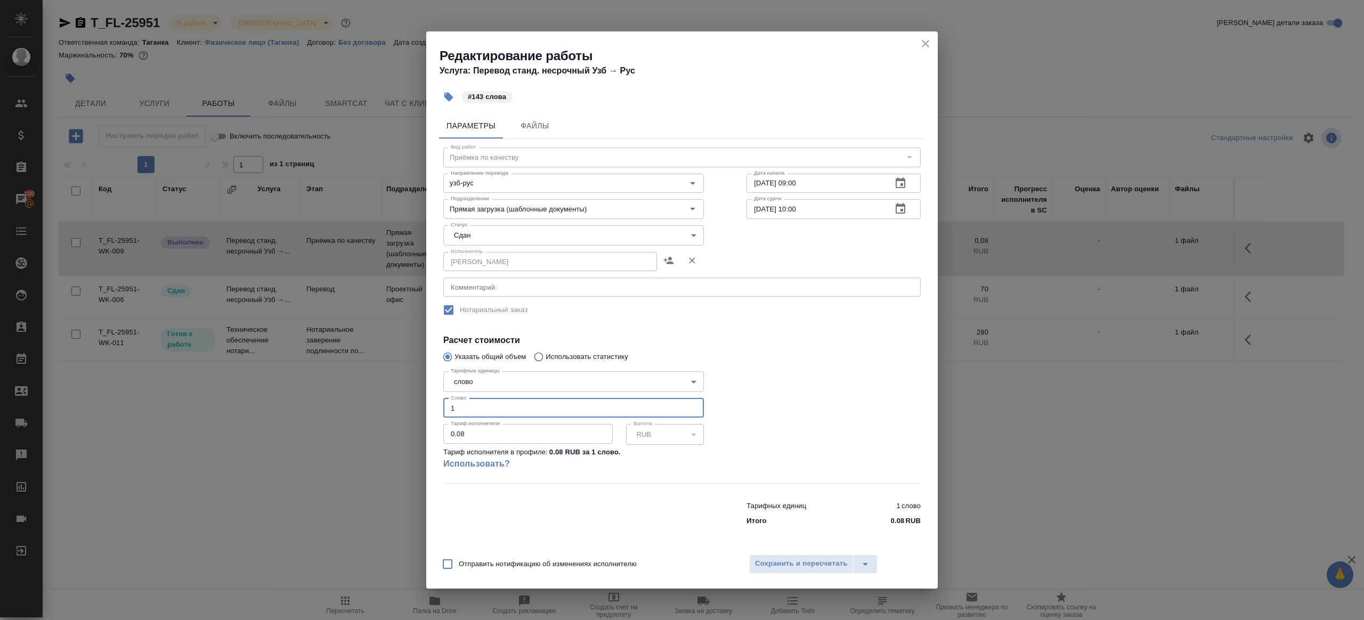
click at [492, 411] on input "1" at bounding box center [573, 408] width 261 height 19
type input "143"
click at [766, 568] on span "Сохранить и пересчитать" at bounding box center [801, 564] width 93 height 12
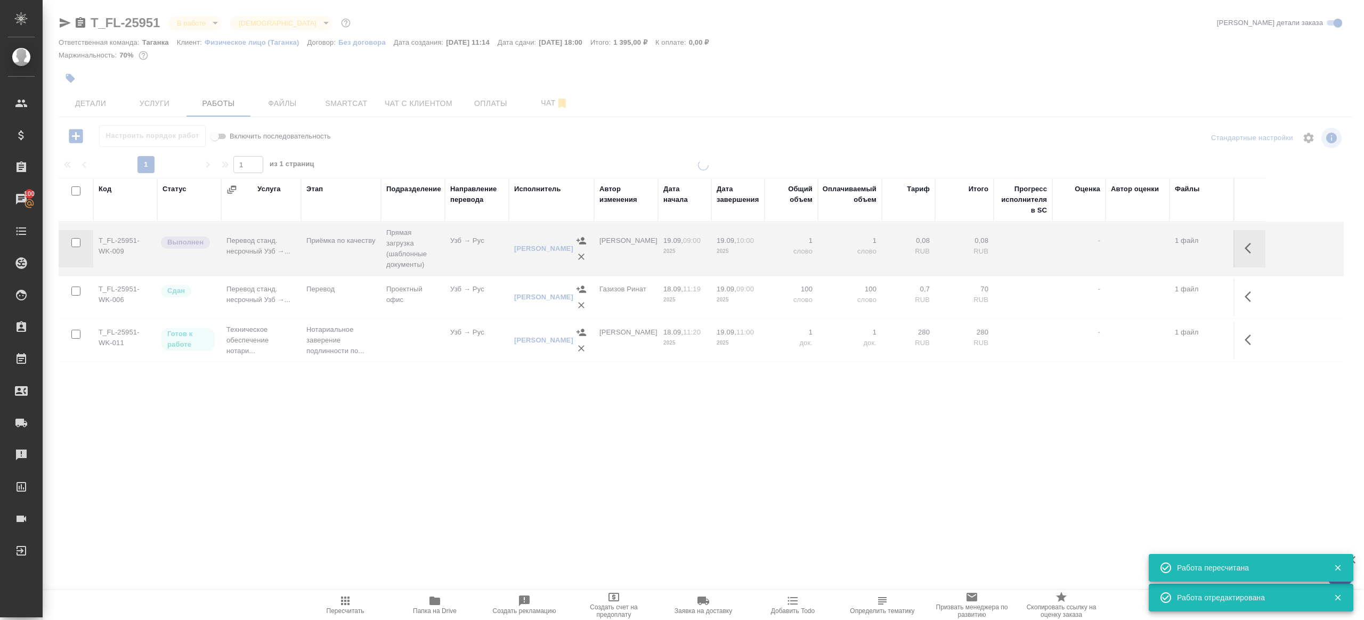
click at [201, 29] on body "🙏 .cls-1 fill:#fff; AWATERA [PERSON_NAME] Клиенты Спецификации Заказы 100 Чаты …" at bounding box center [682, 310] width 1364 height 620
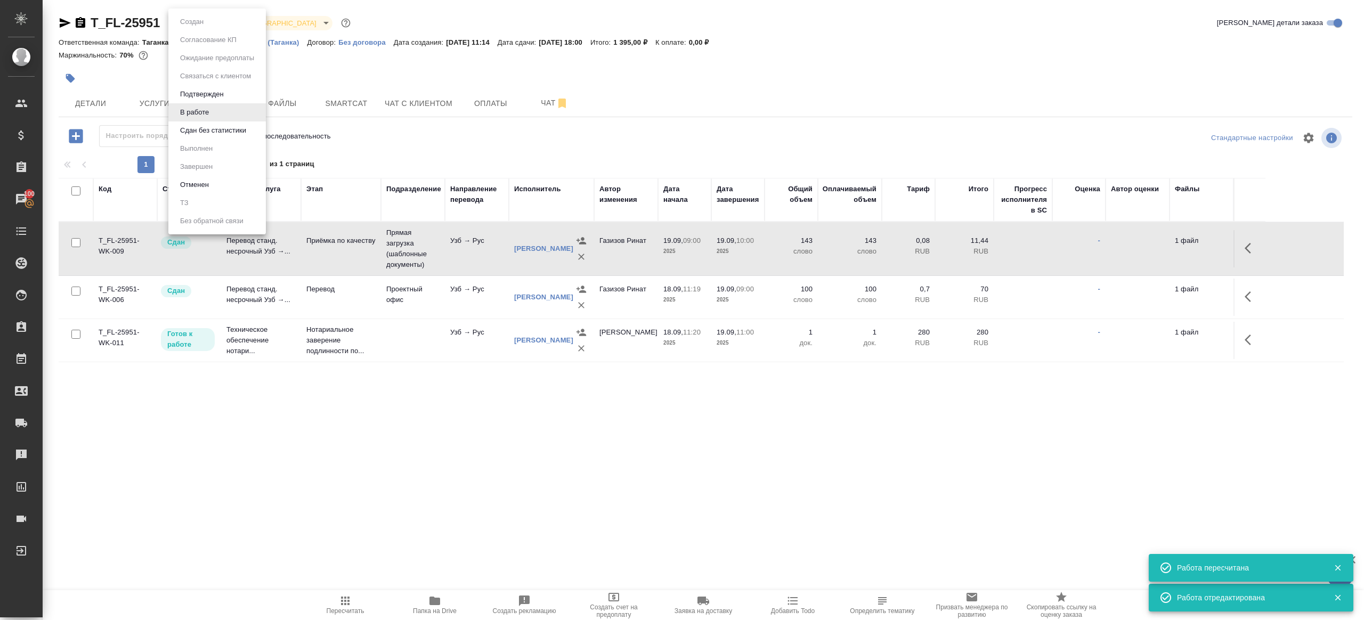
click at [224, 128] on button "Сдан без статистики" at bounding box center [213, 131] width 72 height 12
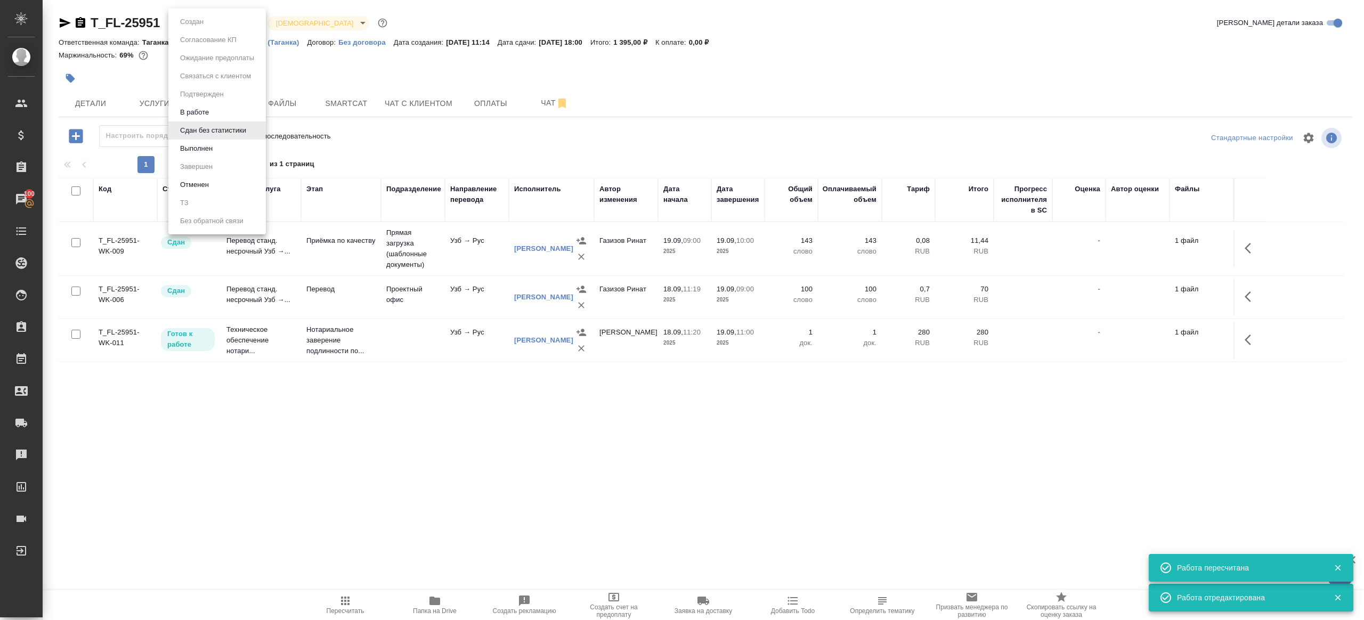
click at [215, 18] on body "🙏 .cls-1 fill:#fff; AWATERA [PERSON_NAME] Клиенты Спецификации Заказы 100 Чаты …" at bounding box center [682, 310] width 1364 height 620
click at [215, 158] on ul "Создан Согласование КП Ожидание предоплаты Связаться с клиентом Подтвержден В р…" at bounding box center [216, 122] width 97 height 226
click at [215, 157] on li "Выполнен" at bounding box center [216, 149] width 97 height 18
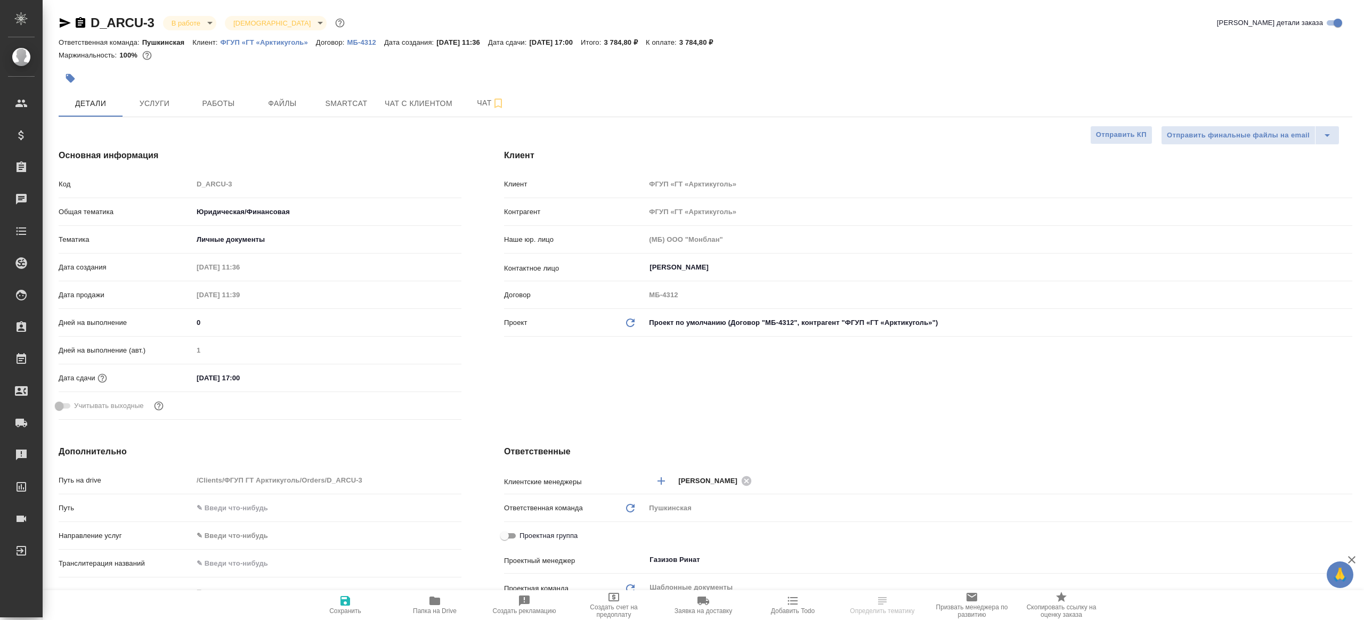
select select "RU"
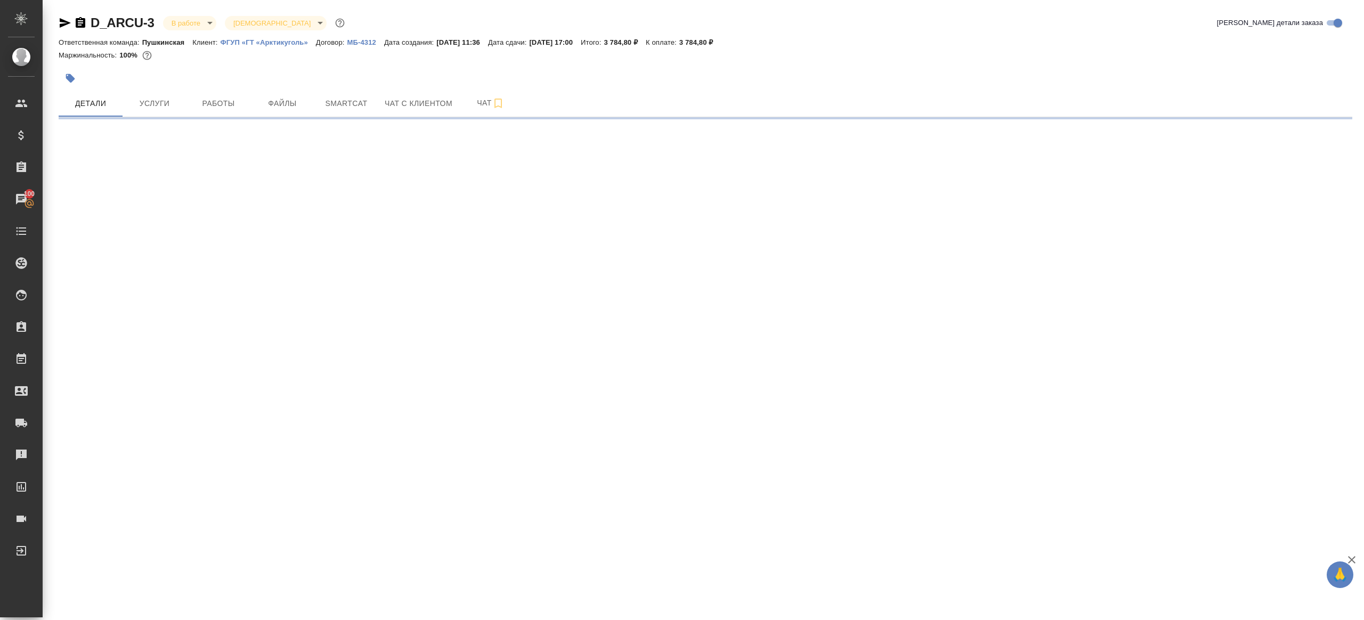
select select "RU"
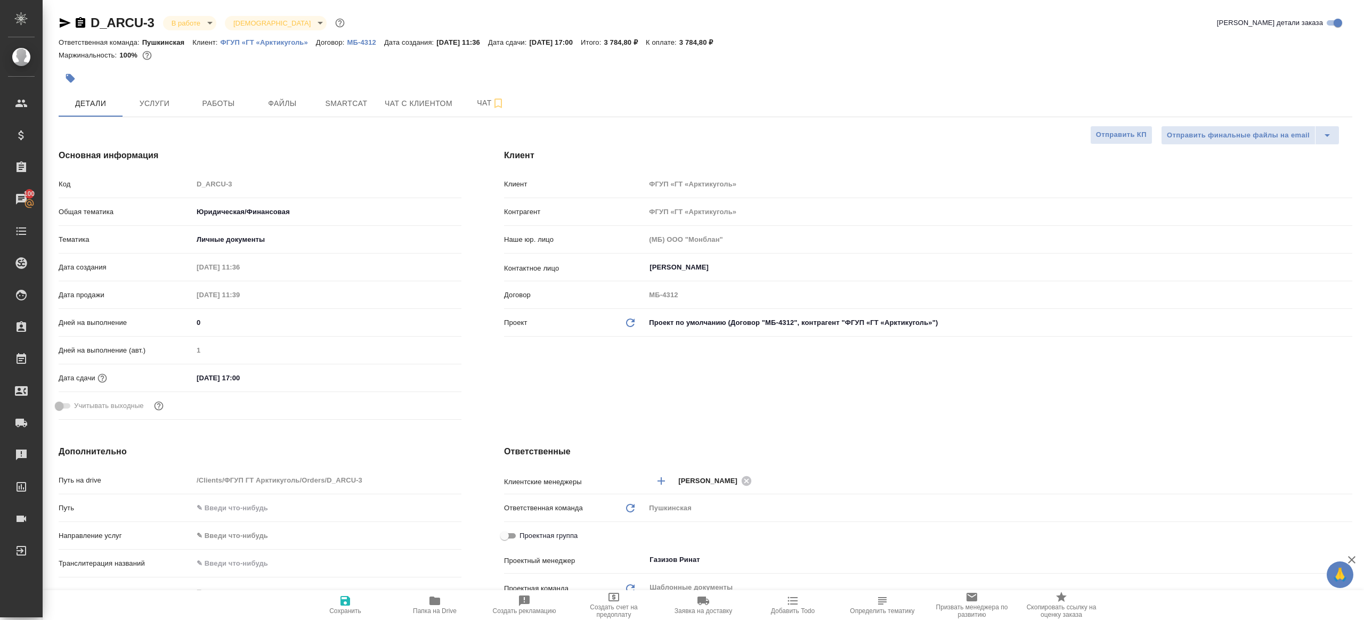
type textarea "x"
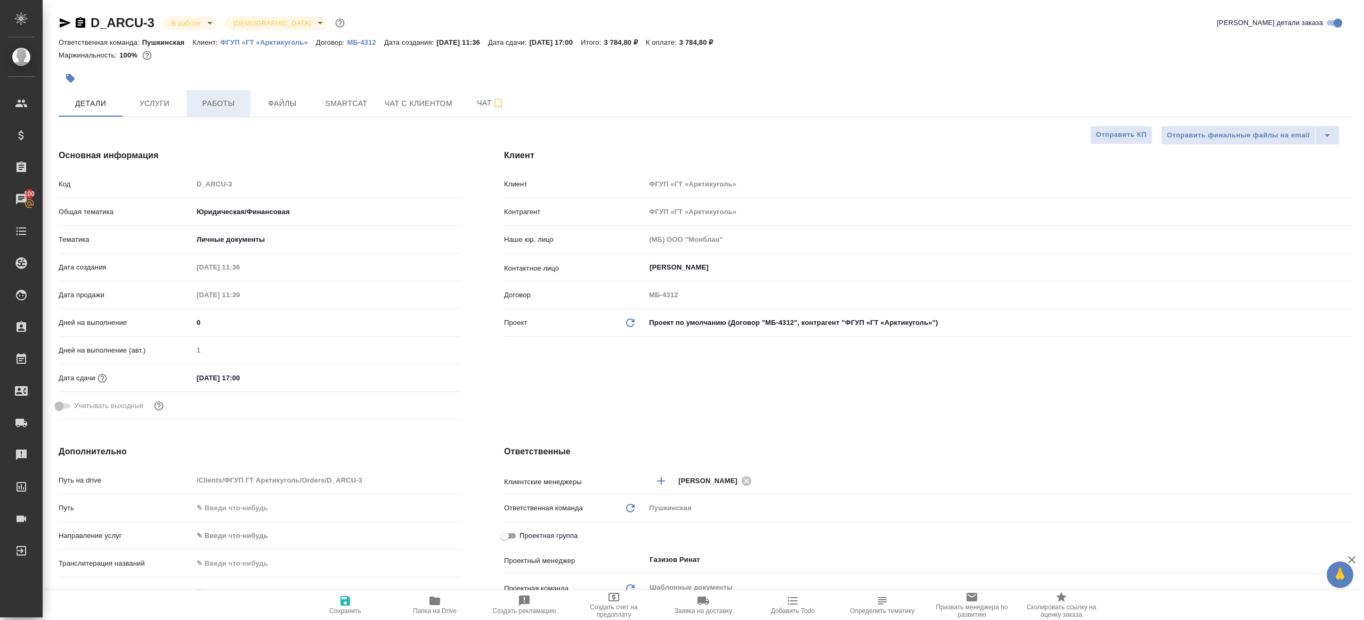
type textarea "x"
click at [216, 115] on button "Работы" at bounding box center [218, 103] width 64 height 27
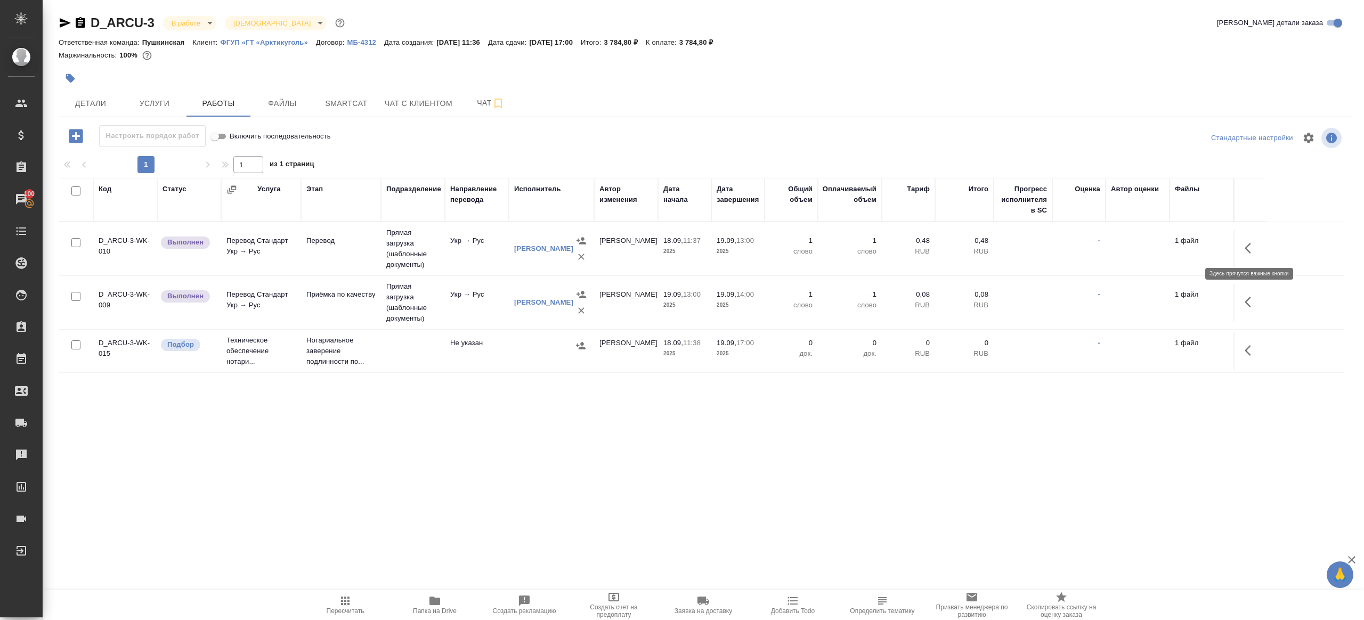
click at [1255, 242] on icon "button" at bounding box center [1251, 248] width 13 height 13
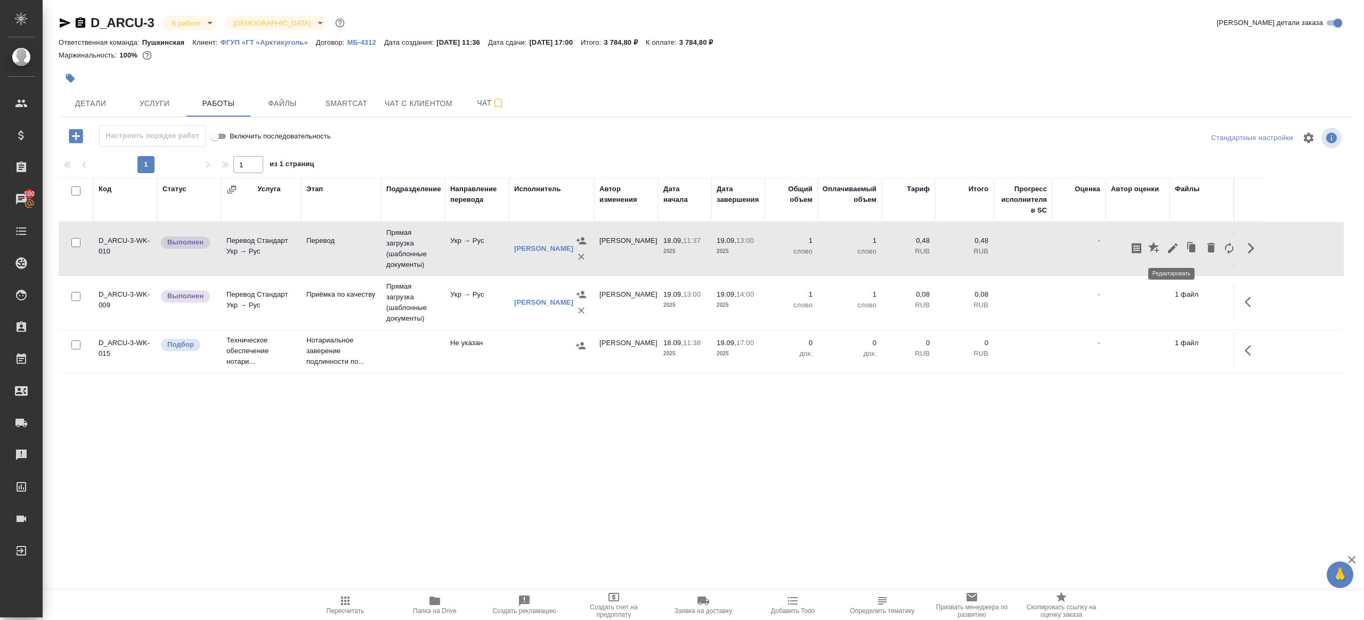
click at [1175, 251] on icon "button" at bounding box center [1172, 248] width 13 height 13
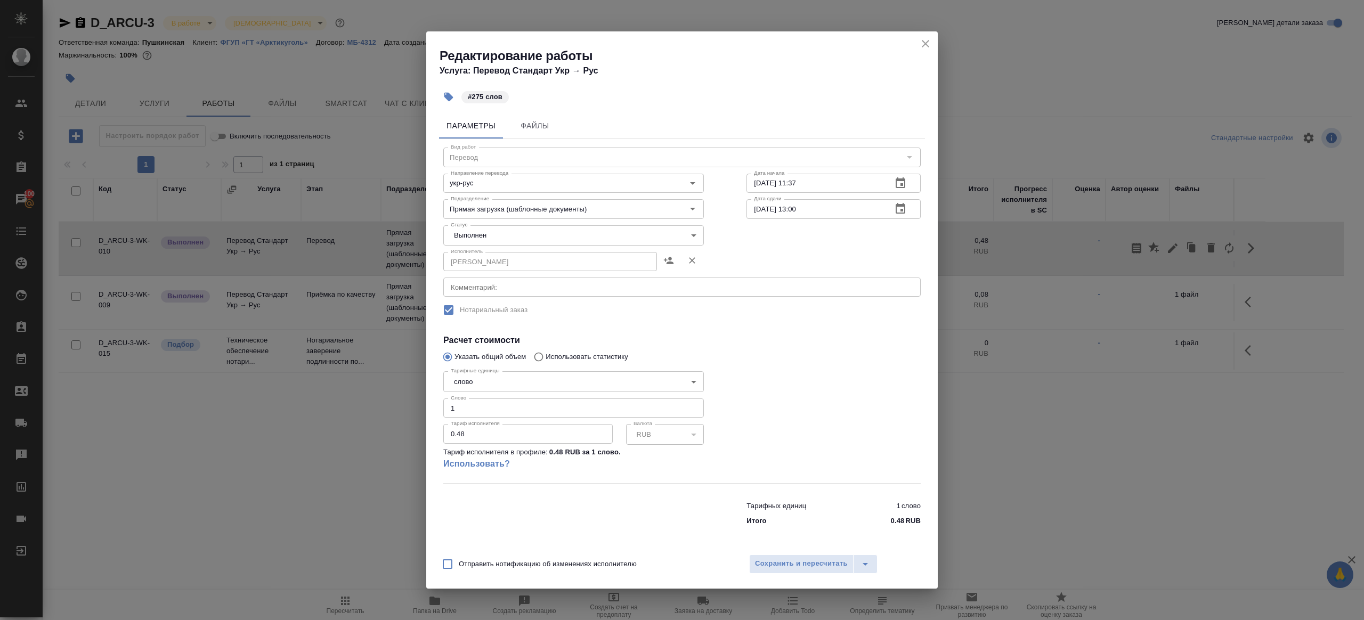
click at [540, 233] on body "🙏 .cls-1 fill:#fff; AWATERA Gazizov Rinat Клиенты Спецификации Заказы 100 Чаты …" at bounding box center [682, 310] width 1364 height 620
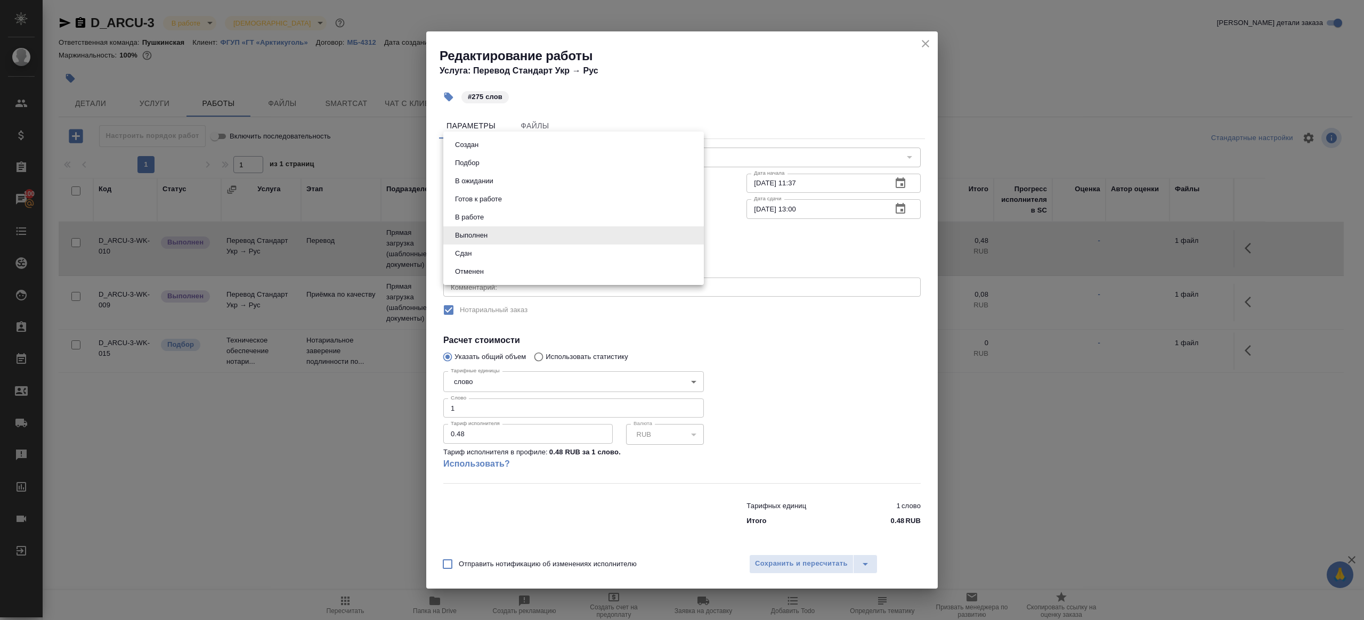
click at [493, 255] on li "Сдан" at bounding box center [573, 254] width 261 height 18
type input "closed"
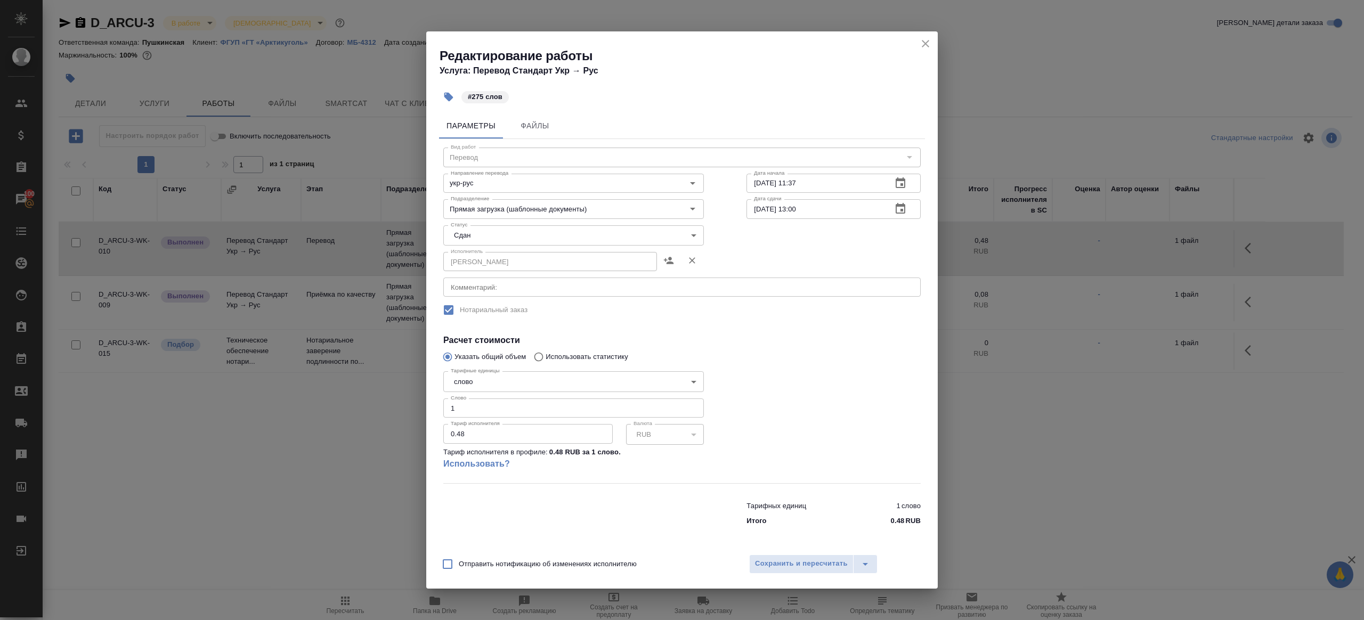
click at [482, 405] on input "1" at bounding box center [573, 408] width 261 height 19
type input "275"
click at [786, 553] on div "Отправить нотификацию об изменениях исполнителю Сохранить и пересчитать" at bounding box center [681, 568] width 511 height 41
click at [786, 555] on button "Сохранить и пересчитать" at bounding box center [801, 564] width 104 height 19
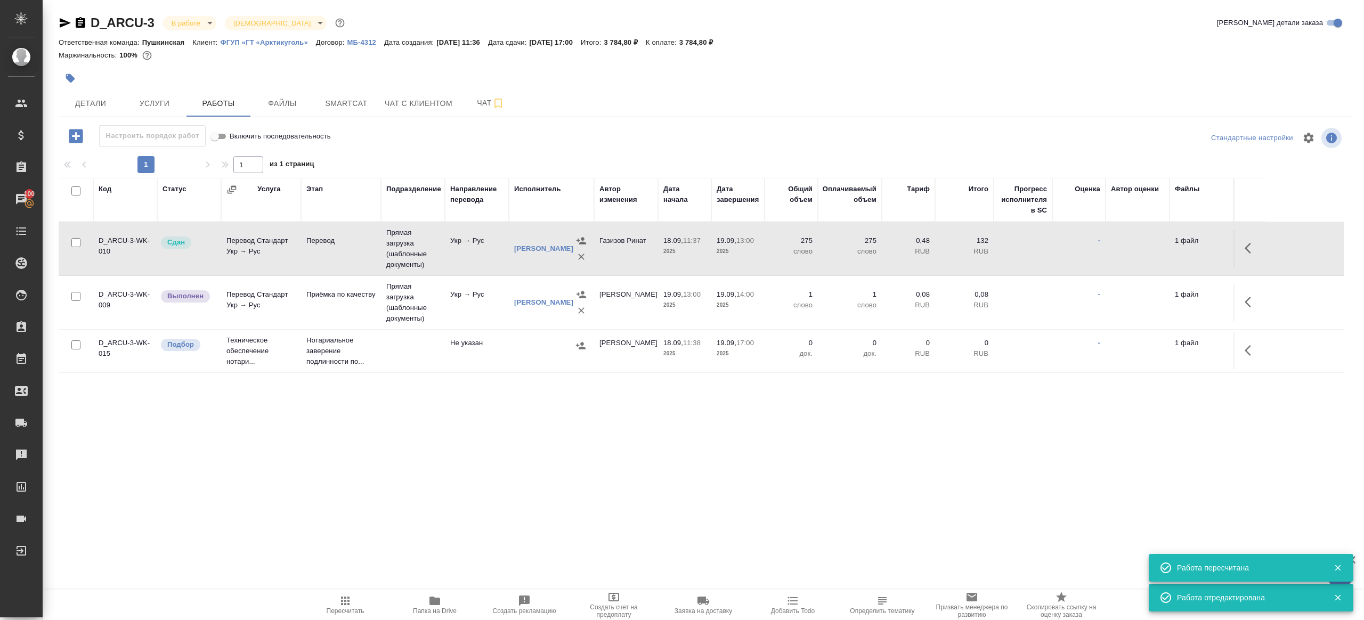
click at [1244, 294] on button "button" at bounding box center [1251, 302] width 26 height 26
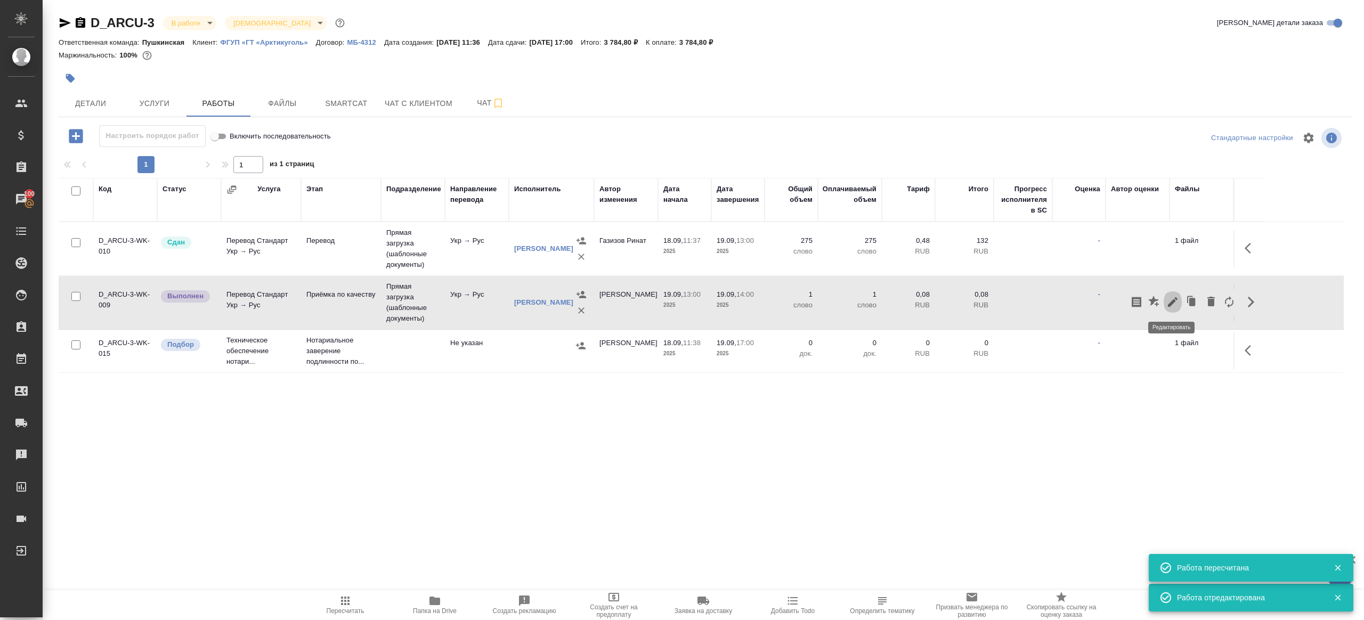
click at [1168, 296] on icon "button" at bounding box center [1172, 302] width 13 height 13
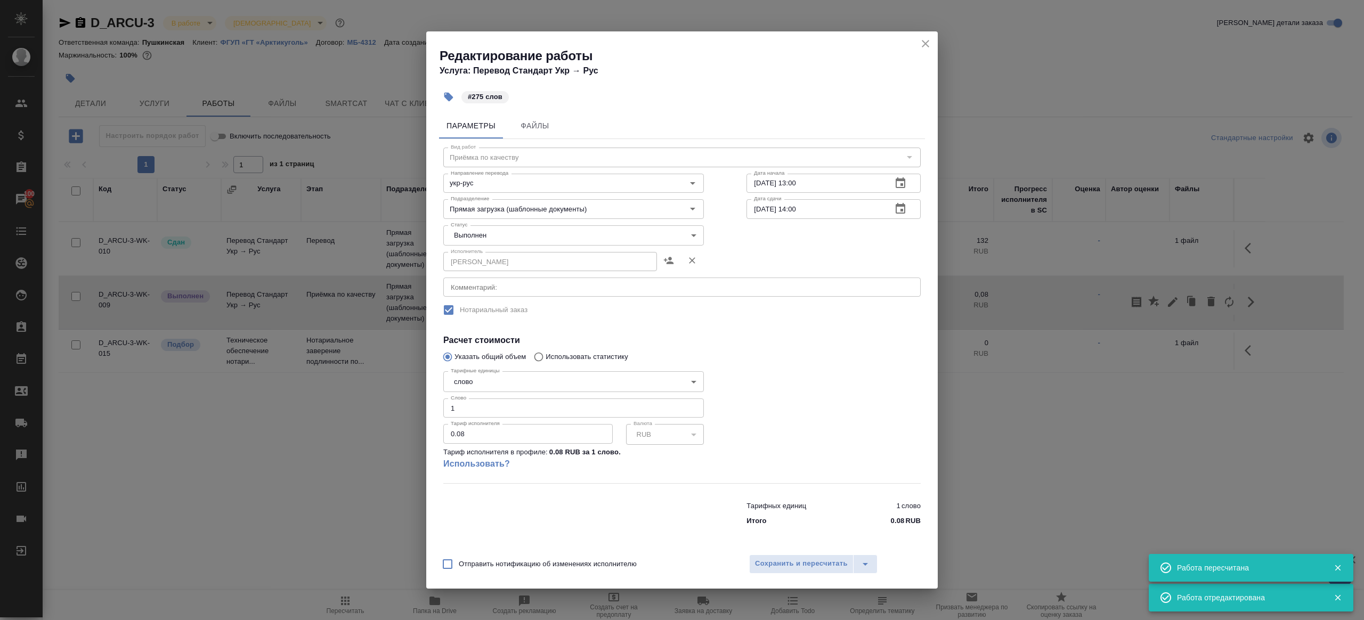
click at [584, 234] on body "🙏 .cls-1 fill:#fff; AWATERA Gazizov Rinat Клиенты Спецификации Заказы 100 Чаты …" at bounding box center [682, 310] width 1364 height 620
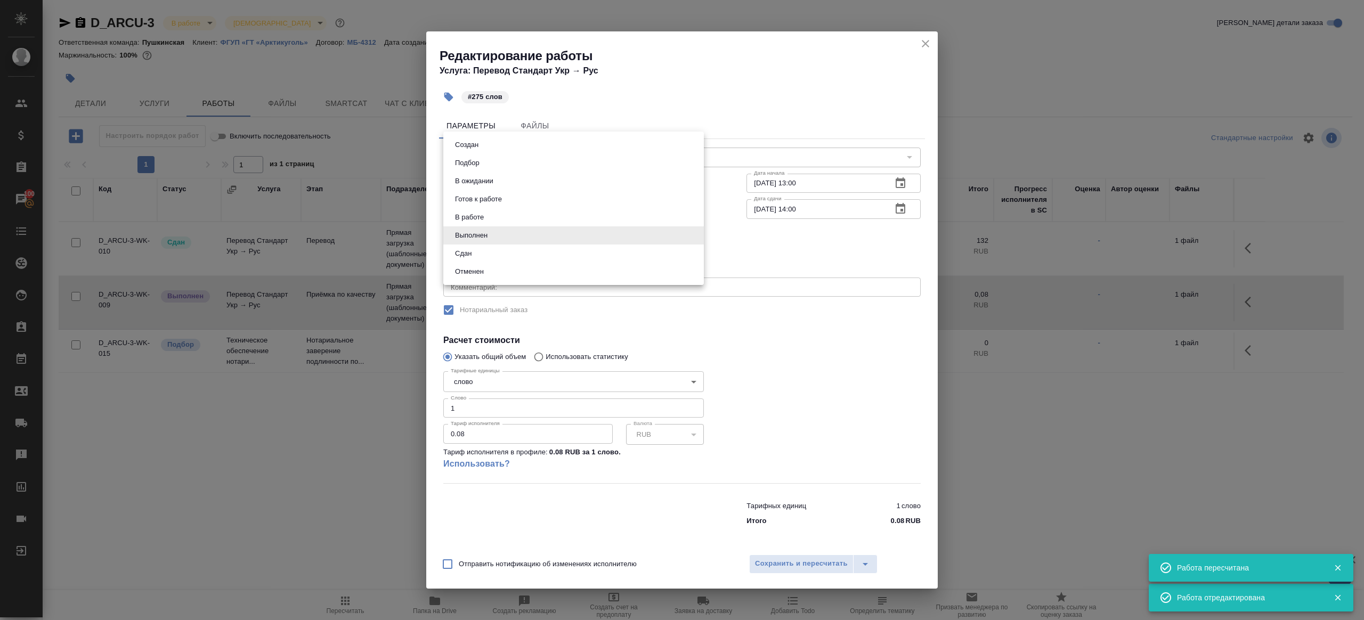
click at [537, 262] on li "Сдан" at bounding box center [573, 254] width 261 height 18
type input "closed"
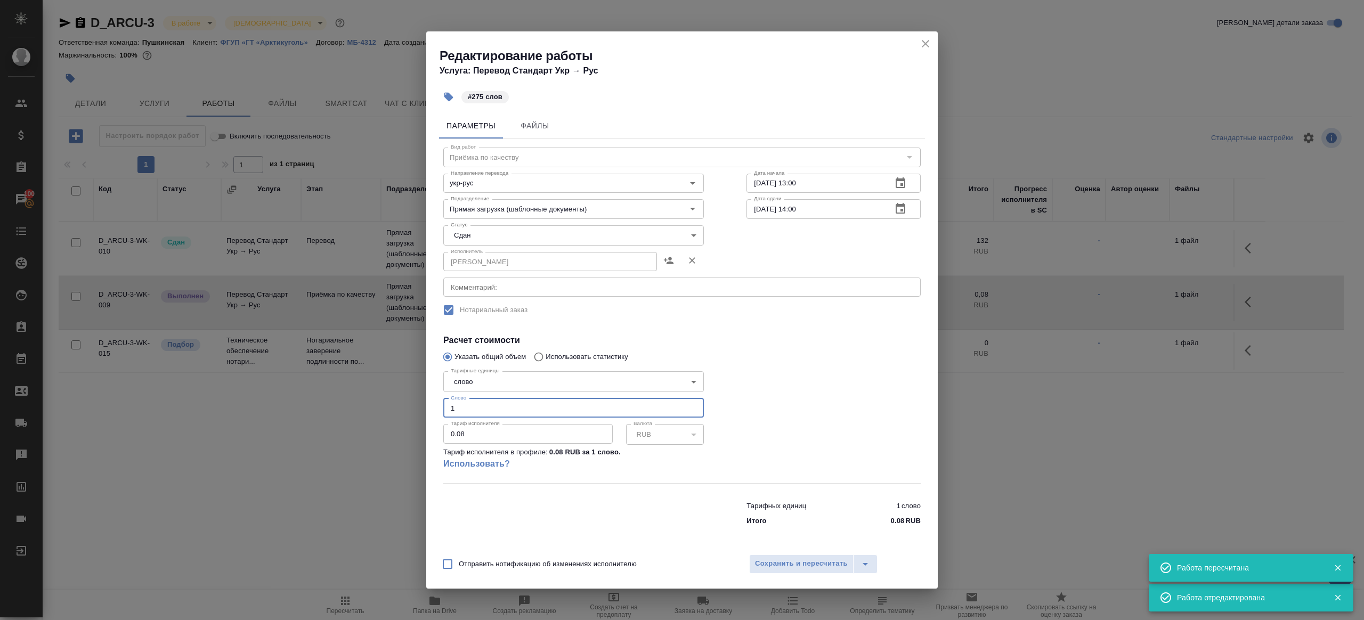
click at [471, 401] on input "1" at bounding box center [573, 408] width 261 height 19
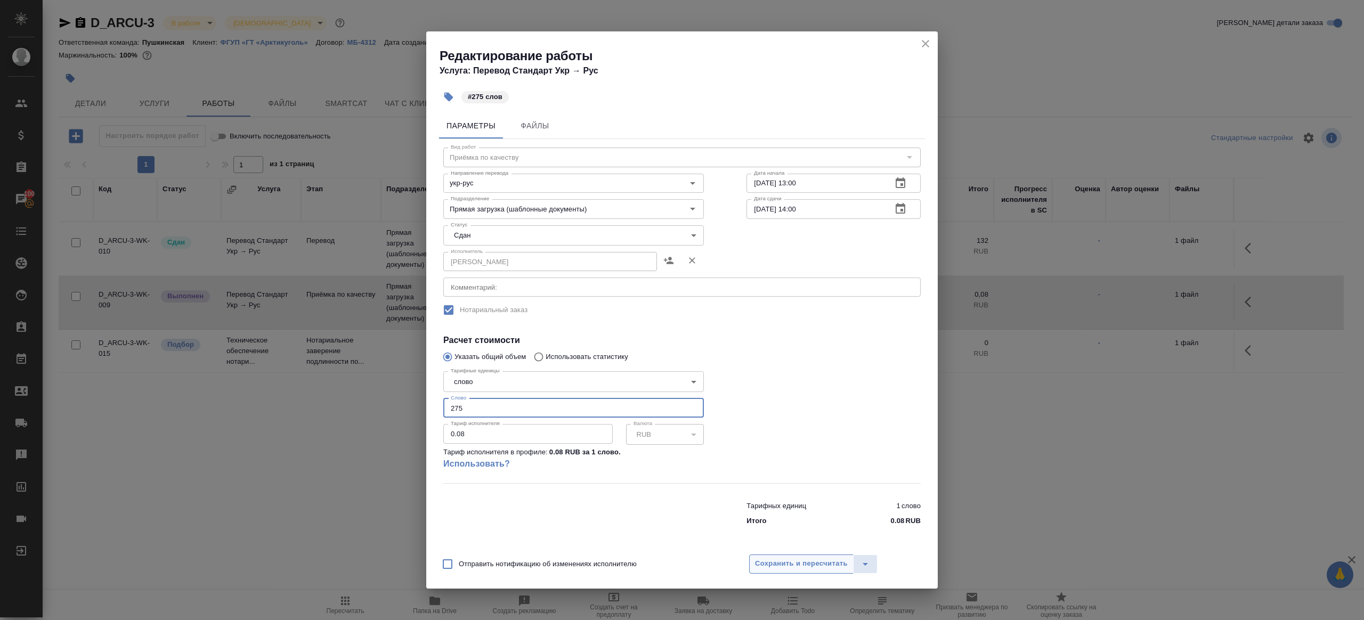
type input "275"
click at [769, 570] on span "Сохранить и пересчитать" at bounding box center [801, 564] width 93 height 12
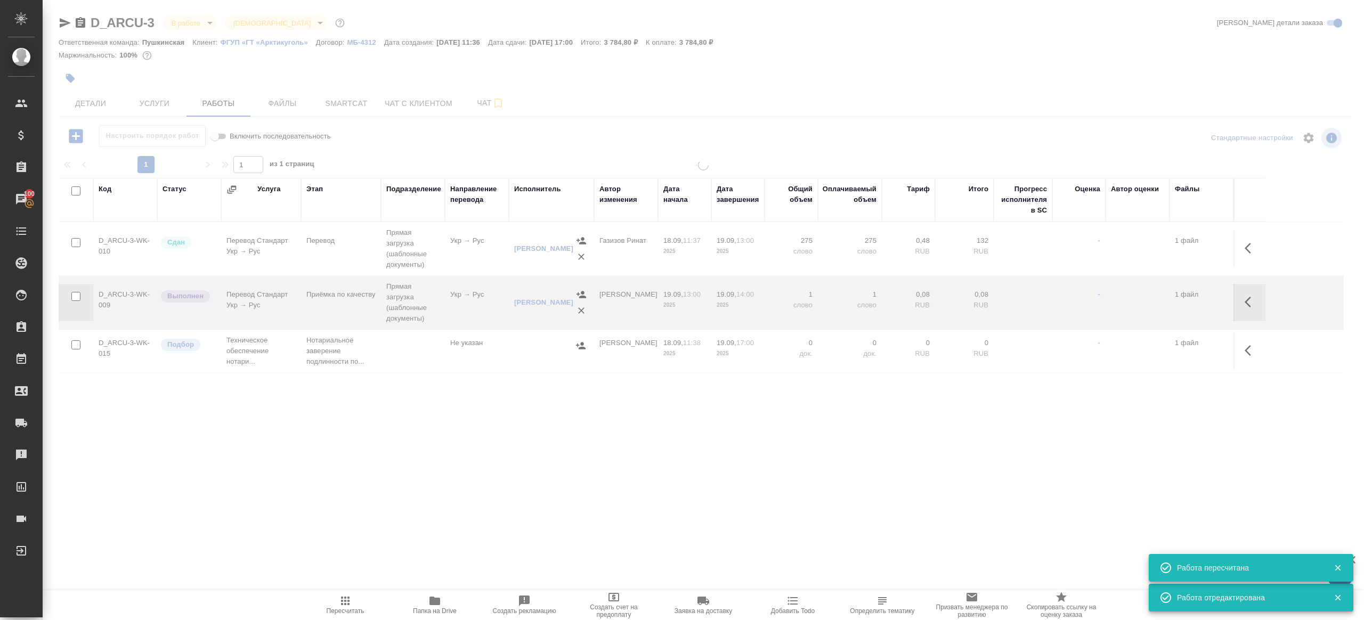
click at [198, 32] on div "D_ARCU-3 В работе inProgress Святая троица holyTrinity Кратко детали заказа" at bounding box center [706, 24] width 1294 height 21
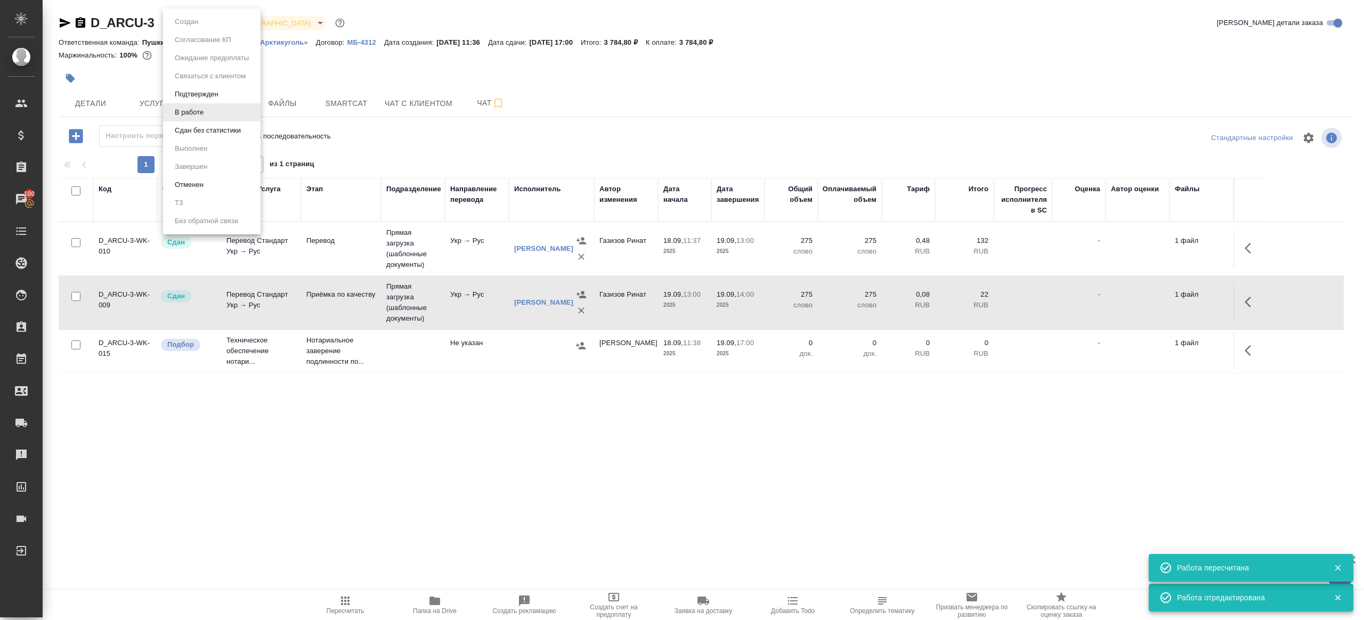
click at [198, 26] on body "🙏 .cls-1 fill:#fff; AWATERA Gazizov Rinat Клиенты Спецификации Заказы 100 Чаты …" at bounding box center [682, 310] width 1364 height 620
click at [202, 129] on button "Сдан без статистики" at bounding box center [208, 131] width 72 height 12
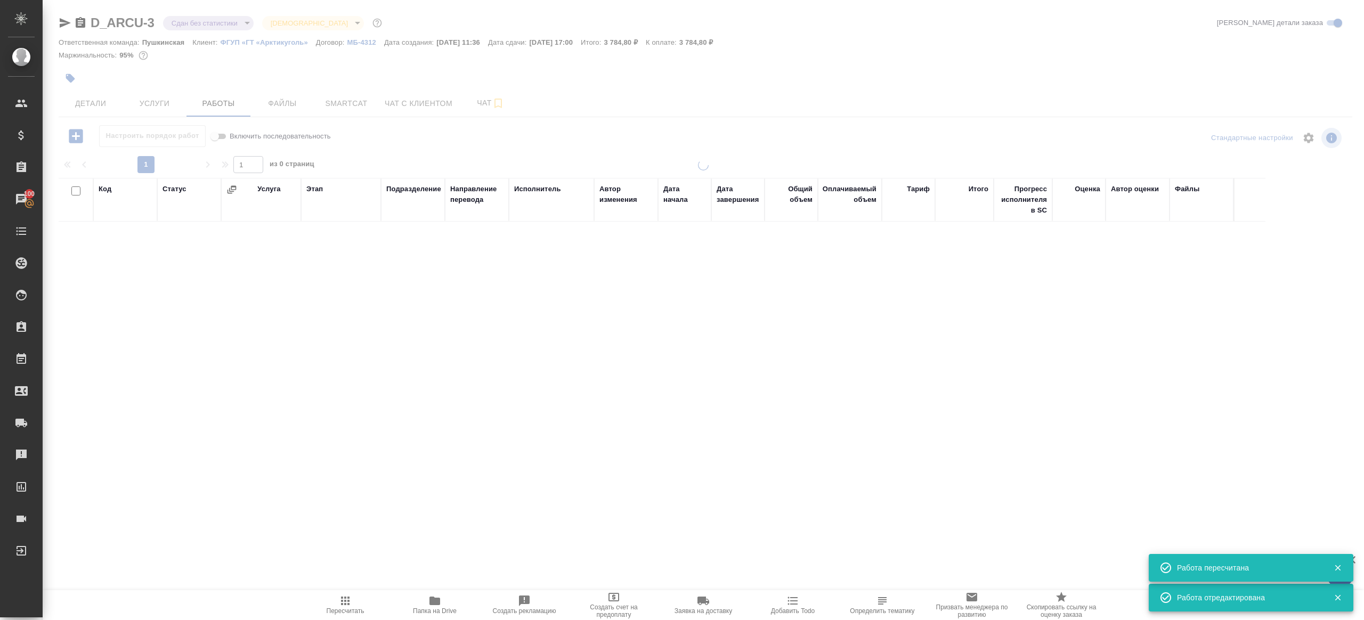
click at [212, 24] on body "🙏 .cls-1 fill:#fff; AWATERA Gazizov Rinat Клиенты Спецификации Заказы 100 Чаты …" at bounding box center [682, 310] width 1364 height 620
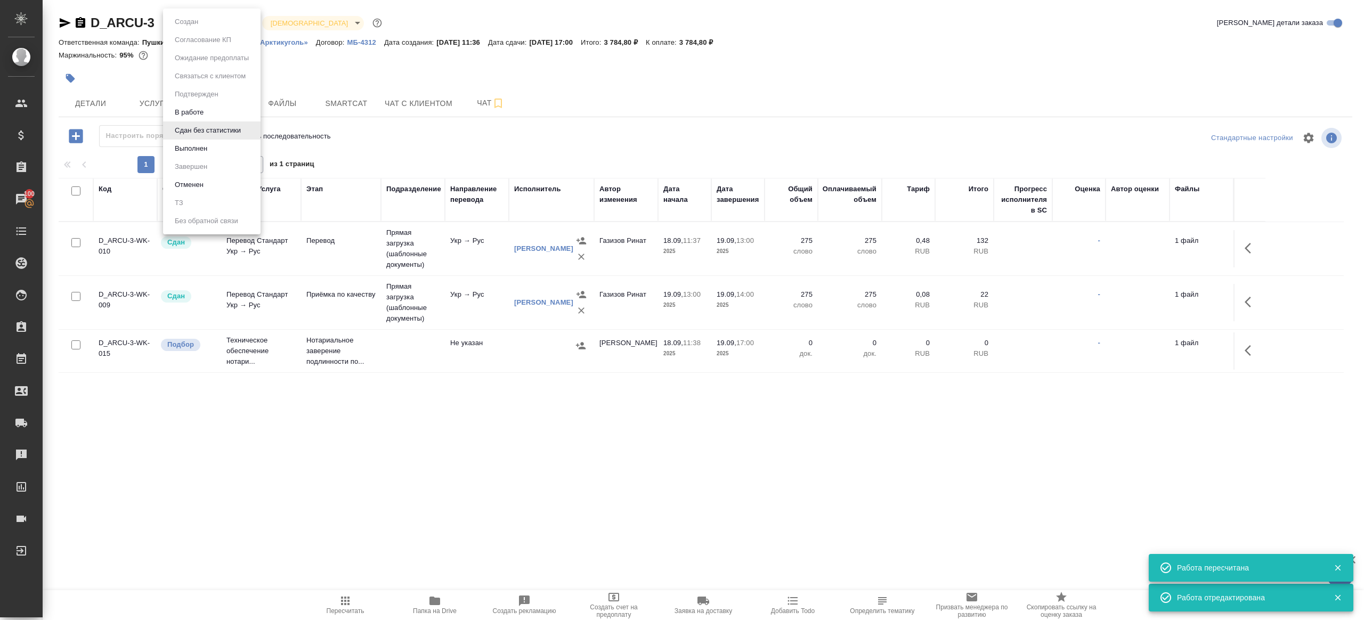
click at [212, 147] on li "Выполнен" at bounding box center [211, 149] width 97 height 18
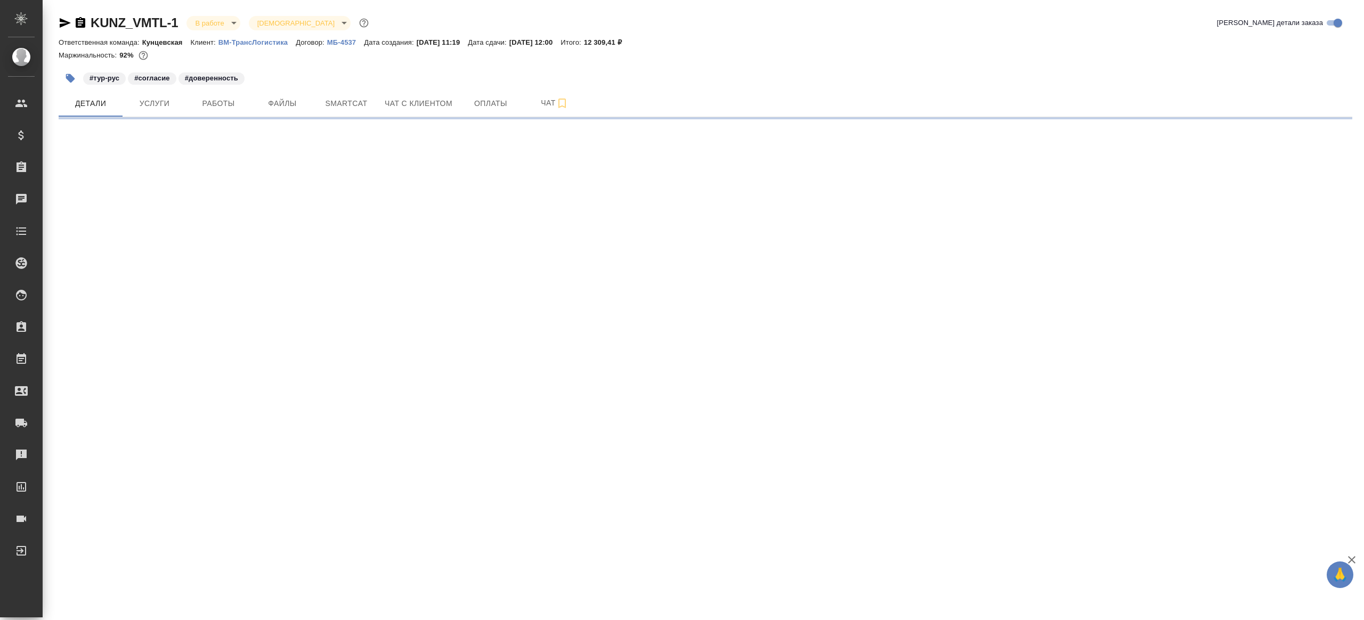
select select "RU"
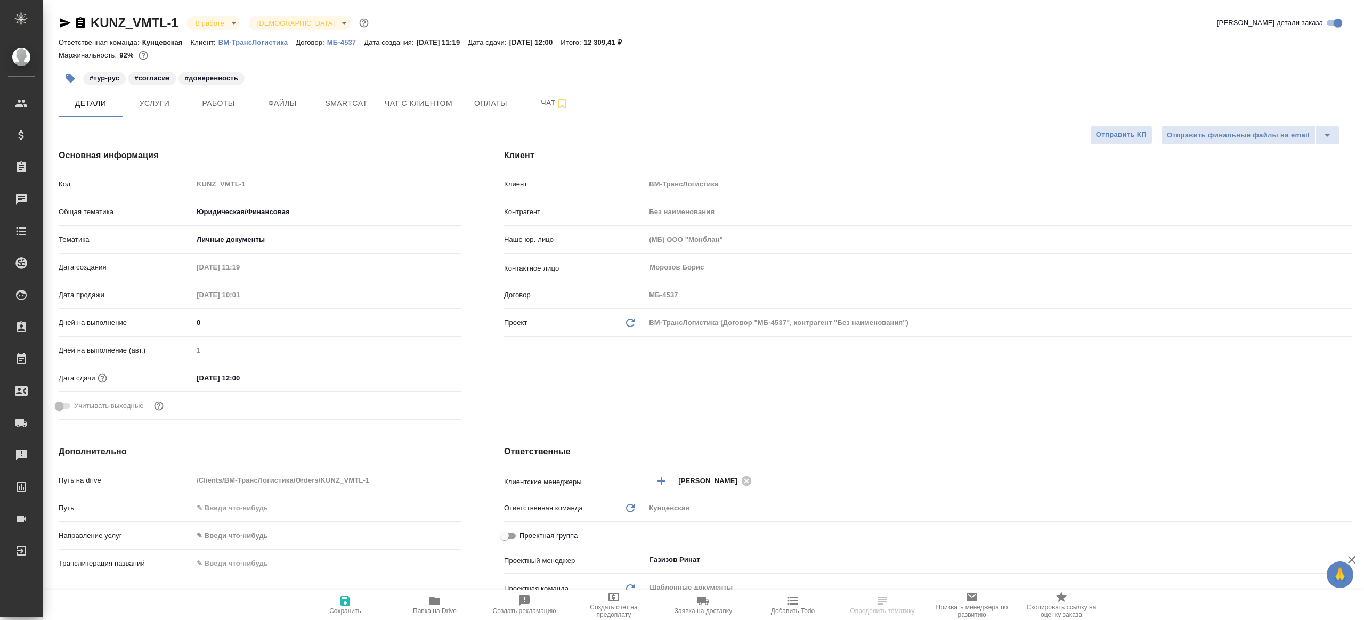
type textarea "x"
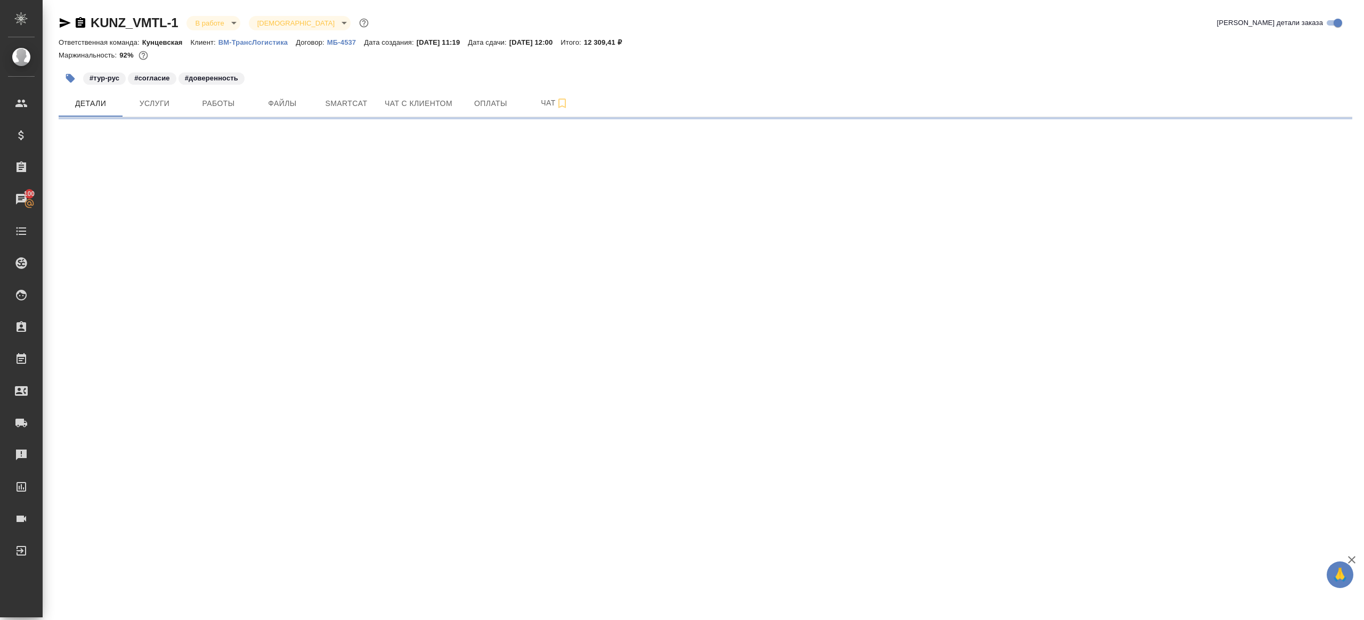
select select "RU"
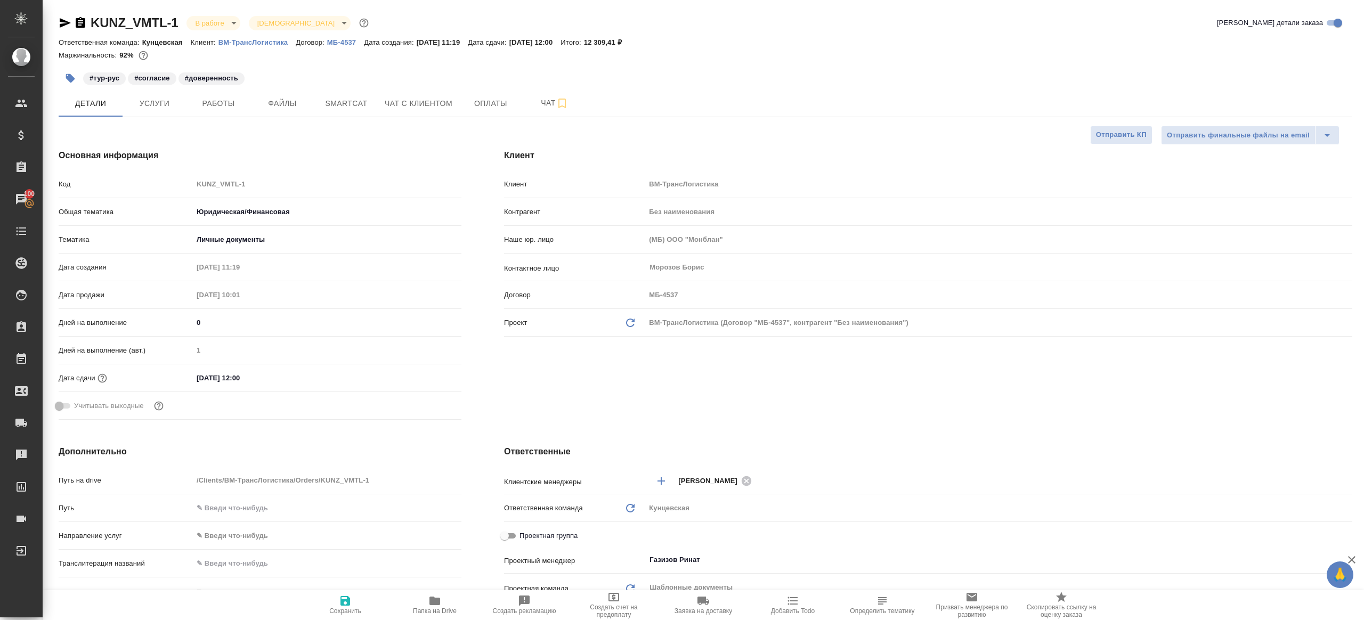
type textarea "x"
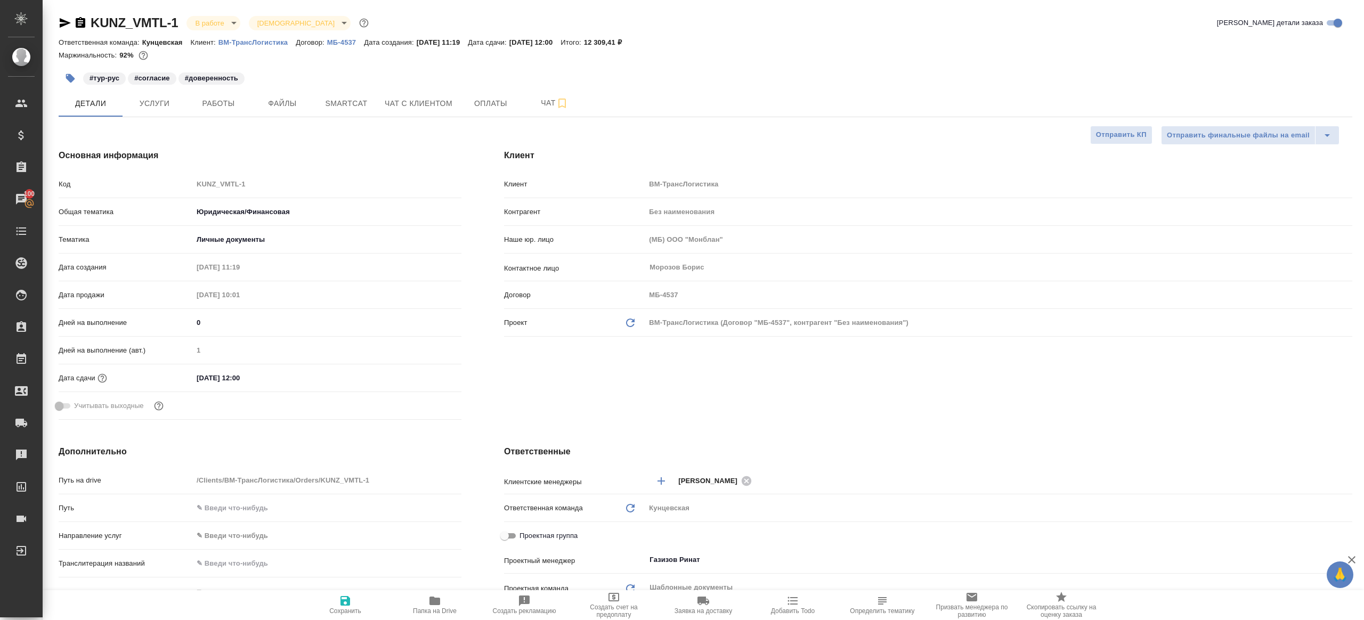
type textarea "x"
click at [211, 105] on span "Работы" at bounding box center [218, 103] width 51 height 13
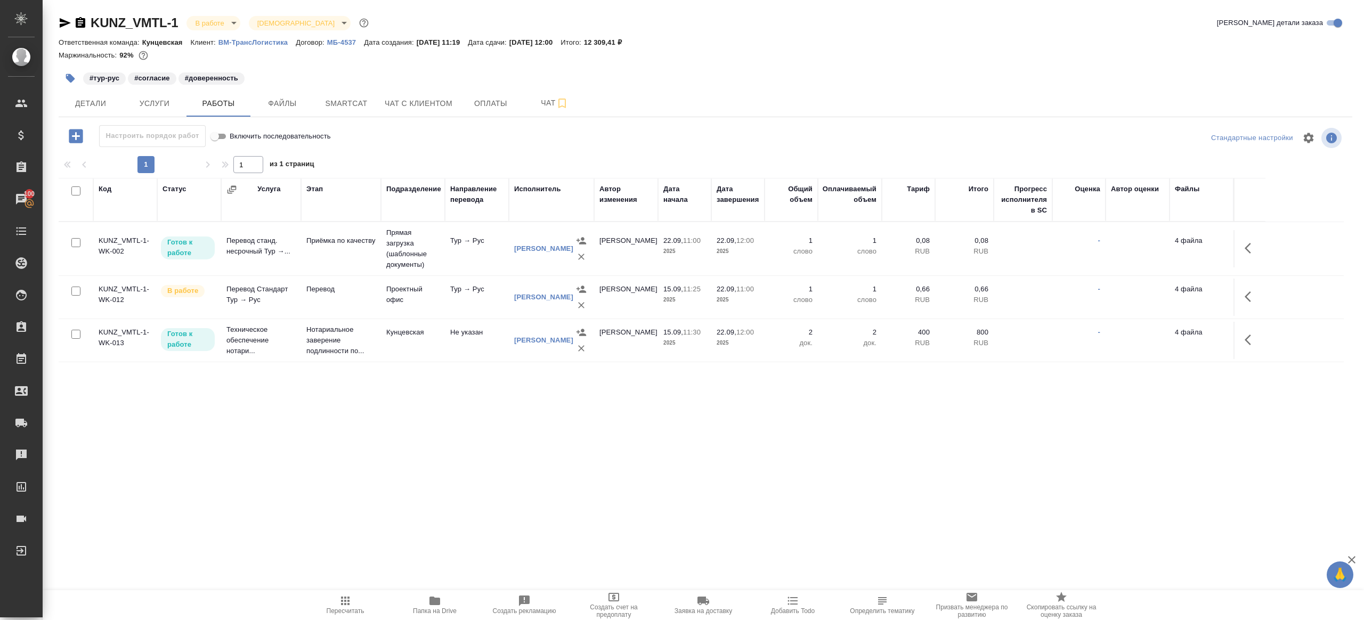
click at [469, 157] on div "1 1 из 1 страниц" at bounding box center [706, 164] width 1294 height 17
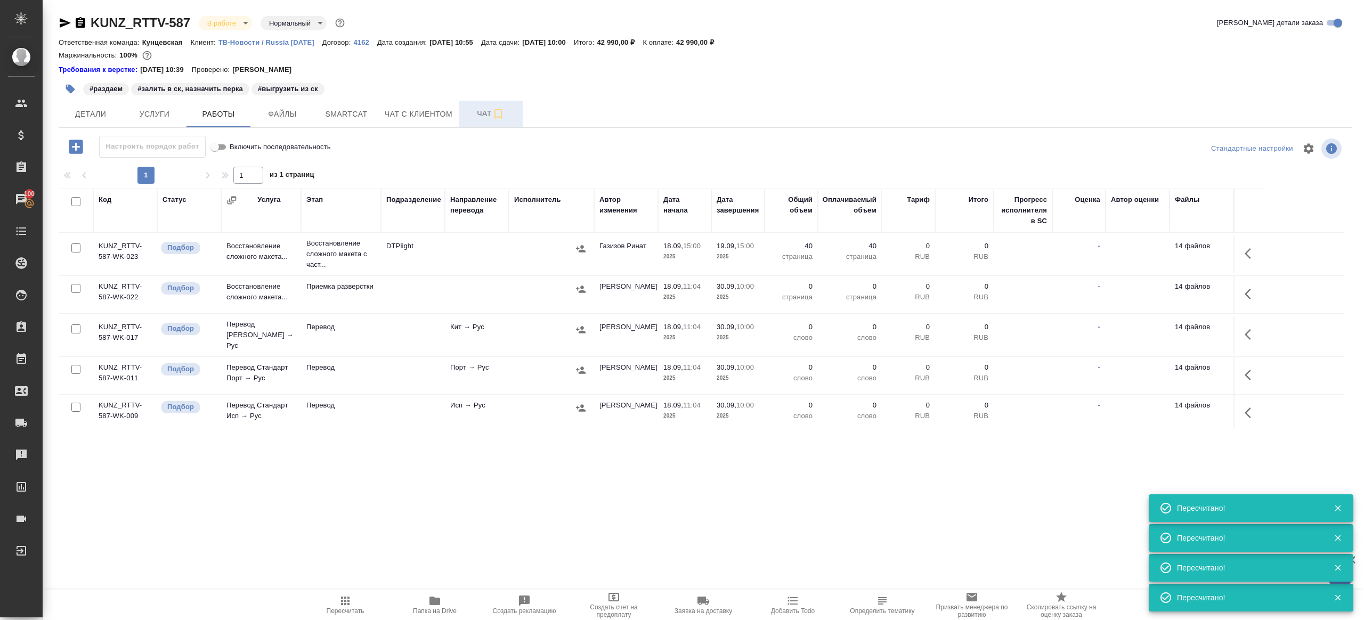
click at [462, 116] on button "Чат" at bounding box center [491, 114] width 64 height 27
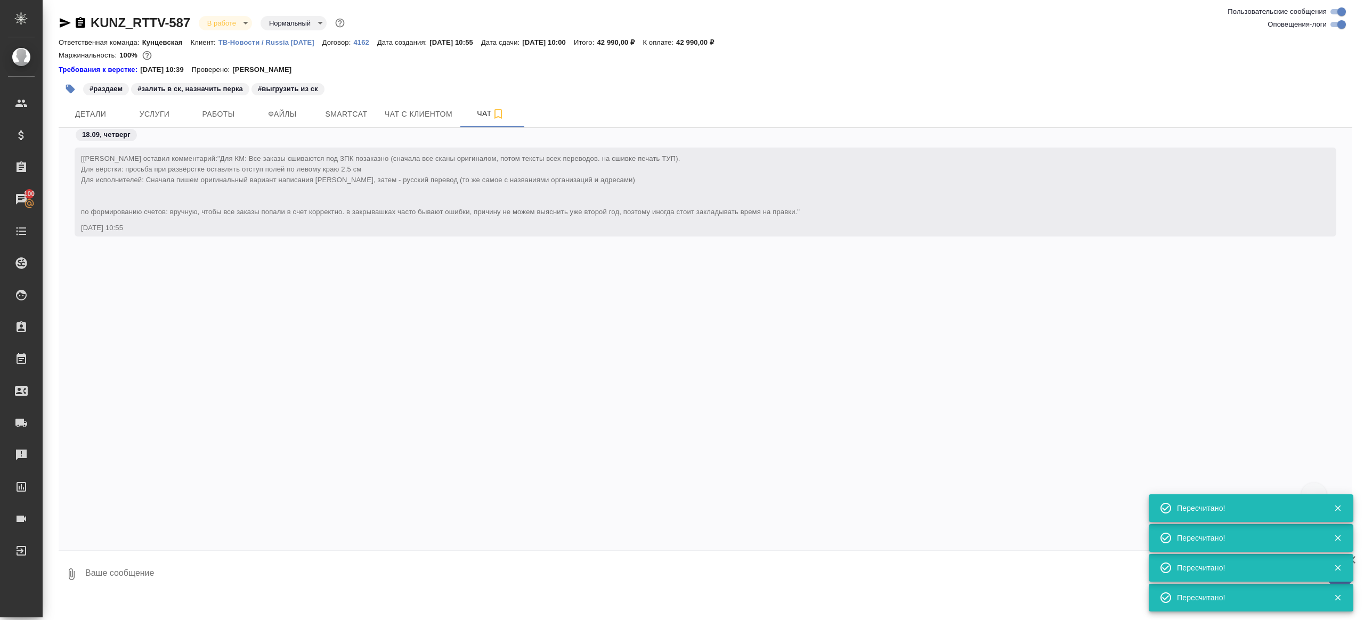
scroll to position [5405, 0]
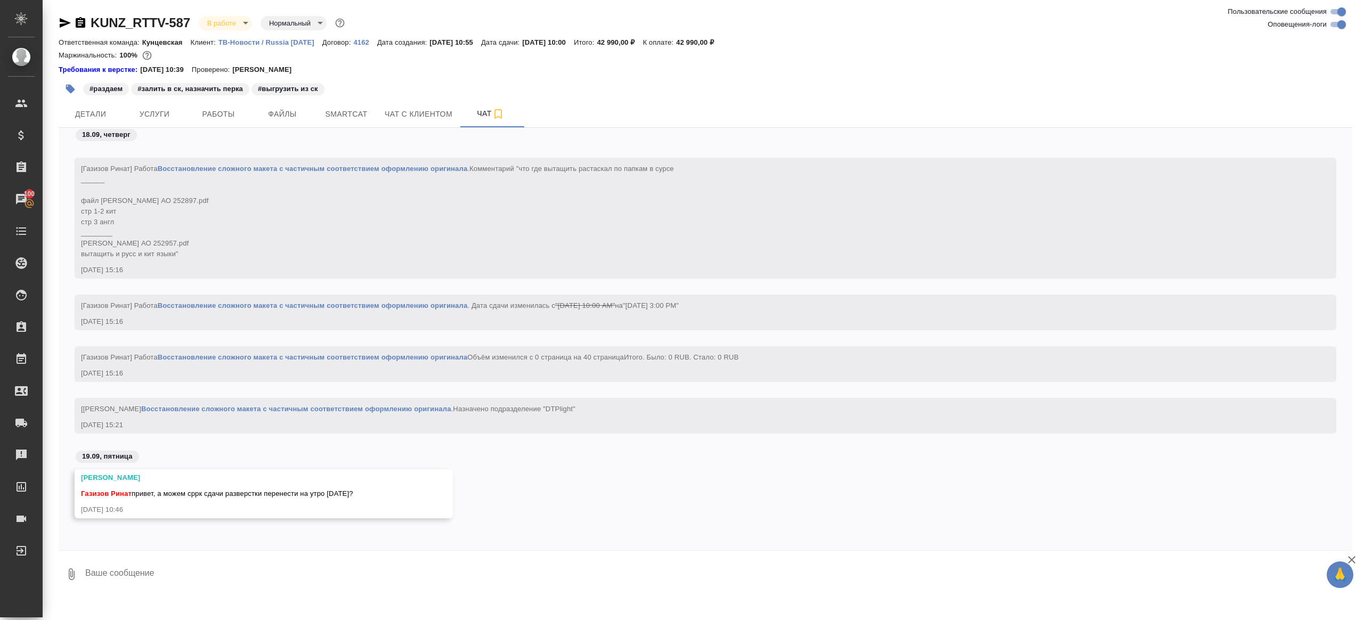
click at [232, 559] on textarea at bounding box center [718, 574] width 1268 height 36
type textarea "привет"
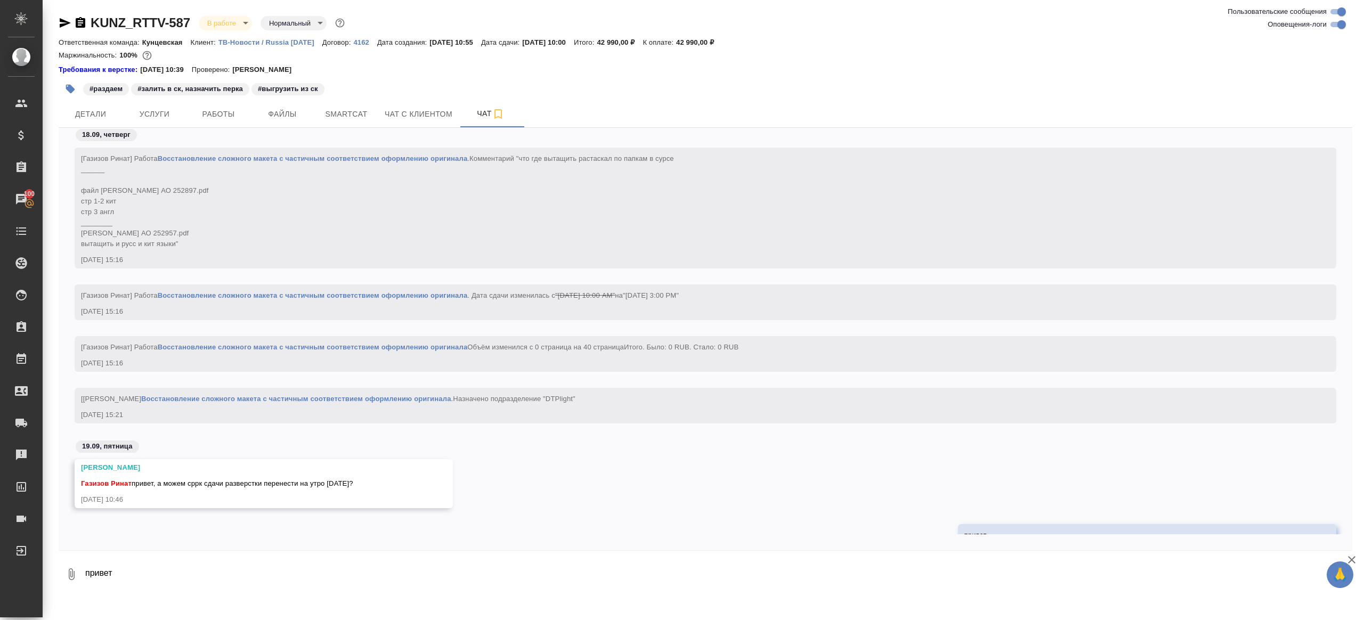
scroll to position [5457, 0]
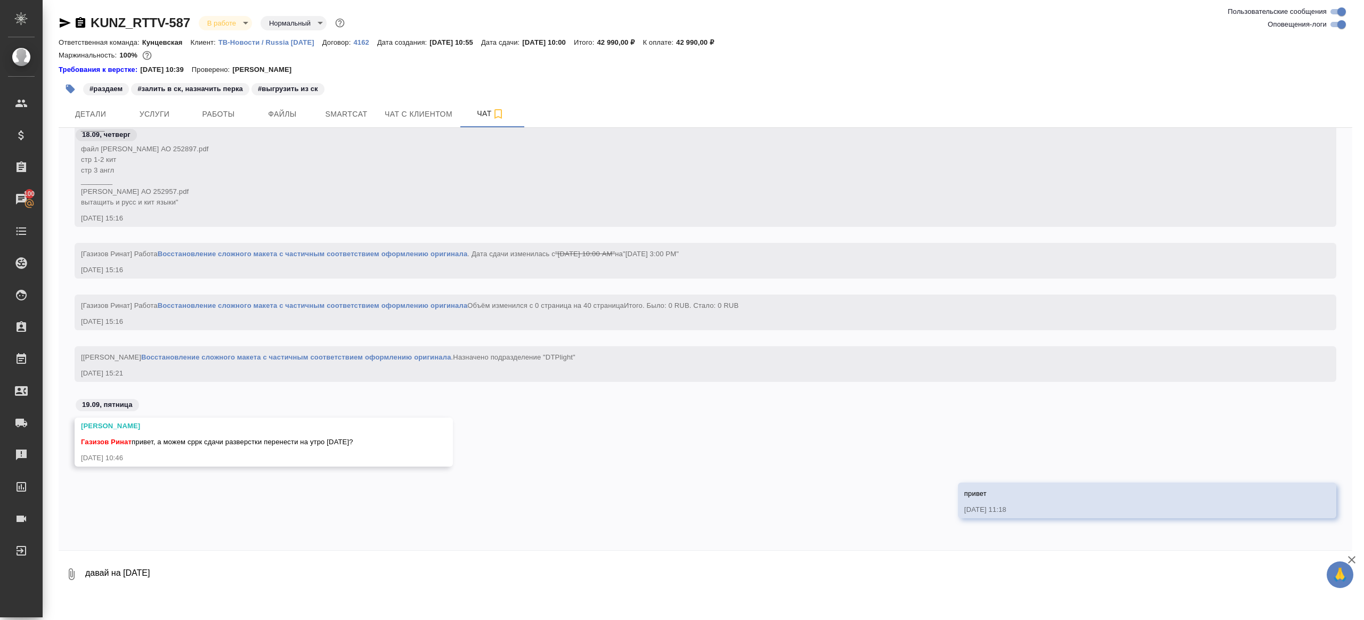
type textarea "давай на [DATE]"
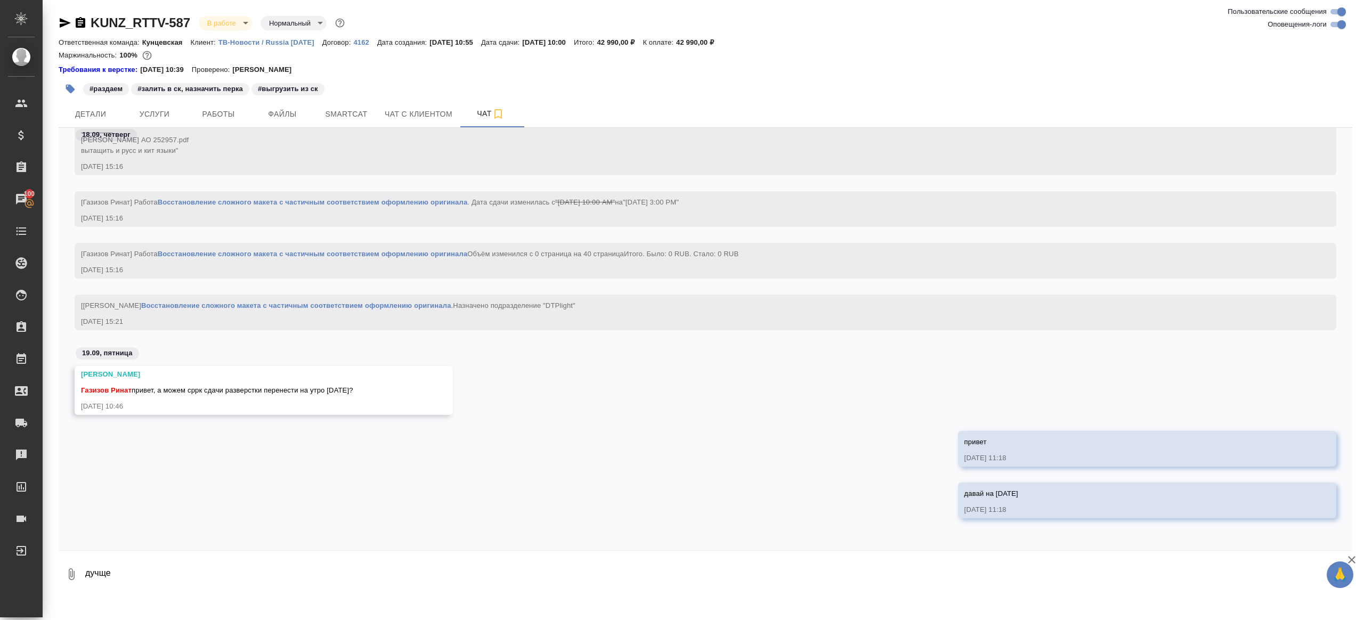
type textarea "дучще"
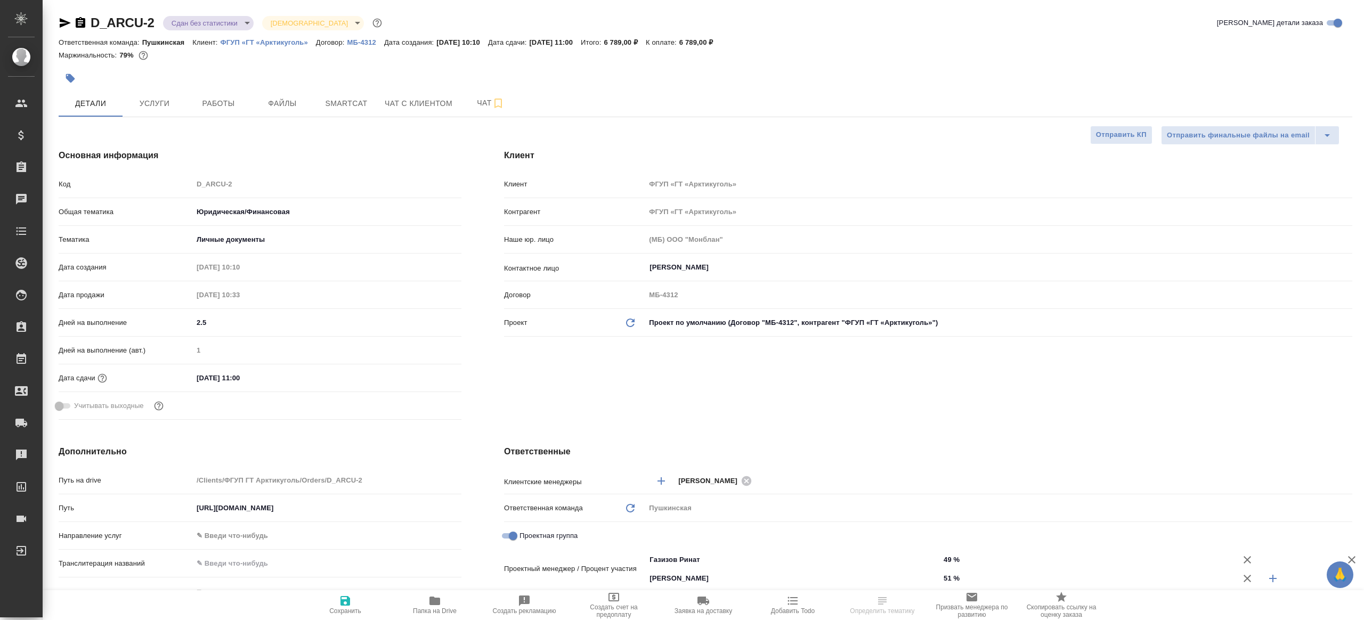
select select "RU"
click at [238, 88] on div at bounding box center [490, 78] width 863 height 23
click at [220, 99] on span "Работы" at bounding box center [218, 103] width 51 height 13
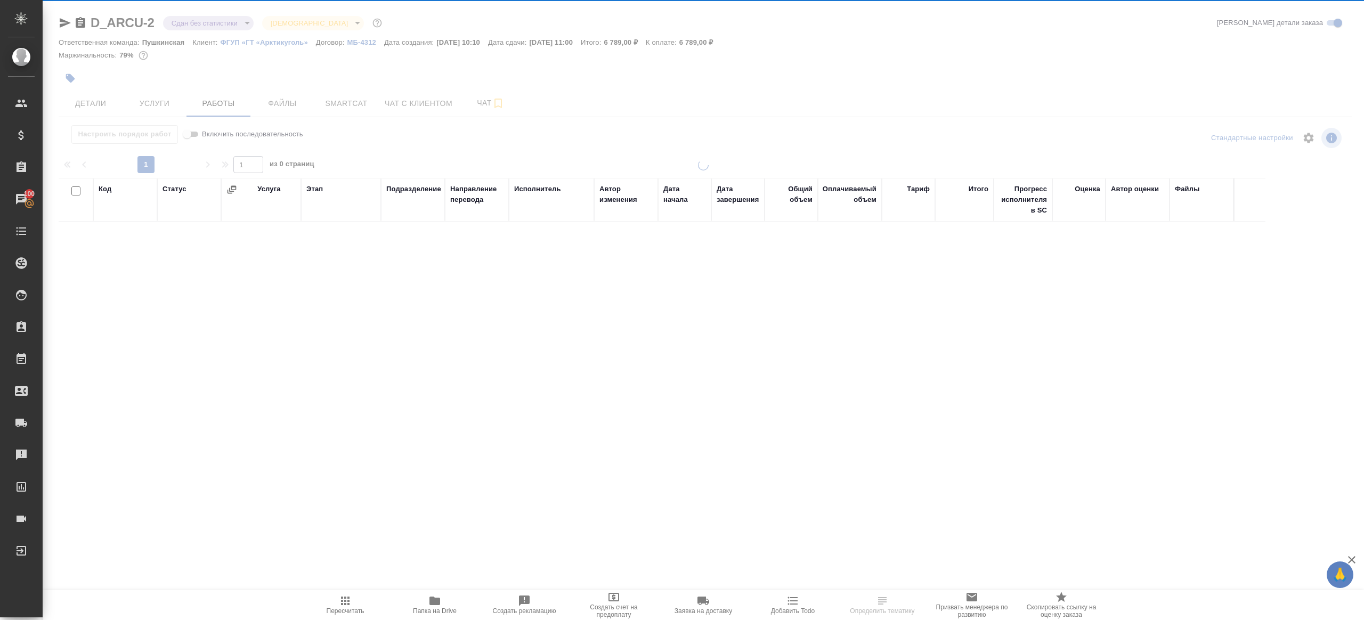
click at [220, 19] on div at bounding box center [703, 222] width 1321 height 445
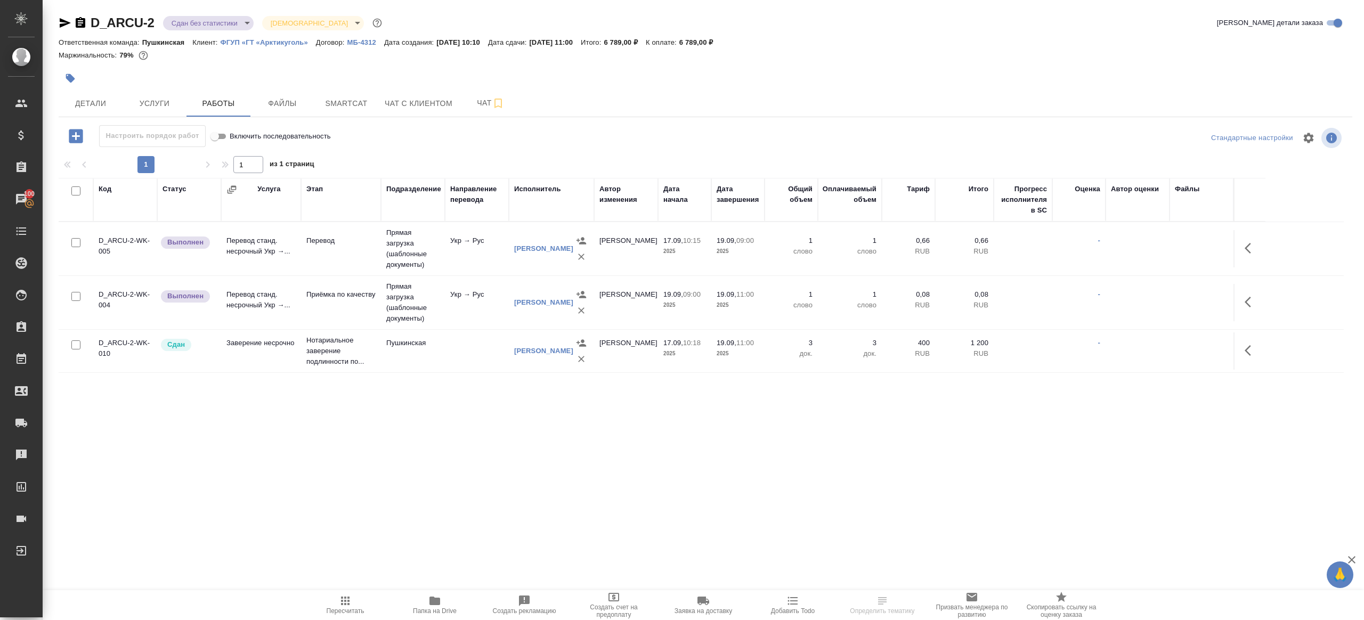
click at [229, 28] on body "🙏 .cls-1 fill:#fff; AWATERA Gazizov Rinat Клиенты Спецификации Заказы 100 Чаты …" at bounding box center [682, 310] width 1364 height 620
click at [229, 150] on li "Выполнен" at bounding box center [211, 149] width 97 height 18
click at [1247, 245] on icon "button" at bounding box center [1248, 248] width 6 height 11
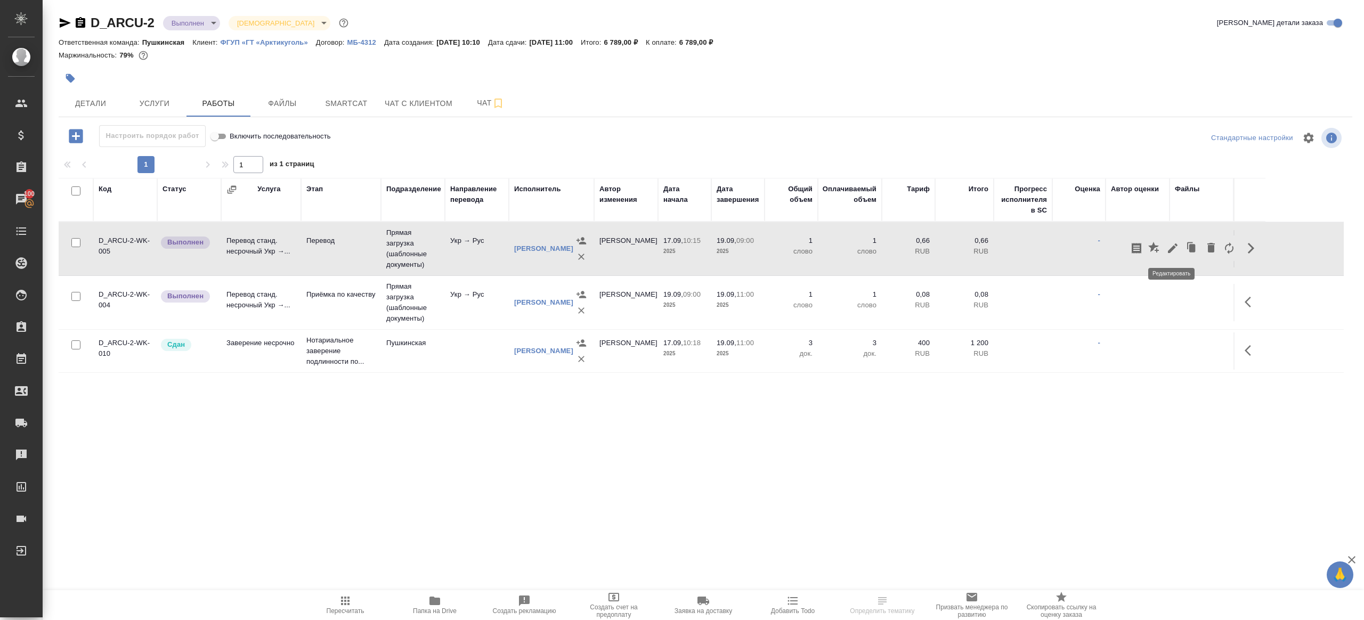
click at [1172, 248] on icon "button" at bounding box center [1173, 248] width 10 height 10
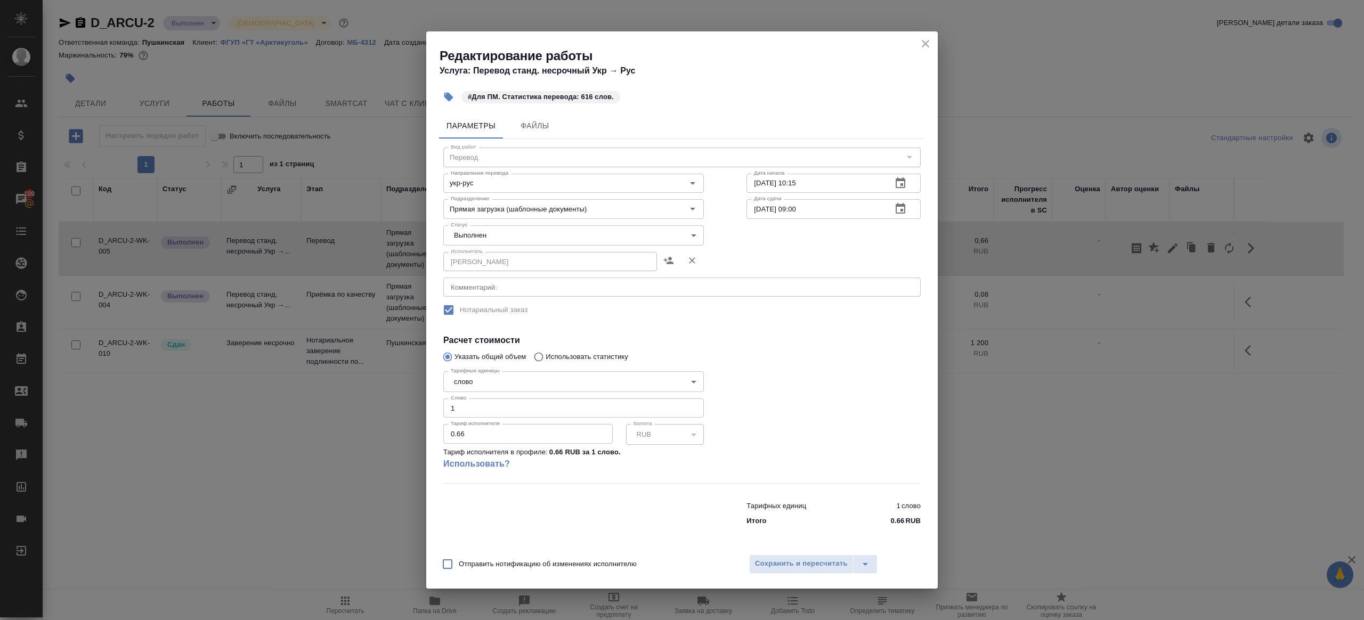
click at [546, 233] on body "🙏 .cls-1 fill:#fff; AWATERA Gazizov Rinat Клиенты Спецификации Заказы 100 Чаты …" at bounding box center [682, 310] width 1364 height 620
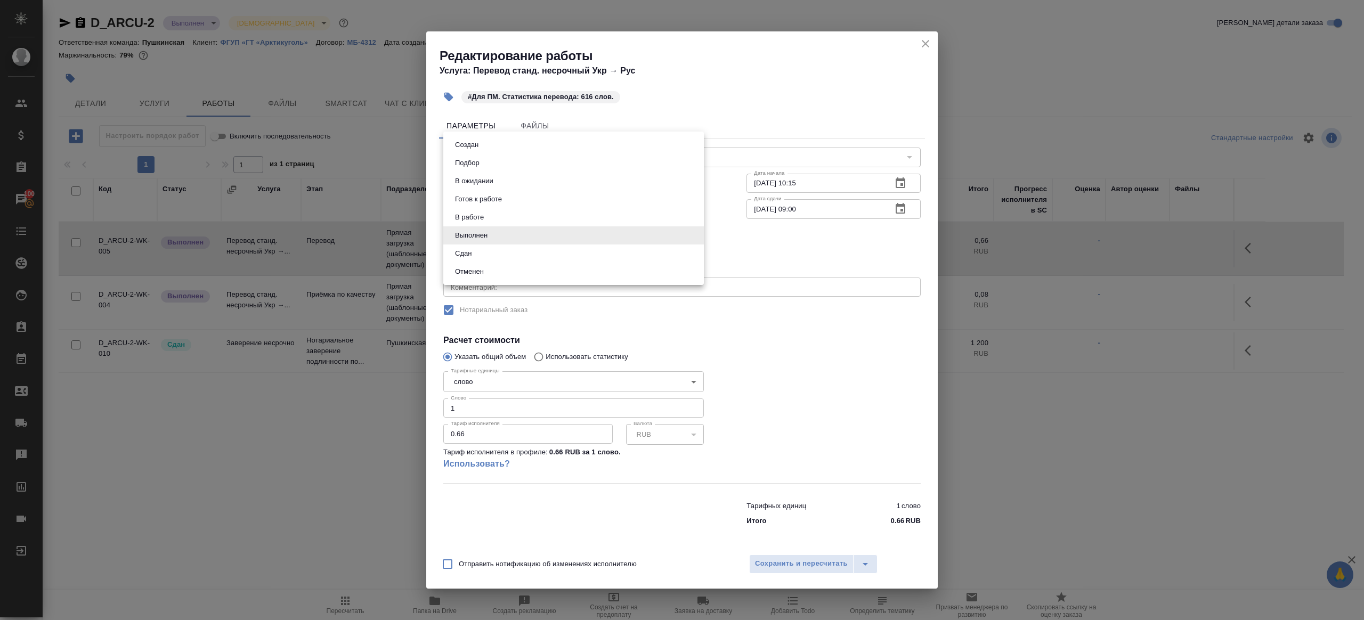
click at [506, 260] on li "Сдан" at bounding box center [573, 254] width 261 height 18
type input "closed"
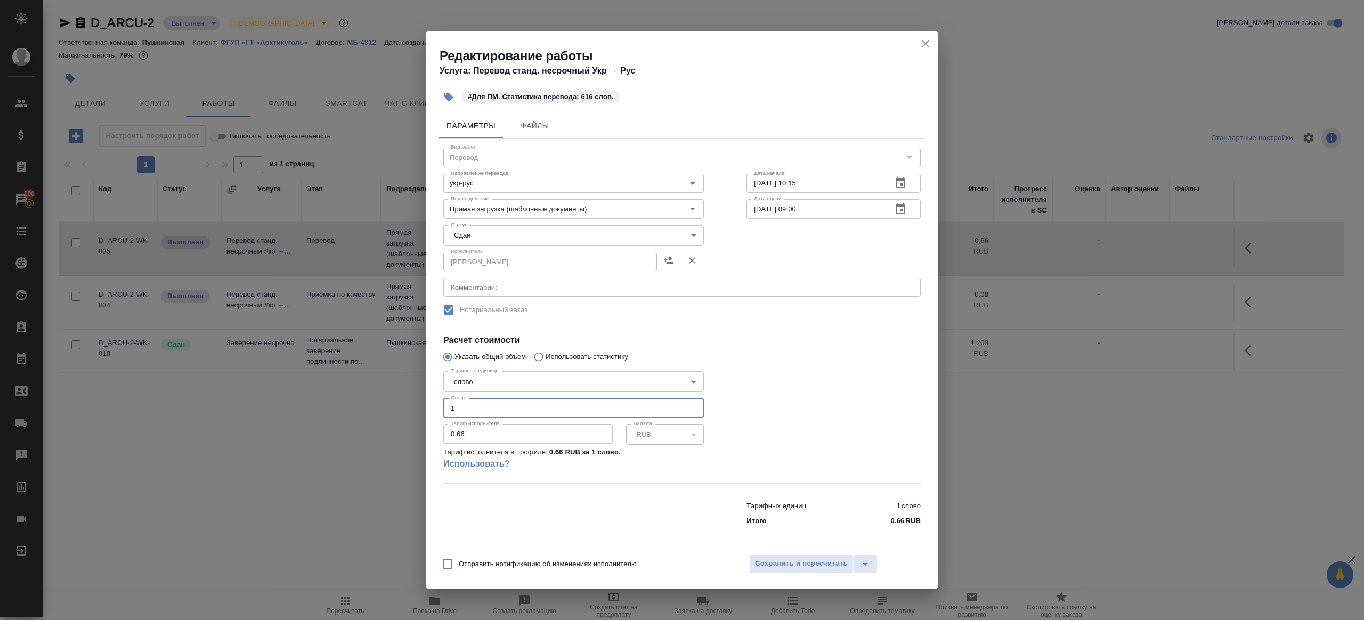
click at [505, 405] on input "1" at bounding box center [573, 408] width 261 height 19
type input "616"
click at [804, 562] on span "Сохранить и пересчитать" at bounding box center [801, 564] width 93 height 12
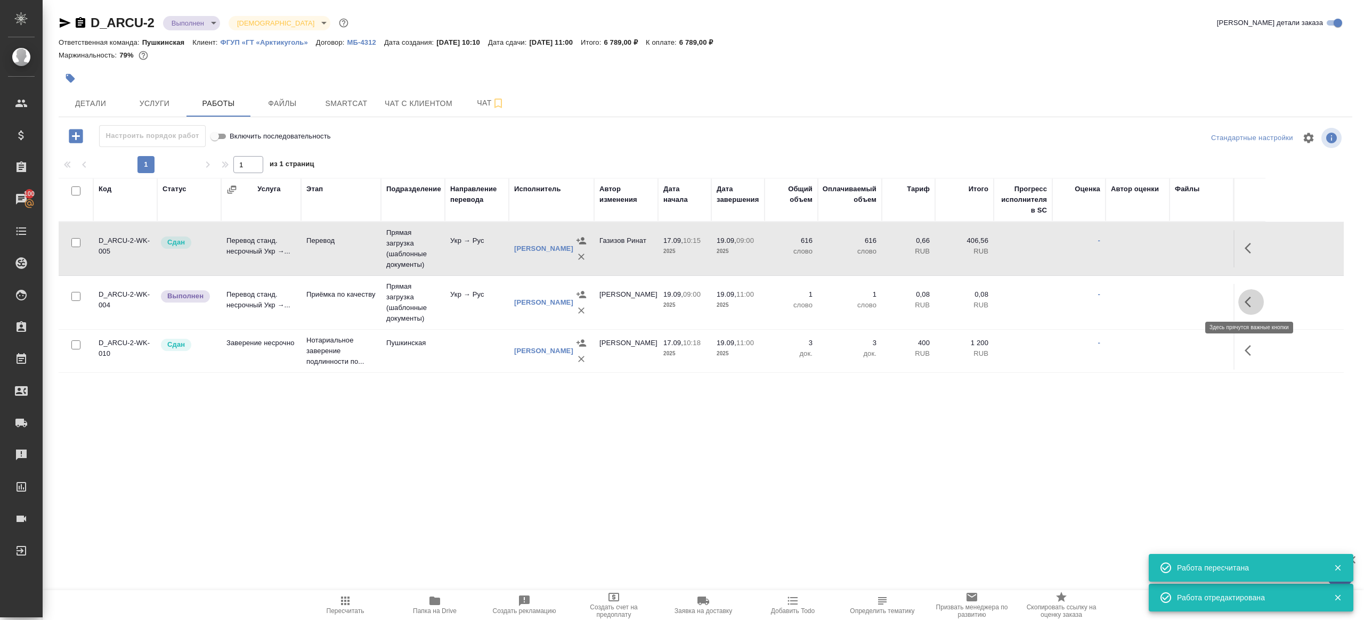
click at [1247, 302] on icon "button" at bounding box center [1251, 302] width 13 height 13
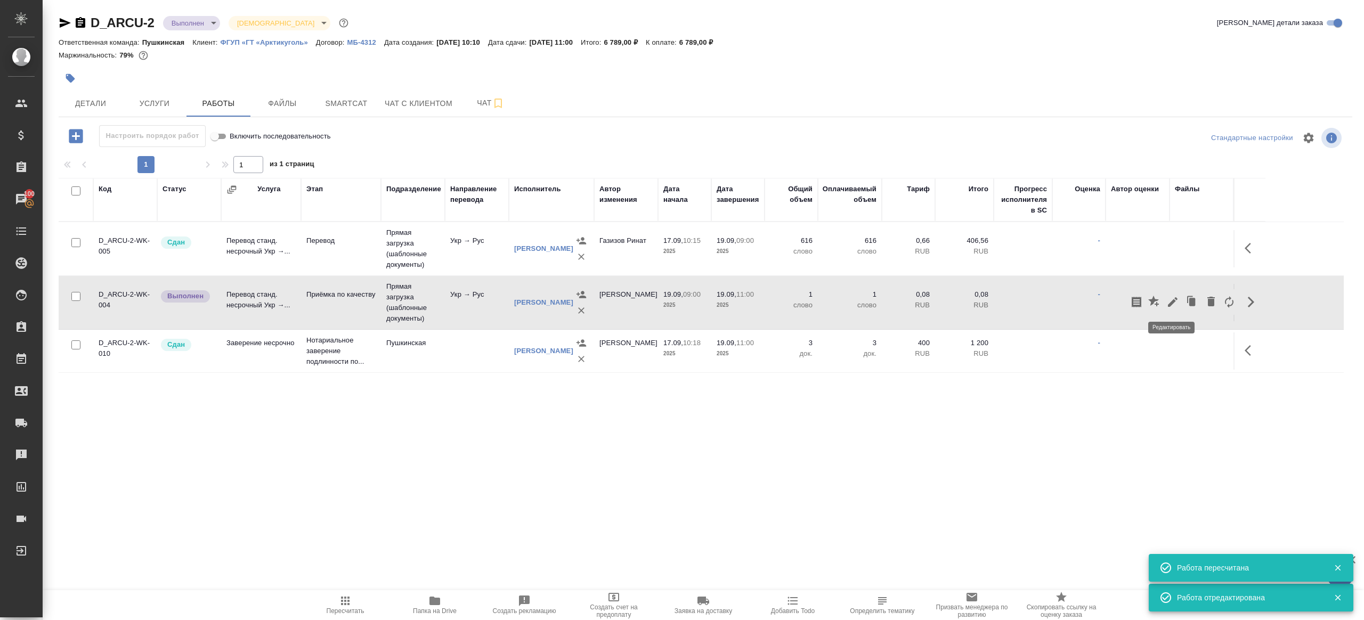
click at [1165, 303] on button "button" at bounding box center [1173, 302] width 18 height 26
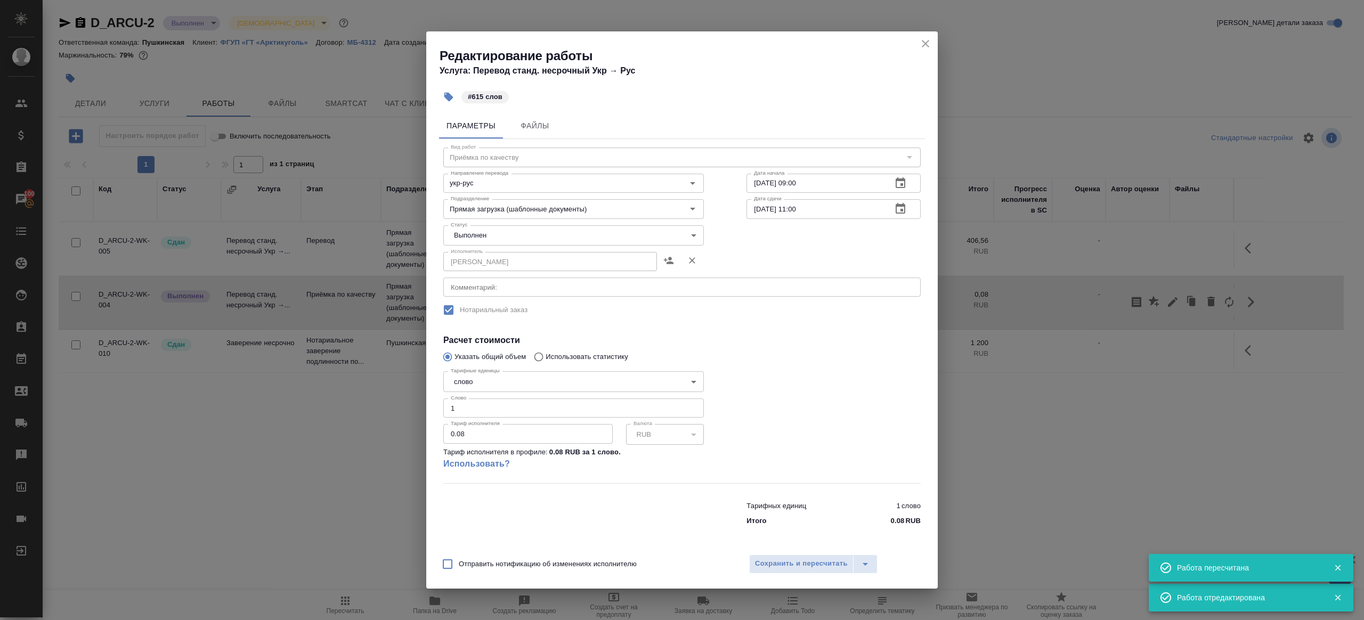
click at [477, 231] on body "🙏 .cls-1 fill:#fff; AWATERA Gazizov Rinat Клиенты Спецификации Заказы 100 Чаты …" at bounding box center [682, 310] width 1364 height 620
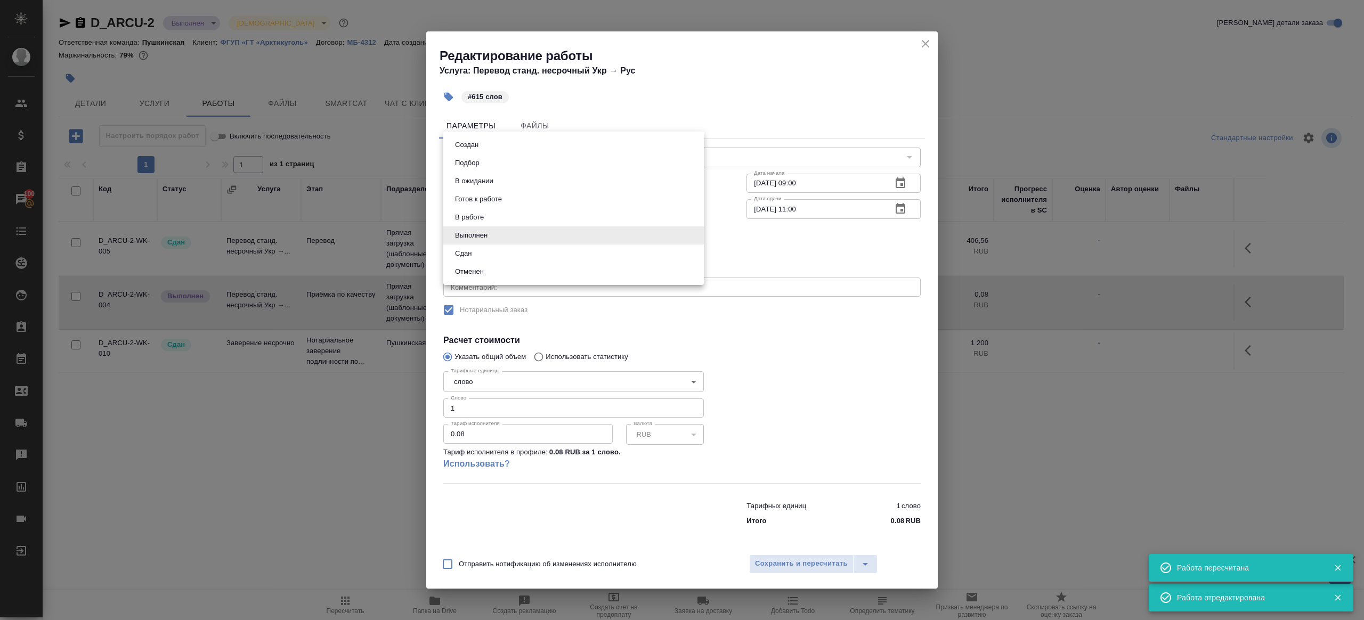
click at [476, 261] on li "Сдан" at bounding box center [573, 254] width 261 height 18
type input "closed"
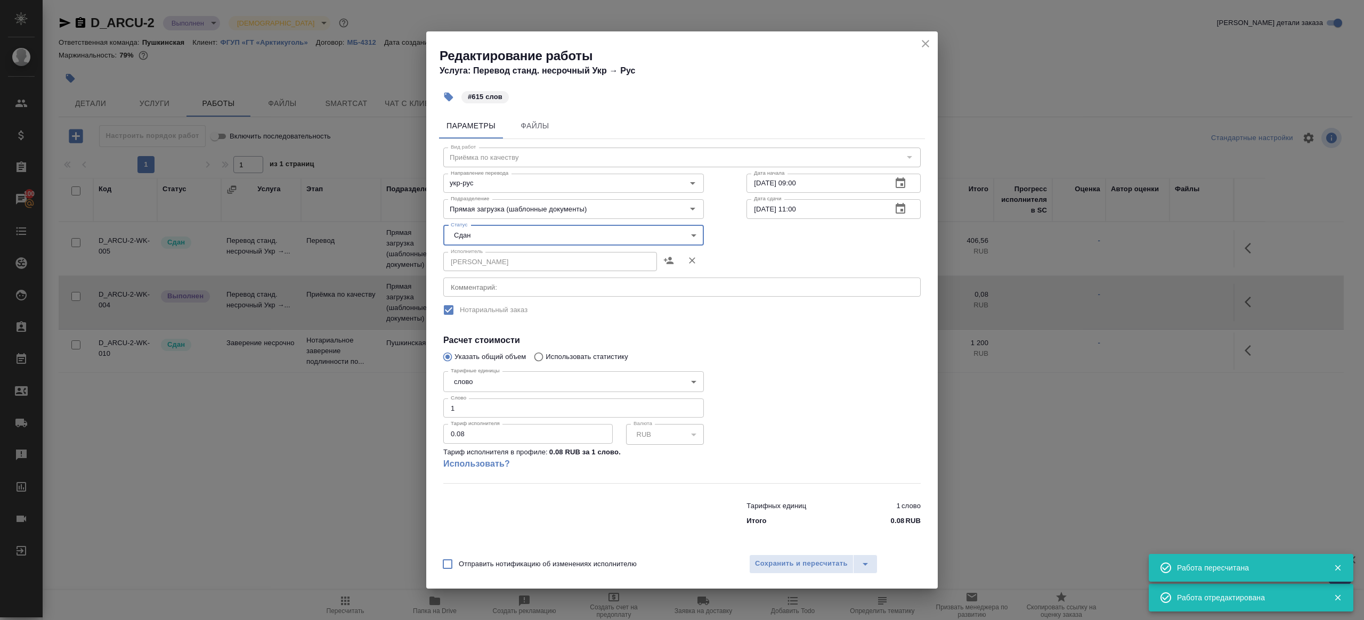
click at [482, 414] on input "1" at bounding box center [573, 408] width 261 height 19
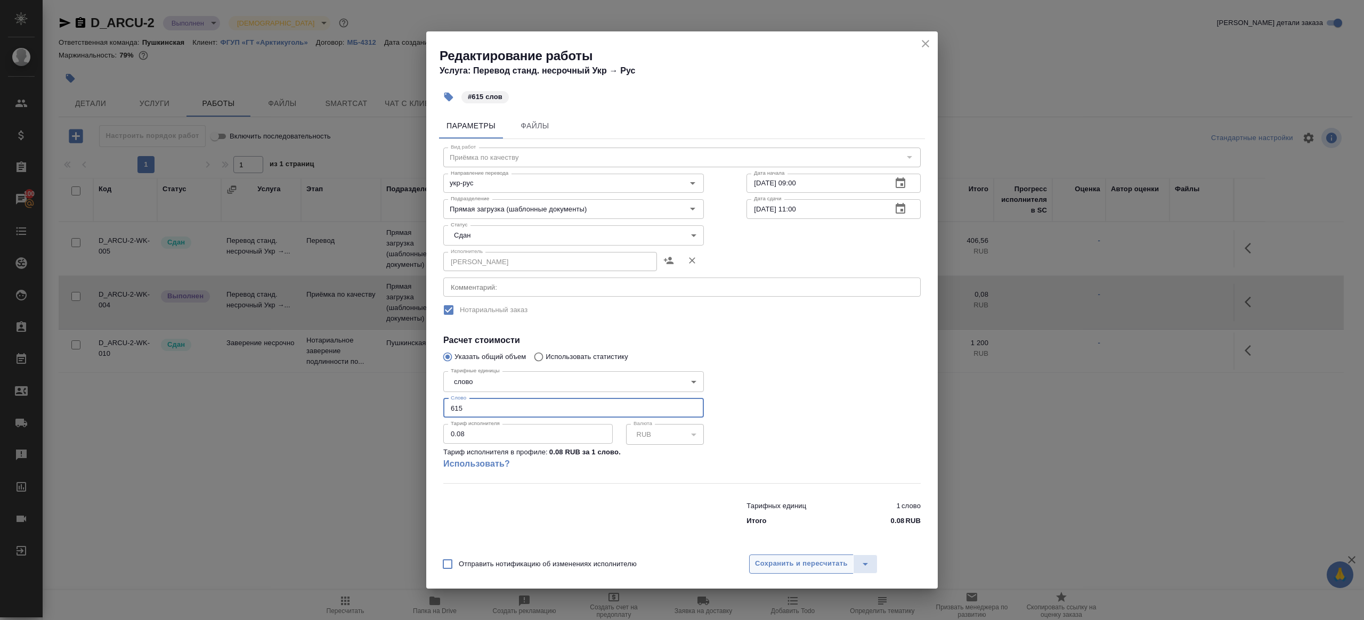
type input "615"
click at [785, 565] on span "Сохранить и пересчитать" at bounding box center [801, 564] width 93 height 12
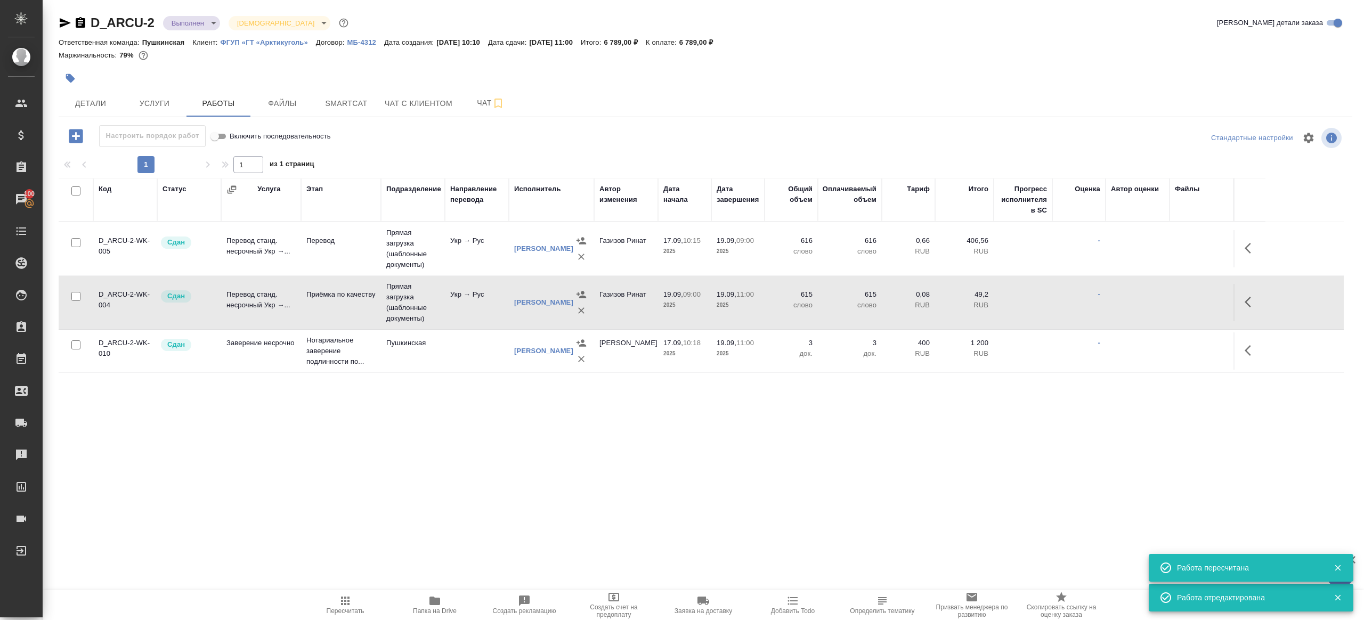
click at [333, 592] on button "Пересчитать" at bounding box center [345, 605] width 90 height 30
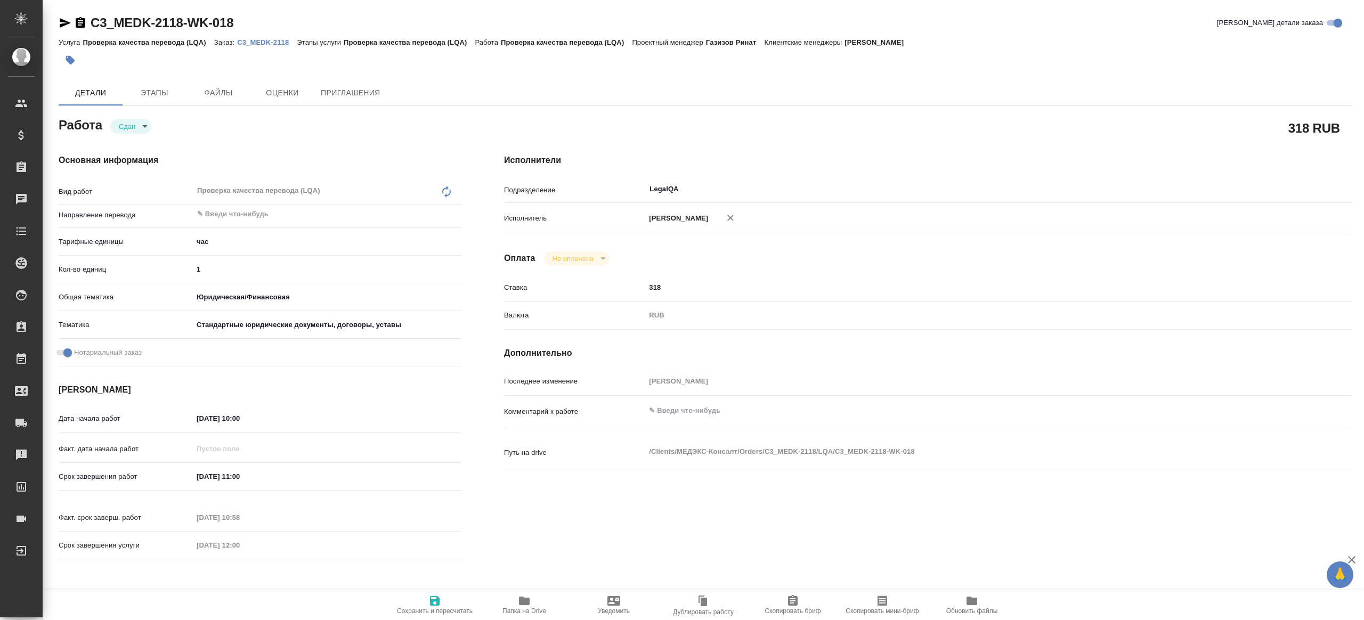
type textarea "x"
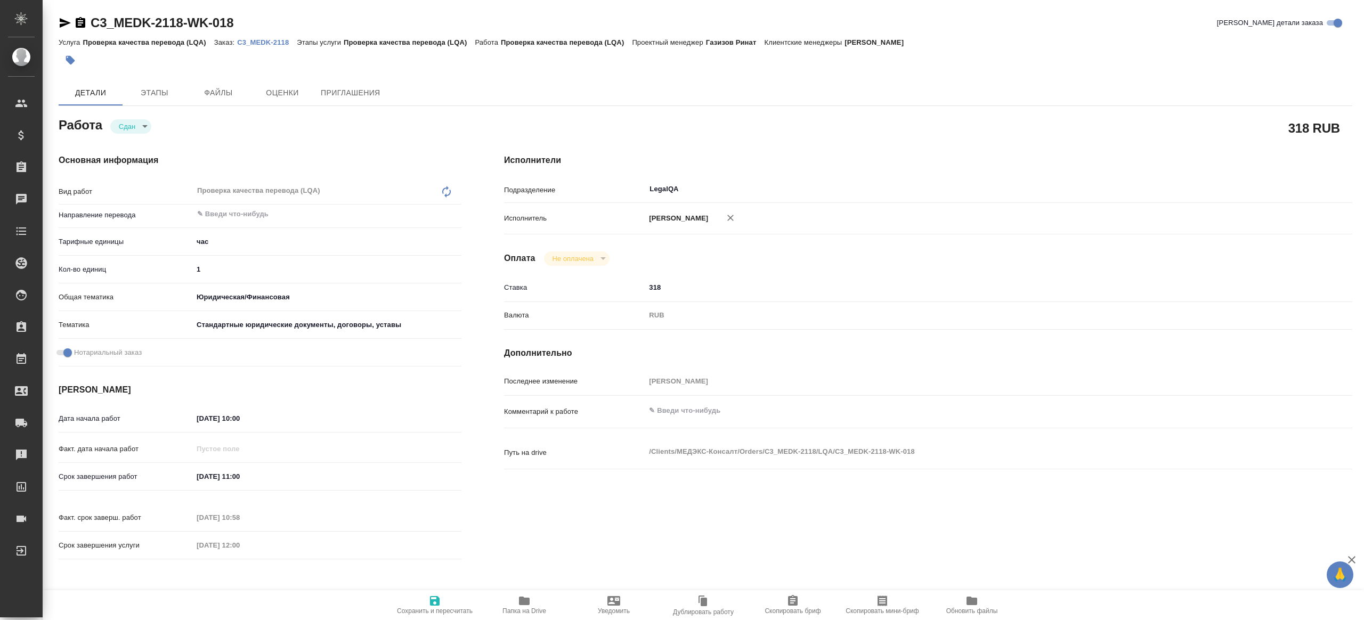
type textarea "x"
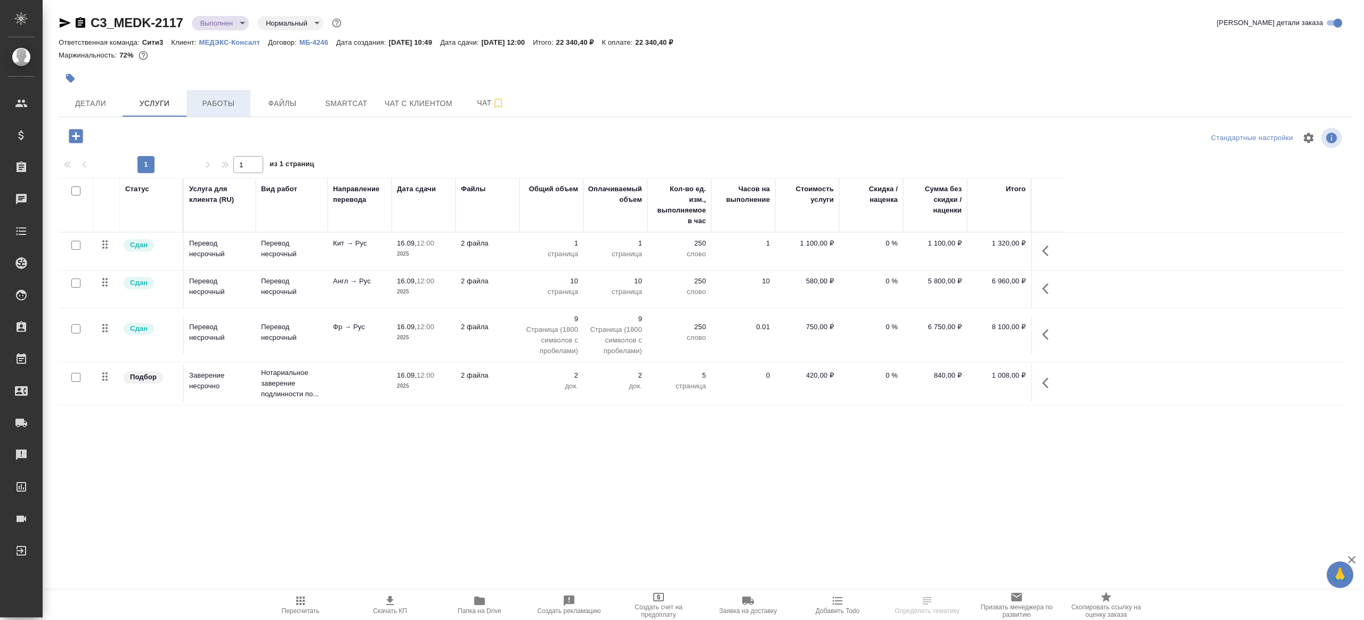
click at [214, 100] on span "Работы" at bounding box center [218, 103] width 51 height 13
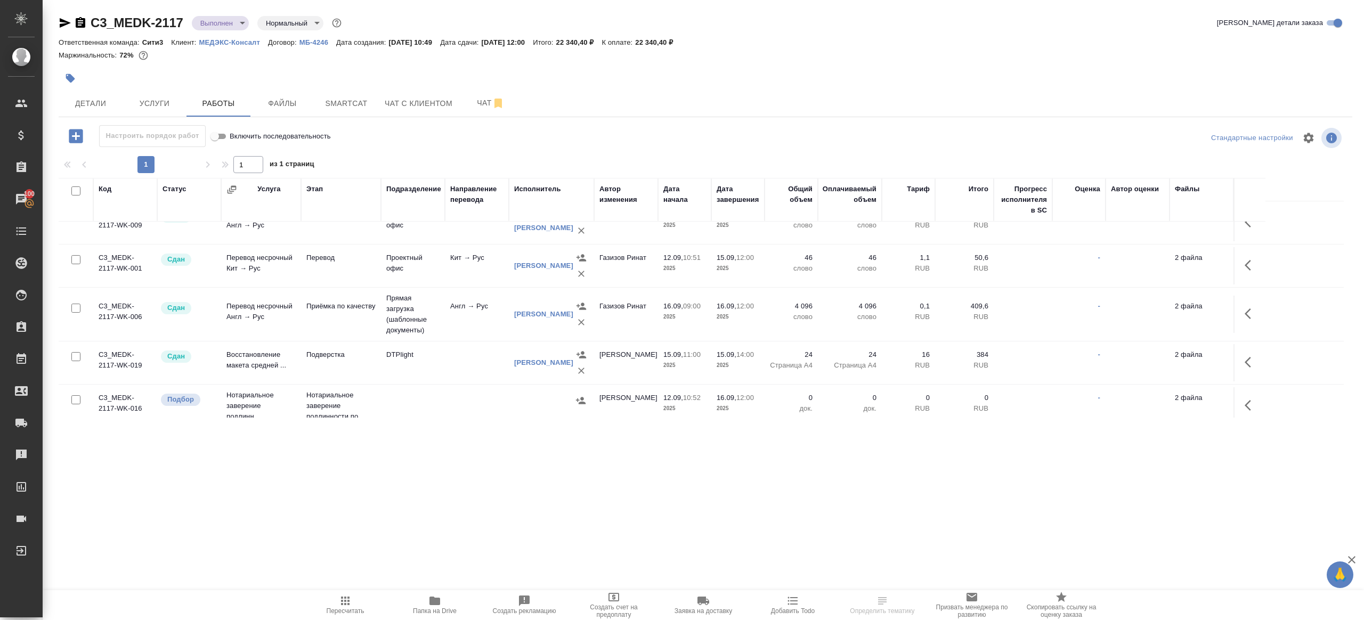
scroll to position [201, 0]
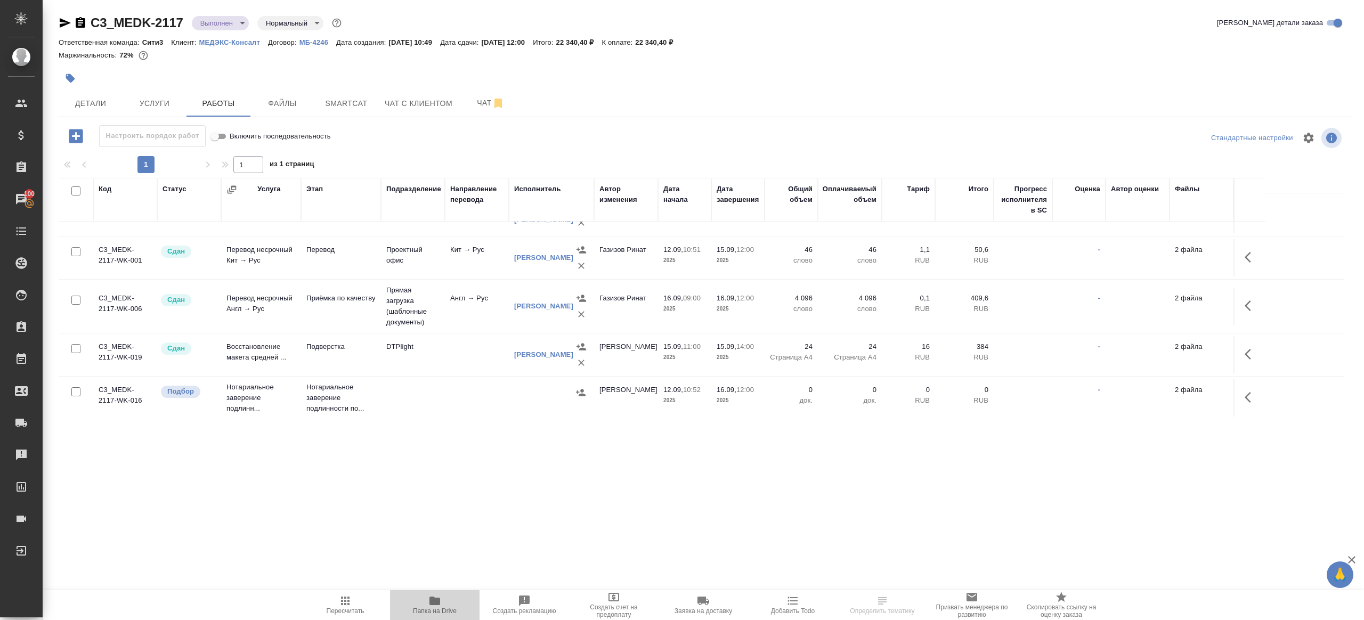
click at [439, 598] on icon "button" at bounding box center [434, 601] width 11 height 9
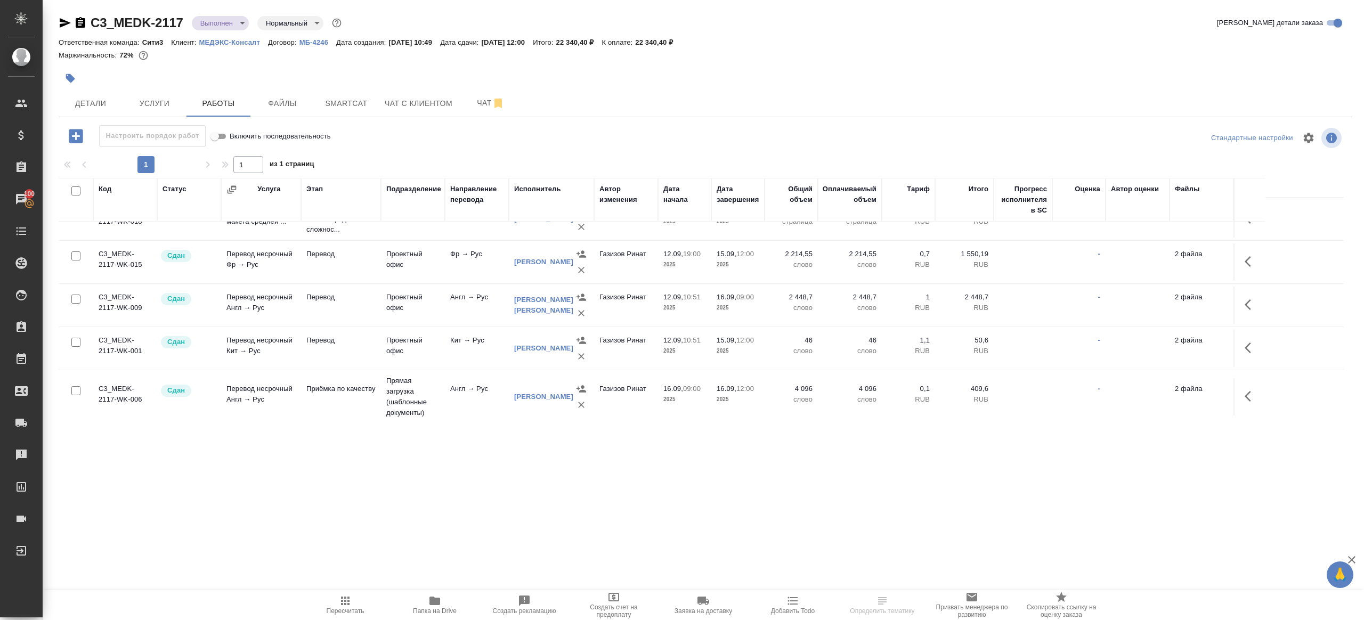
scroll to position [0, 0]
